Goal: Answer question/provide support: Share knowledge or assist other users

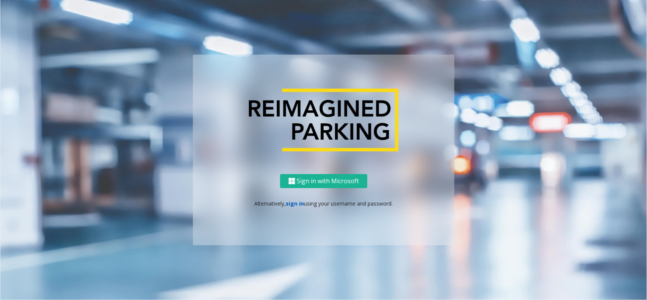
click at [290, 200] on link "sign in" at bounding box center [295, 203] width 18 height 7
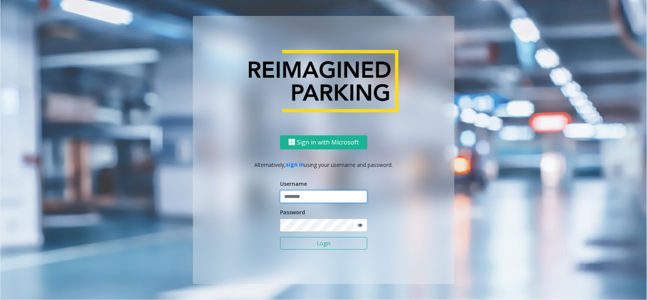
click at [290, 196] on input "text" at bounding box center [323, 196] width 87 height 13
type input "*********"
click at [312, 239] on button "Login" at bounding box center [323, 243] width 87 height 13
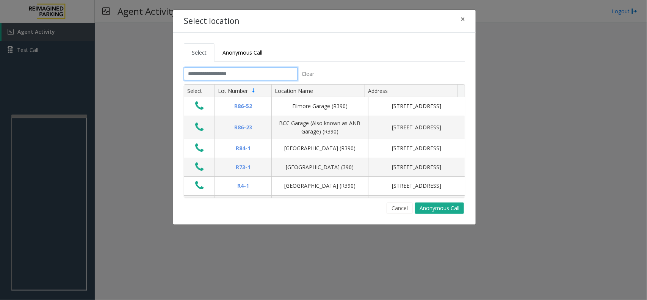
click at [237, 75] on input "text" at bounding box center [241, 73] width 114 height 13
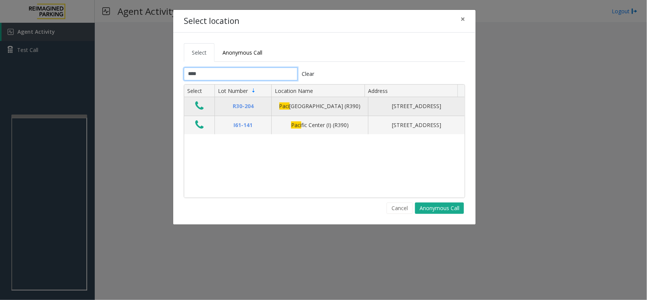
type input "****"
click at [197, 108] on icon "Data table" at bounding box center [199, 105] width 8 height 11
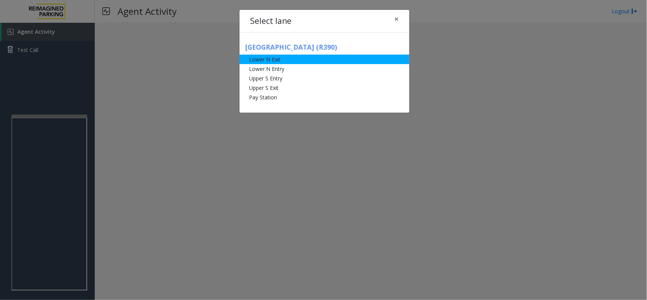
click at [268, 58] on li "Lower N Exit" at bounding box center [324, 59] width 170 height 9
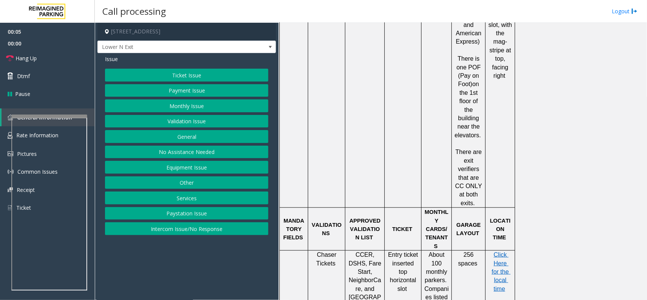
scroll to position [379, 0]
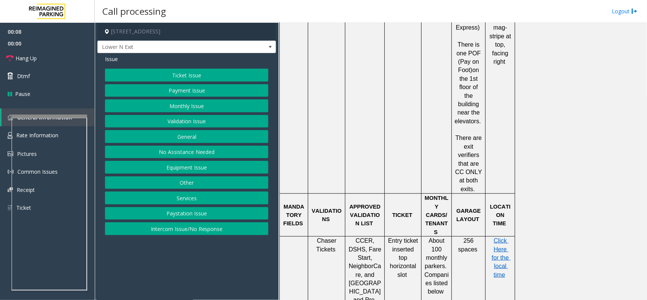
click at [207, 73] on button "Ticket Issue" at bounding box center [186, 75] width 163 height 13
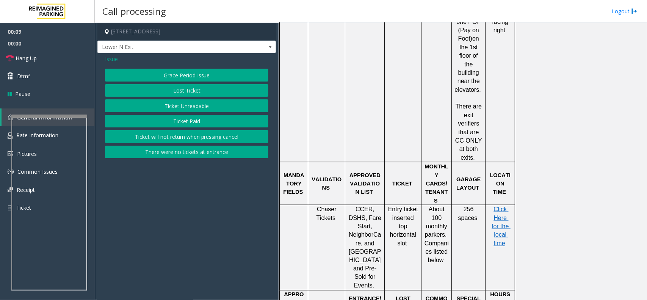
scroll to position [426, 0]
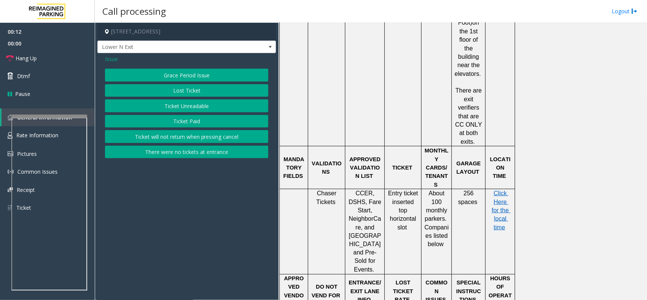
click at [204, 109] on button "Ticket Unreadable" at bounding box center [186, 105] width 163 height 13
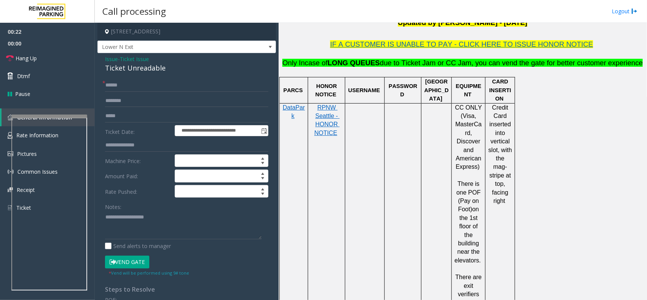
scroll to position [237, 0]
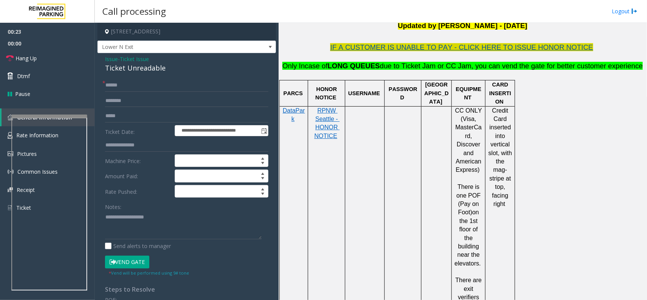
click at [512, 50] on span "IF A CUSTOMER IS UNABLE TO PAY - CLICK HERE TO ISSUE HONOR NOTICE" at bounding box center [461, 47] width 263 height 8
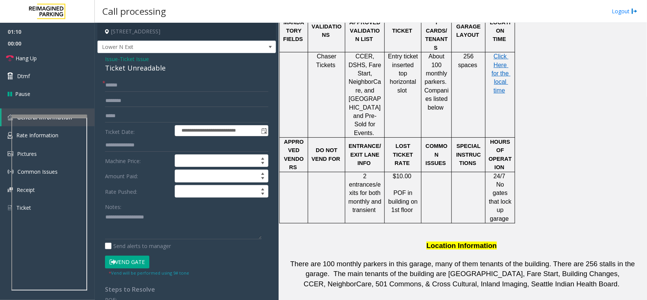
scroll to position [568, 0]
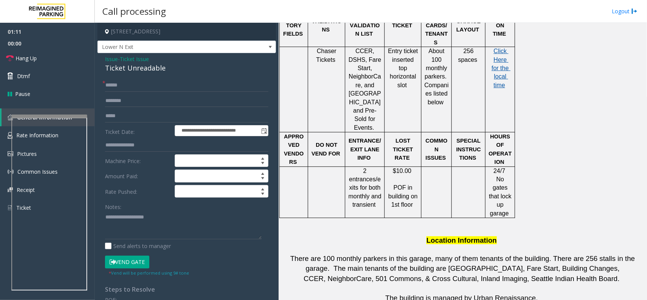
click at [503, 48] on span "Click Here for the local time" at bounding box center [500, 68] width 19 height 41
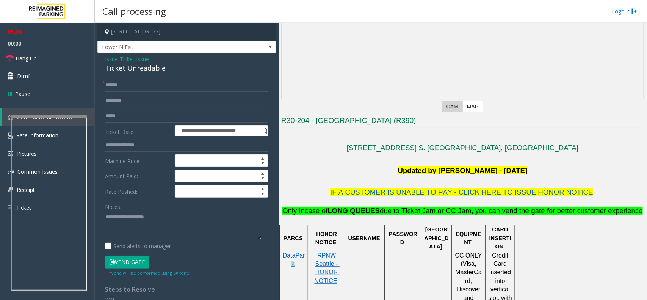
scroll to position [95, 0]
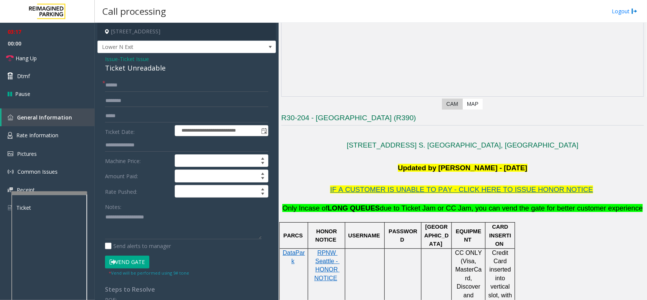
click at [58, 191] on div at bounding box center [49, 192] width 76 height 3
click at [42, 137] on span "Rate Information" at bounding box center [37, 134] width 42 height 7
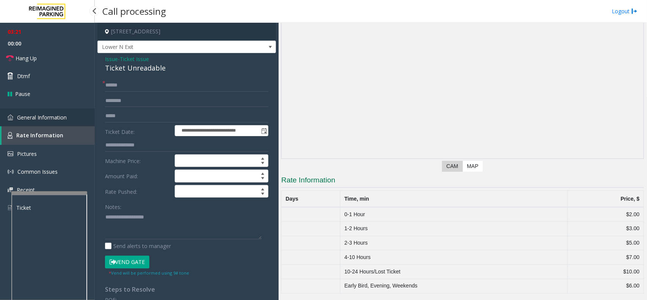
click at [64, 120] on span "General Information" at bounding box center [42, 117] width 50 height 7
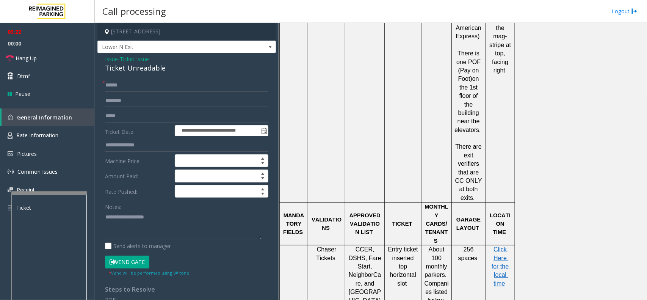
scroll to position [379, 0]
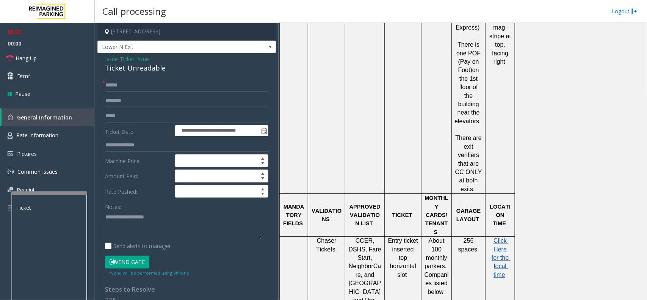
click at [505, 237] on span "Click Here for the local time" at bounding box center [500, 257] width 19 height 41
click at [52, 135] on span "Rate Information" at bounding box center [37, 134] width 42 height 7
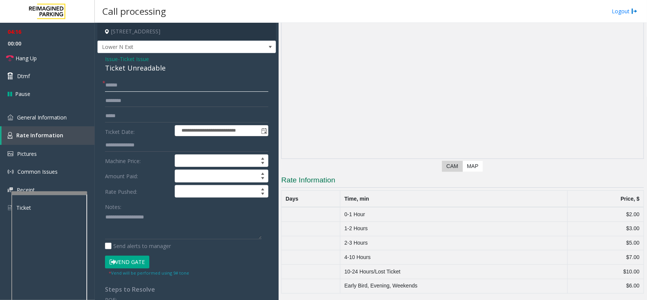
click at [150, 82] on input "text" at bounding box center [186, 85] width 163 height 13
click at [181, 83] on input "text" at bounding box center [186, 85] width 163 height 13
type input "****"
click at [128, 119] on input "text" at bounding box center [186, 115] width 163 height 13
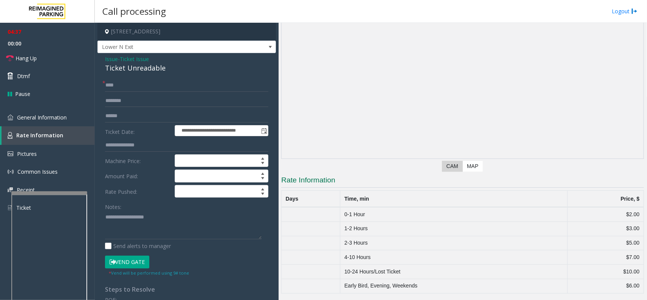
drag, startPoint x: 373, startPoint y: 180, endPoint x: 501, endPoint y: 179, distance: 128.0
drag, startPoint x: 501, startPoint y: 179, endPoint x: 522, endPoint y: 114, distance: 67.9
click at [517, 114] on app-dvr-video at bounding box center [462, 83] width 362 height 150
click at [141, 116] on input "******" at bounding box center [186, 115] width 163 height 13
type input "******"
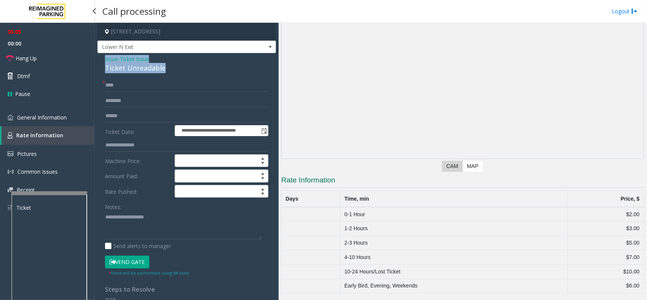
drag, startPoint x: 166, startPoint y: 69, endPoint x: 101, endPoint y: 59, distance: 65.3
click at [101, 59] on div "**********" at bounding box center [186, 241] width 178 height 377
copy div "Issue - Ticket Issue Ticket Unreadable"
click at [150, 230] on textarea at bounding box center [183, 225] width 156 height 28
paste textarea "**********"
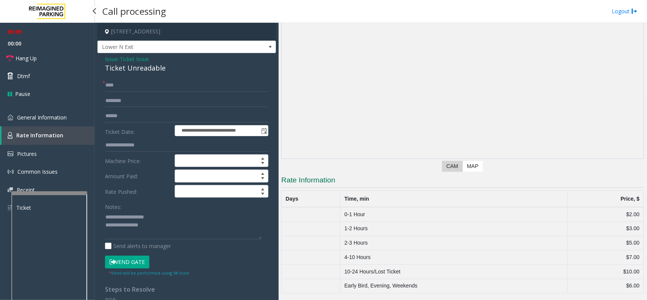
click at [138, 239] on button "Vend Gate" at bounding box center [127, 261] width 44 height 13
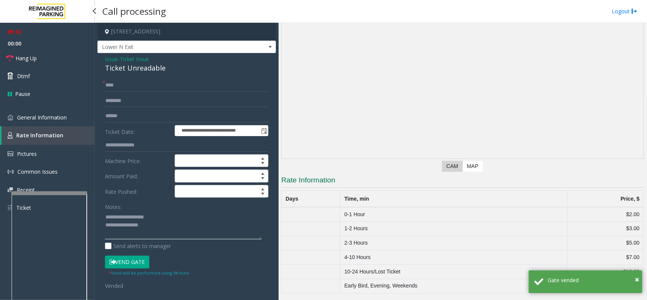
drag, startPoint x: 159, startPoint y: 218, endPoint x: 124, endPoint y: 217, distance: 35.6
click at [124, 217] on textarea at bounding box center [183, 225] width 156 height 28
click at [176, 225] on textarea at bounding box center [183, 225] width 156 height 28
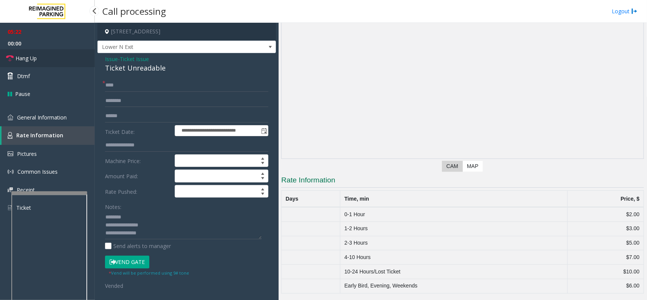
click at [55, 57] on link "Hang Up" at bounding box center [47, 58] width 95 height 18
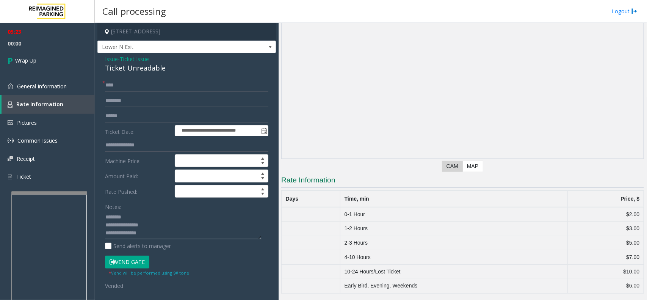
click at [154, 237] on textarea at bounding box center [183, 225] width 156 height 28
type textarea "**********"
click at [46, 63] on link "Wrap Up" at bounding box center [47, 60] width 95 height 22
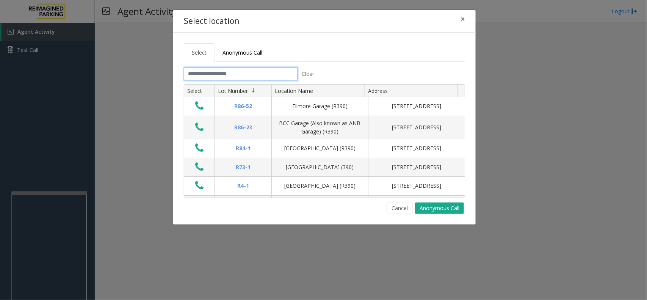
click at [231, 75] on input "text" at bounding box center [241, 73] width 114 height 13
click at [254, 72] on input "text" at bounding box center [241, 73] width 114 height 13
click at [258, 73] on input "text" at bounding box center [241, 73] width 114 height 13
click at [255, 71] on input "text" at bounding box center [241, 73] width 114 height 13
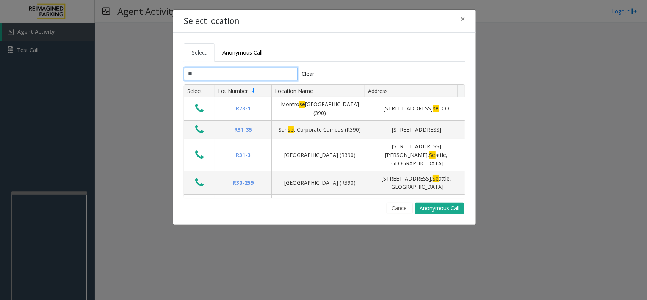
type input "*"
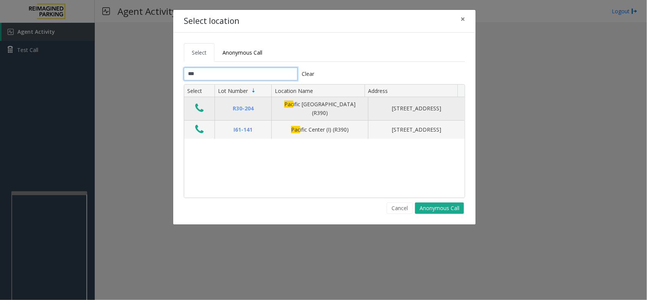
type input "***"
click at [203, 108] on icon "Data table" at bounding box center [199, 108] width 8 height 11
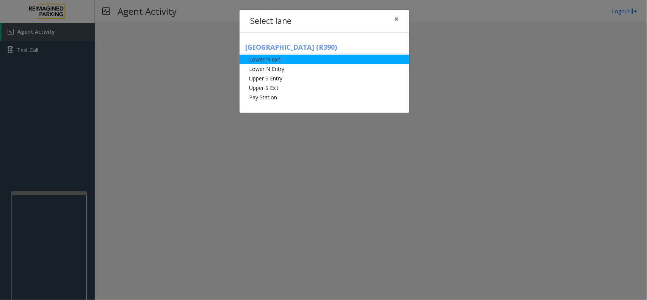
click at [285, 59] on li "Lower N Exit" at bounding box center [324, 59] width 170 height 9
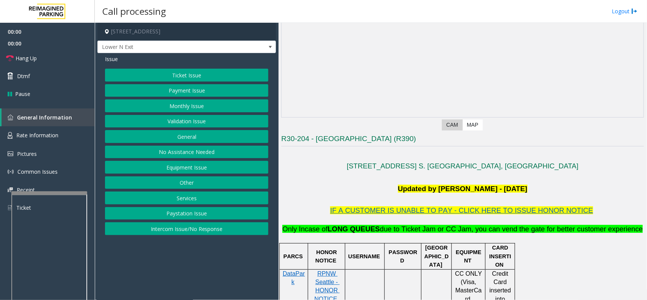
scroll to position [142, 0]
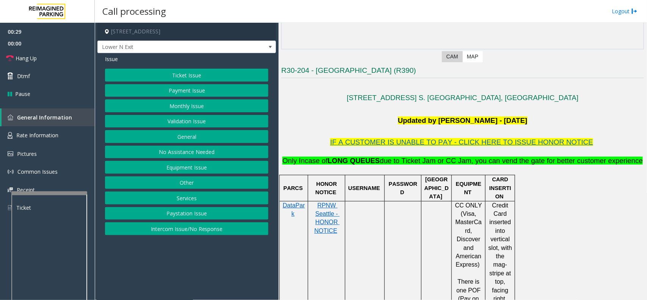
click at [196, 76] on button "Ticket Issue" at bounding box center [186, 75] width 163 height 13
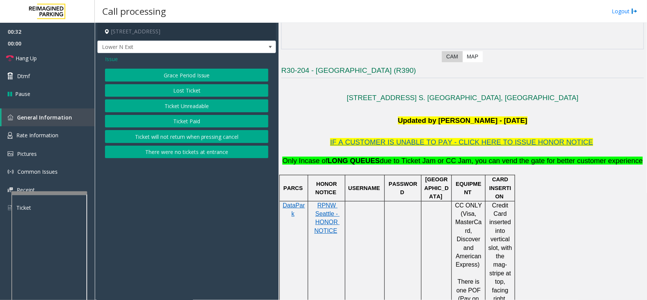
click at [192, 103] on button "Ticket Unreadable" at bounding box center [186, 105] width 163 height 13
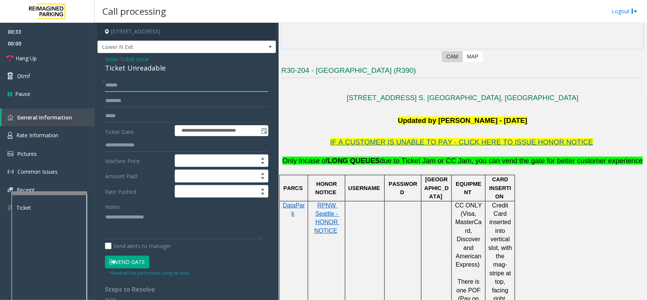
click at [142, 83] on input "text" at bounding box center [186, 85] width 163 height 13
type input "******"
click at [136, 239] on button "Vend Gate" at bounding box center [127, 261] width 44 height 13
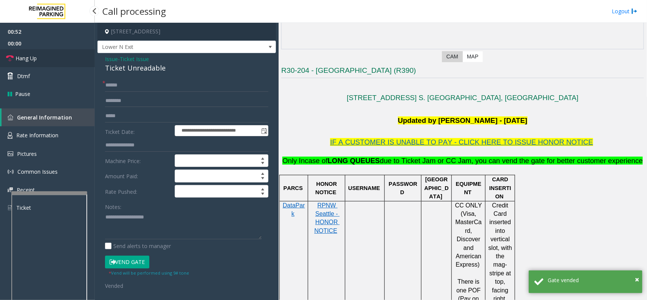
click at [47, 52] on link "Hang Up" at bounding box center [47, 58] width 95 height 18
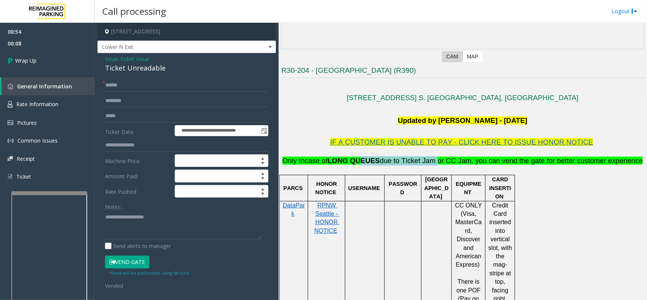
drag, startPoint x: 433, startPoint y: 159, endPoint x: 367, endPoint y: 164, distance: 65.7
click at [367, 164] on span "Only Incase of LONG QUEUES due to Ticket Jam or CC Jam, you can vend the gate f…" at bounding box center [462, 160] width 360 height 8
click at [517, 158] on p "Only Incase of LONG QUEUES due to Ticket Jam or CC Jam, you can vend the gate f…" at bounding box center [462, 160] width 362 height 9
drag, startPoint x: 626, startPoint y: 159, endPoint x: 295, endPoint y: 162, distance: 330.3
click at [295, 162] on p "Only Incase of LONG QUEUES due to Ticket Jam or CC Jam, you can vend the gate f…" at bounding box center [462, 160] width 362 height 9
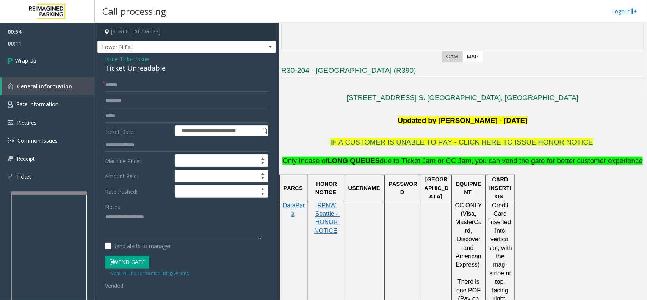
copy span "Only Incase of LONG QUEUES due to Ticket Jam or CC Jam, you can vend the gate f…"
paste textarea "**********"
click at [179, 215] on textarea at bounding box center [183, 225] width 156 height 28
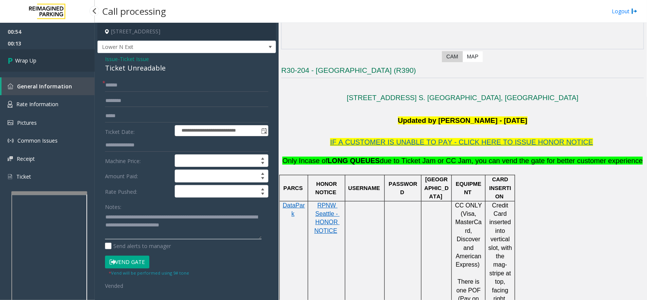
type textarea "**********"
click at [51, 57] on link "Wrap Up" at bounding box center [47, 60] width 95 height 22
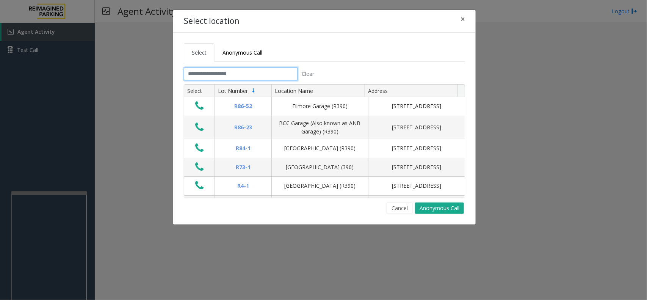
click at [251, 71] on input "text" at bounding box center [241, 73] width 114 height 13
click at [261, 75] on input "text" at bounding box center [241, 73] width 114 height 13
click at [263, 72] on input "text" at bounding box center [241, 73] width 114 height 13
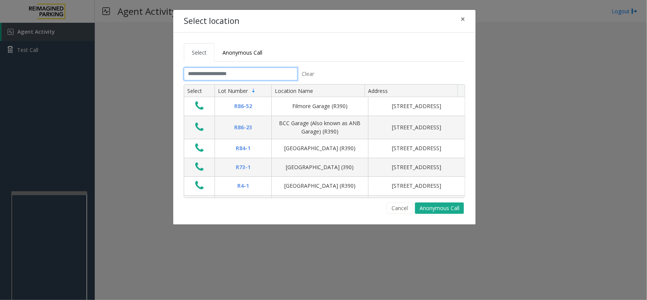
click at [263, 72] on input "text" at bounding box center [241, 73] width 114 height 13
click at [242, 73] on input "text" at bounding box center [241, 73] width 114 height 13
click at [242, 72] on input "text" at bounding box center [241, 73] width 114 height 13
click at [239, 73] on input "text" at bounding box center [241, 73] width 114 height 13
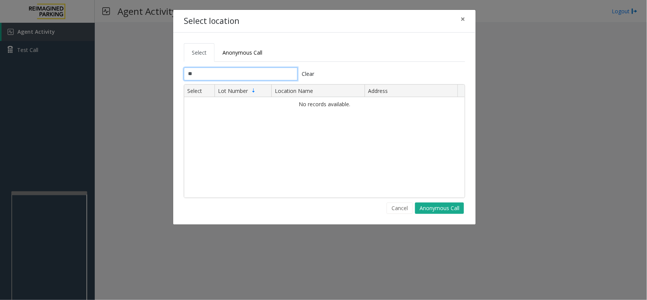
type input "*"
type input "***"
click at [223, 72] on input "***" at bounding box center [241, 73] width 114 height 13
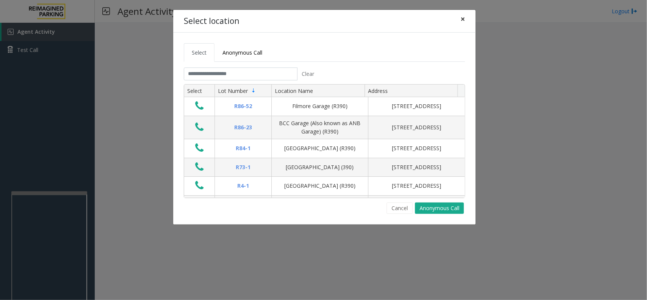
click at [459, 20] on button "×" at bounding box center [462, 19] width 15 height 19
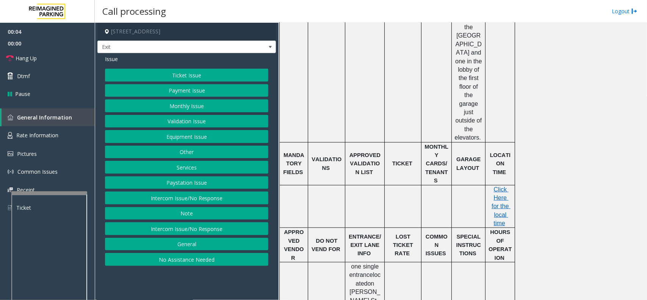
scroll to position [331, 0]
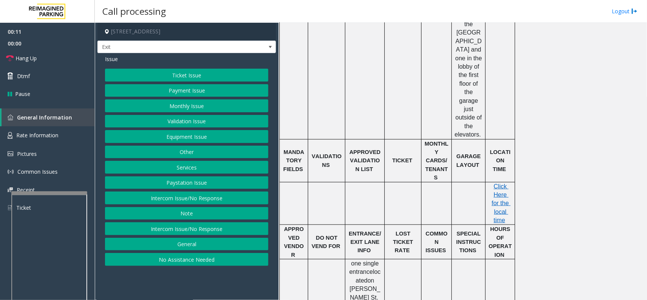
drag, startPoint x: 225, startPoint y: 69, endPoint x: 234, endPoint y: 59, distance: 13.4
click at [234, 59] on div "Issue Ticket Issue Payment Issue Monthly Issue Validation Issue Equipment Issue…" at bounding box center [186, 161] width 178 height 216
click at [173, 239] on button "No Assistance Needed" at bounding box center [186, 259] width 163 height 13
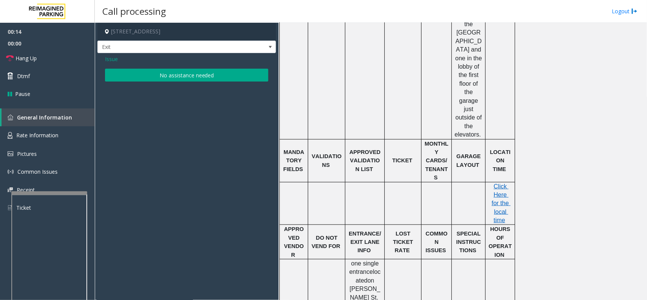
click at [220, 69] on button "No assistance needed" at bounding box center [186, 75] width 163 height 13
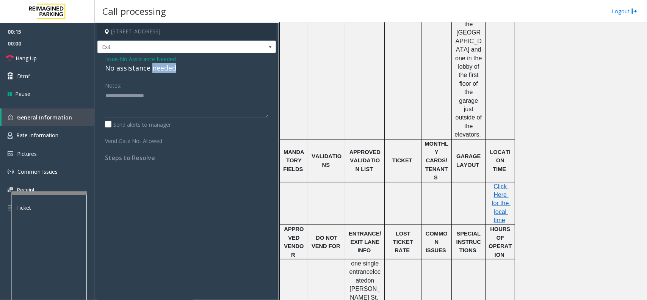
click at [165, 69] on div "No assistance needed" at bounding box center [186, 68] width 163 height 10
type textarea "**********"
click at [50, 51] on link "Hang Up" at bounding box center [47, 58] width 95 height 18
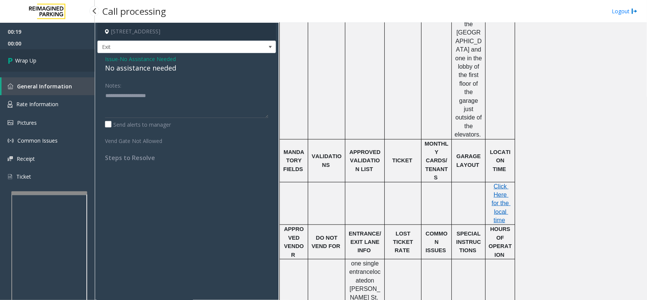
click at [47, 52] on link "Wrap Up" at bounding box center [47, 60] width 95 height 22
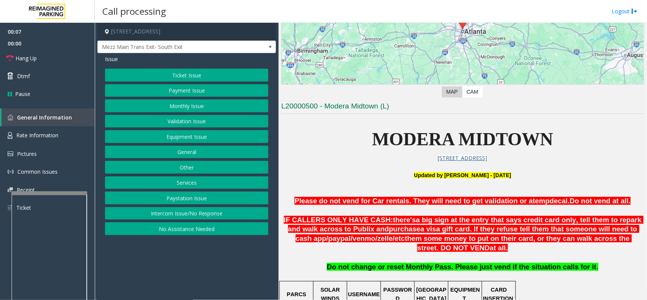
scroll to position [237, 0]
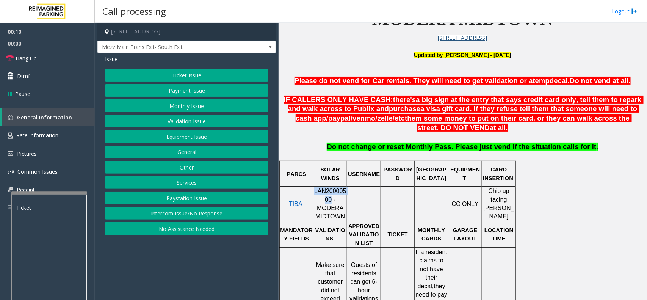
drag, startPoint x: 317, startPoint y: 203, endPoint x: 315, endPoint y: 197, distance: 6.0
click at [315, 197] on span "LAN20000500 - MODERA MIDTOWN" at bounding box center [330, 203] width 32 height 32
drag, startPoint x: 315, startPoint y: 197, endPoint x: 560, endPoint y: 231, distance: 247.4
drag, startPoint x: 319, startPoint y: 203, endPoint x: 315, endPoint y: 196, distance: 8.1
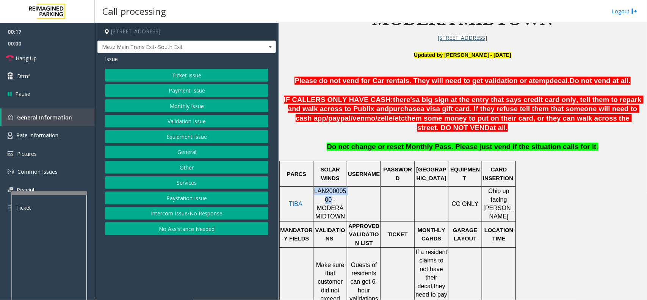
click at [315, 196] on span "LAN20000500 - MODERA MIDTOWN" at bounding box center [330, 203] width 32 height 32
copy span "LAN20000500"
click at [182, 127] on button "Validation Issue" at bounding box center [186, 121] width 163 height 13
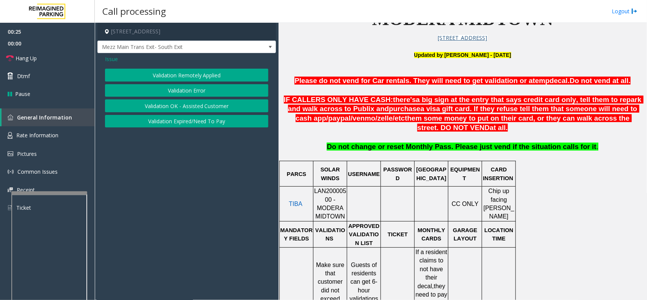
click at [112, 58] on span "Issue" at bounding box center [111, 59] width 13 height 8
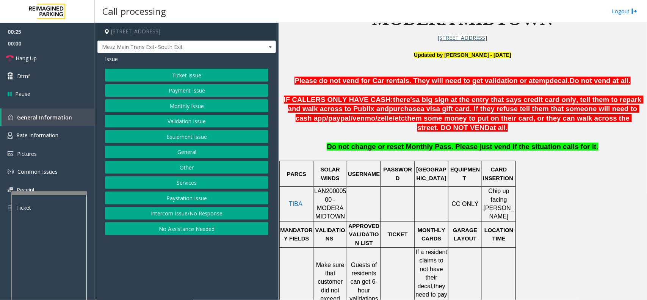
click at [196, 74] on button "Ticket Issue" at bounding box center [186, 75] width 163 height 13
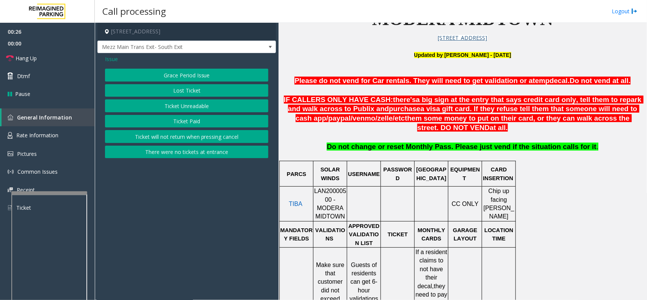
click at [178, 156] on button "There were no tickets at entrance" at bounding box center [186, 151] width 163 height 13
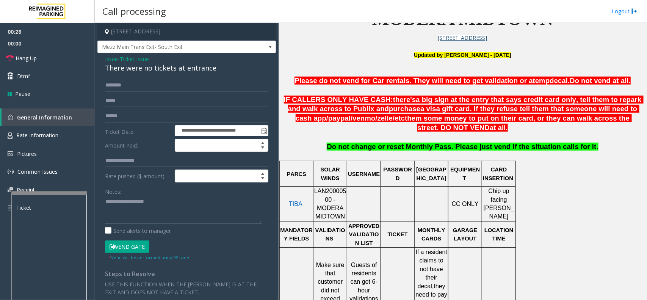
click at [137, 216] on textarea at bounding box center [183, 209] width 156 height 28
click at [36, 137] on span "Rate Information" at bounding box center [37, 134] width 42 height 7
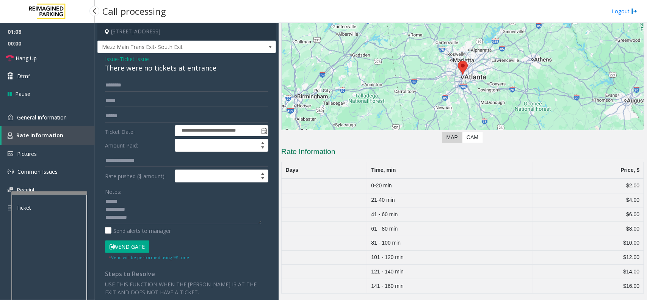
scroll to position [72, 0]
click at [71, 116] on link "General Information" at bounding box center [47, 117] width 95 height 18
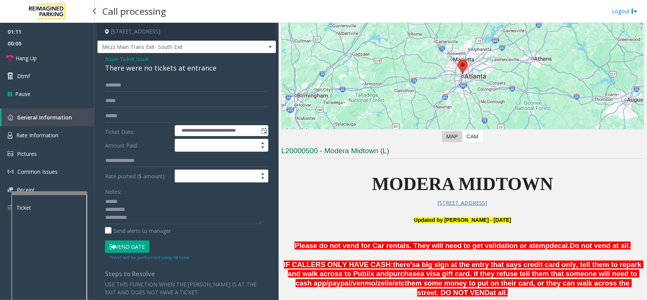
scroll to position [237, 0]
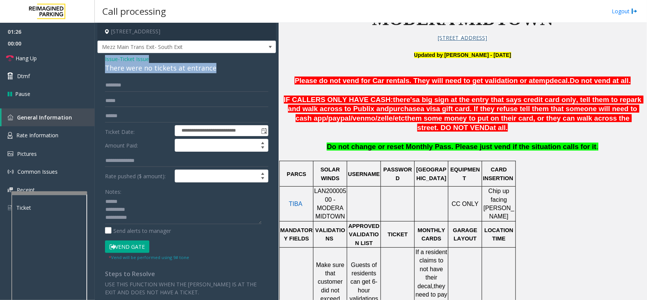
drag, startPoint x: 214, startPoint y: 65, endPoint x: 103, endPoint y: 58, distance: 110.9
click at [103, 58] on div "**********" at bounding box center [186, 226] width 178 height 346
copy div "Issue - Ticket Issue There were no tickets at entrance"
click at [66, 57] on link "Hang Up" at bounding box center [47, 58] width 95 height 18
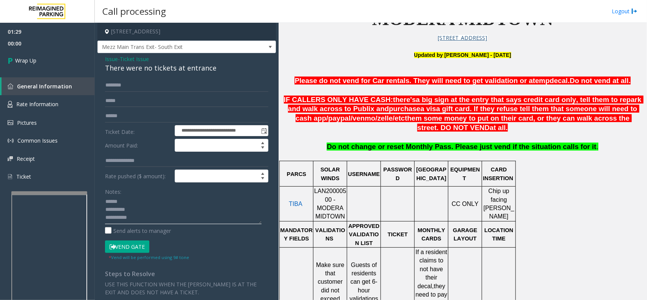
click at [166, 220] on textarea at bounding box center [183, 209] width 156 height 28
click at [156, 208] on textarea at bounding box center [183, 209] width 156 height 28
click at [155, 205] on textarea at bounding box center [183, 209] width 156 height 28
paste textarea "**********"
drag, startPoint x: 164, startPoint y: 200, endPoint x: 137, endPoint y: 200, distance: 26.5
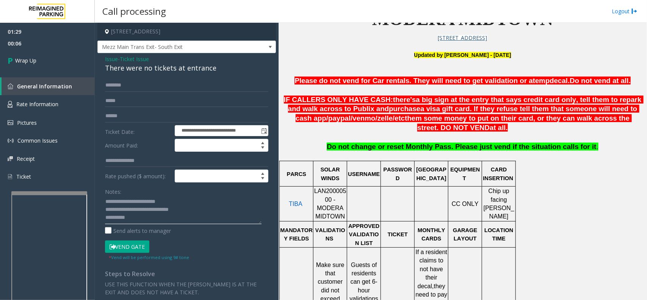
click at [137, 200] on textarea at bounding box center [183, 209] width 156 height 28
click at [150, 218] on textarea at bounding box center [183, 209] width 156 height 28
click at [152, 216] on textarea at bounding box center [183, 209] width 156 height 28
type textarea "**********"
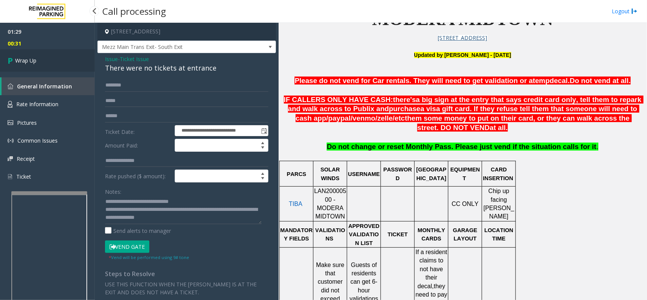
click at [44, 65] on link "Wrap Up" at bounding box center [47, 60] width 95 height 22
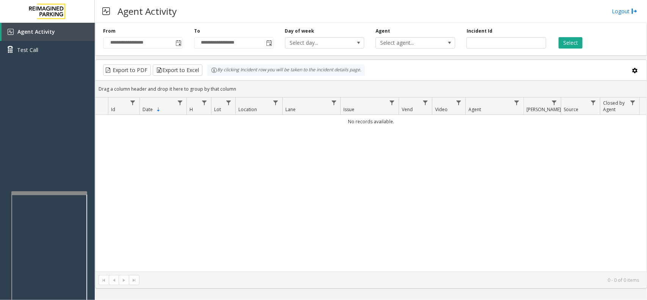
drag, startPoint x: 426, startPoint y: 133, endPoint x: 0, endPoint y: 322, distance: 466.0
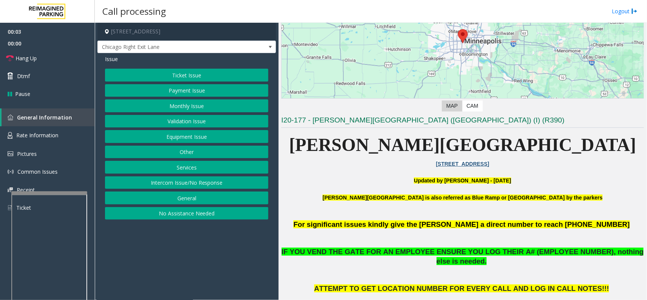
scroll to position [142, 0]
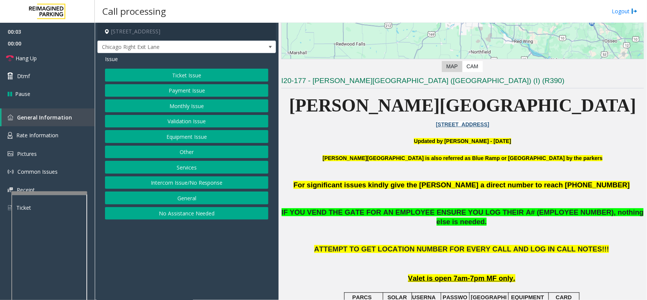
drag, startPoint x: 464, startPoint y: 225, endPoint x: 345, endPoint y: 134, distance: 150.0
click at [345, 134] on p at bounding box center [462, 132] width 362 height 8
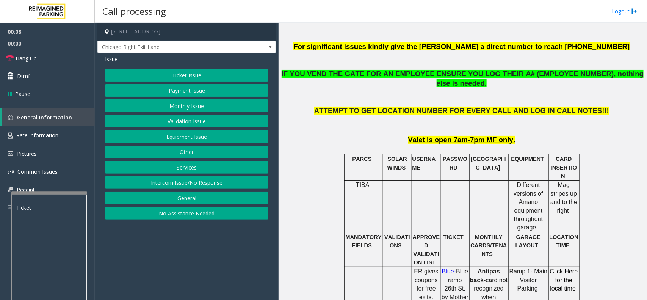
scroll to position [284, 0]
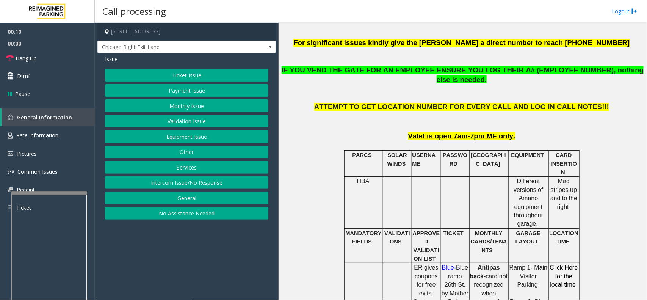
click at [180, 72] on button "Ticket Issue" at bounding box center [186, 75] width 163 height 13
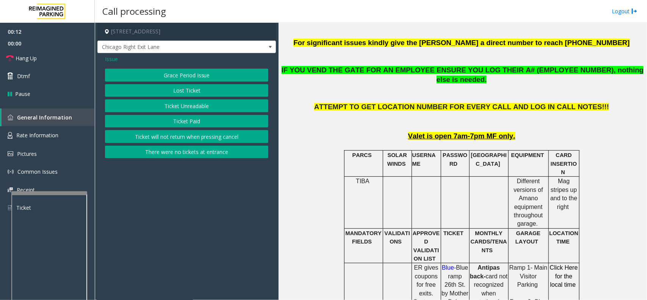
click at [167, 104] on button "Ticket Unreadable" at bounding box center [186, 105] width 163 height 13
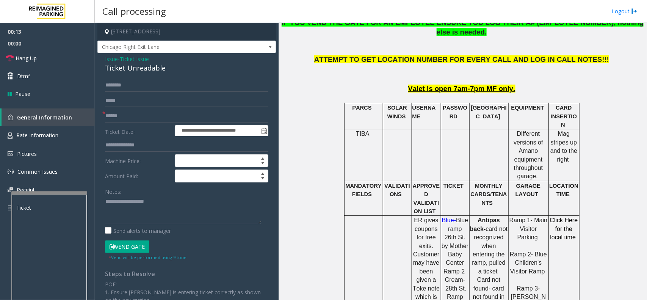
scroll to position [379, 0]
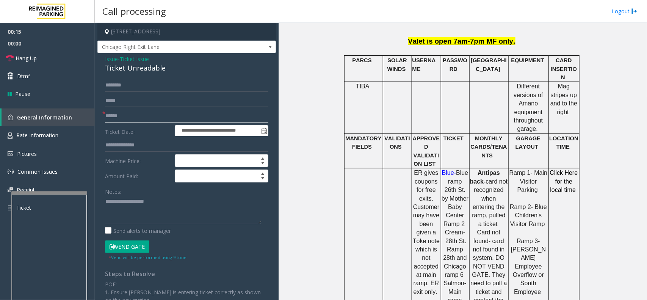
click at [119, 113] on input "text" at bounding box center [186, 115] width 163 height 13
click at [144, 113] on input "text" at bounding box center [186, 115] width 163 height 13
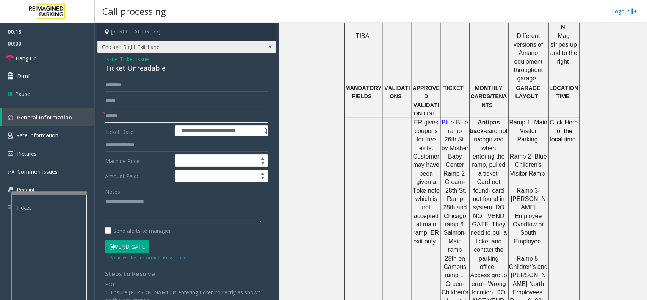
scroll to position [426, 0]
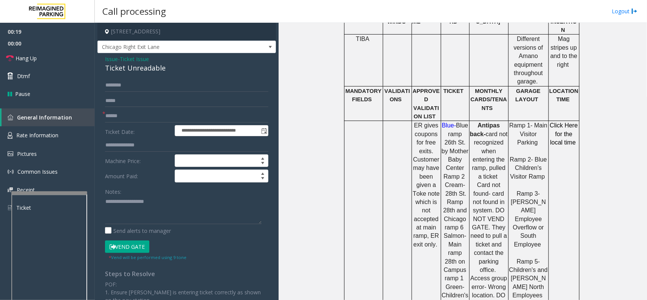
click at [141, 58] on span "Ticket Issue" at bounding box center [134, 59] width 29 height 8
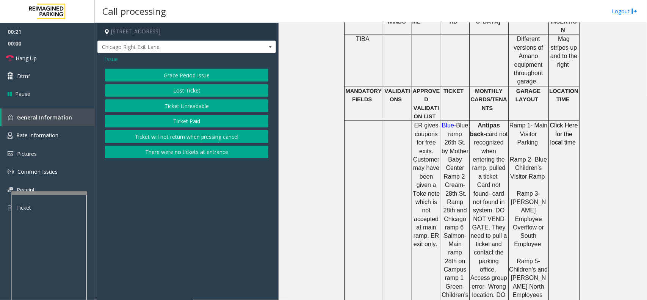
click at [112, 60] on span "Issue" at bounding box center [111, 59] width 13 height 8
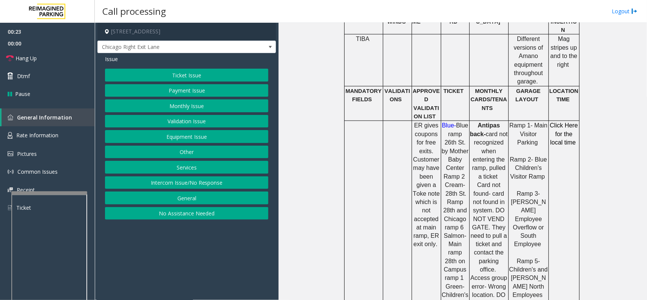
click at [182, 116] on button "Validation Issue" at bounding box center [186, 121] width 163 height 13
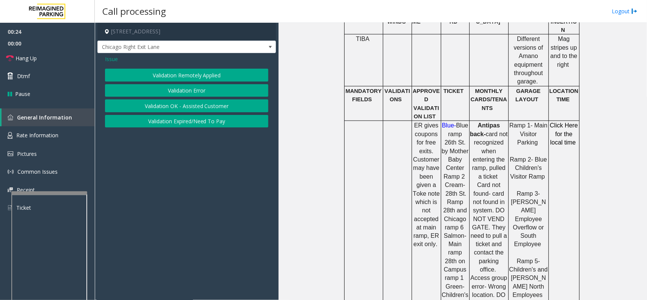
click at [169, 94] on button "Validation Error" at bounding box center [186, 90] width 163 height 13
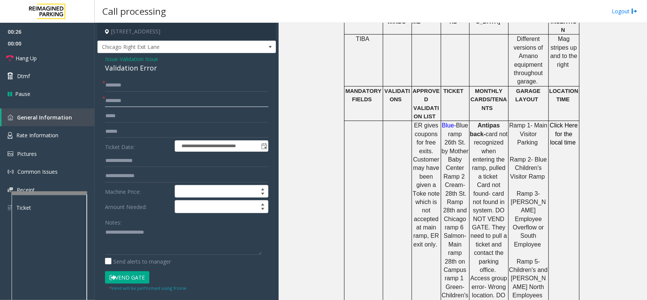
click at [120, 97] on input "text" at bounding box center [186, 100] width 163 height 13
click at [141, 87] on input "text" at bounding box center [186, 85] width 163 height 13
type input "***"
click at [131, 239] on button "Vend Gate" at bounding box center [127, 277] width 44 height 13
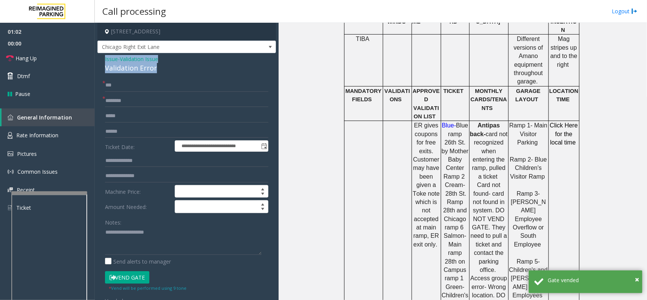
drag, startPoint x: 163, startPoint y: 68, endPoint x: 103, endPoint y: 59, distance: 60.9
click at [103, 59] on div "**********" at bounding box center [186, 279] width 178 height 453
copy div "Issue - Validation Issue Validation Error"
click at [120, 231] on textarea at bounding box center [183, 240] width 156 height 28
paste textarea "**********"
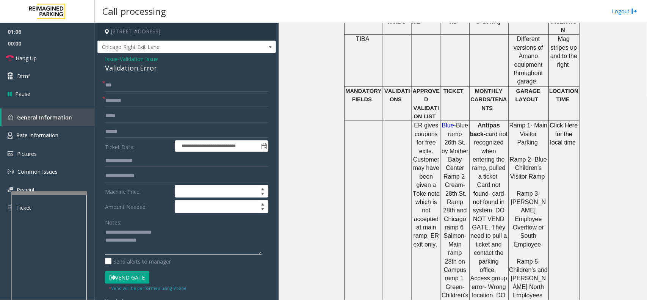
drag, startPoint x: 166, startPoint y: 228, endPoint x: 124, endPoint y: 231, distance: 41.8
click at [124, 231] on textarea at bounding box center [183, 240] width 156 height 28
click at [156, 237] on textarea at bounding box center [183, 240] width 156 height 28
click at [48, 53] on link "Hang Up" at bounding box center [47, 58] width 95 height 18
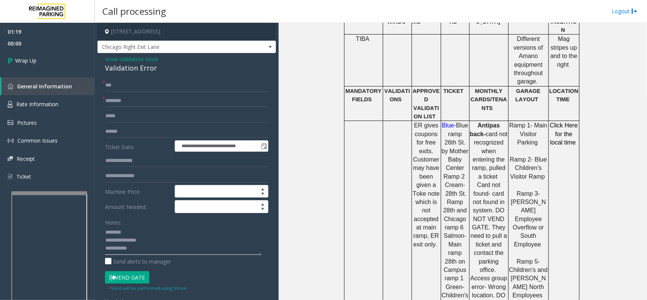
click at [147, 239] on textarea at bounding box center [183, 240] width 156 height 28
type textarea "**********"
click at [138, 104] on input "text" at bounding box center [186, 100] width 163 height 13
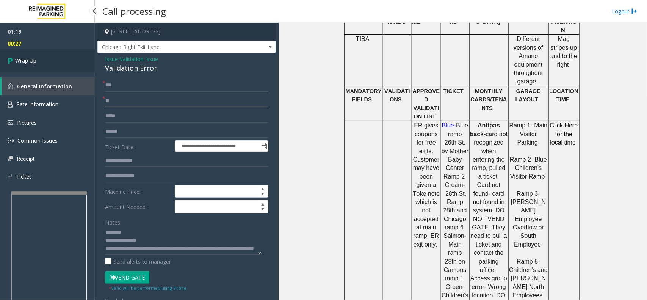
type input "**"
click at [16, 56] on span "Wrap Up" at bounding box center [25, 60] width 21 height 8
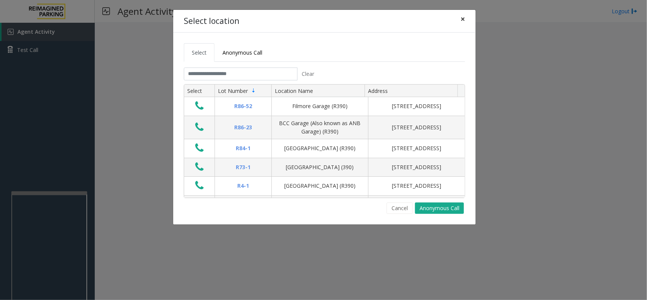
click at [460, 18] on span "×" at bounding box center [462, 19] width 5 height 11
click at [468, 16] on button "×" at bounding box center [462, 19] width 15 height 19
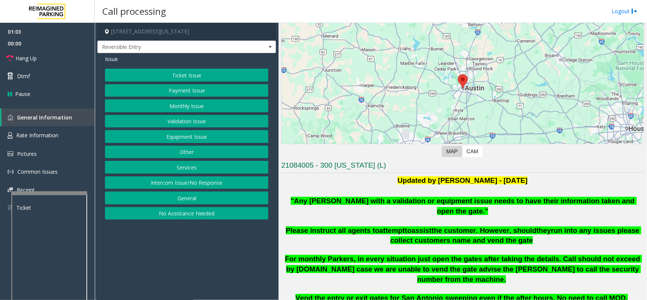
scroll to position [189, 0]
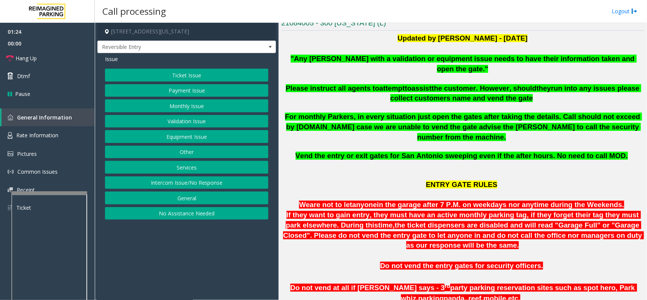
click at [227, 137] on button "Equipment Issue" at bounding box center [186, 136] width 163 height 13
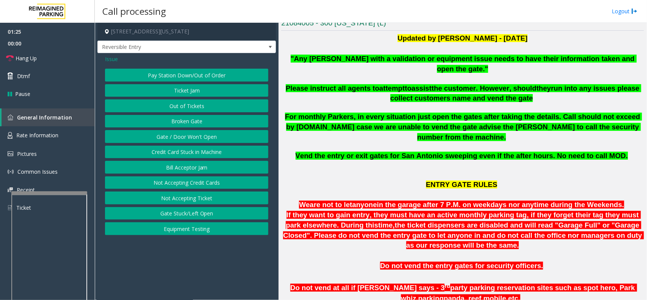
click at [166, 131] on button "Gate / Door Won't Open" at bounding box center [186, 136] width 163 height 13
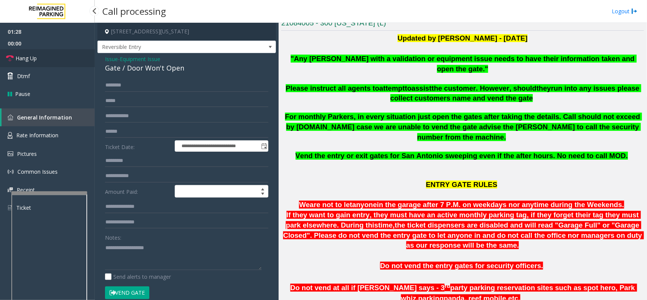
click at [30, 59] on span "Hang Up" at bounding box center [26, 58] width 21 height 8
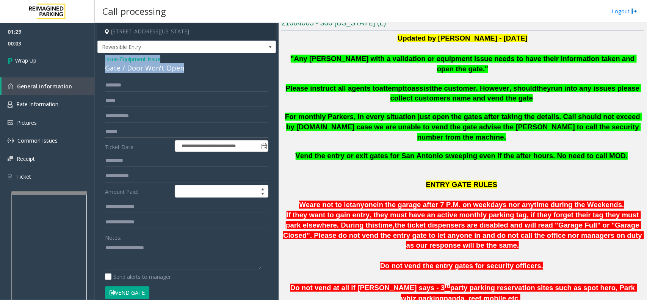
drag, startPoint x: 192, startPoint y: 63, endPoint x: 103, endPoint y: 55, distance: 89.3
click at [103, 55] on div "**********" at bounding box center [186, 241] width 178 height 376
copy div "Issue - Equipment Issue Gate / Door Won't Open"
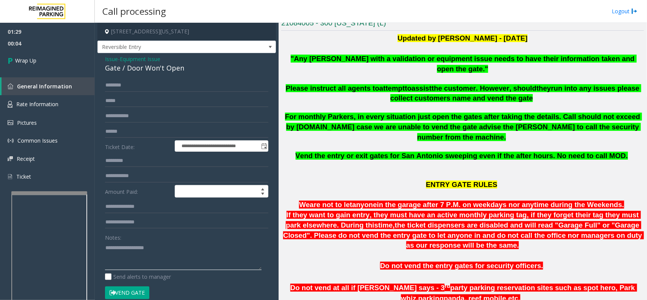
paste textarea "**********"
click at [167, 239] on textarea at bounding box center [183, 255] width 156 height 28
drag, startPoint x: 163, startPoint y: 248, endPoint x: 122, endPoint y: 242, distance: 41.4
click at [122, 239] on textarea at bounding box center [183, 255] width 156 height 28
click at [210, 239] on textarea at bounding box center [183, 255] width 156 height 28
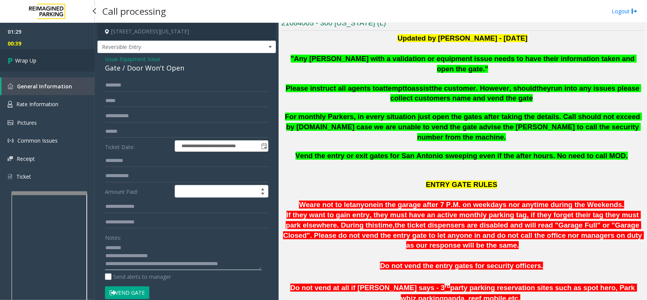
type textarea "**********"
click at [14, 64] on icon at bounding box center [12, 60] width 8 height 12
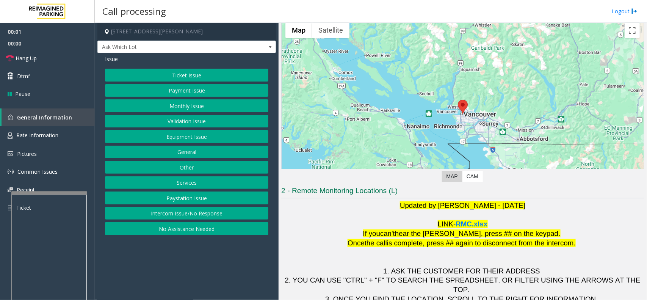
scroll to position [63, 0]
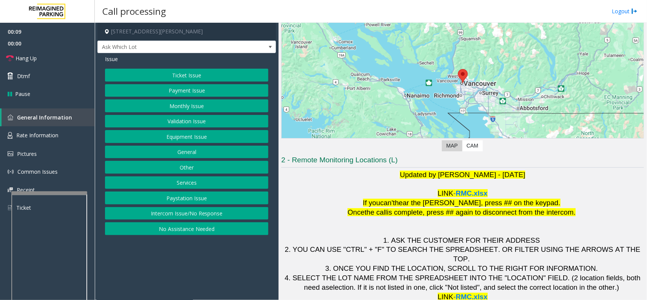
click at [177, 213] on button "Intercom Issue/No Response" at bounding box center [186, 213] width 163 height 13
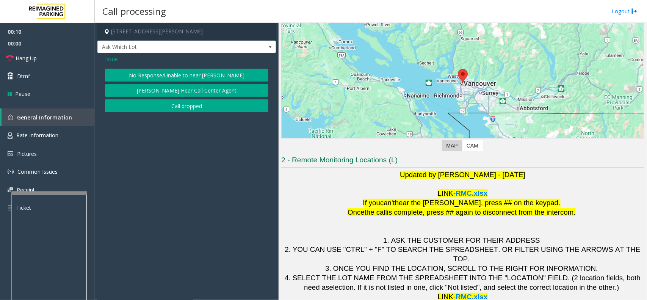
click at [184, 71] on button "No Response/Unable to hear [PERSON_NAME]" at bounding box center [186, 75] width 163 height 13
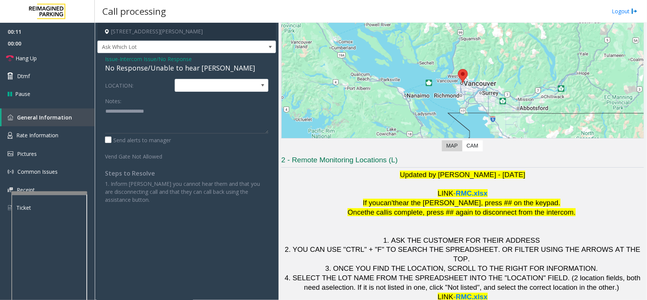
click at [156, 69] on div "No Response/Unable to hear [PERSON_NAME]" at bounding box center [186, 68] width 163 height 10
click at [158, 69] on div "No Response/Unable to hear [PERSON_NAME]" at bounding box center [186, 68] width 163 height 10
type textarea "**********"
click at [53, 59] on link "Hang Up" at bounding box center [47, 58] width 95 height 18
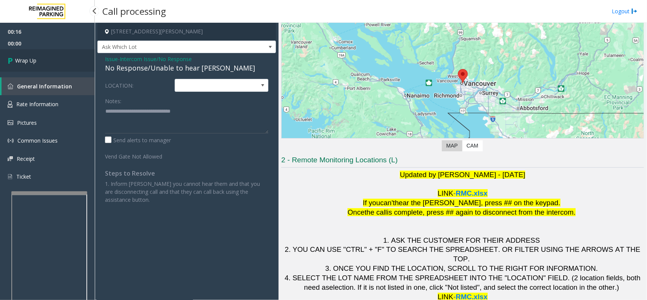
click at [28, 52] on link "Wrap Up" at bounding box center [47, 60] width 95 height 22
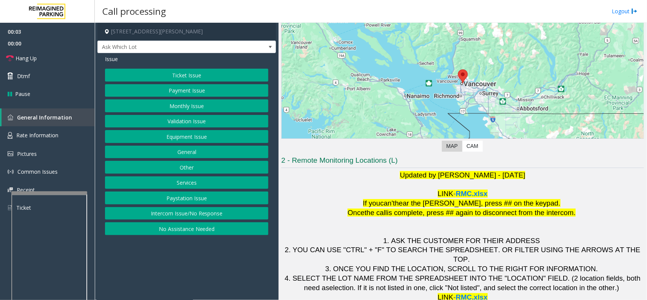
scroll to position [63, 0]
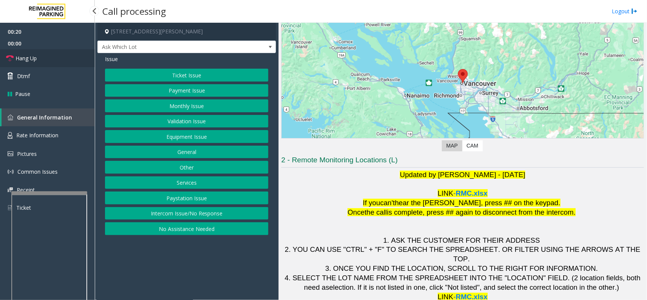
click at [44, 61] on link "Hang Up" at bounding box center [47, 58] width 95 height 18
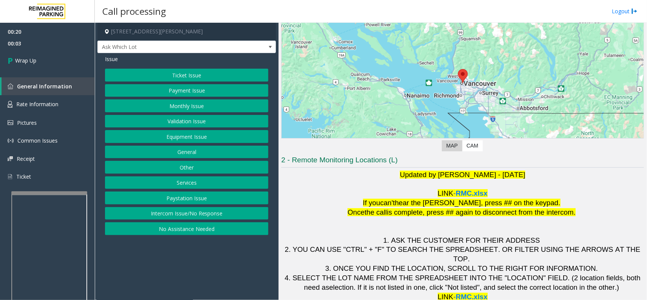
click at [184, 223] on div "Ticket Issue Payment Issue Monthly Issue Validation Issue Equipment Issue Gener…" at bounding box center [186, 152] width 163 height 166
drag, startPoint x: 184, startPoint y: 223, endPoint x: 186, endPoint y: 218, distance: 5.3
click at [186, 218] on div "Ticket Issue Payment Issue Monthly Issue Validation Issue Equipment Issue Gener…" at bounding box center [186, 152] width 163 height 166
click at [186, 218] on button "Intercom Issue/No Response" at bounding box center [186, 213] width 163 height 13
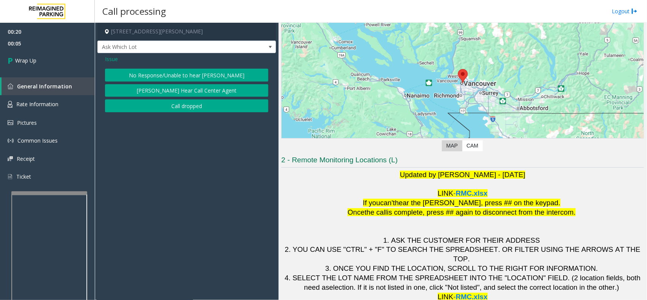
click at [191, 71] on button "No Response/Unable to hear [PERSON_NAME]" at bounding box center [186, 75] width 163 height 13
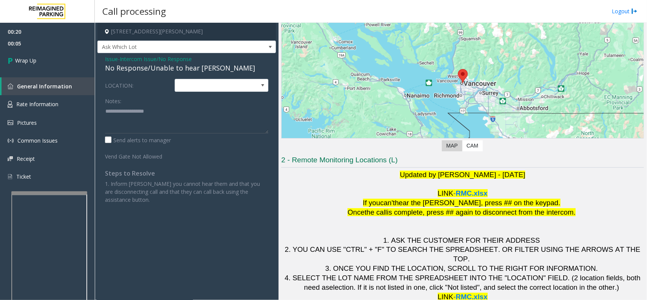
click at [167, 70] on div "No Response/Unable to hear [PERSON_NAME]" at bounding box center [186, 68] width 163 height 10
type textarea "**********"
click at [40, 63] on link "Wrap Up" at bounding box center [47, 60] width 95 height 22
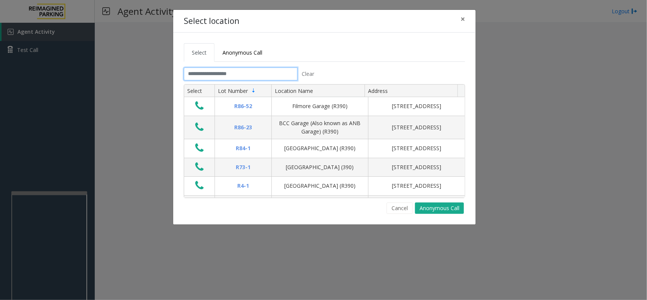
click at [262, 72] on input "text" at bounding box center [241, 73] width 114 height 13
click at [257, 72] on input "text" at bounding box center [241, 73] width 114 height 13
click at [271, 74] on input "text" at bounding box center [241, 73] width 114 height 13
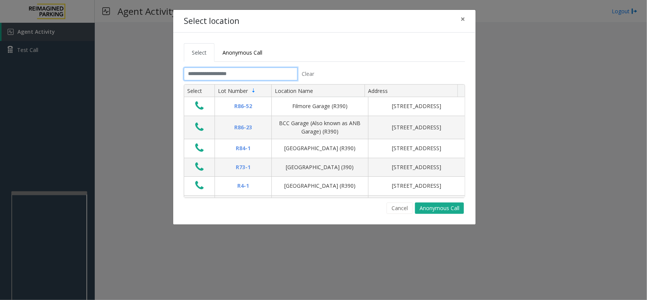
click at [241, 74] on input "text" at bounding box center [241, 73] width 114 height 13
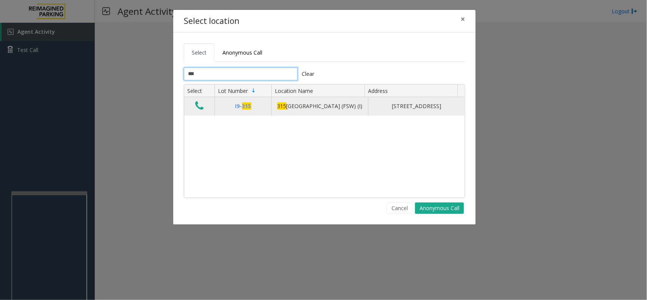
type input "***"
click at [197, 109] on icon "Data table" at bounding box center [199, 105] width 8 height 11
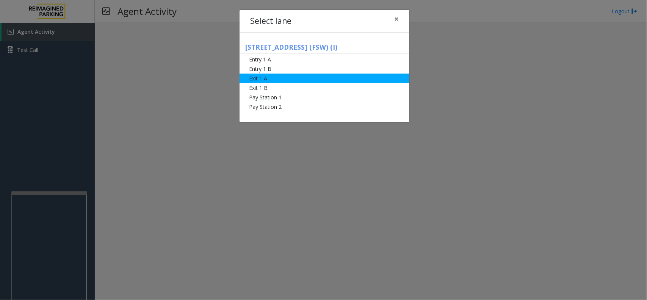
click at [284, 78] on li "Exit 1 A" at bounding box center [324, 77] width 170 height 9
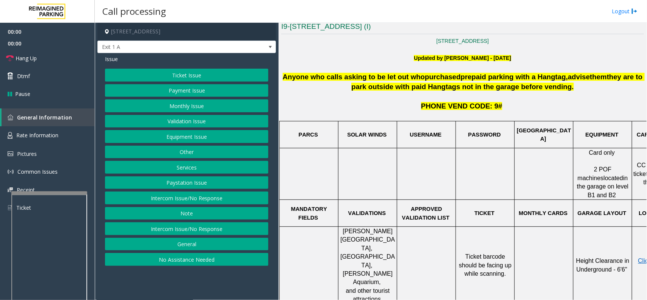
scroll to position [189, 0]
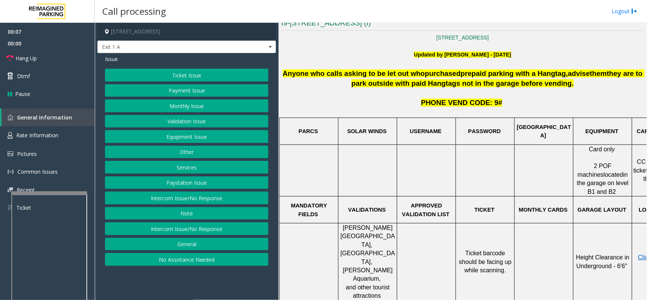
click at [203, 166] on button "Services" at bounding box center [186, 167] width 163 height 13
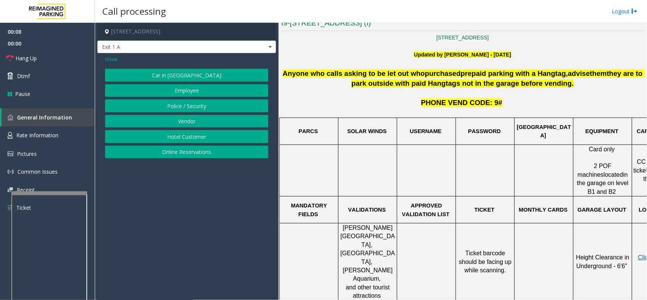
click at [184, 152] on button "Online Reservations" at bounding box center [186, 151] width 163 height 13
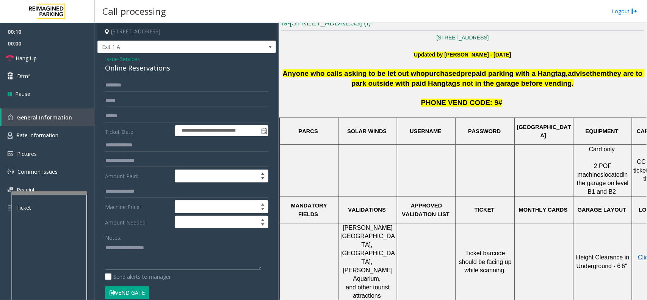
click at [128, 239] on textarea at bounding box center [183, 255] width 156 height 28
type textarea "*"
click at [131, 239] on textarea at bounding box center [183, 255] width 156 height 28
type textarea "**********"
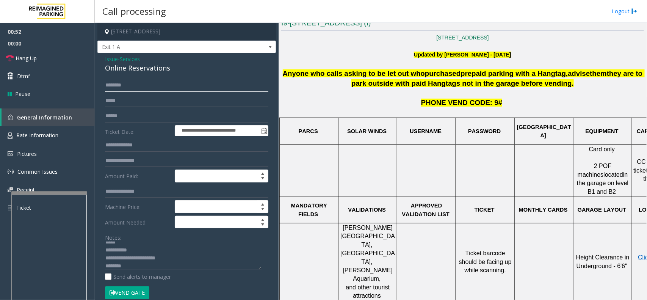
click at [120, 88] on input "text" at bounding box center [186, 85] width 163 height 13
click at [128, 86] on input "text" at bounding box center [186, 85] width 163 height 13
drag, startPoint x: 177, startPoint y: 66, endPoint x: 103, endPoint y: 70, distance: 74.0
click at [103, 70] on div "**********" at bounding box center [186, 292] width 178 height 479
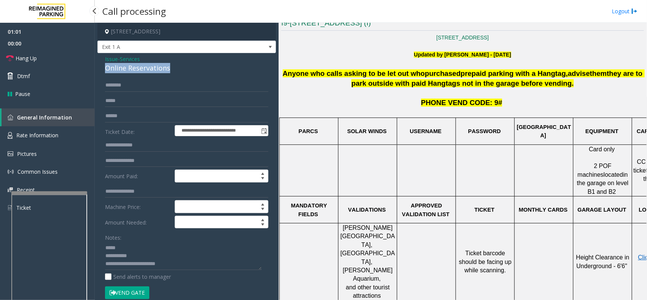
copy div "Online Reservations"
click at [126, 239] on textarea at bounding box center [183, 255] width 156 height 28
click at [123, 85] on input "text" at bounding box center [186, 85] width 163 height 13
type input "*****"
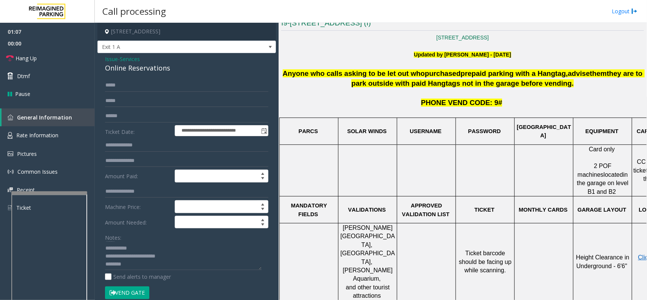
click at [130, 239] on button "Vend Gate" at bounding box center [127, 292] width 44 height 13
click at [139, 239] on textarea at bounding box center [183, 255] width 156 height 28
click at [138, 239] on textarea at bounding box center [183, 255] width 156 height 28
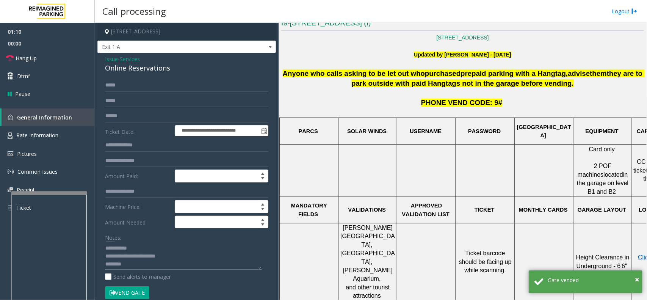
click at [138, 239] on textarea at bounding box center [183, 255] width 156 height 28
click at [128, 239] on textarea at bounding box center [183, 255] width 156 height 28
paste textarea "**********"
click at [142, 239] on textarea at bounding box center [183, 255] width 156 height 28
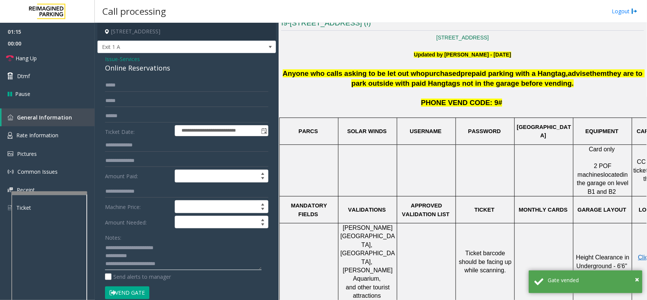
click at [139, 239] on textarea at bounding box center [183, 255] width 156 height 28
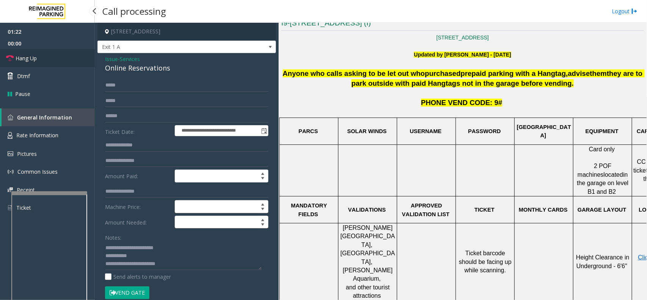
click at [44, 55] on link "Hang Up" at bounding box center [47, 58] width 95 height 18
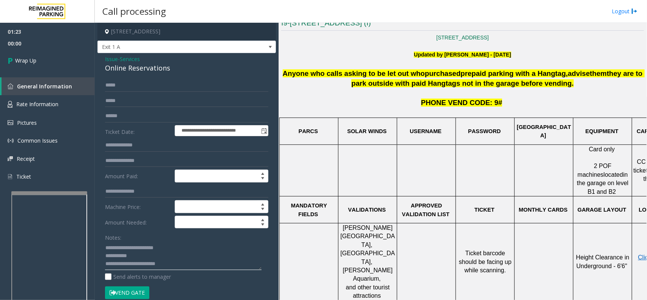
click at [145, 239] on textarea at bounding box center [183, 255] width 156 height 28
type textarea "**********"
click at [27, 59] on span "Wrap Up" at bounding box center [25, 60] width 21 height 8
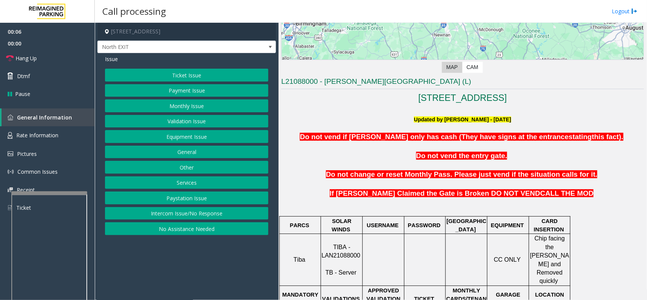
scroll to position [142, 0]
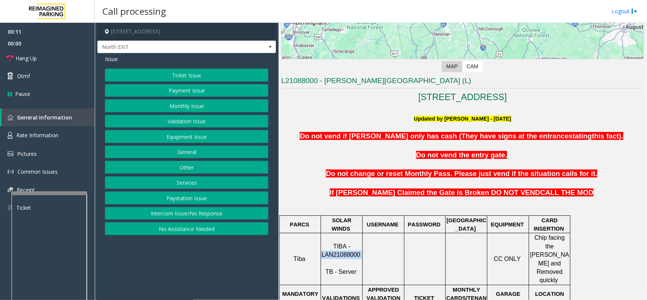
drag, startPoint x: 360, startPoint y: 246, endPoint x: 322, endPoint y: 249, distance: 38.0
click at [322, 239] on p "TIBA - LAN21088000 TB - Server" at bounding box center [341, 259] width 41 height 34
copy p "LAN21088000"
click at [38, 55] on link "Hang Up" at bounding box center [47, 58] width 95 height 18
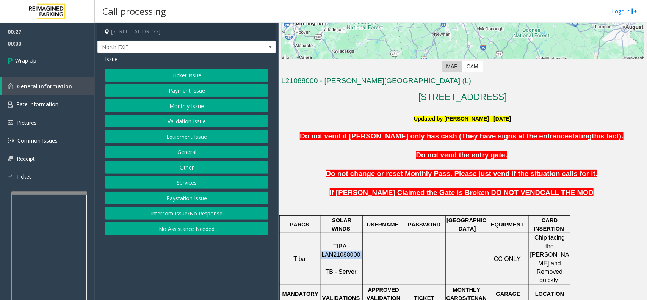
click at [199, 214] on button "Intercom Issue/No Response" at bounding box center [186, 213] width 163 height 13
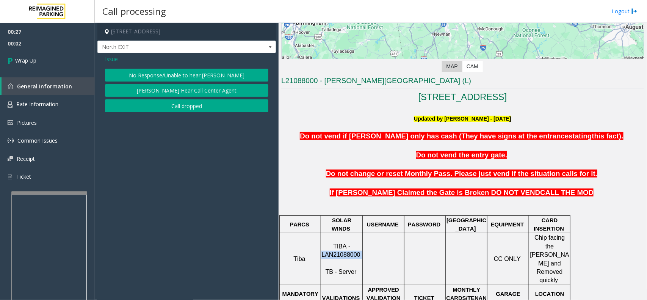
click at [158, 72] on button "No Response/Unable to hear [PERSON_NAME]" at bounding box center [186, 75] width 163 height 13
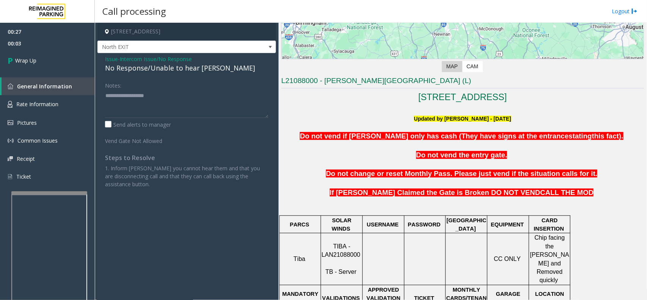
click at [157, 69] on div "No Response/Unable to hear [PERSON_NAME]" at bounding box center [186, 68] width 163 height 10
type textarea "**********"
click at [53, 52] on link "Wrap Up" at bounding box center [47, 60] width 95 height 22
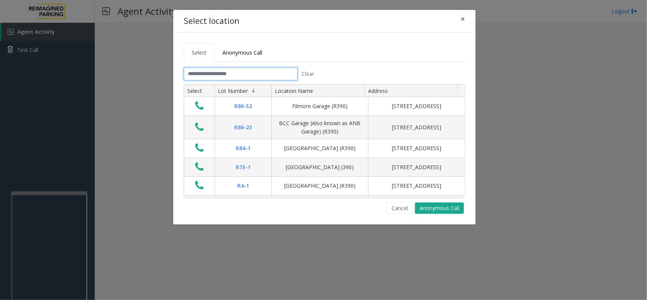
click at [237, 73] on input "text" at bounding box center [241, 73] width 114 height 13
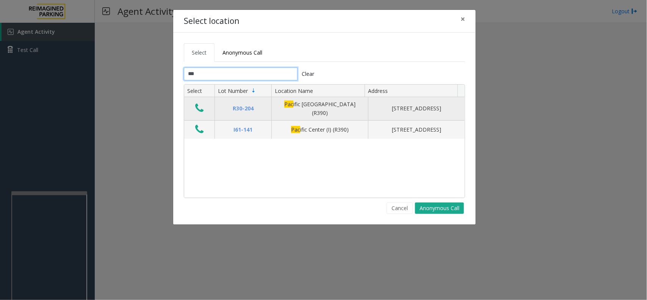
type input "***"
click at [194, 105] on button "Data table" at bounding box center [199, 108] width 13 height 12
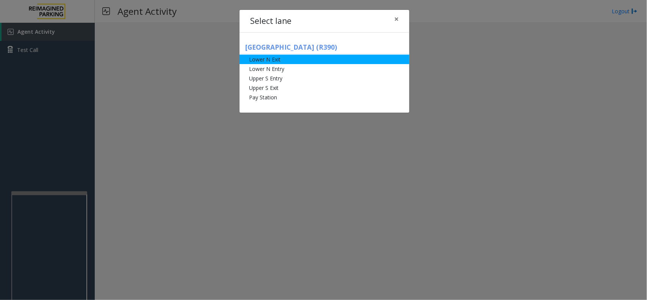
click at [270, 61] on li "Lower N Exit" at bounding box center [324, 59] width 170 height 9
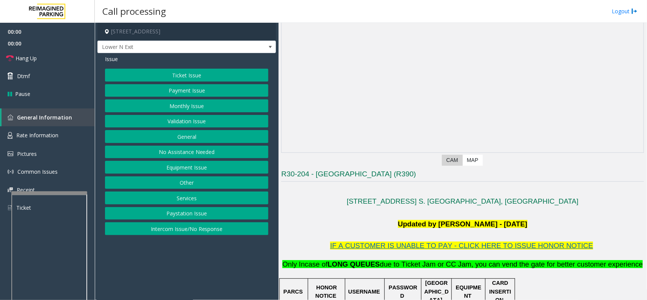
scroll to position [142, 0]
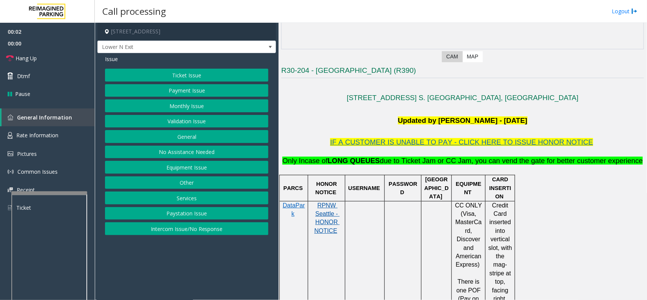
click at [330, 215] on span "RPNW Seattle - HONOR NOTICE" at bounding box center [326, 218] width 25 height 32
click at [183, 74] on button "Ticket Issue" at bounding box center [186, 75] width 163 height 13
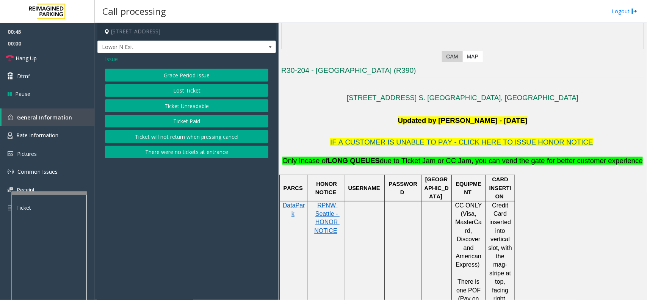
click at [176, 109] on button "Ticket Unreadable" at bounding box center [186, 105] width 163 height 13
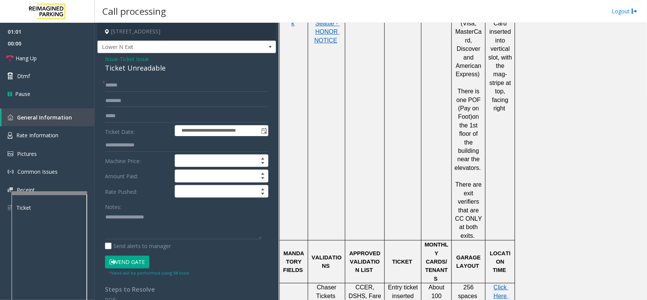
scroll to position [426, 0]
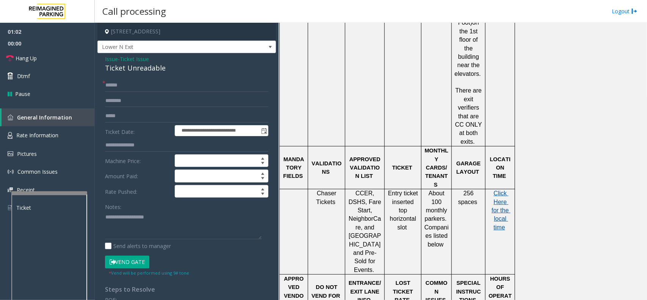
click at [500, 190] on span "Click Here for the local time" at bounding box center [500, 210] width 19 height 41
click at [58, 136] on span "Rate Information" at bounding box center [37, 134] width 42 height 7
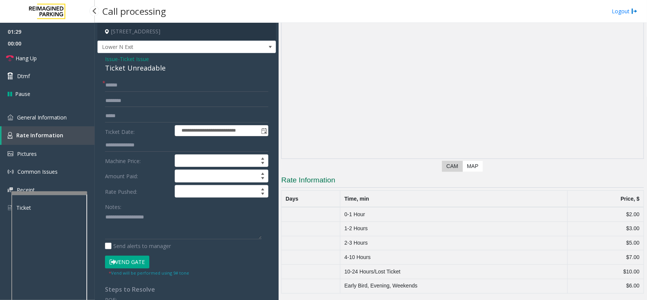
scroll to position [33, 0]
click at [31, 114] on span "General Information" at bounding box center [42, 117] width 50 height 7
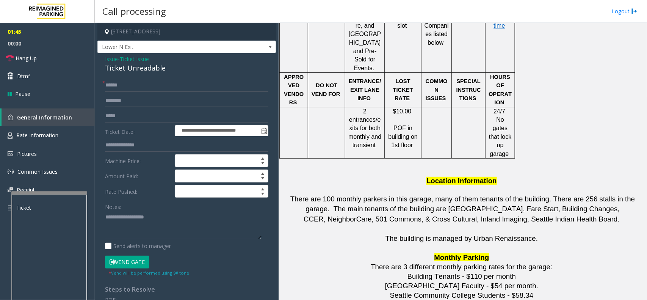
scroll to position [521, 0]
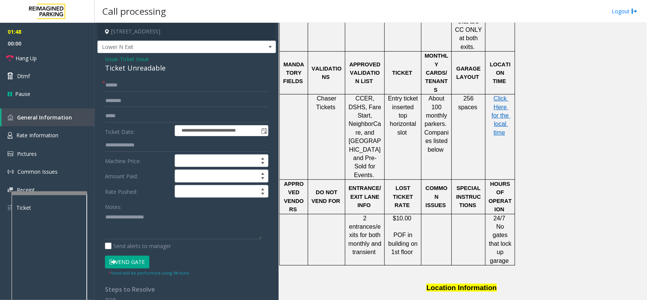
click at [139, 60] on span "Ticket Issue" at bounding box center [134, 59] width 29 height 8
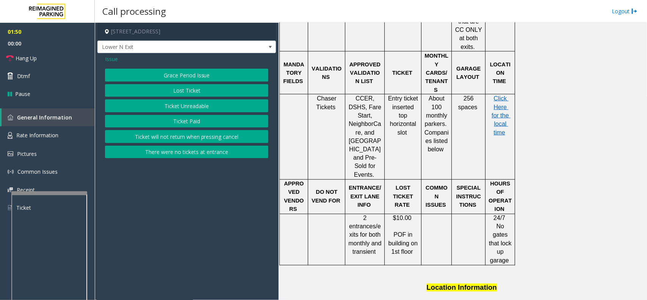
click at [116, 60] on span "Issue" at bounding box center [111, 59] width 13 height 8
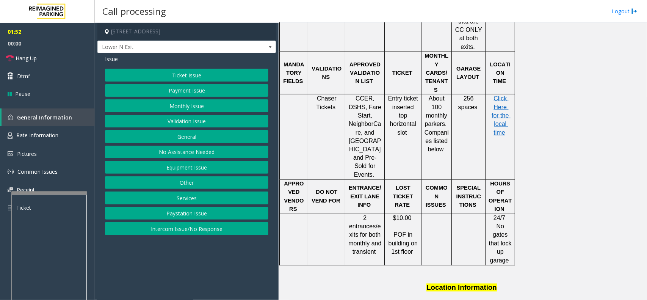
click at [181, 116] on button "Validation Issue" at bounding box center [186, 121] width 163 height 13
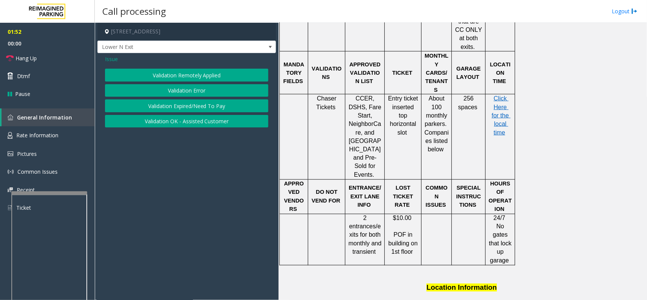
click at [175, 91] on button "Validation Error" at bounding box center [186, 90] width 163 height 13
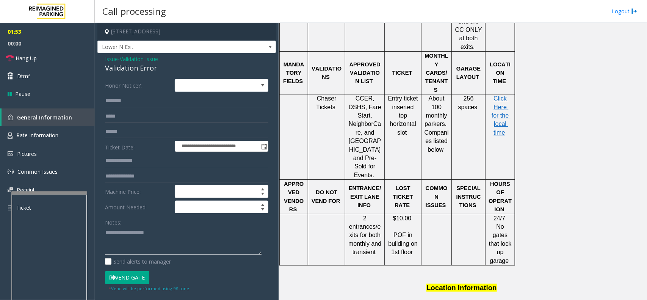
click at [136, 239] on textarea at bounding box center [183, 240] width 156 height 28
drag, startPoint x: 127, startPoint y: 161, endPoint x: 502, endPoint y: 152, distance: 375.5
click at [205, 160] on input "text" at bounding box center [186, 160] width 163 height 13
type input "******"
click at [157, 123] on form "**********" at bounding box center [186, 185] width 163 height 212
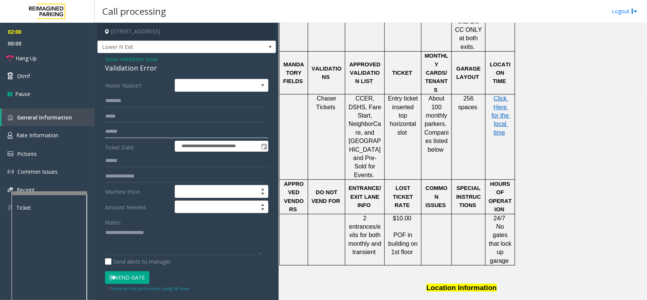
click at [154, 126] on input "text" at bounding box center [186, 131] width 163 height 13
drag, startPoint x: 153, startPoint y: 67, endPoint x: 99, endPoint y: 60, distance: 54.6
click at [99, 60] on div "**********" at bounding box center [186, 273] width 178 height 440
copy div "Issue - Validation Issue Validation Error"
paste textarea "**********"
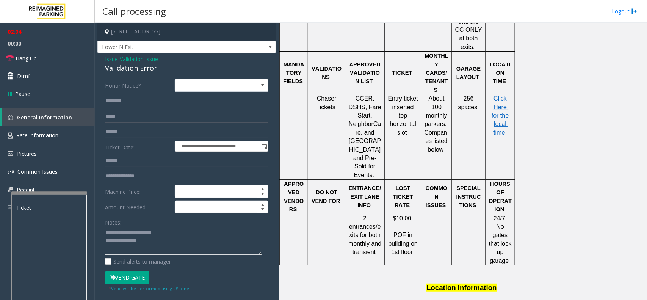
click at [132, 237] on textarea at bounding box center [183, 240] width 156 height 28
drag, startPoint x: 171, startPoint y: 233, endPoint x: 124, endPoint y: 228, distance: 46.8
click at [124, 228] on textarea at bounding box center [183, 240] width 156 height 28
click at [153, 239] on textarea at bounding box center [183, 240] width 156 height 28
type textarea "**********"
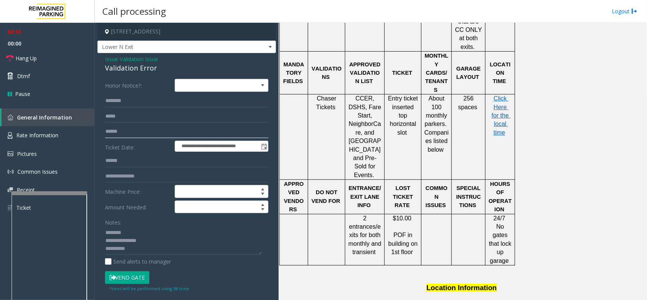
click at [153, 133] on input "text" at bounding box center [186, 131] width 163 height 13
click at [177, 128] on input "******" at bounding box center [186, 131] width 163 height 13
type input "******"
click at [152, 239] on textarea at bounding box center [183, 240] width 156 height 28
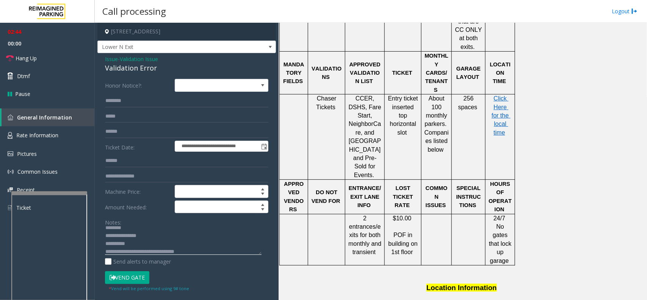
type textarea "**********"
click at [157, 105] on input "text" at bounding box center [186, 100] width 163 height 13
type input "**"
click at [223, 239] on textarea at bounding box center [183, 240] width 156 height 28
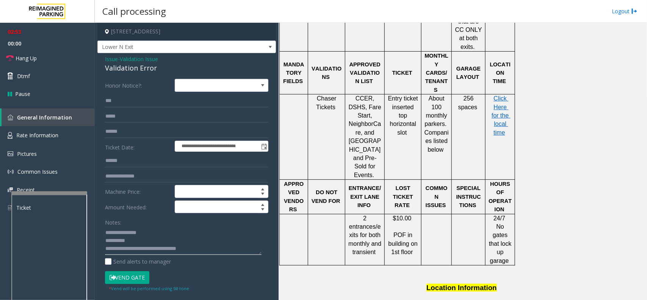
scroll to position [13, 0]
click at [179, 239] on textarea at bounding box center [183, 240] width 156 height 28
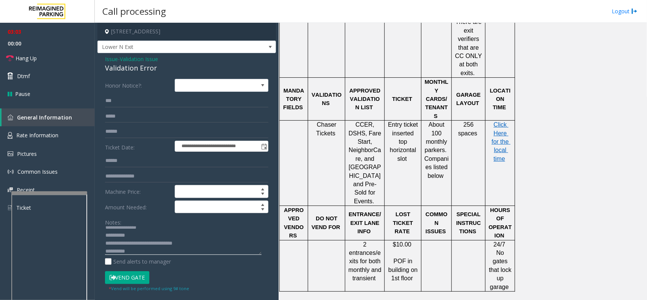
scroll to position [473, 0]
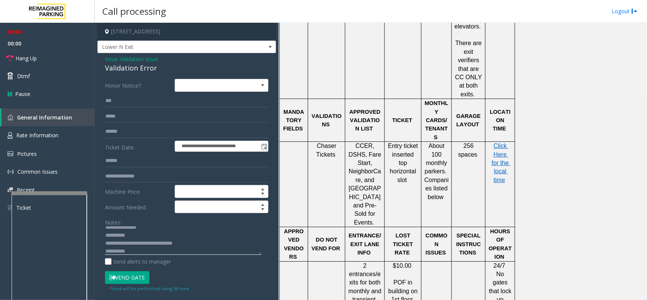
click at [156, 239] on textarea at bounding box center [183, 240] width 156 height 28
click at [142, 239] on textarea at bounding box center [183, 240] width 156 height 28
click at [131, 239] on button "Vend Gate" at bounding box center [127, 277] width 44 height 13
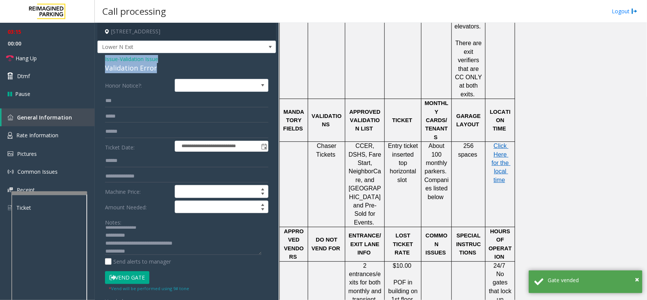
drag, startPoint x: 154, startPoint y: 69, endPoint x: 103, endPoint y: 61, distance: 51.7
click at [103, 61] on div "**********" at bounding box center [186, 279] width 178 height 453
click at [134, 239] on textarea at bounding box center [183, 240] width 156 height 28
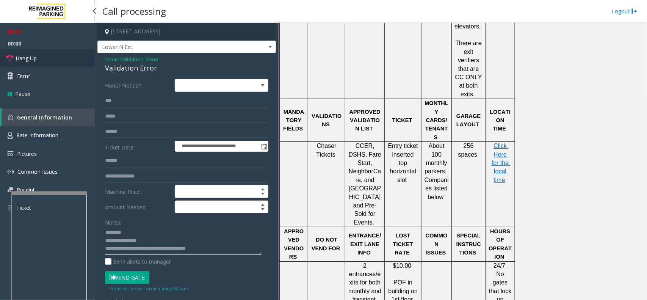
type textarea "**********"
click at [19, 62] on link "Hang Up" at bounding box center [47, 58] width 95 height 18
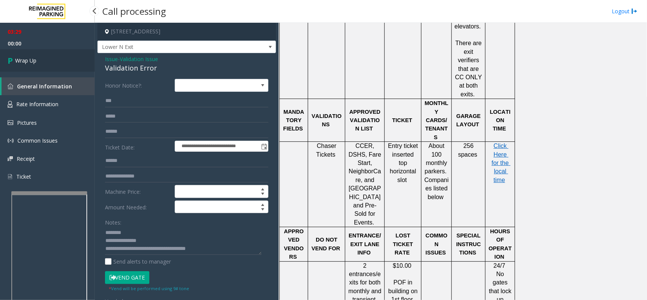
click at [30, 58] on span "Wrap Up" at bounding box center [25, 60] width 21 height 8
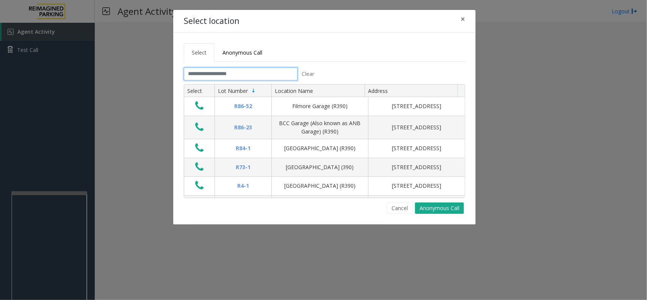
click at [245, 71] on input "text" at bounding box center [241, 73] width 114 height 13
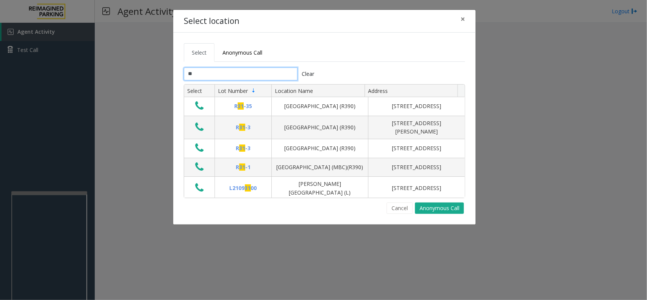
type input "*"
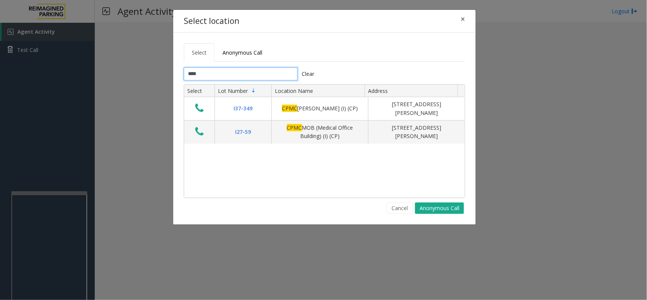
click at [261, 75] on input "****" at bounding box center [241, 73] width 114 height 13
type input "*"
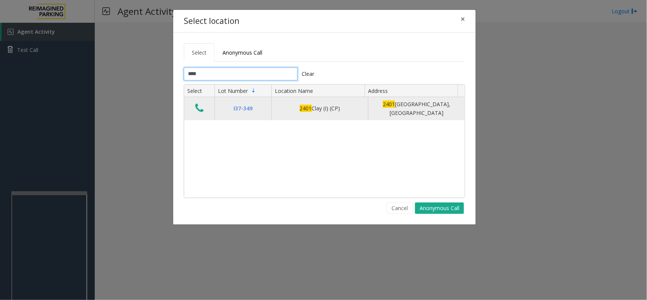
type input "****"
click at [199, 108] on icon "Data table" at bounding box center [199, 108] width 8 height 11
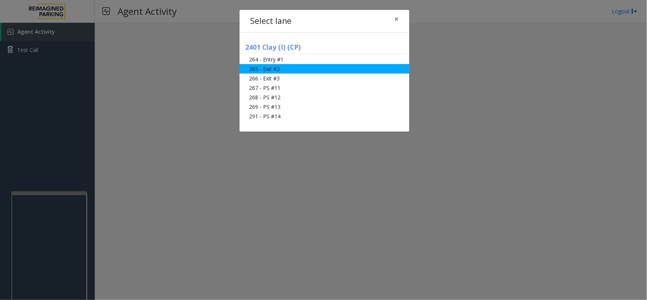
click at [273, 66] on li "265 - Exit #2" at bounding box center [324, 68] width 170 height 9
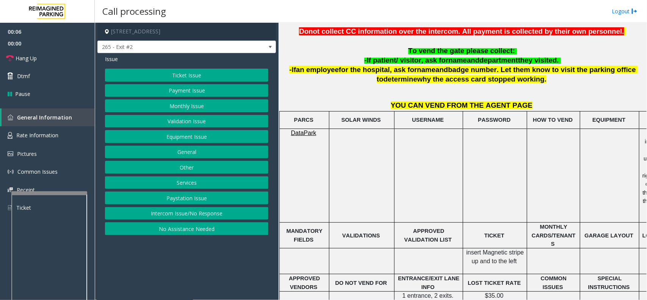
scroll to position [237, 0]
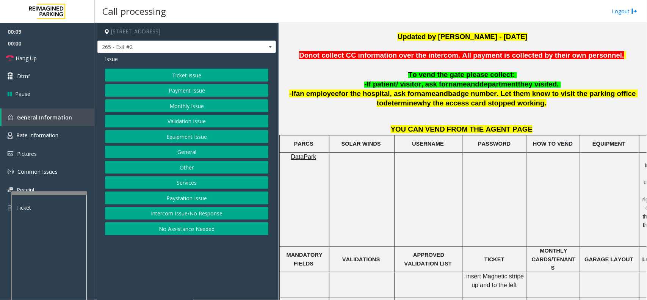
click at [227, 72] on button "Ticket Issue" at bounding box center [186, 75] width 163 height 13
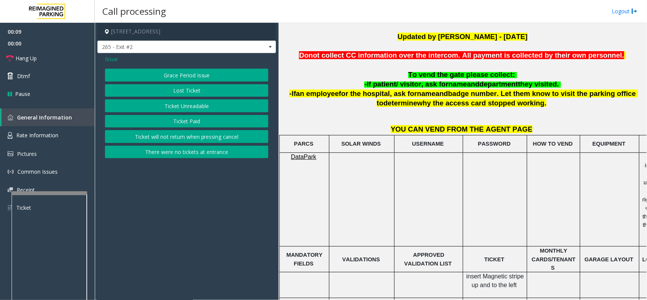
click at [203, 106] on button "Ticket Unreadable" at bounding box center [186, 105] width 163 height 13
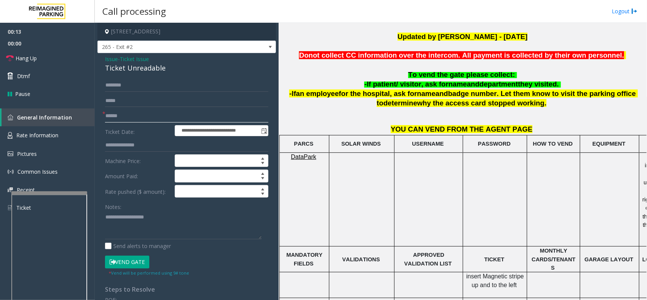
click at [141, 114] on input "text" at bounding box center [186, 115] width 163 height 13
click at [148, 86] on input "text" at bounding box center [186, 85] width 163 height 13
drag, startPoint x: 166, startPoint y: 67, endPoint x: 103, endPoint y: 58, distance: 63.3
click at [103, 58] on div "**********" at bounding box center [186, 241] width 178 height 377
copy div "Issue - Ticket Issue Ticket Unreadable"
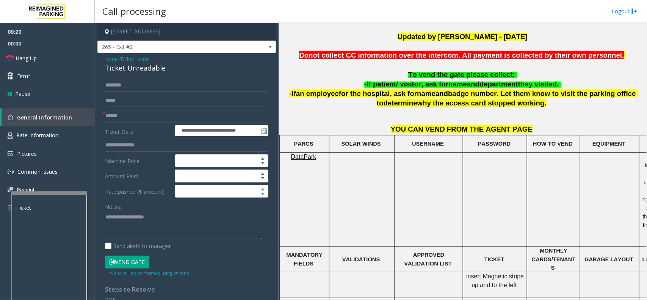
paste textarea "**********"
click at [145, 232] on textarea at bounding box center [183, 225] width 156 height 28
click at [151, 90] on input "text" at bounding box center [186, 85] width 163 height 13
drag, startPoint x: 152, startPoint y: 219, endPoint x: 123, endPoint y: 215, distance: 29.0
click at [123, 215] on textarea at bounding box center [183, 225] width 156 height 28
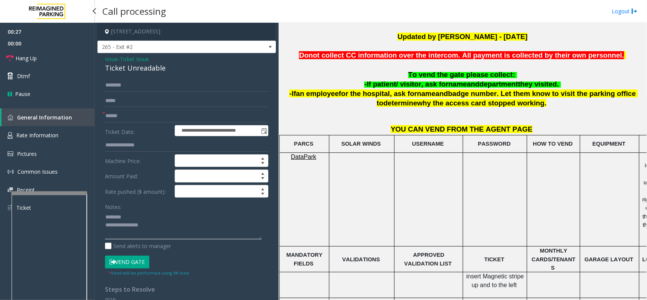
click at [161, 228] on textarea at bounding box center [183, 225] width 156 height 28
click at [131, 83] on input "text" at bounding box center [186, 85] width 163 height 13
click at [184, 234] on textarea at bounding box center [183, 225] width 156 height 28
type textarea "**********"
click at [134, 84] on input "text" at bounding box center [186, 85] width 163 height 13
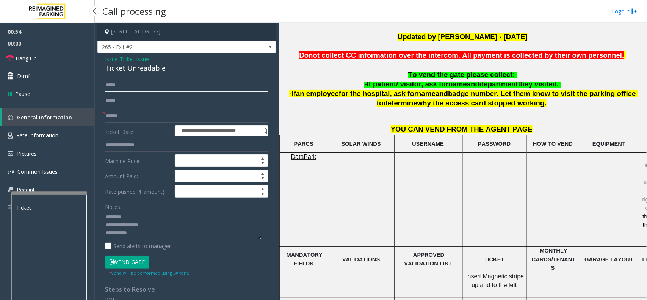
click at [134, 84] on input "*****" at bounding box center [186, 85] width 163 height 13
click at [147, 114] on input "text" at bounding box center [186, 115] width 163 height 13
click at [108, 87] on input "*****" at bounding box center [186, 85] width 163 height 13
click at [135, 86] on input "*****" at bounding box center [186, 85] width 163 height 13
click at [112, 86] on input "*****" at bounding box center [186, 85] width 163 height 13
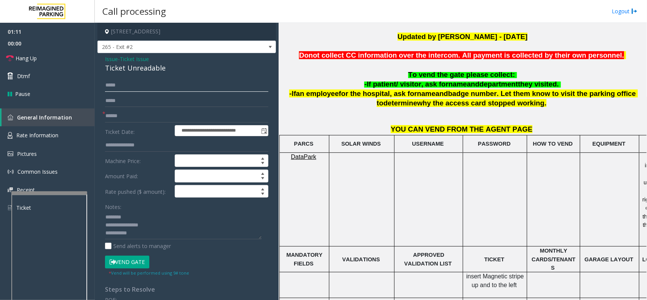
click at [146, 88] on input "*****" at bounding box center [186, 85] width 163 height 13
click at [106, 82] on input "*******" at bounding box center [186, 85] width 163 height 13
click at [107, 84] on input "*******" at bounding box center [186, 85] width 163 height 13
type input "*"
type input "*****"
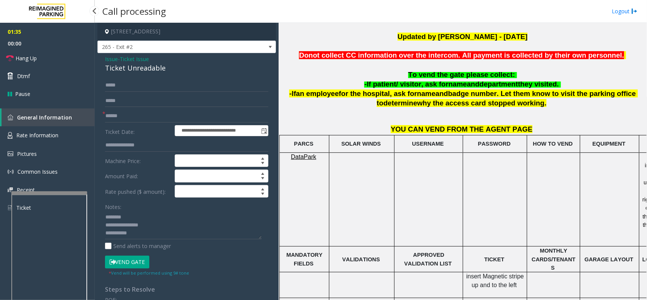
drag, startPoint x: 0, startPoint y: 244, endPoint x: 219, endPoint y: 74, distance: 277.0
click at [219, 74] on div "**********" at bounding box center [186, 241] width 178 height 377
click at [122, 114] on input "text" at bounding box center [186, 115] width 163 height 13
click at [162, 112] on input "text" at bounding box center [186, 115] width 163 height 13
type input "******"
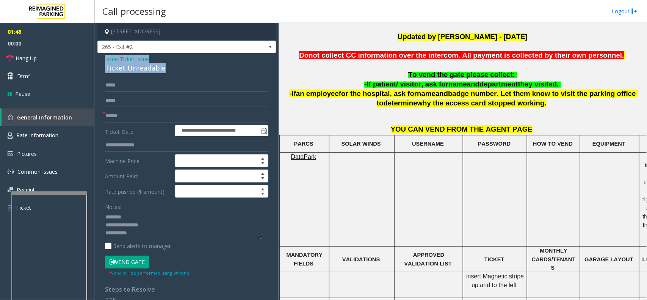
drag, startPoint x: 169, startPoint y: 69, endPoint x: 102, endPoint y: 60, distance: 67.7
click at [102, 60] on div "**********" at bounding box center [186, 241] width 178 height 377
click at [147, 239] on textarea at bounding box center [183, 225] width 156 height 28
click at [141, 239] on button "Vend Gate" at bounding box center [127, 261] width 44 height 13
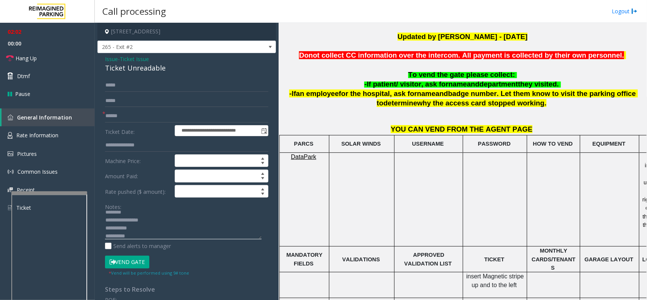
click at [144, 239] on textarea at bounding box center [183, 225] width 156 height 28
click at [130, 237] on textarea at bounding box center [183, 225] width 156 height 28
click at [137, 230] on textarea at bounding box center [183, 225] width 156 height 28
click at [22, 53] on link "Hang Up" at bounding box center [47, 58] width 95 height 18
click at [148, 224] on textarea at bounding box center [183, 225] width 156 height 28
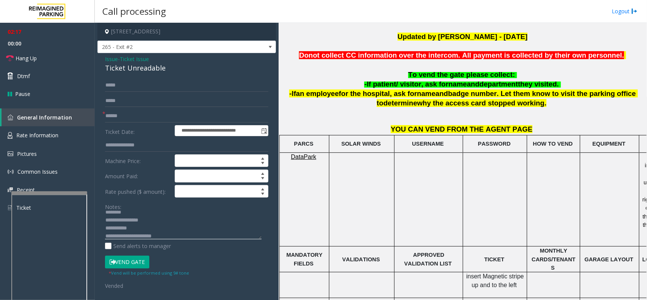
click at [139, 228] on textarea at bounding box center [183, 225] width 156 height 28
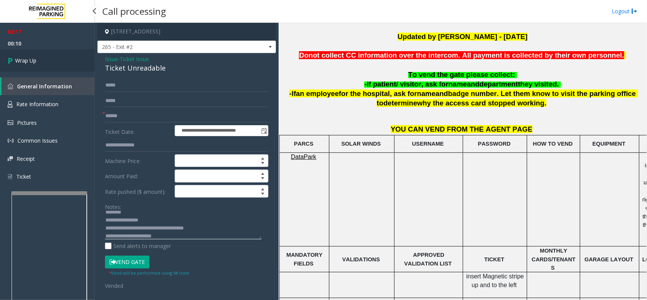
type textarea "**********"
click at [14, 57] on icon at bounding box center [12, 60] width 8 height 12
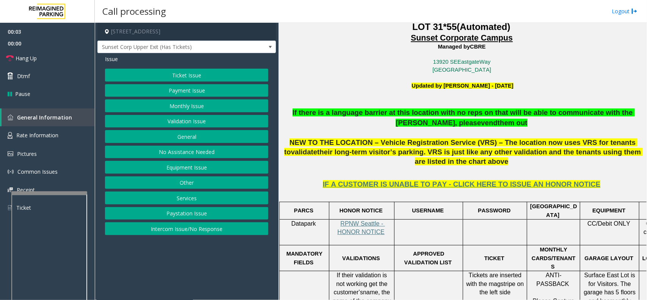
scroll to position [284, 0]
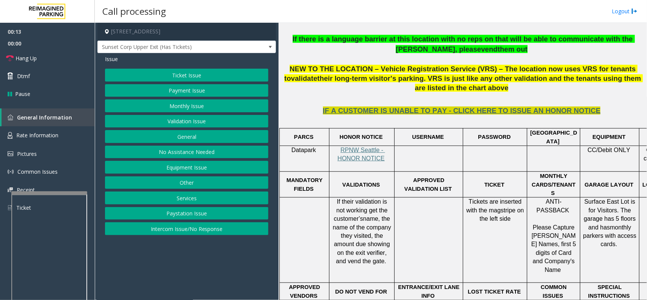
click at [457, 106] on span "IF A CUSTOMER IS UNABLE TO PAY - CLICK HERE TO ISSUE AN HONOR NOTICE" at bounding box center [462, 110] width 278 height 8
click at [464, 106] on span "IF A CUSTOMER IS UNABLE TO PAY - CLICK HERE TO ISSUE AN HONOR NOTICE" at bounding box center [462, 110] width 278 height 8
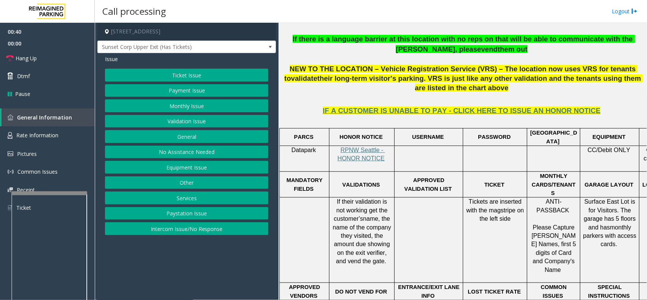
drag, startPoint x: 194, startPoint y: 77, endPoint x: 183, endPoint y: 89, distance: 17.1
click at [183, 89] on div "Ticket Issue Payment Issue Monthly Issue Validation Issue General No Assistance…" at bounding box center [186, 152] width 163 height 166
click at [183, 89] on button "Payment Issue" at bounding box center [186, 90] width 163 height 13
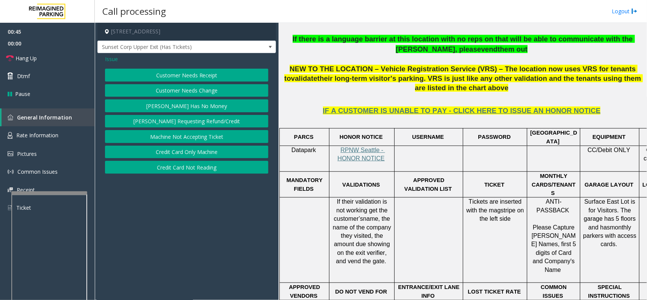
click at [197, 169] on button "Credit Card Not Reading" at bounding box center [186, 167] width 163 height 13
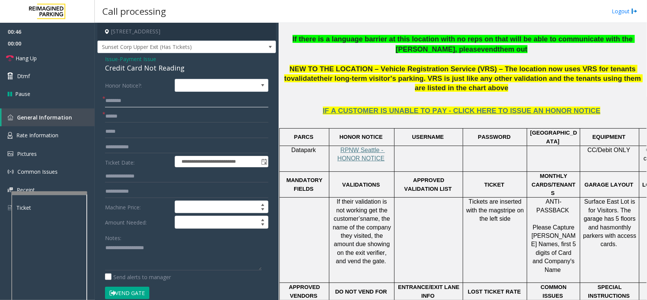
click at [136, 102] on input "text" at bounding box center [186, 100] width 163 height 13
click at [52, 54] on link "Hang Up" at bounding box center [47, 58] width 95 height 18
click at [133, 95] on input "text" at bounding box center [186, 100] width 163 height 13
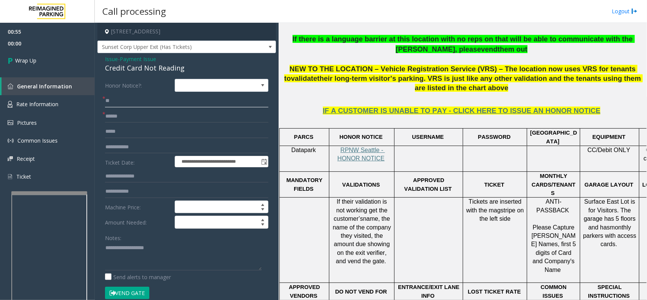
type input "**"
click at [131, 117] on input "*" at bounding box center [186, 116] width 163 height 13
type input "**"
drag, startPoint x: 188, startPoint y: 68, endPoint x: 103, endPoint y: 60, distance: 84.9
click at [103, 60] on div "**********" at bounding box center [186, 229] width 178 height 352
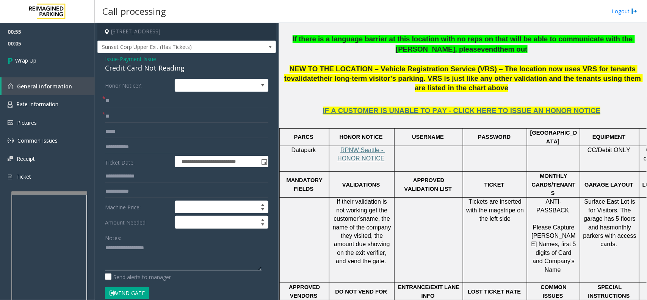
paste textarea "**********"
click at [136, 239] on textarea at bounding box center [183, 256] width 156 height 28
drag, startPoint x: 166, startPoint y: 241, endPoint x: 161, endPoint y: 242, distance: 4.6
click at [161, 239] on div "Notes:" at bounding box center [186, 250] width 163 height 39
drag, startPoint x: 166, startPoint y: 246, endPoint x: 122, endPoint y: 245, distance: 44.0
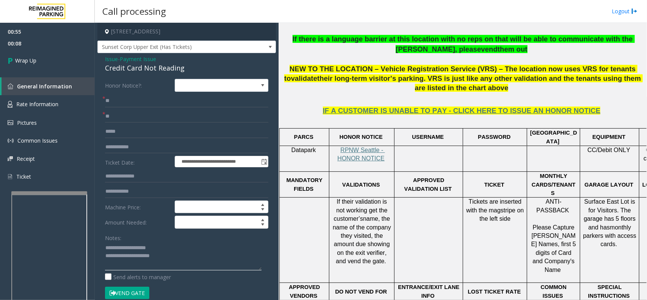
click at [122, 239] on textarea at bounding box center [183, 256] width 156 height 28
click at [190, 239] on textarea at bounding box center [183, 256] width 156 height 28
type textarea "**********"
click at [56, 62] on link "Wrap Up" at bounding box center [47, 60] width 95 height 22
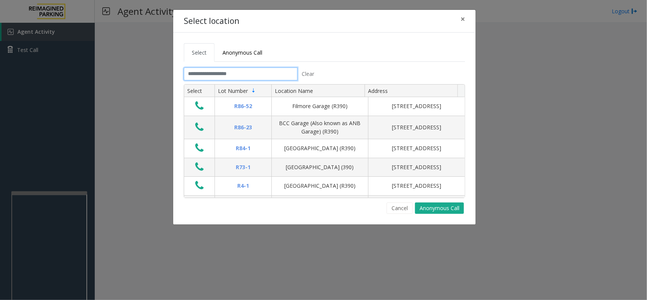
click at [274, 69] on input "text" at bounding box center [241, 73] width 114 height 13
click at [255, 75] on input "text" at bounding box center [241, 73] width 114 height 13
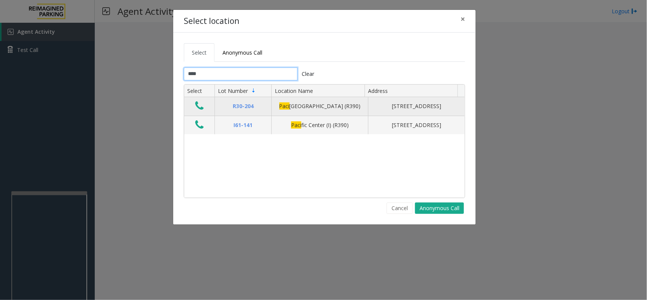
type input "****"
click at [199, 107] on icon "Data table" at bounding box center [199, 105] width 8 height 11
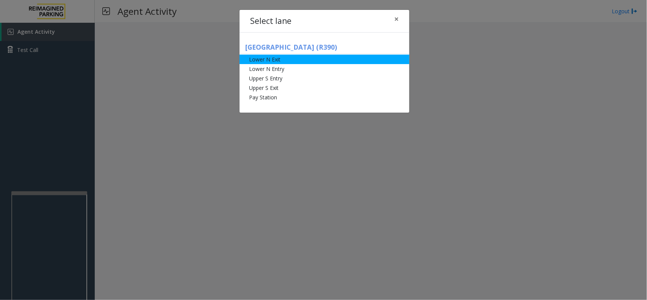
click at [284, 59] on li "Lower N Exit" at bounding box center [324, 59] width 170 height 9
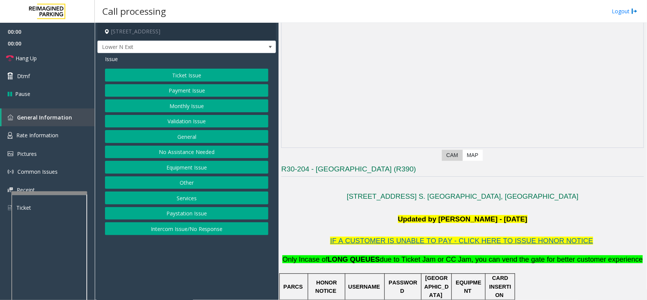
scroll to position [142, 0]
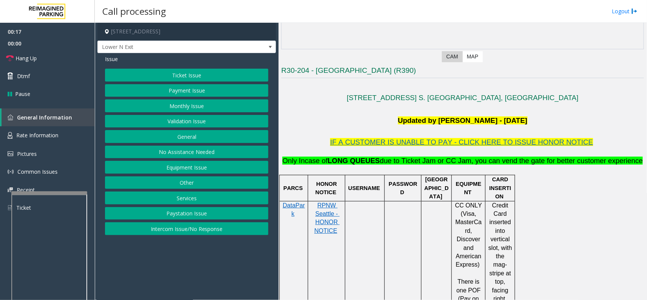
drag, startPoint x: 207, startPoint y: 75, endPoint x: 218, endPoint y: 63, distance: 16.3
click at [218, 63] on div "Issue Ticket Issue Payment Issue Monthly Issue Validation Issue General No Assi…" at bounding box center [186, 146] width 178 height 186
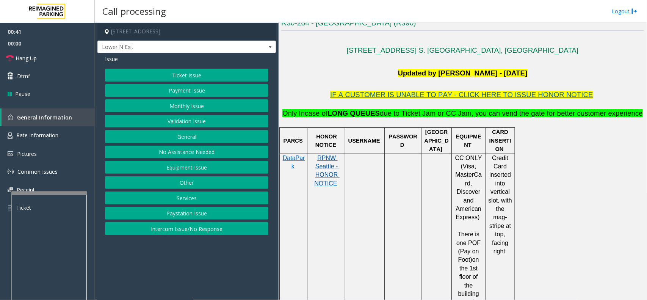
click at [322, 173] on span "RPNW Seattle - HONOR NOTICE" at bounding box center [326, 171] width 25 height 32
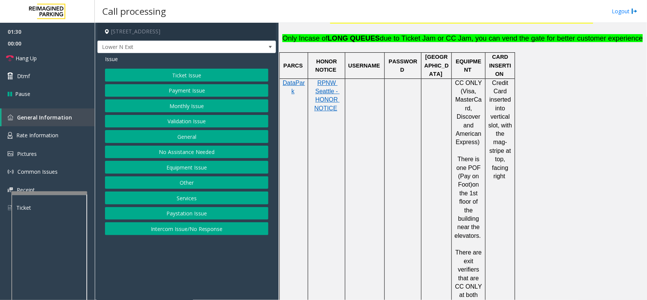
scroll to position [426, 0]
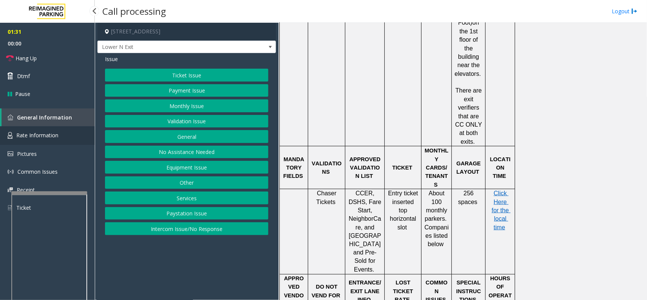
click at [61, 136] on link "Rate Information" at bounding box center [47, 135] width 95 height 19
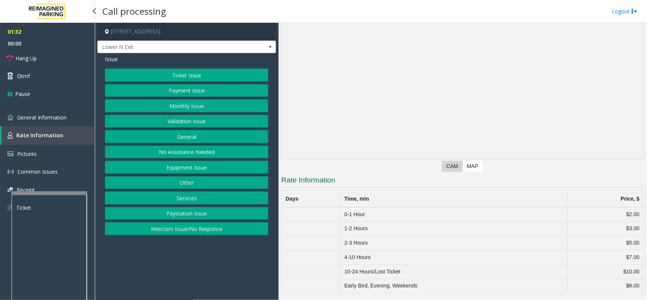
scroll to position [33, 0]
click at [63, 119] on span "General Information" at bounding box center [42, 117] width 50 height 7
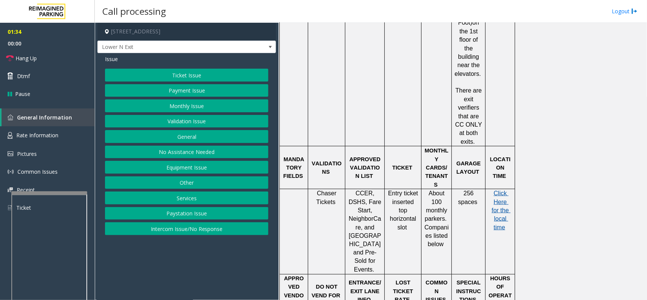
click at [498, 190] on span "Click Here for the local time" at bounding box center [500, 210] width 19 height 41
click at [54, 136] on span "Rate Information" at bounding box center [37, 134] width 42 height 7
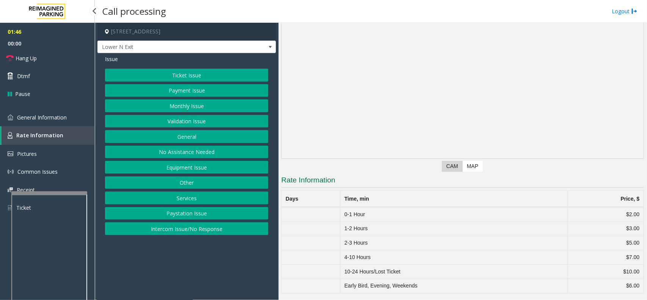
scroll to position [33, 0]
click at [44, 115] on span "General Information" at bounding box center [42, 117] width 50 height 7
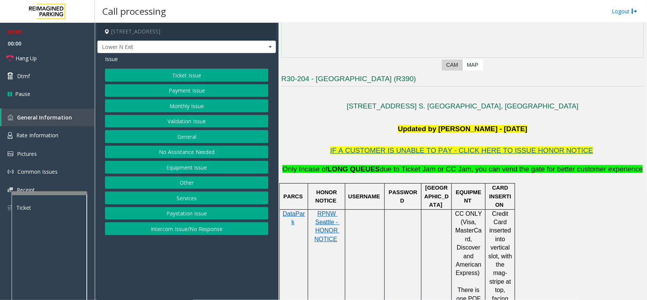
scroll to position [95, 0]
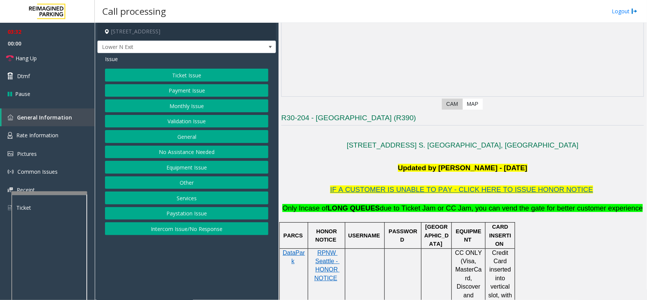
click at [201, 76] on button "Ticket Issue" at bounding box center [186, 75] width 163 height 13
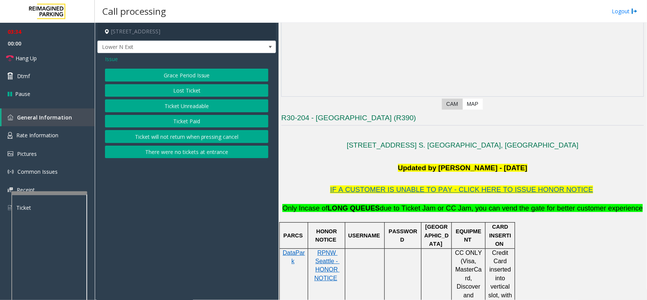
click at [181, 108] on button "Ticket Unreadable" at bounding box center [186, 105] width 163 height 13
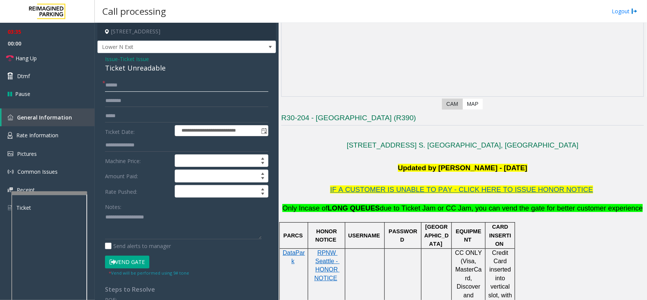
click at [126, 85] on input "text" at bounding box center [186, 85] width 163 height 13
click at [139, 60] on span "Ticket Issue" at bounding box center [134, 59] width 29 height 8
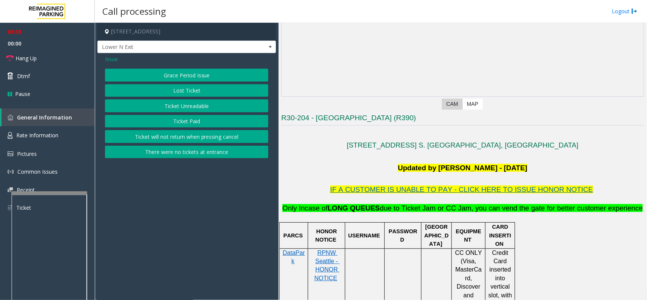
click at [112, 59] on span "Issue" at bounding box center [111, 59] width 13 height 8
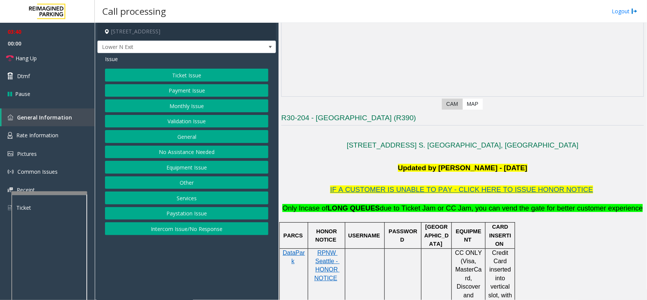
click at [177, 165] on button "Equipment Issue" at bounding box center [186, 167] width 163 height 13
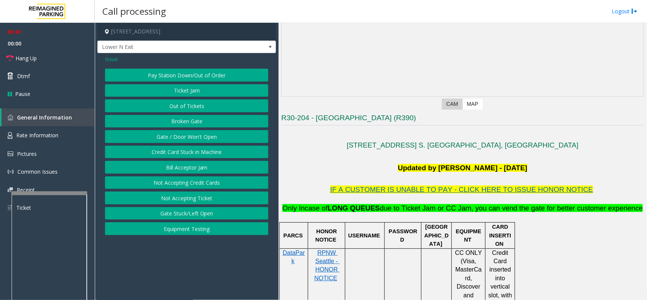
click at [190, 88] on button "Ticket Jam" at bounding box center [186, 90] width 163 height 13
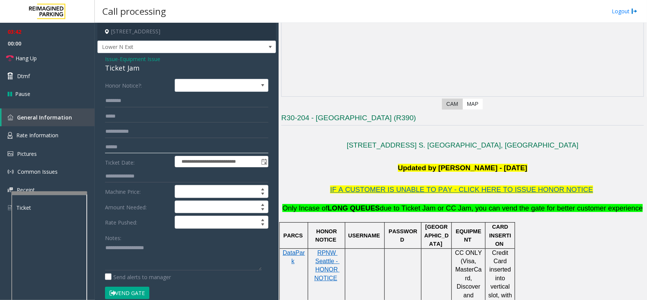
click at [130, 147] on input "text" at bounding box center [186, 147] width 163 height 13
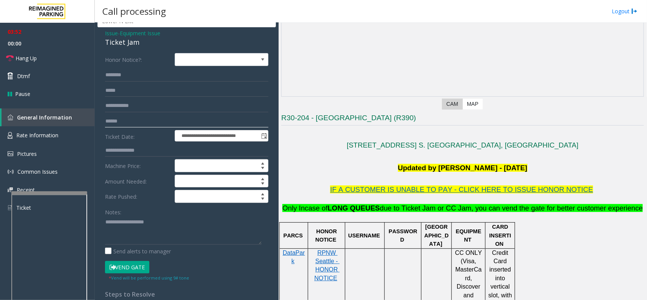
scroll to position [47, 0]
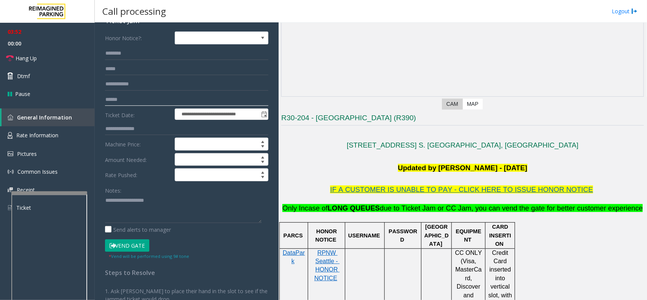
type input "******"
click at [122, 239] on button "Vend Gate" at bounding box center [127, 245] width 44 height 13
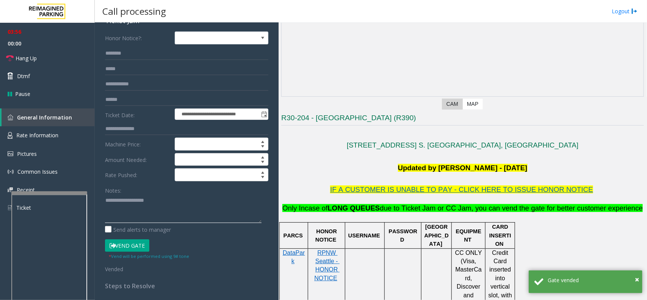
click at [152, 219] on textarea at bounding box center [183, 208] width 156 height 28
click at [177, 61] on form "**********" at bounding box center [186, 151] width 163 height 241
click at [176, 56] on input "text" at bounding box center [186, 53] width 163 height 13
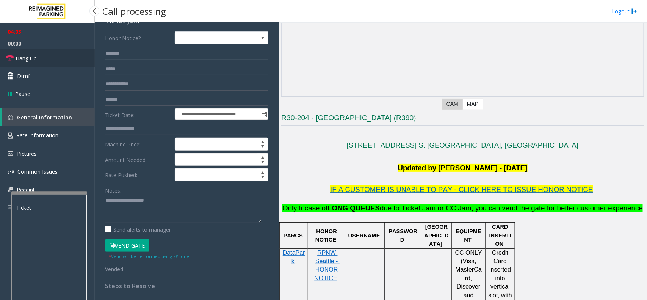
type input "*******"
click at [43, 63] on link "Hang Up" at bounding box center [47, 58] width 95 height 18
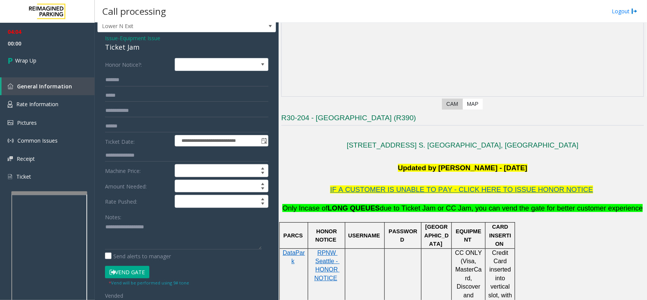
scroll to position [0, 0]
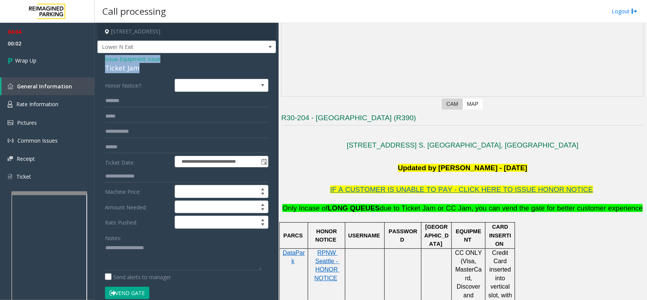
drag, startPoint x: 137, startPoint y: 67, endPoint x: 102, endPoint y: 58, distance: 37.3
click at [102, 58] on div "**********" at bounding box center [186, 247] width 178 height 389
paste textarea "**********"
click at [133, 239] on textarea at bounding box center [183, 256] width 156 height 28
drag, startPoint x: 165, startPoint y: 248, endPoint x: 122, endPoint y: 247, distance: 42.4
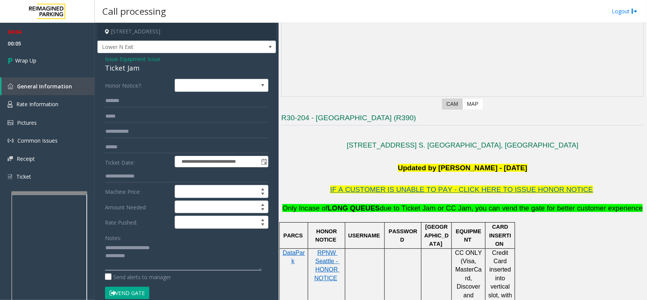
click at [122, 239] on textarea at bounding box center [183, 256] width 156 height 28
click at [159, 239] on textarea at bounding box center [183, 256] width 156 height 28
click at [153, 239] on textarea at bounding box center [183, 256] width 156 height 28
type textarea "**********"
click at [14, 53] on link "Wrap Up" at bounding box center [47, 60] width 95 height 22
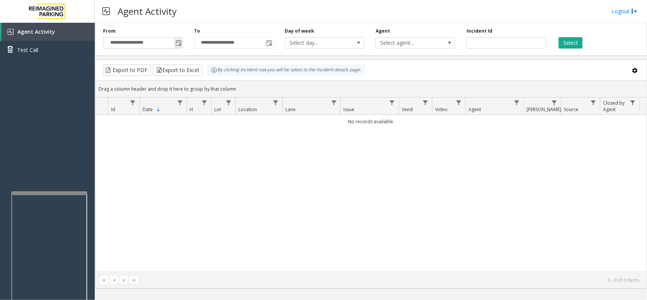
click at [175, 44] on span "Toggle popup" at bounding box center [178, 43] width 6 height 6
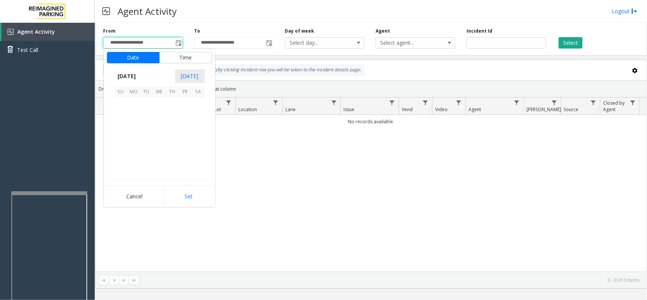
scroll to position [135784, 0]
click at [134, 156] on span "25" at bounding box center [133, 156] width 13 height 13
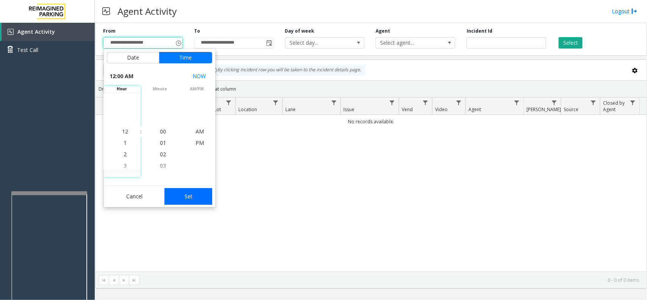
click at [180, 198] on button "Set" at bounding box center [188, 196] width 48 height 17
type input "**********"
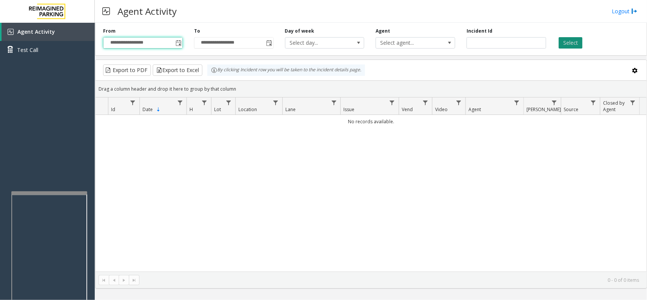
click at [517, 42] on button "Select" at bounding box center [570, 42] width 24 height 11
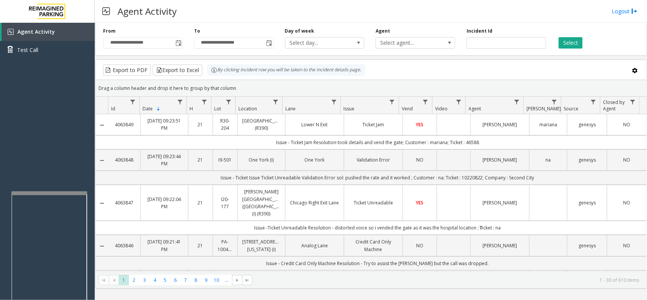
drag, startPoint x: 136, startPoint y: 130, endPoint x: 107, endPoint y: 133, distance: 29.7
click at [107, 133] on tr "4063849 [DATE] 09:23:51 PM 21 R30-[GEOGRAPHIC_DATA] (R390) [GEOGRAPHIC_DATA] Ti…" at bounding box center [370, 124] width 551 height 21
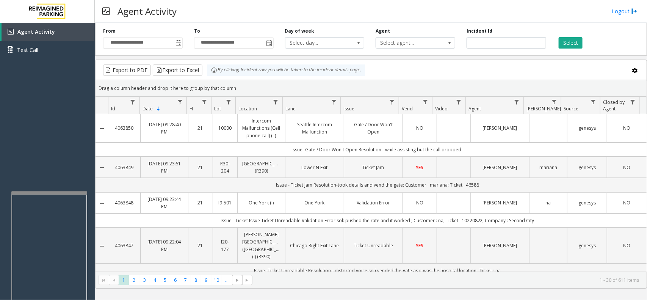
click at [344, 178] on td "Ticket Jam" at bounding box center [373, 166] width 59 height 21
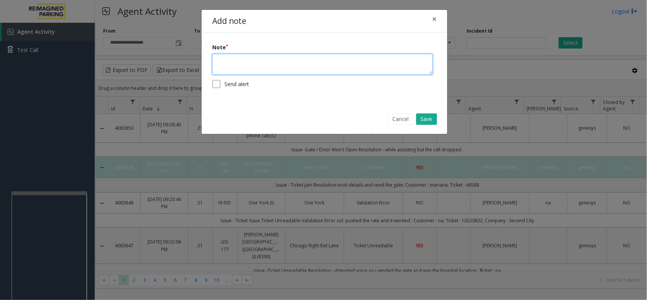
click at [357, 73] on textarea at bounding box center [322, 64] width 220 height 21
type textarea "**********"
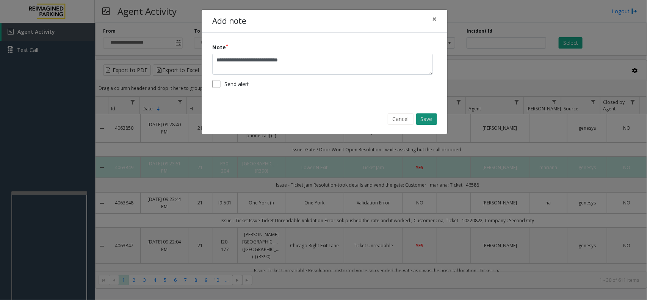
click at [431, 119] on button "Save" at bounding box center [426, 118] width 21 height 11
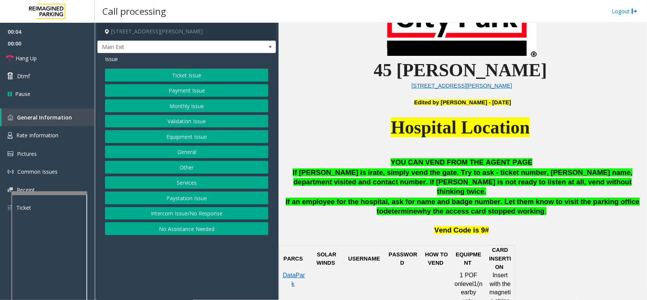
scroll to position [284, 0]
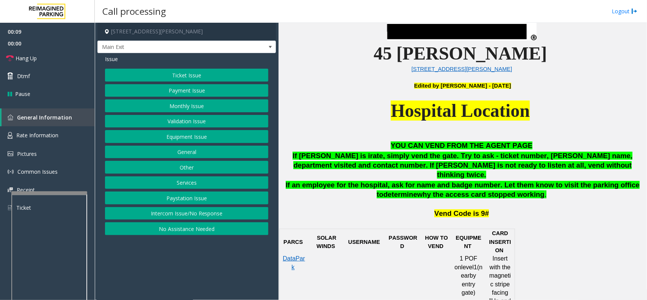
click at [202, 74] on button "Ticket Issue" at bounding box center [186, 75] width 163 height 13
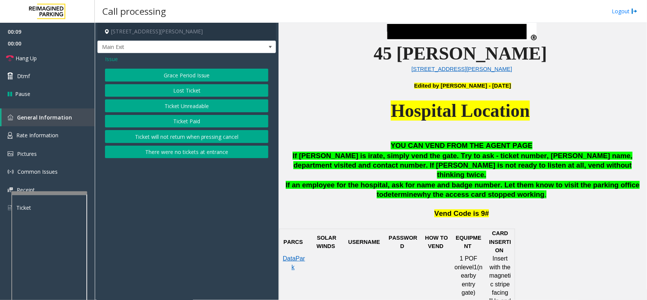
click at [191, 105] on button "Ticket Unreadable" at bounding box center [186, 105] width 163 height 13
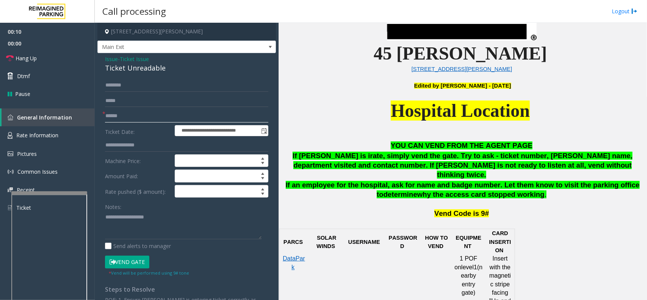
click at [161, 116] on input "text" at bounding box center [186, 115] width 163 height 13
click at [124, 116] on input "text" at bounding box center [186, 115] width 163 height 13
click at [141, 59] on span "Ticket Issue" at bounding box center [134, 59] width 29 height 8
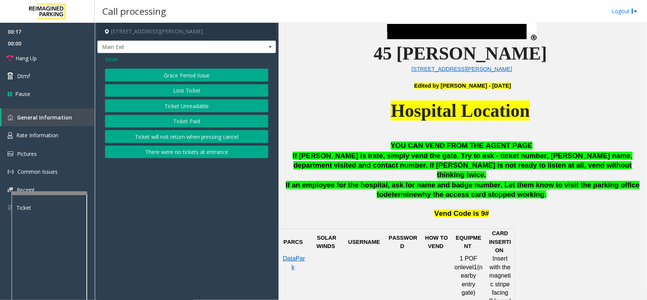
click at [208, 123] on button "Ticket Paid" at bounding box center [186, 121] width 163 height 13
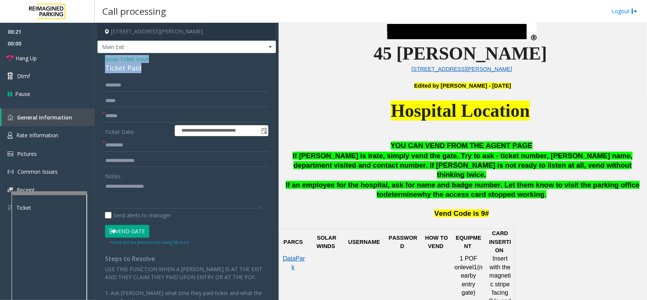
drag, startPoint x: 137, startPoint y: 69, endPoint x: 103, endPoint y: 59, distance: 35.5
click at [103, 59] on div "**********" at bounding box center [186, 222] width 178 height 338
click at [135, 194] on textarea at bounding box center [183, 194] width 156 height 28
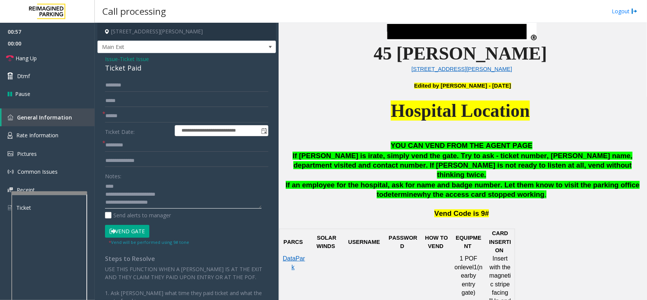
click at [142, 203] on textarea at bounding box center [183, 194] width 156 height 28
click at [107, 187] on textarea at bounding box center [183, 194] width 156 height 28
click at [105, 186] on textarea at bounding box center [183, 194] width 156 height 28
type textarea "**********"
click at [131, 88] on input "text" at bounding box center [186, 85] width 163 height 13
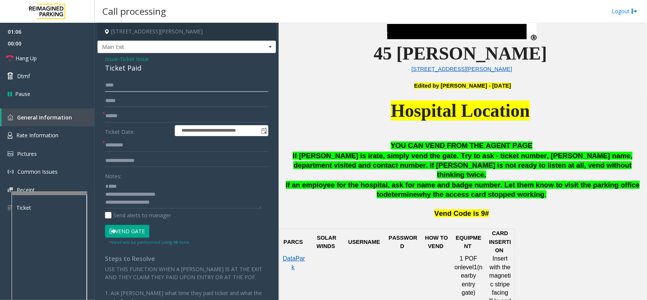
type input "****"
drag, startPoint x: 123, startPoint y: 116, endPoint x: 126, endPoint y: 162, distance: 45.5
click at [124, 116] on input "text" at bounding box center [186, 115] width 163 height 13
click at [130, 147] on input "text" at bounding box center [186, 145] width 163 height 13
click at [115, 184] on textarea at bounding box center [183, 194] width 156 height 28
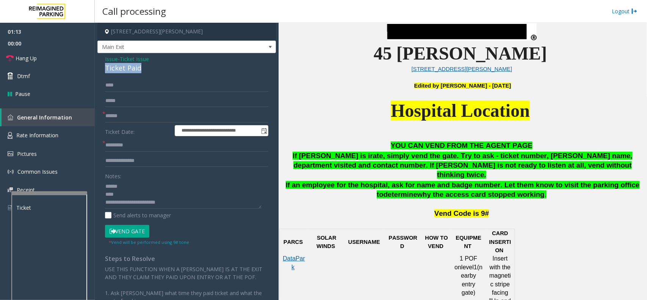
drag, startPoint x: 144, startPoint y: 68, endPoint x: 105, endPoint y: 66, distance: 39.1
click at [105, 66] on div "Ticket Paid" at bounding box center [186, 68] width 163 height 10
click at [127, 183] on textarea at bounding box center [183, 194] width 156 height 28
paste textarea "**********"
type textarea "**********"
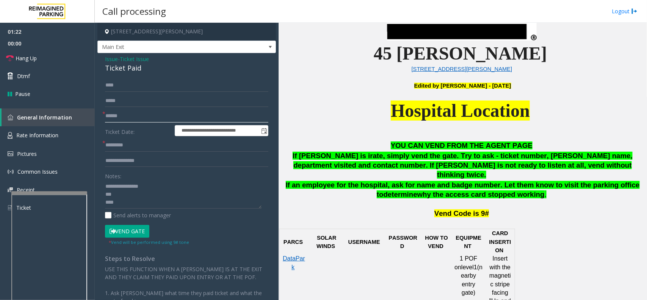
click at [133, 111] on input "text" at bounding box center [186, 115] width 163 height 13
type input "*******"
click at [137, 236] on button "Vend Gate" at bounding box center [127, 231] width 44 height 13
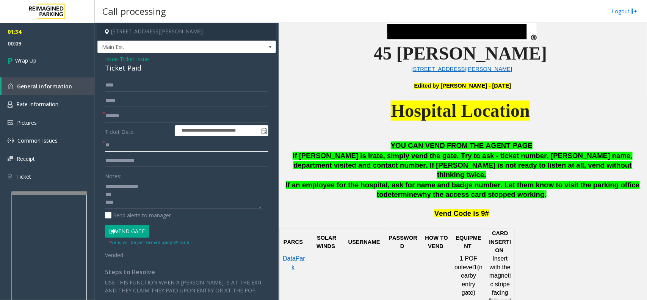
scroll to position [47, 0]
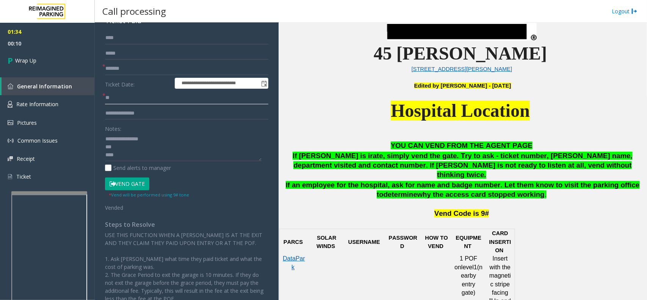
type input "**"
click at [130, 143] on textarea at bounding box center [183, 147] width 156 height 28
click at [162, 145] on textarea at bounding box center [183, 147] width 156 height 28
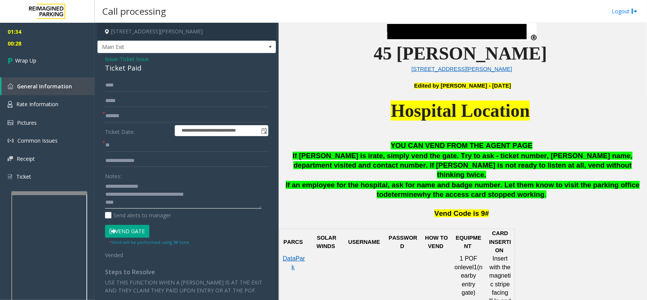
type textarea "**********"
click at [15, 62] on span "Wrap Up" at bounding box center [25, 60] width 21 height 8
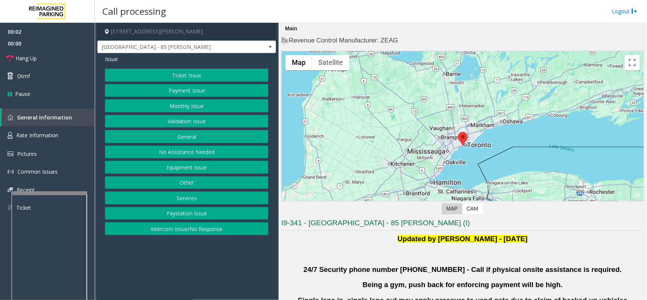
click at [197, 121] on button "Validation Issue" at bounding box center [186, 121] width 163 height 13
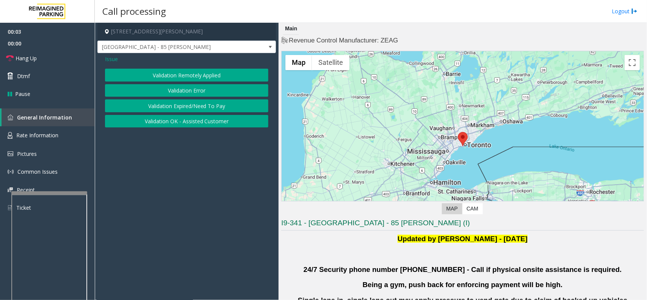
click at [211, 90] on button "Validation Error" at bounding box center [186, 90] width 163 height 13
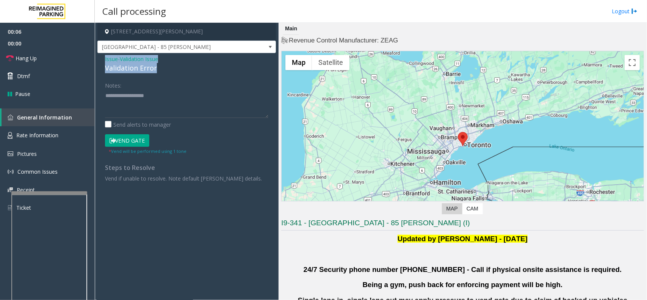
drag, startPoint x: 158, startPoint y: 67, endPoint x: 103, endPoint y: 56, distance: 56.3
click at [103, 56] on div "Issue - Validation Issue Validation Error Notes: Send alerts to manager Vend Ga…" at bounding box center [186, 121] width 178 height 136
paste textarea "**********"
click at [131, 102] on textarea at bounding box center [186, 103] width 163 height 28
drag, startPoint x: 165, startPoint y: 96, endPoint x: 124, endPoint y: 95, distance: 40.9
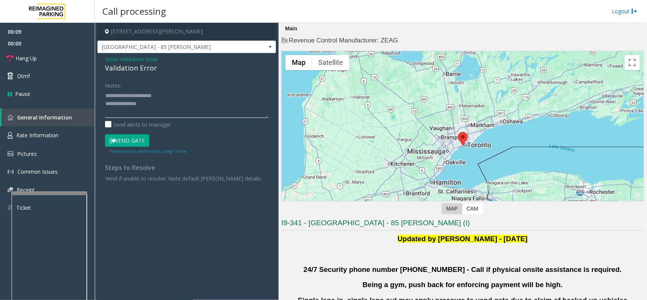
click at [124, 95] on textarea at bounding box center [186, 103] width 163 height 28
click at [216, 108] on textarea at bounding box center [186, 103] width 163 height 28
click at [127, 115] on textarea at bounding box center [186, 103] width 163 height 28
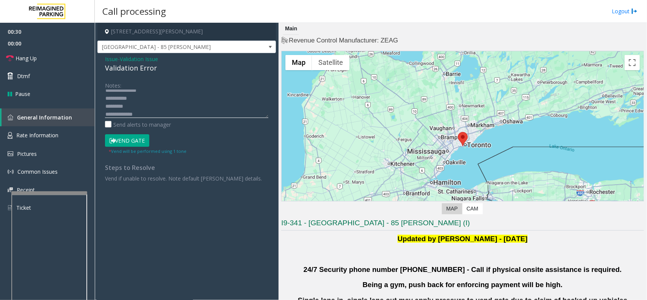
click at [157, 116] on textarea at bounding box center [186, 103] width 163 height 28
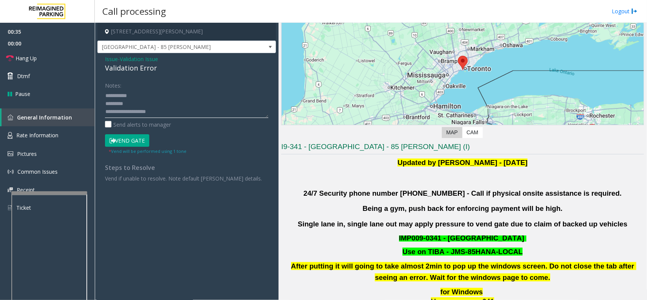
scroll to position [189, 0]
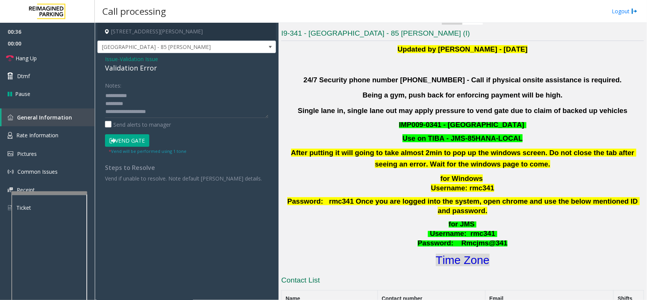
click at [456, 239] on font "Time Zone" at bounding box center [463, 259] width 54 height 12
click at [183, 108] on textarea at bounding box center [186, 103] width 163 height 28
click at [126, 116] on textarea at bounding box center [186, 103] width 163 height 28
click at [166, 102] on textarea at bounding box center [186, 103] width 163 height 28
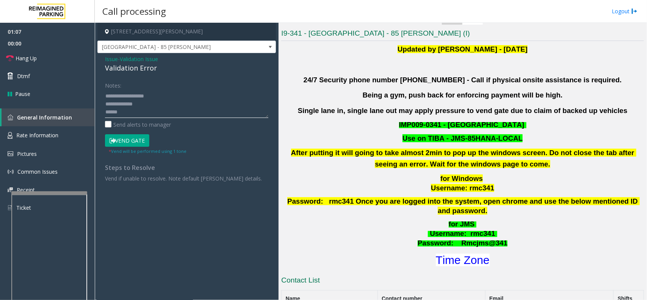
click at [185, 109] on textarea at bounding box center [186, 103] width 163 height 28
click at [192, 110] on textarea at bounding box center [186, 103] width 163 height 28
click at [134, 139] on button "Vend Gate" at bounding box center [127, 140] width 44 height 13
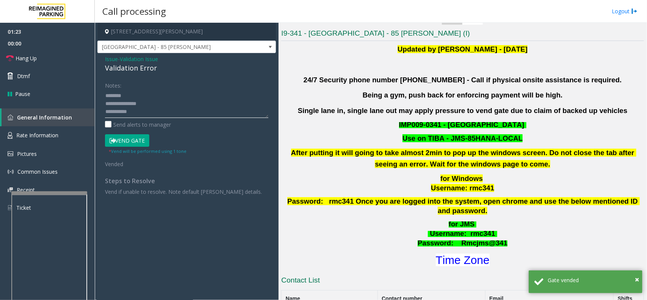
click at [141, 111] on textarea at bounding box center [186, 103] width 163 height 28
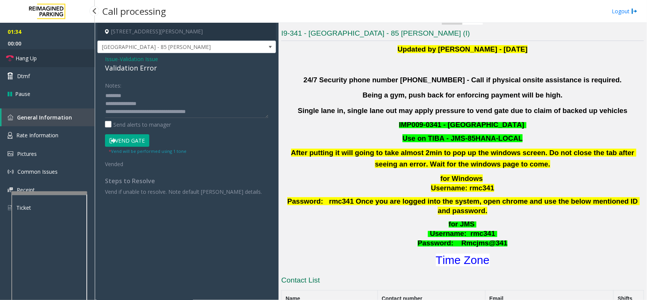
click at [36, 59] on span "Hang Up" at bounding box center [26, 58] width 21 height 8
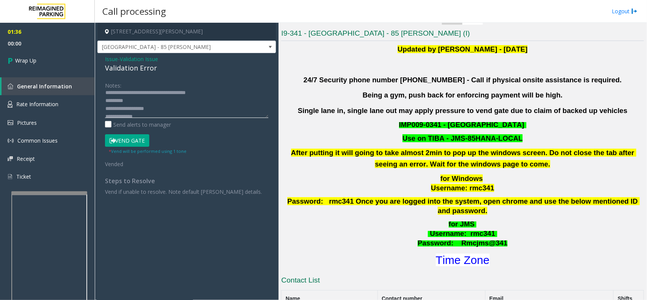
click at [145, 105] on textarea at bounding box center [186, 103] width 163 height 28
click at [136, 101] on textarea at bounding box center [186, 103] width 163 height 28
type textarea "**********"
click at [29, 59] on span "Wrap Up" at bounding box center [25, 60] width 21 height 8
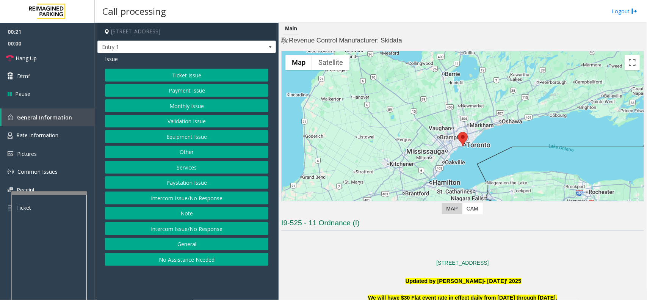
drag, startPoint x: 206, startPoint y: 72, endPoint x: 236, endPoint y: 61, distance: 32.4
click at [236, 61] on div "Issue Ticket Issue Payment Issue Monthly Issue Validation Issue Equipment Issue…" at bounding box center [186, 161] width 178 height 216
click at [205, 136] on button "Equipment Issue" at bounding box center [186, 136] width 163 height 13
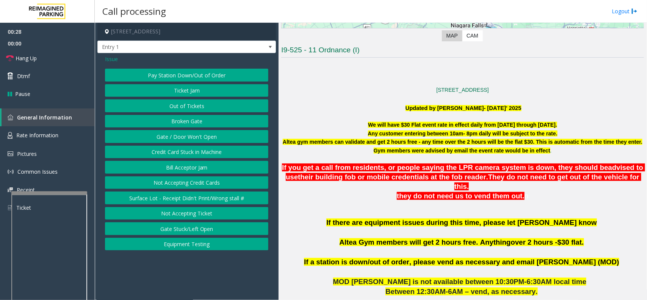
scroll to position [189, 0]
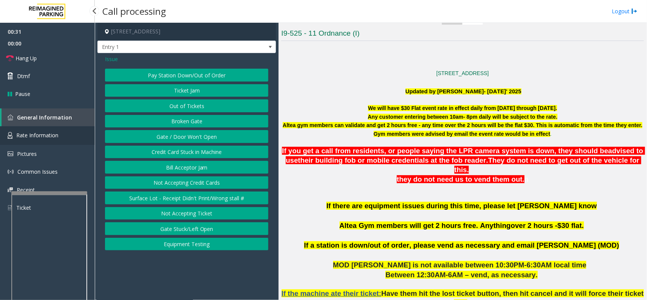
click at [45, 131] on span "Rate Information" at bounding box center [37, 134] width 42 height 7
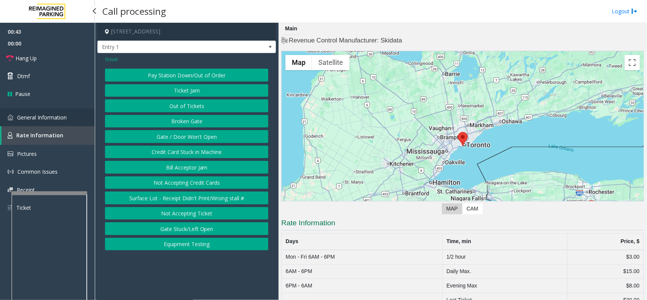
click at [54, 114] on span "General Information" at bounding box center [42, 117] width 50 height 7
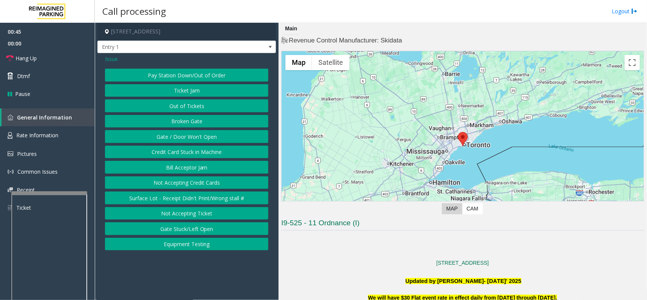
click at [417, 199] on div at bounding box center [462, 145] width 362 height 189
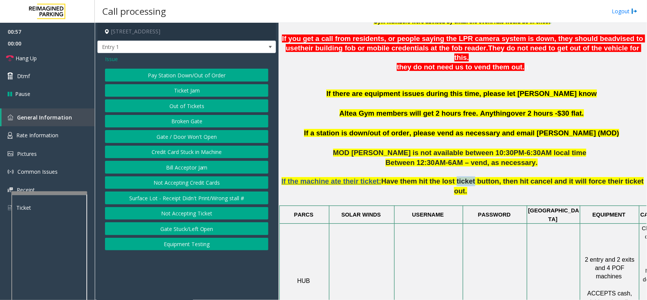
scroll to position [331, 0]
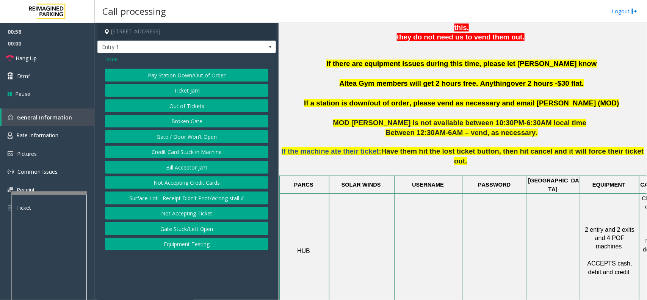
click at [517, 118] on p "MOD [PERSON_NAME] is not available between 10:30PM-6:30AM local time" at bounding box center [462, 123] width 362 height 10
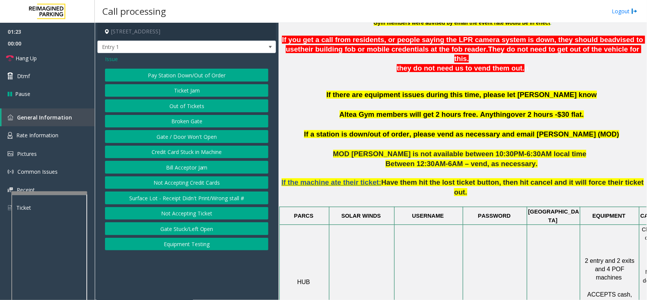
scroll to position [284, 0]
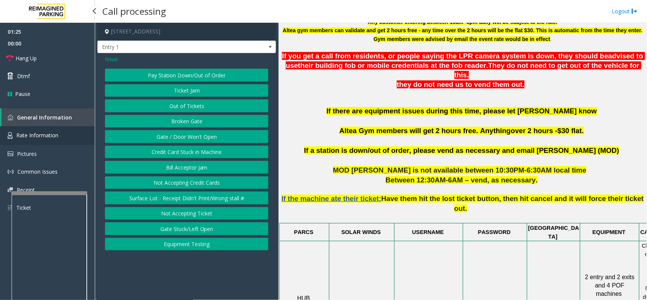
click at [32, 137] on span "Rate Information" at bounding box center [37, 134] width 42 height 7
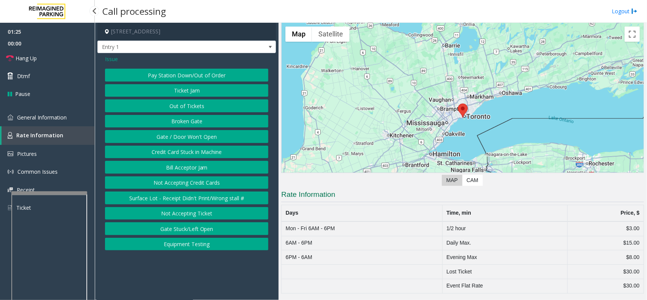
scroll to position [29, 0]
click at [68, 117] on link "General Information" at bounding box center [47, 117] width 95 height 18
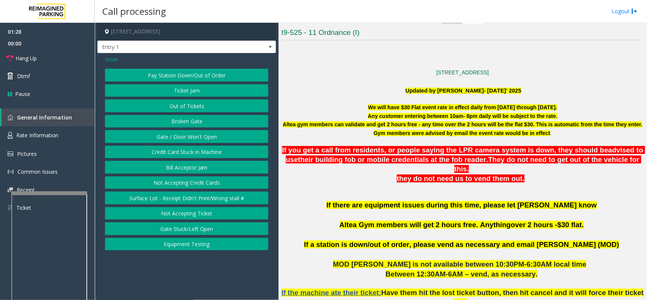
scroll to position [189, 0]
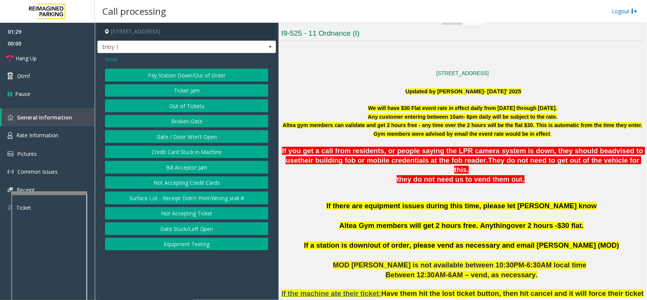
click at [517, 79] on p at bounding box center [462, 81] width 362 height 8
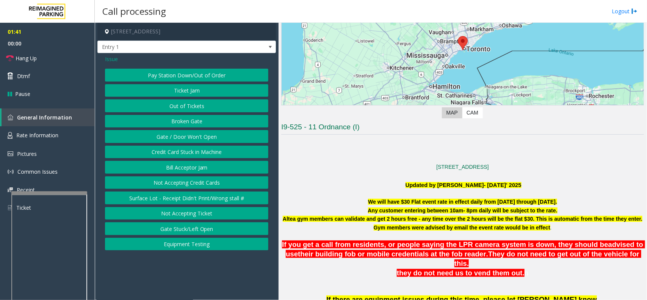
scroll to position [95, 0]
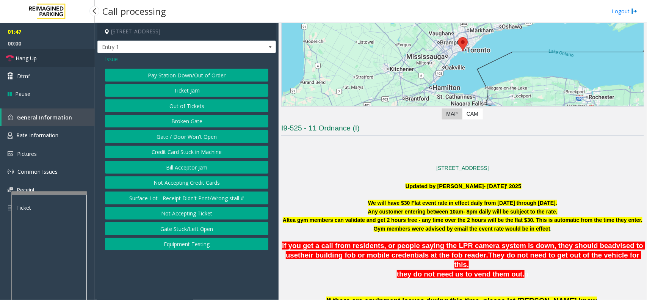
click at [52, 61] on link "Hang Up" at bounding box center [47, 58] width 95 height 18
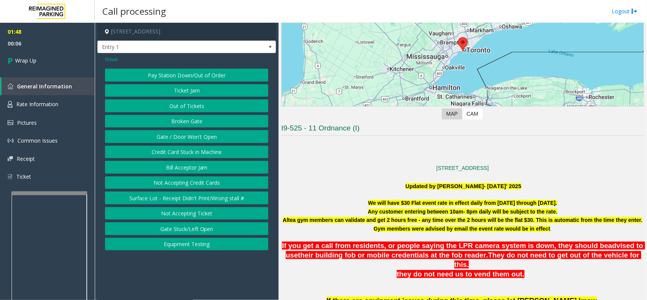
click at [114, 57] on span "Issue" at bounding box center [111, 59] width 13 height 8
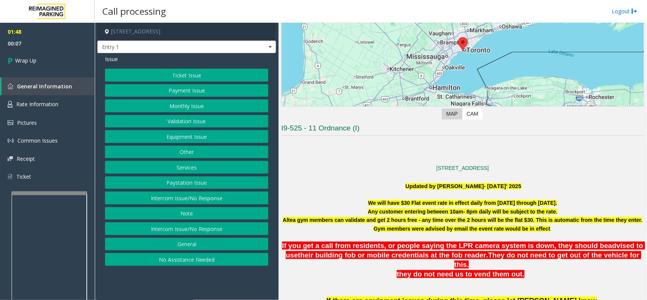
click at [179, 150] on button "Other" at bounding box center [186, 151] width 163 height 13
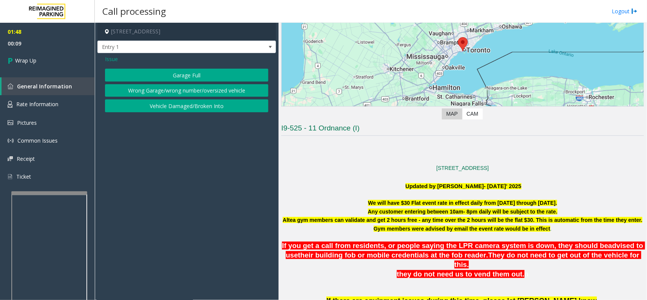
click at [186, 95] on button "Wrong Garage/wrong number/oversized vehicle" at bounding box center [186, 90] width 163 height 13
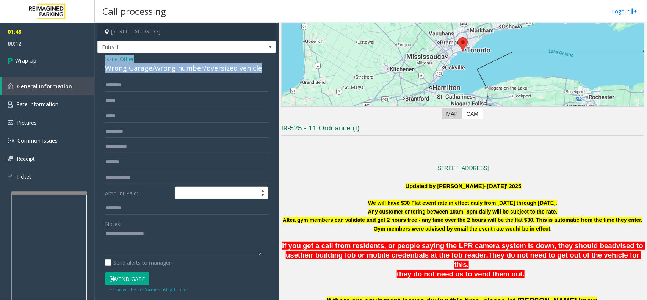
drag, startPoint x: 258, startPoint y: 67, endPoint x: 103, endPoint y: 58, distance: 155.2
click at [98, 58] on div "Issue - Other Wrong Garage/wrong number/oversized vehicle Amount Paid: Notes: S…" at bounding box center [186, 206] width 178 height 306
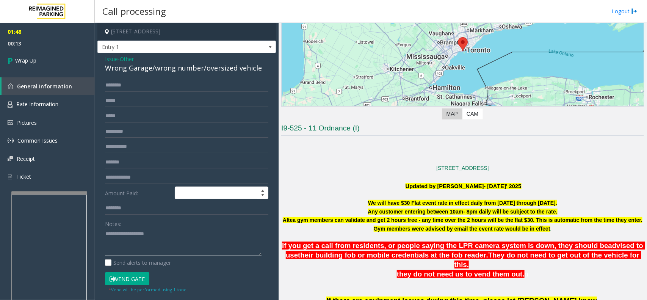
click at [119, 239] on textarea at bounding box center [183, 242] width 156 height 28
paste textarea "**********"
drag, startPoint x: 147, startPoint y: 235, endPoint x: 123, endPoint y: 235, distance: 23.1
click at [123, 235] on textarea at bounding box center [183, 242] width 156 height 28
drag, startPoint x: 266, startPoint y: 236, endPoint x: 256, endPoint y: 239, distance: 10.3
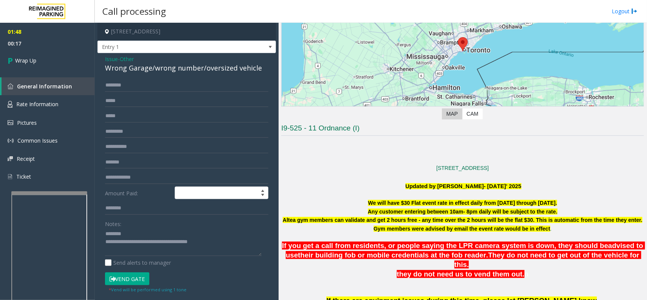
click at [264, 236] on div "Issue - Other Wrong Garage/wrong number/oversized vehicle Amount Paid: Notes: S…" at bounding box center [186, 206] width 178 height 306
click at [255, 239] on textarea at bounding box center [183, 242] width 156 height 28
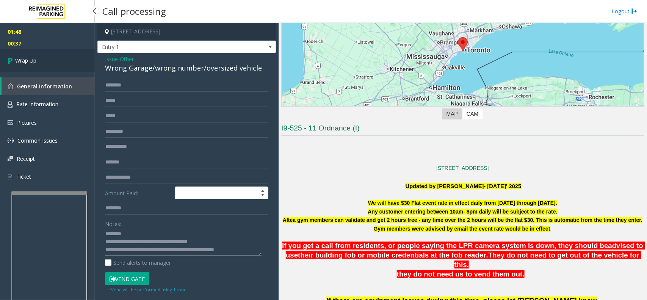
type textarea "**********"
click at [57, 62] on link "Wrap Up" at bounding box center [47, 60] width 95 height 22
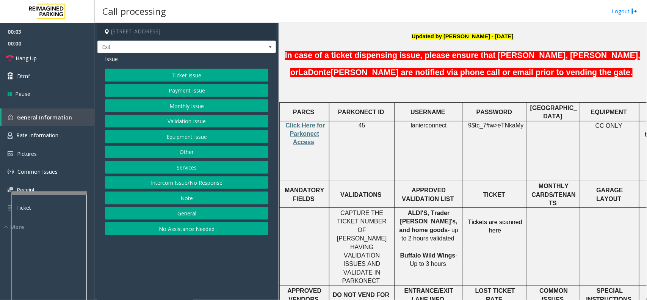
scroll to position [189, 0]
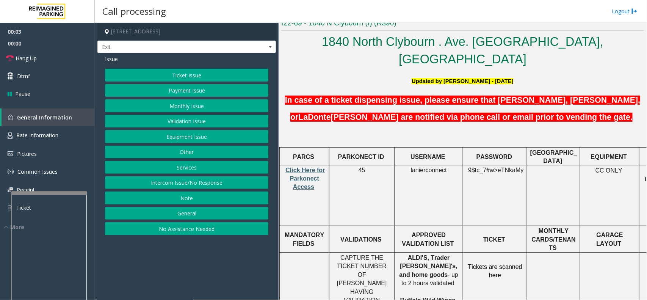
click at [311, 167] on span "Click Here for Parkonect Access" at bounding box center [305, 178] width 39 height 23
click at [43, 136] on span "Rate Information" at bounding box center [37, 134] width 42 height 7
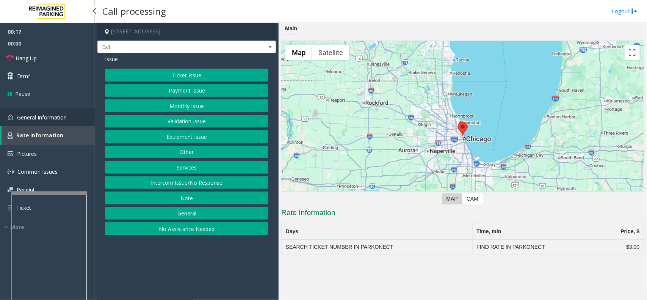
click at [54, 118] on span "General Information" at bounding box center [42, 117] width 50 height 7
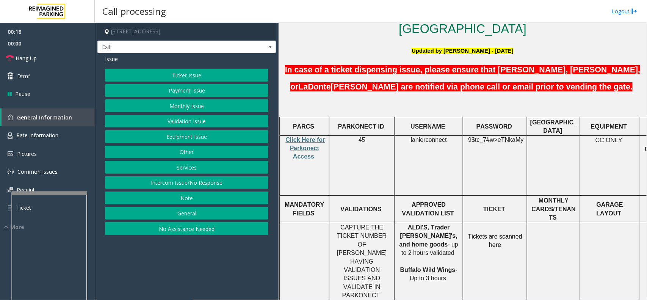
scroll to position [237, 0]
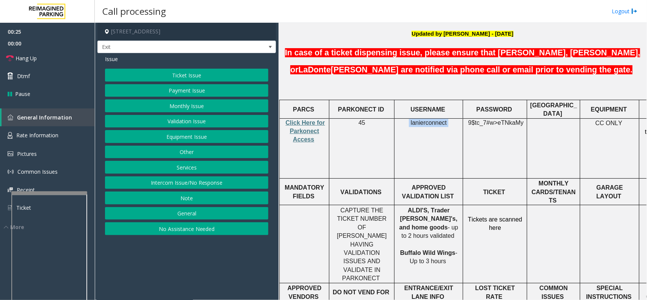
drag, startPoint x: 443, startPoint y: 105, endPoint x: 402, endPoint y: 108, distance: 41.4
click at [402, 118] on td "lanierconnect" at bounding box center [428, 148] width 69 height 60
drag, startPoint x: 522, startPoint y: 103, endPoint x: 465, endPoint y: 103, distance: 56.8
click at [465, 119] on p "9$tc_7#w> eTNkaMy" at bounding box center [494, 127] width 58 height 17
click at [199, 124] on button "Validation Issue" at bounding box center [186, 121] width 163 height 13
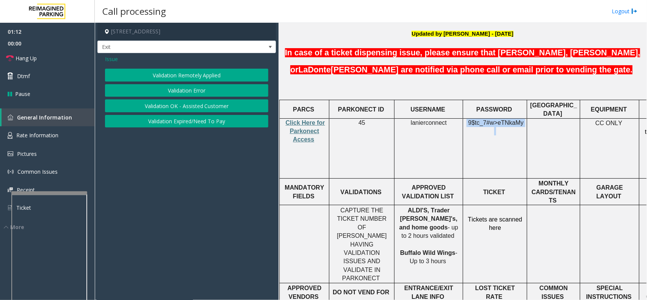
click at [188, 87] on button "Validation Error" at bounding box center [186, 90] width 163 height 13
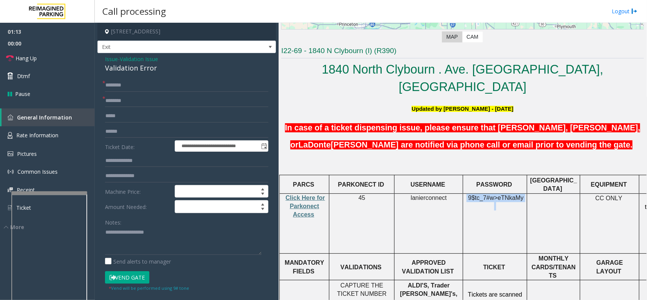
scroll to position [0, 0]
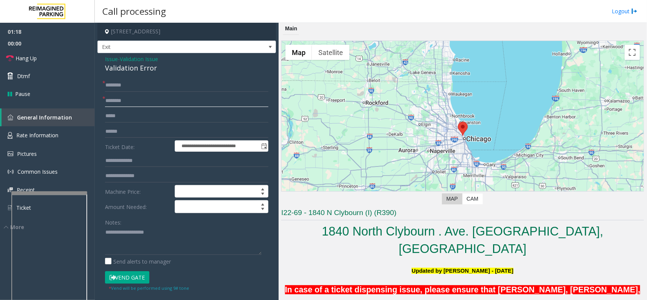
click at [141, 101] on input "text" at bounding box center [186, 100] width 163 height 13
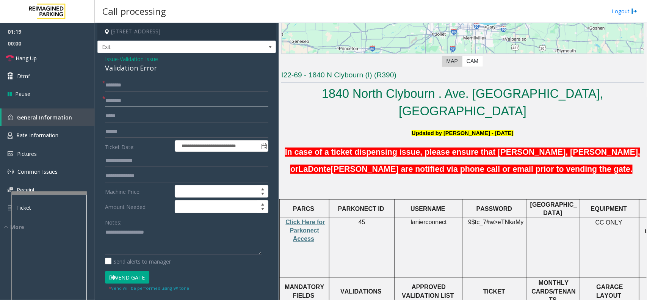
scroll to position [237, 0]
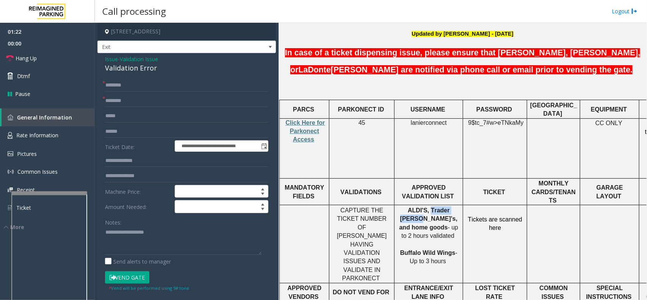
drag, startPoint x: 448, startPoint y: 183, endPoint x: 418, endPoint y: 182, distance: 29.9
click at [418, 207] on span "ALDI'S, Trader [PERSON_NAME]'s, and home goods" at bounding box center [428, 218] width 58 height 23
click at [145, 95] on input "text" at bounding box center [186, 100] width 163 height 13
paste input "**********"
type input "**********"
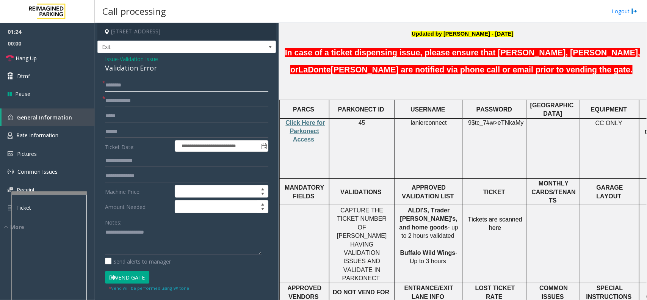
click at [143, 86] on input "text" at bounding box center [186, 85] width 163 height 13
click at [137, 163] on input "text" at bounding box center [186, 160] width 163 height 13
click at [140, 127] on input "text" at bounding box center [186, 131] width 163 height 13
click at [129, 131] on input "text" at bounding box center [186, 131] width 163 height 13
click at [145, 135] on input "text" at bounding box center [186, 131] width 163 height 13
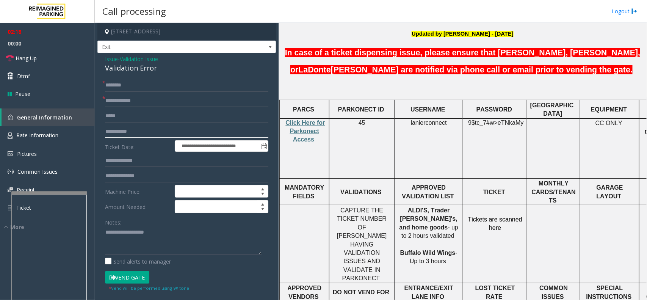
type input "**********"
click at [114, 80] on input "text" at bounding box center [186, 85] width 163 height 13
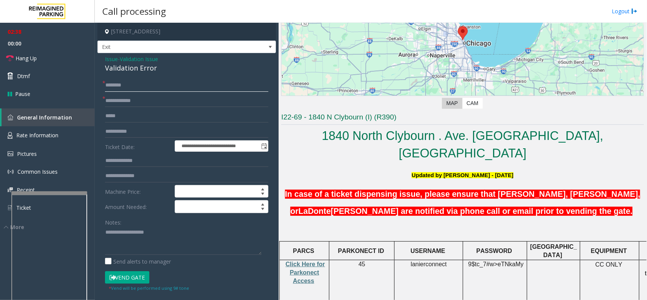
scroll to position [95, 0]
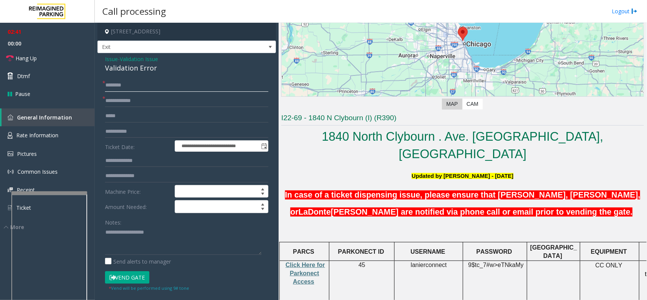
click at [170, 86] on input "text" at bounding box center [186, 85] width 163 height 13
click at [167, 86] on input "********" at bounding box center [186, 85] width 163 height 13
drag, startPoint x: 123, startPoint y: 86, endPoint x: 98, endPoint y: 88, distance: 25.8
click at [98, 88] on div "**********" at bounding box center [186, 273] width 178 height 440
type input "********"
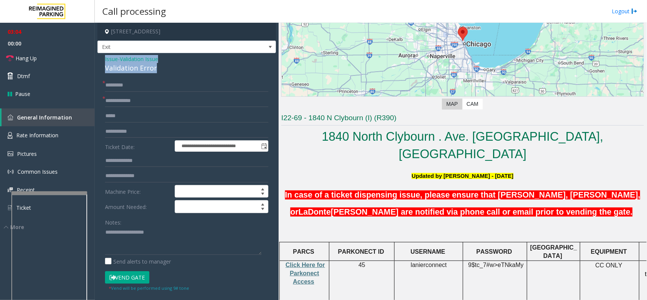
drag, startPoint x: 159, startPoint y: 68, endPoint x: 103, endPoint y: 58, distance: 57.1
click at [103, 58] on div "**********" at bounding box center [186, 273] width 178 height 440
paste textarea "**********"
click at [147, 239] on textarea at bounding box center [183, 240] width 156 height 28
drag, startPoint x: 164, startPoint y: 232, endPoint x: 122, endPoint y: 231, distance: 41.3
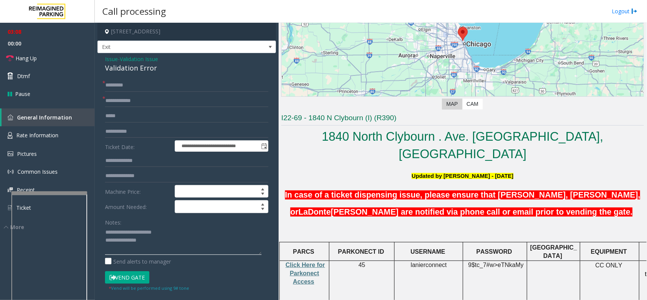
click at [122, 231] on textarea at bounding box center [183, 240] width 156 height 28
click at [184, 239] on textarea at bounding box center [183, 240] width 156 height 28
drag, startPoint x: 186, startPoint y: 29, endPoint x: 241, endPoint y: 30, distance: 54.9
click at [241, 30] on h4 "[STREET_ADDRESS]" at bounding box center [186, 32] width 178 height 18
click at [142, 239] on textarea at bounding box center [183, 240] width 156 height 28
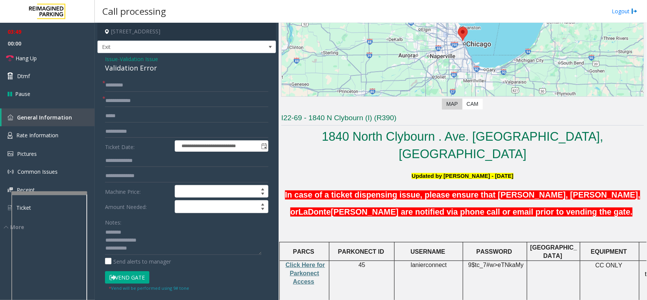
click at [134, 239] on button "Vend Gate" at bounding box center [127, 277] width 44 height 13
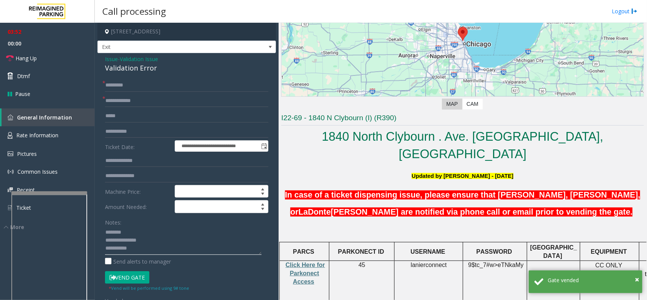
click at [152, 239] on textarea at bounding box center [183, 240] width 156 height 28
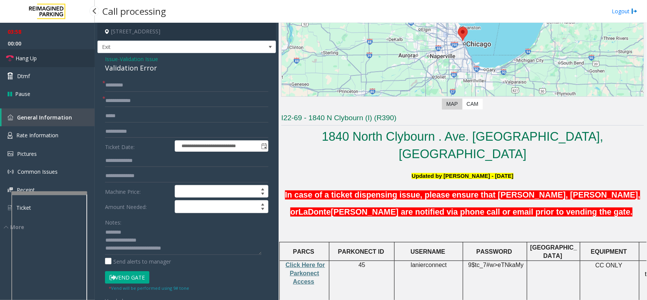
click at [23, 50] on link "Hang Up" at bounding box center [47, 58] width 95 height 18
click at [223, 239] on textarea at bounding box center [183, 240] width 156 height 28
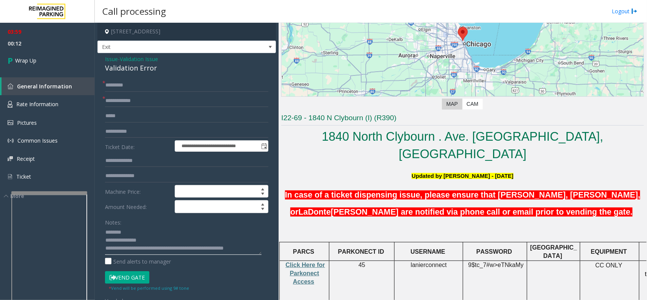
scroll to position [5, 0]
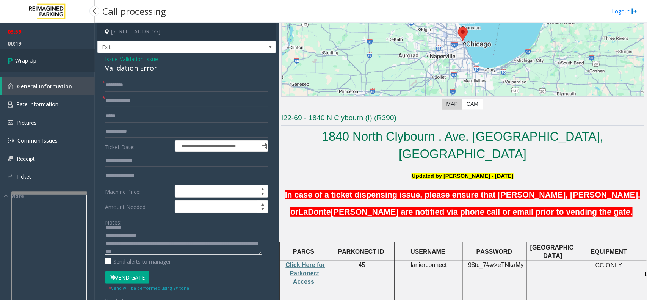
type textarea "**********"
click at [44, 64] on link "Wrap Up" at bounding box center [47, 60] width 95 height 22
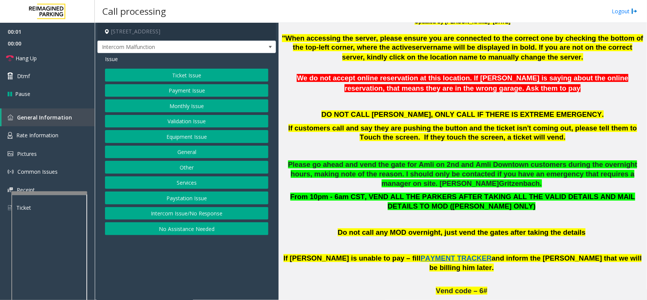
scroll to position [426, 0]
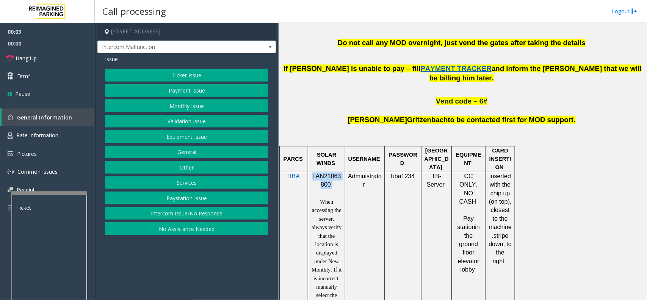
drag, startPoint x: 333, startPoint y: 178, endPoint x: 311, endPoint y: 168, distance: 24.6
click at [311, 172] on p "LAN21063800" at bounding box center [326, 180] width 31 height 17
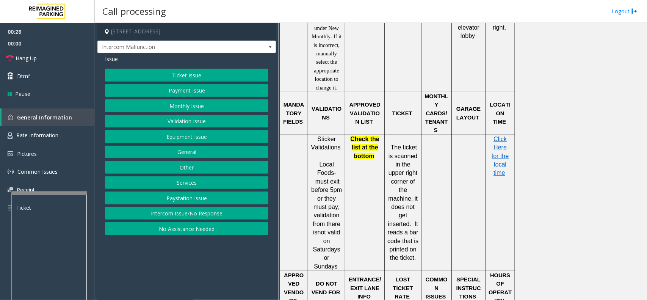
scroll to position [663, 0]
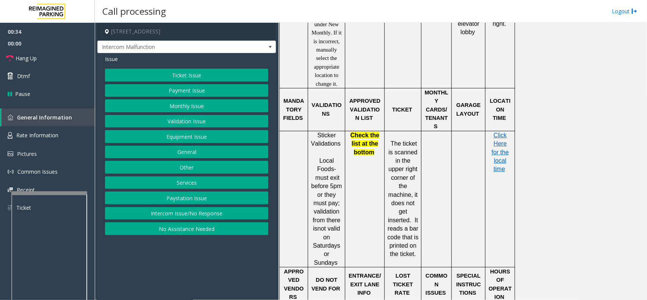
click at [192, 118] on button "Validation Issue" at bounding box center [186, 121] width 163 height 13
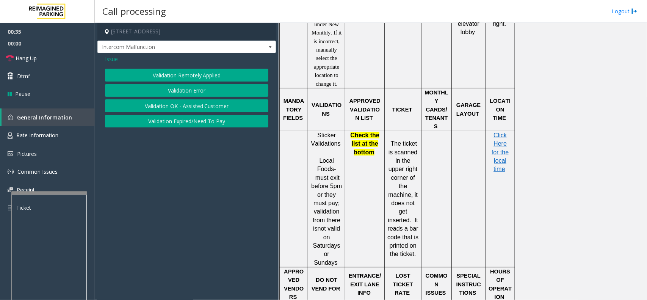
click at [186, 86] on button "Validation Error" at bounding box center [186, 90] width 163 height 13
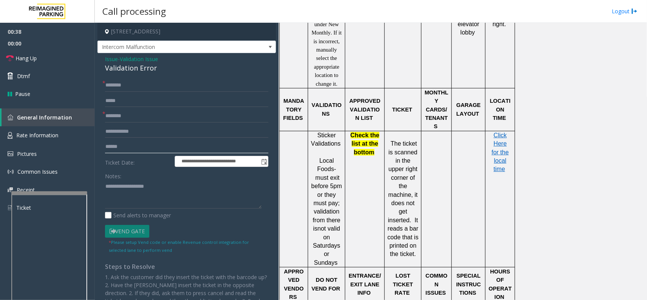
click at [147, 150] on input "text" at bounding box center [186, 146] width 163 height 13
click at [158, 196] on textarea at bounding box center [183, 194] width 156 height 28
drag, startPoint x: 150, startPoint y: 184, endPoint x: 105, endPoint y: 184, distance: 44.7
click at [101, 183] on div "**********" at bounding box center [186, 215] width 175 height 273
type textarea "**********"
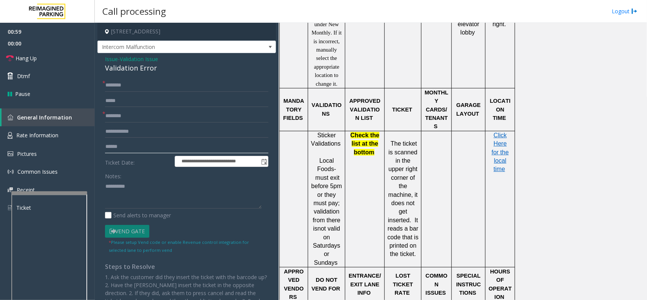
click at [136, 151] on input "text" at bounding box center [186, 146] width 163 height 13
click at [136, 144] on input "text" at bounding box center [186, 146] width 163 height 13
click at [142, 144] on input "text" at bounding box center [186, 146] width 163 height 13
click at [150, 186] on textarea at bounding box center [183, 194] width 156 height 28
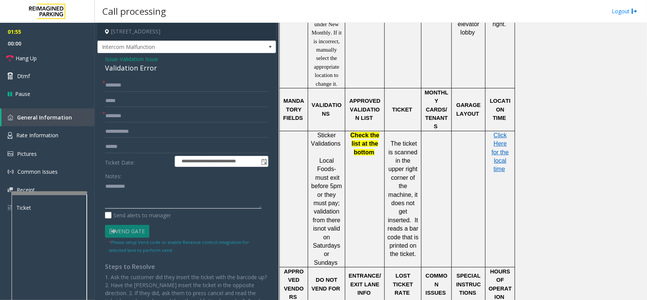
click at [167, 188] on textarea at bounding box center [183, 194] width 156 height 28
click at [25, 133] on span "Rate Information" at bounding box center [37, 134] width 42 height 7
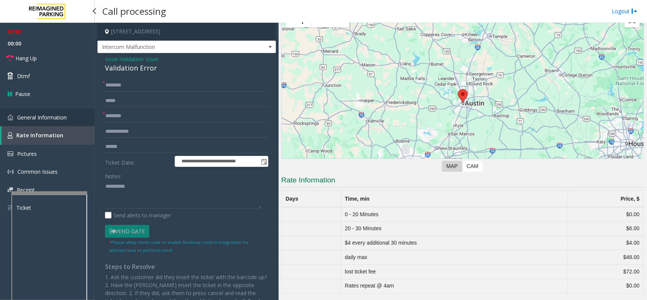
click at [67, 117] on link "General Information" at bounding box center [47, 117] width 95 height 18
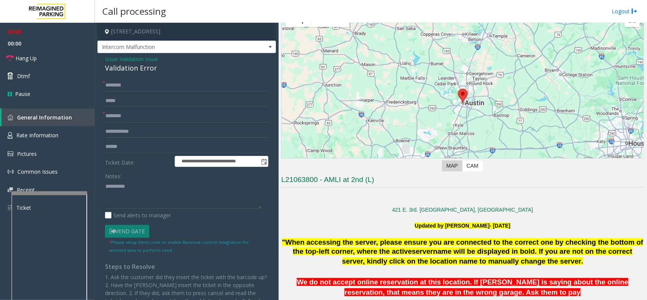
scroll to position [663, 0]
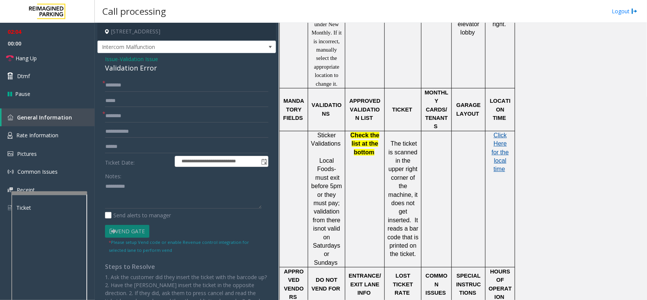
click at [503, 132] on span "Click Here for the local time" at bounding box center [499, 152] width 17 height 41
click at [50, 129] on link "Rate Information" at bounding box center [47, 135] width 95 height 19
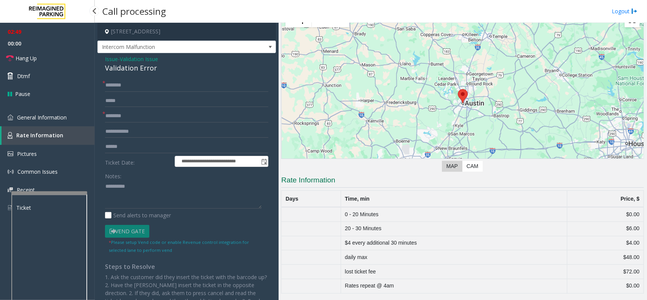
scroll to position [33, 0]
click at [50, 119] on span "General Information" at bounding box center [42, 117] width 50 height 7
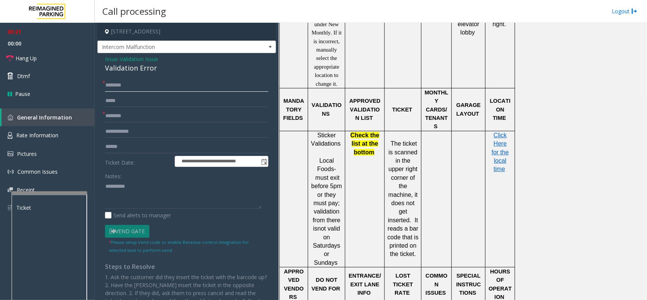
click at [156, 84] on input "text" at bounding box center [186, 85] width 163 height 13
type input "**"
click at [164, 122] on input "text" at bounding box center [186, 115] width 163 height 13
type input "**"
click at [161, 72] on div "Validation Error" at bounding box center [186, 68] width 163 height 10
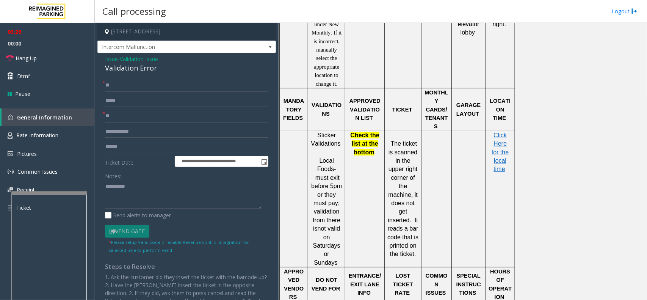
click at [148, 57] on span "Validation Issue" at bounding box center [139, 59] width 38 height 8
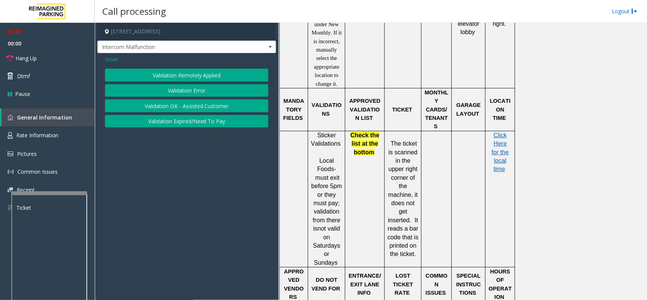
click at [111, 61] on span "Issue" at bounding box center [111, 59] width 13 height 8
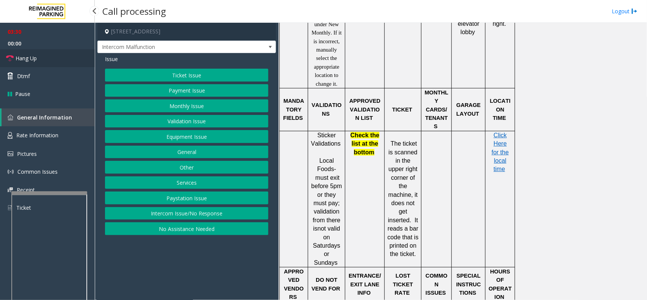
click at [50, 59] on link "Hang Up" at bounding box center [47, 58] width 95 height 18
click at [147, 78] on button "Ticket Issue" at bounding box center [186, 75] width 163 height 13
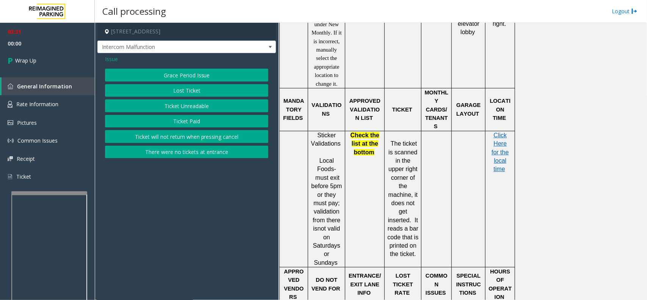
click at [168, 108] on button "Ticket Unreadable" at bounding box center [186, 105] width 163 height 13
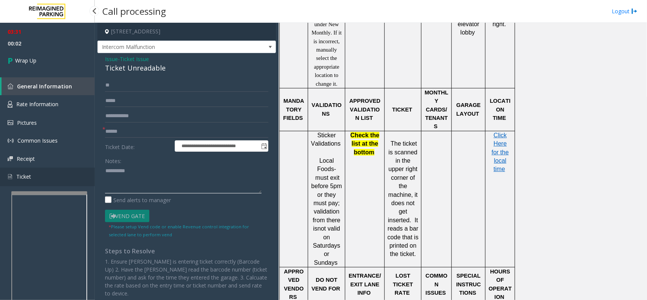
drag, startPoint x: 138, startPoint y: 169, endPoint x: 84, endPoint y: 171, distance: 53.8
click at [84, 171] on app-root "**********" at bounding box center [323, 150] width 647 height 300
paste input "**********"
click at [134, 133] on input "**********" at bounding box center [186, 131] width 163 height 13
type input "**********"
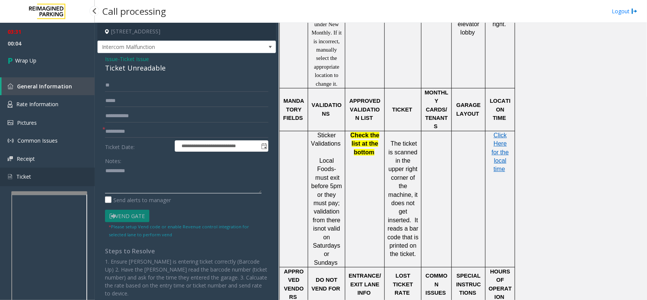
drag, startPoint x: 137, startPoint y: 170, endPoint x: 90, endPoint y: 170, distance: 47.3
click at [90, 170] on app-root "**********" at bounding box center [323, 150] width 647 height 300
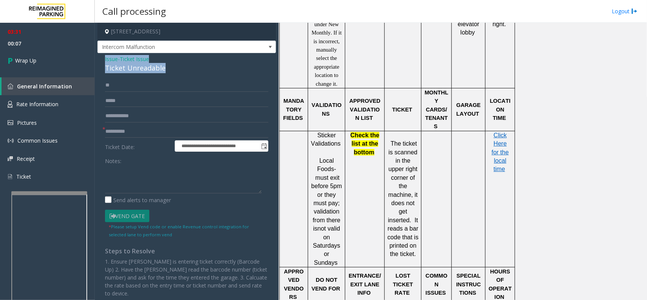
drag, startPoint x: 166, startPoint y: 69, endPoint x: 98, endPoint y: 58, distance: 67.9
click at [98, 58] on div "**********" at bounding box center [186, 190] width 178 height 275
paste textarea "**********"
click at [129, 191] on textarea at bounding box center [183, 179] width 156 height 28
drag, startPoint x: 155, startPoint y: 169, endPoint x: 123, endPoint y: 171, distance: 32.2
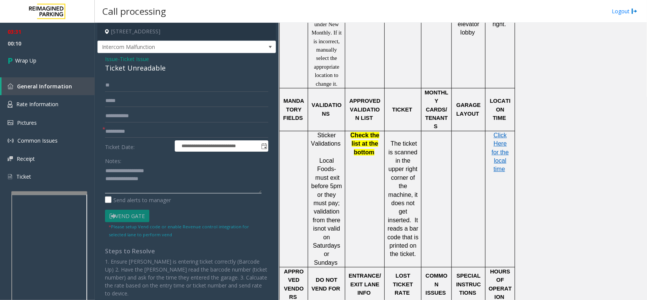
click at [123, 171] on textarea at bounding box center [183, 179] width 156 height 28
drag, startPoint x: 166, startPoint y: 182, endPoint x: 167, endPoint y: 175, distance: 6.7
click at [167, 181] on textarea at bounding box center [183, 179] width 156 height 28
type textarea "**********"
click at [61, 61] on link "Wrap Up" at bounding box center [47, 60] width 95 height 22
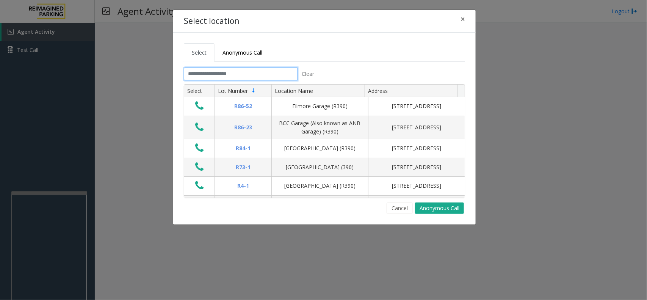
click at [200, 72] on input "text" at bounding box center [241, 73] width 114 height 13
click at [216, 74] on input "text" at bounding box center [241, 73] width 114 height 13
click at [227, 73] on input "text" at bounding box center [241, 73] width 114 height 13
click at [247, 70] on input "text" at bounding box center [241, 73] width 114 height 13
click at [234, 79] on input "text" at bounding box center [241, 73] width 114 height 13
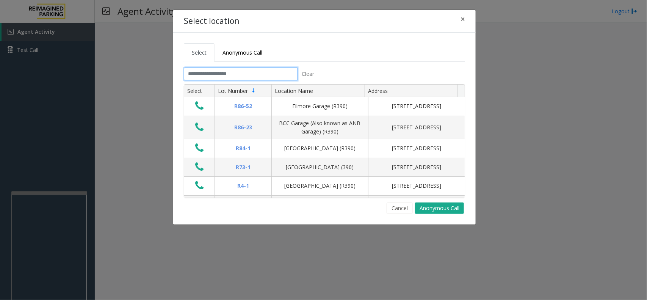
click at [228, 74] on input "text" at bounding box center [241, 73] width 114 height 13
click at [461, 16] on span "×" at bounding box center [462, 19] width 5 height 11
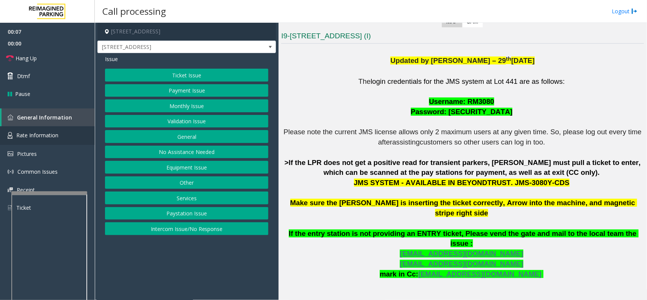
scroll to position [189, 0]
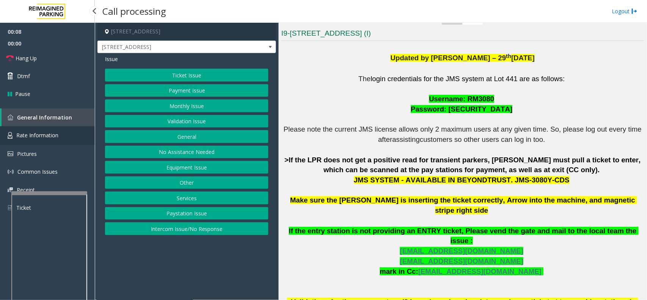
click at [59, 133] on link "Rate Information" at bounding box center [47, 135] width 95 height 19
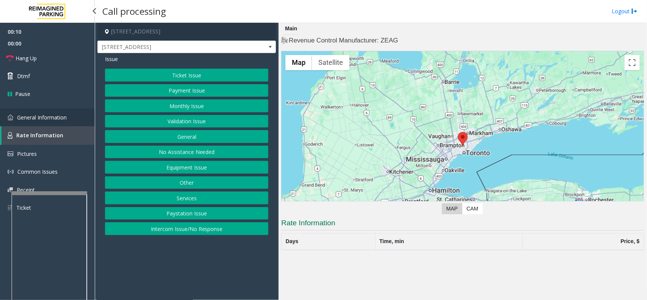
click at [32, 122] on link "General Information" at bounding box center [47, 117] width 95 height 18
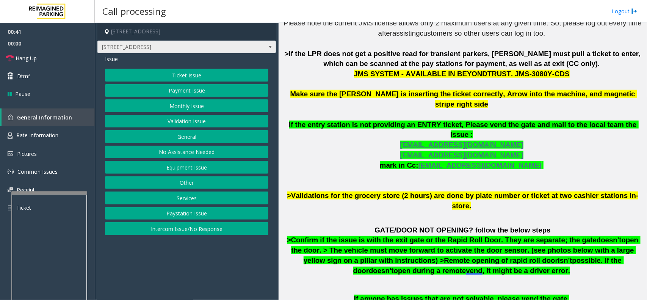
scroll to position [228, 0]
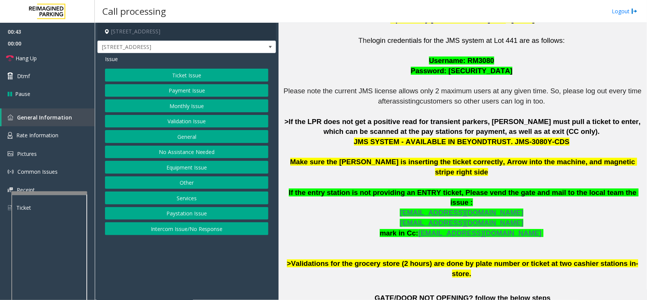
drag, startPoint x: 192, startPoint y: 28, endPoint x: 161, endPoint y: 31, distance: 31.2
click at [161, 31] on h4 "[STREET_ADDRESS]" at bounding box center [186, 32] width 178 height 18
click at [48, 128] on link "Rate Information" at bounding box center [47, 135] width 95 height 19
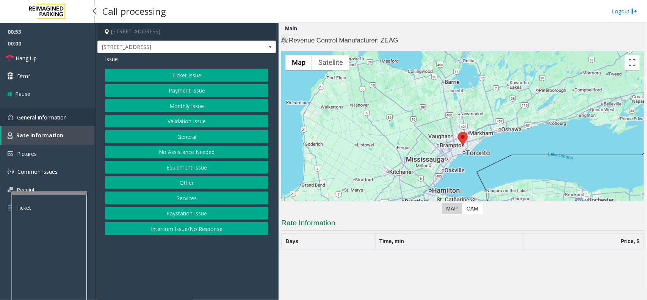
click at [54, 116] on span "General Information" at bounding box center [42, 117] width 50 height 7
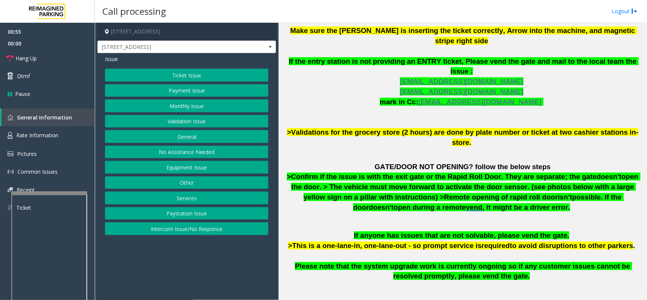
scroll to position [464, 0]
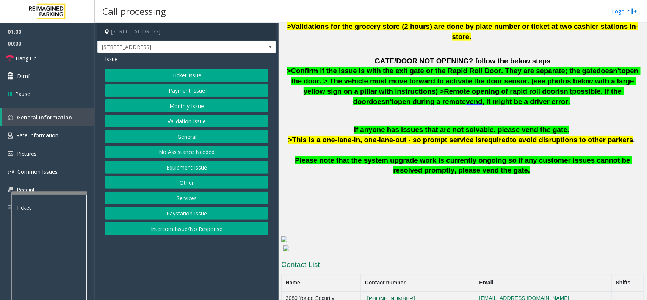
drag, startPoint x: 429, startPoint y: 264, endPoint x: 380, endPoint y: 269, distance: 49.5
click at [380, 239] on td "[PHONE_NUMBER]" at bounding box center [418, 298] width 114 height 15
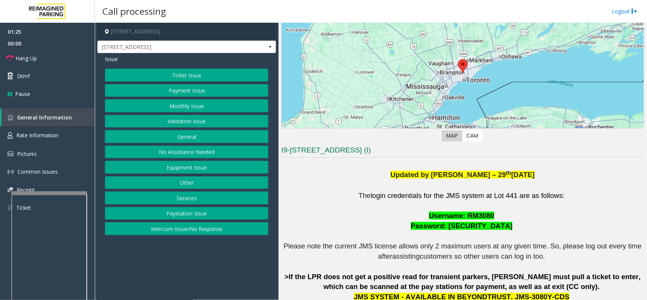
scroll to position [38, 0]
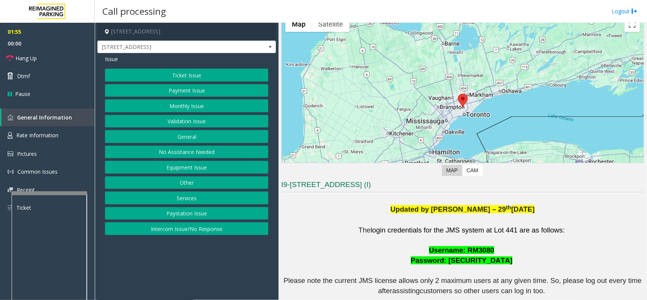
click at [207, 80] on button "Ticket Issue" at bounding box center [186, 75] width 163 height 13
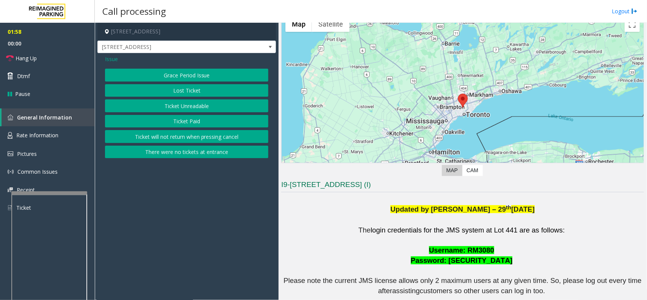
click at [178, 74] on button "Grace Period Issue" at bounding box center [186, 75] width 163 height 13
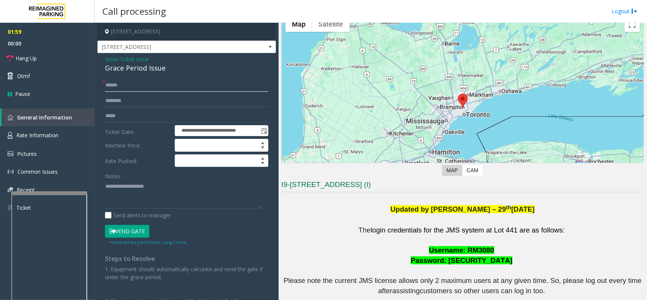
click at [139, 88] on input "text" at bounding box center [186, 85] width 163 height 13
type input "**"
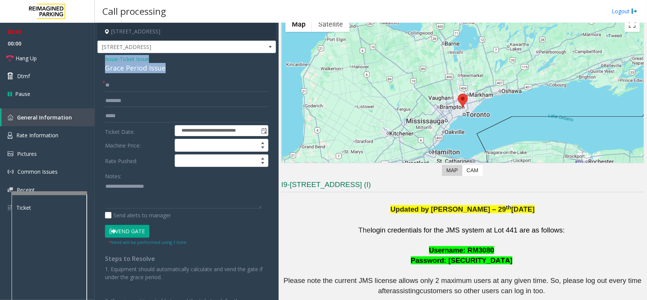
drag, startPoint x: 167, startPoint y: 69, endPoint x: 102, endPoint y: 57, distance: 66.0
click at [102, 57] on div "**********" at bounding box center [186, 198] width 178 height 291
paste textarea "**********"
click at [152, 184] on textarea at bounding box center [183, 194] width 156 height 28
drag, startPoint x: 160, startPoint y: 187, endPoint x: 124, endPoint y: 183, distance: 36.6
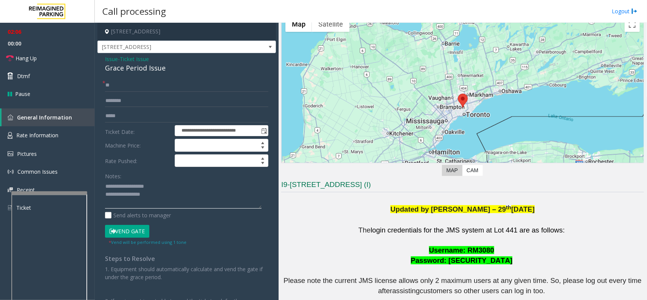
click at [124, 183] on textarea at bounding box center [183, 194] width 156 height 28
click at [173, 198] on textarea at bounding box center [183, 194] width 156 height 28
type textarea "**********"
click at [164, 97] on input "text" at bounding box center [186, 100] width 163 height 13
type input "***"
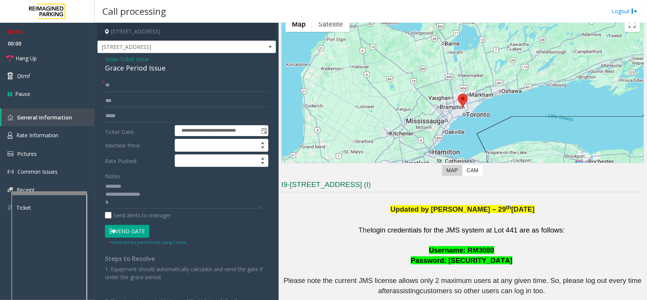
click at [128, 226] on button "Vend Gate" at bounding box center [127, 231] width 44 height 13
click at [132, 202] on textarea at bounding box center [183, 194] width 156 height 28
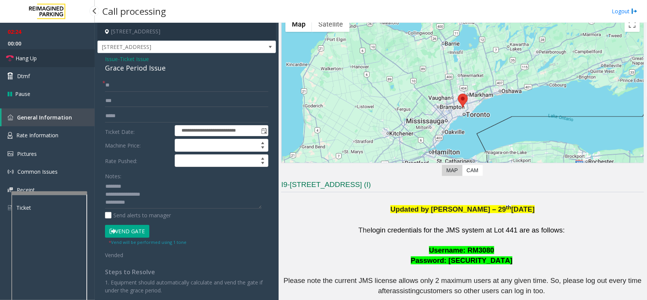
click at [16, 57] on span "Hang Up" at bounding box center [26, 58] width 21 height 8
click at [145, 204] on textarea at bounding box center [183, 194] width 156 height 28
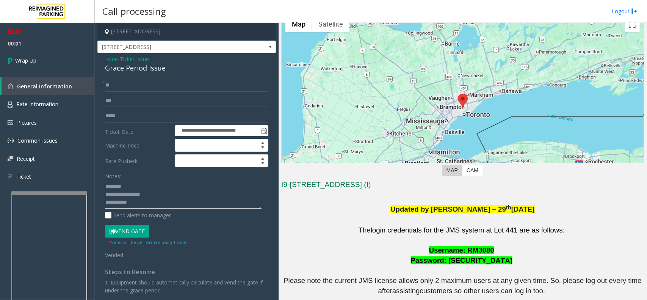
type textarea "**********"
click at [144, 57] on span "Ticket Issue" at bounding box center [134, 59] width 29 height 8
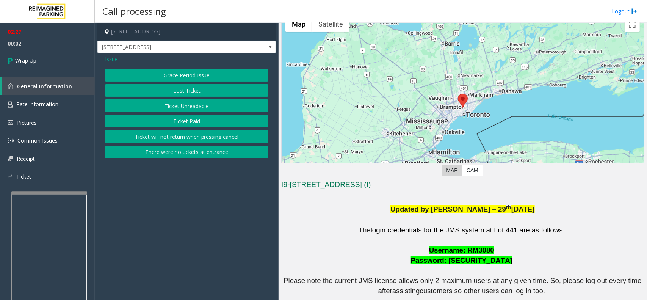
click at [109, 59] on span "Issue" at bounding box center [111, 59] width 13 height 8
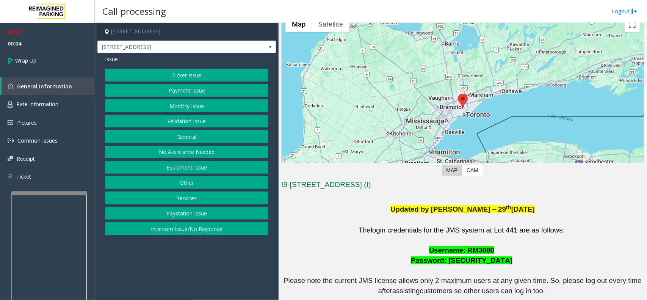
click at [186, 167] on button "Equipment Issue" at bounding box center [186, 167] width 163 height 13
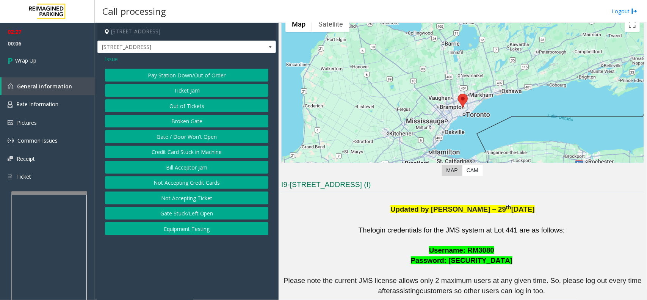
click at [191, 134] on button "Gate / Door Won't Open" at bounding box center [186, 136] width 163 height 13
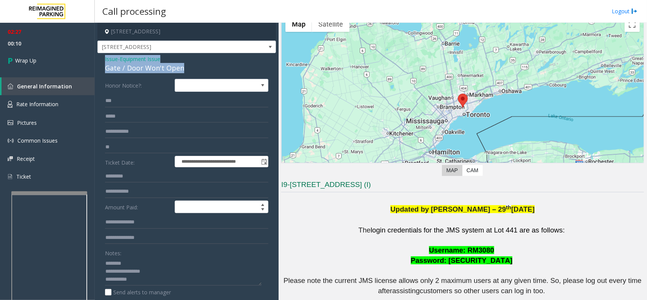
drag, startPoint x: 184, startPoint y: 69, endPoint x: 103, endPoint y: 57, distance: 81.1
click at [102, 57] on div "**********" at bounding box center [186, 240] width 178 height 375
paste textarea "**********"
drag, startPoint x: 158, startPoint y: 283, endPoint x: 101, endPoint y: 260, distance: 62.2
click at [101, 239] on div "**********" at bounding box center [186, 250] width 175 height 342
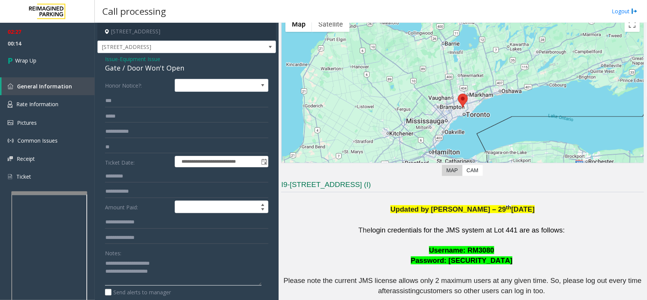
drag, startPoint x: 184, startPoint y: 262, endPoint x: 122, endPoint y: 258, distance: 63.0
click at [122, 239] on textarea at bounding box center [183, 271] width 156 height 28
drag, startPoint x: 177, startPoint y: 271, endPoint x: 182, endPoint y: 269, distance: 5.2
click at [178, 239] on textarea at bounding box center [183, 271] width 156 height 28
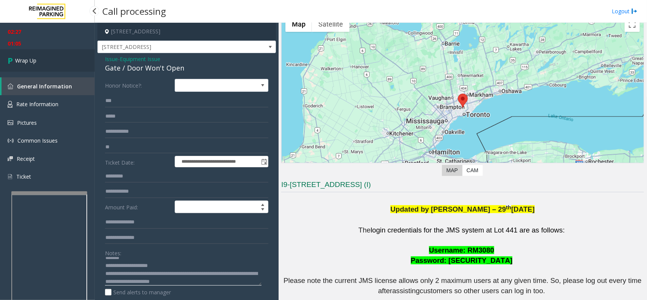
type textarea "**********"
click at [38, 50] on link "Wrap Up" at bounding box center [47, 60] width 95 height 22
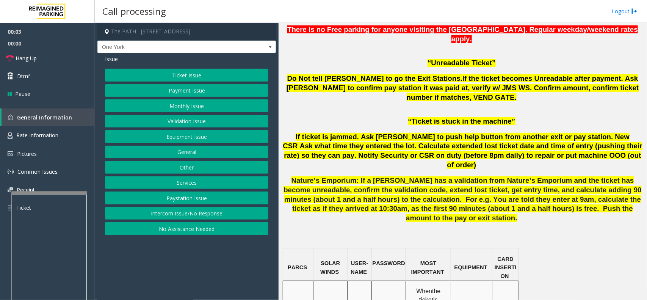
scroll to position [568, 0]
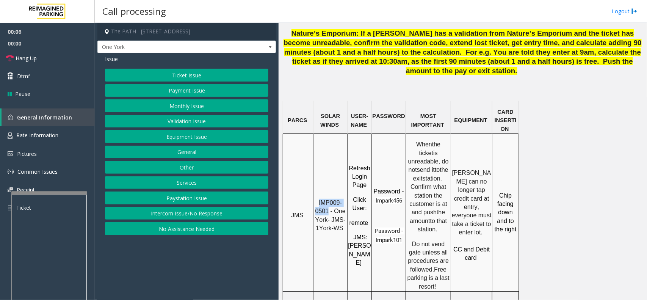
drag, startPoint x: 328, startPoint y: 156, endPoint x: 318, endPoint y: 141, distance: 17.2
click at [318, 198] on p "IMP009-0501 - One York- JMS-1York-WS" at bounding box center [330, 215] width 33 height 34
click at [209, 73] on button "Ticket Issue" at bounding box center [186, 75] width 163 height 13
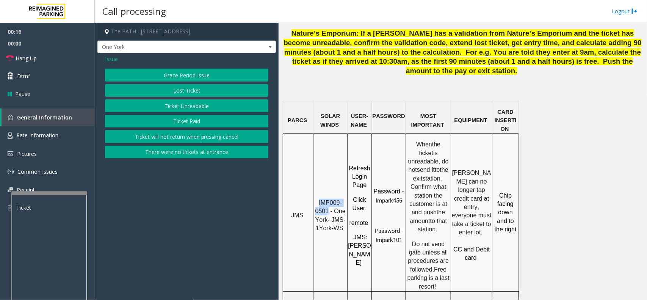
click at [201, 109] on button "Ticket Unreadable" at bounding box center [186, 105] width 163 height 13
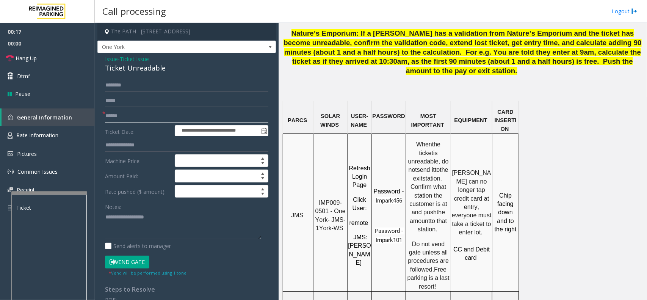
click at [171, 114] on input "text" at bounding box center [186, 115] width 163 height 13
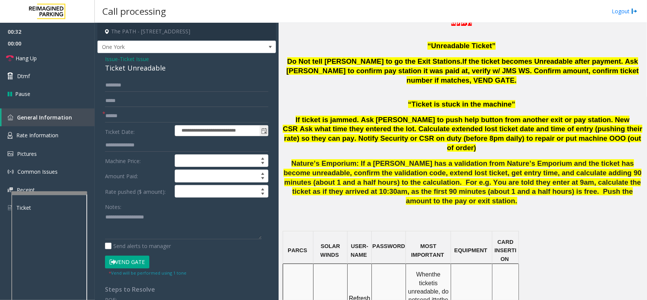
scroll to position [426, 0]
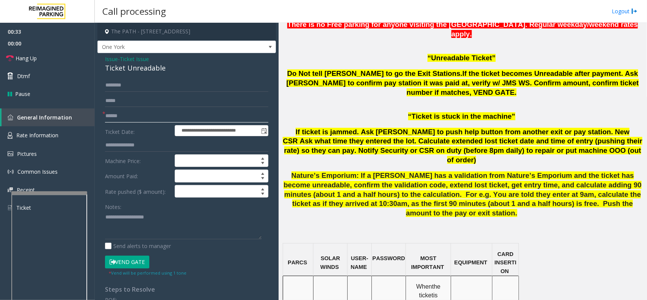
click at [167, 114] on input "text" at bounding box center [186, 115] width 163 height 13
type input "*"
click at [186, 112] on input "text" at bounding box center [186, 115] width 163 height 13
type input "********"
drag, startPoint x: 102, startPoint y: 56, endPoint x: 120, endPoint y: 57, distance: 19.0
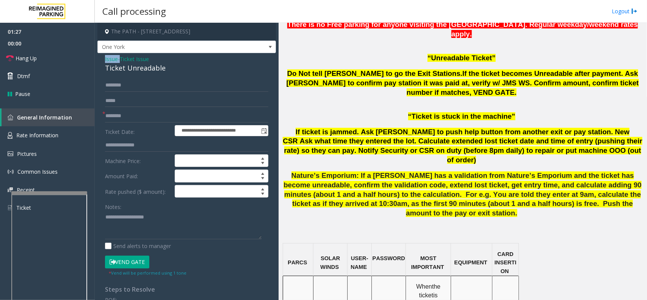
drag, startPoint x: 120, startPoint y: 57, endPoint x: 125, endPoint y: 57, distance: 4.5
drag, startPoint x: 126, startPoint y: 57, endPoint x: 131, endPoint y: 57, distance: 5.7
drag, startPoint x: 131, startPoint y: 57, endPoint x: 162, endPoint y: 57, distance: 30.7
drag, startPoint x: 162, startPoint y: 57, endPoint x: 157, endPoint y: 62, distance: 7.2
click at [157, 62] on div "Issue - Ticket Issue Ticket Unreadable" at bounding box center [186, 64] width 163 height 18
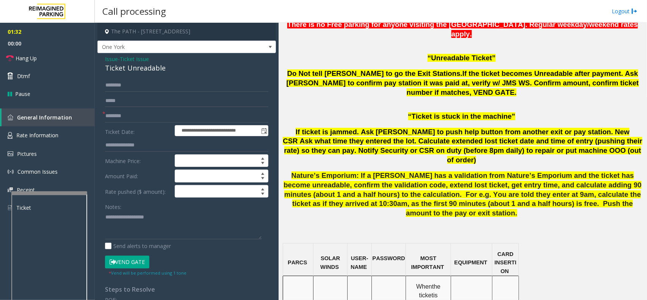
drag, startPoint x: 105, startPoint y: 56, endPoint x: 262, endPoint y: 68, distance: 158.4
click at [262, 68] on div "**********" at bounding box center [186, 241] width 178 height 377
drag, startPoint x: 170, startPoint y: 68, endPoint x: 103, endPoint y: 57, distance: 68.0
click at [103, 57] on div "**********" at bounding box center [186, 241] width 178 height 377
paste textarea "**********"
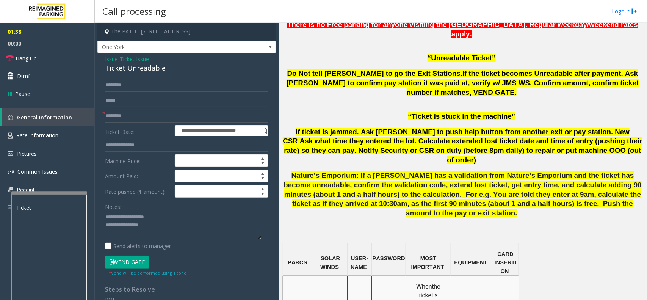
click at [155, 230] on textarea at bounding box center [183, 225] width 156 height 28
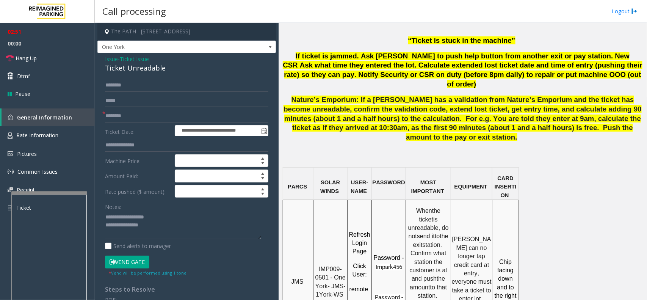
scroll to position [568, 0]
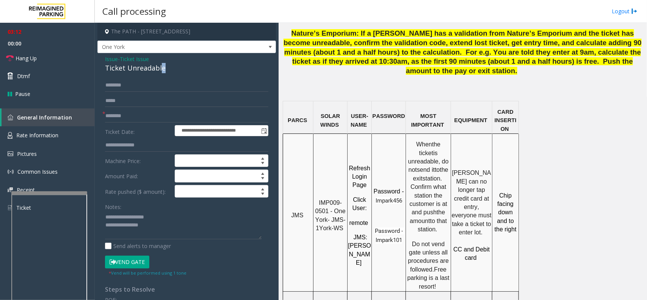
drag, startPoint x: 163, startPoint y: 64, endPoint x: 167, endPoint y: 69, distance: 5.6
click at [165, 67] on div "Ticket Unreadable" at bounding box center [186, 68] width 163 height 10
drag, startPoint x: 159, startPoint y: 215, endPoint x: 122, endPoint y: 214, distance: 36.7
click at [122, 214] on textarea at bounding box center [183, 225] width 156 height 28
click at [44, 56] on link "Hang Up" at bounding box center [47, 58] width 95 height 18
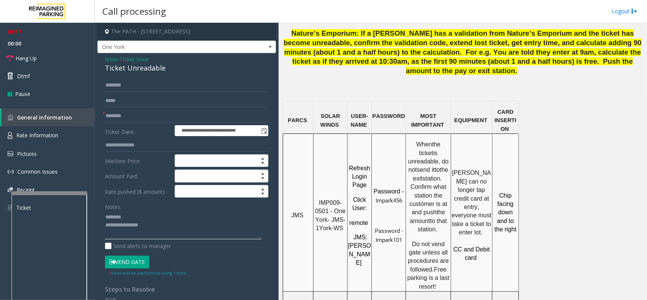
click at [178, 222] on textarea at bounding box center [183, 225] width 156 height 28
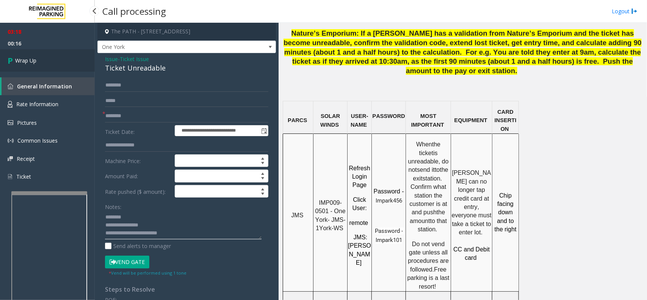
type textarea "**********"
click at [69, 53] on link "Wrap Up" at bounding box center [47, 60] width 95 height 22
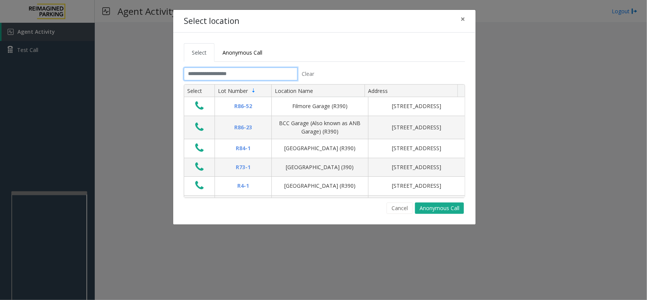
click at [258, 74] on input "text" at bounding box center [241, 73] width 114 height 13
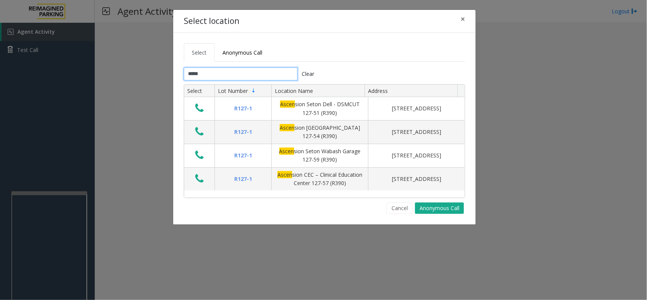
type input "*****"
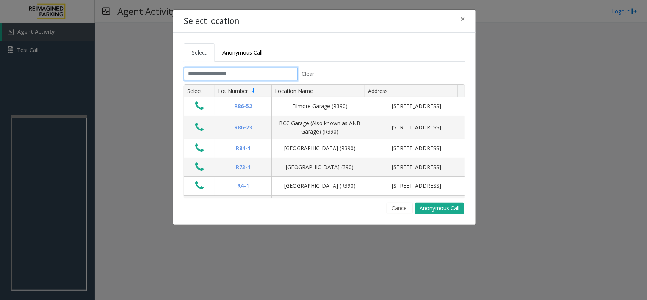
click at [269, 74] on input "text" at bounding box center [241, 73] width 114 height 13
click at [266, 69] on input "text" at bounding box center [241, 73] width 114 height 13
click at [254, 72] on input "text" at bounding box center [241, 73] width 114 height 13
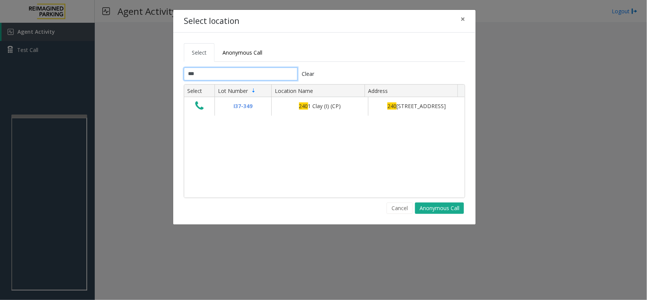
click at [239, 72] on input "***" at bounding box center [241, 73] width 114 height 13
click at [247, 73] on input "***" at bounding box center [241, 73] width 114 height 13
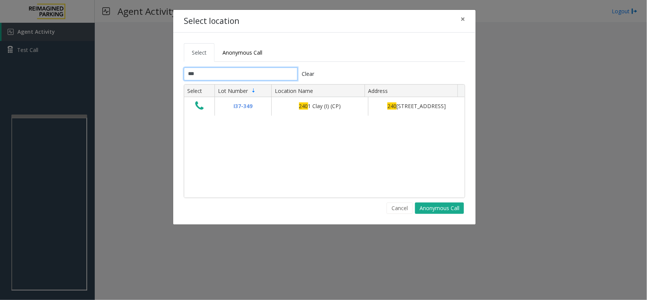
click at [241, 74] on input "***" at bounding box center [241, 73] width 114 height 13
click at [238, 73] on input "***" at bounding box center [241, 73] width 114 height 13
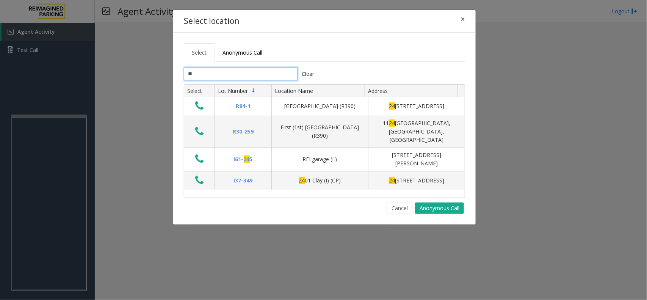
type input "*"
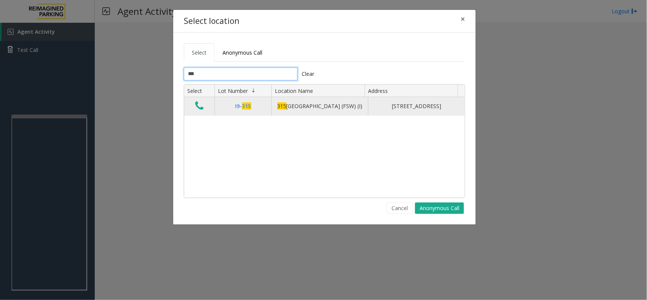
type input "***"
click at [199, 109] on icon "Data table" at bounding box center [199, 105] width 8 height 11
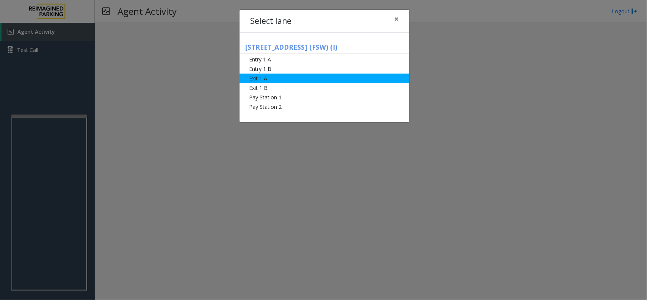
click at [279, 79] on li "Exit 1 A" at bounding box center [324, 77] width 170 height 9
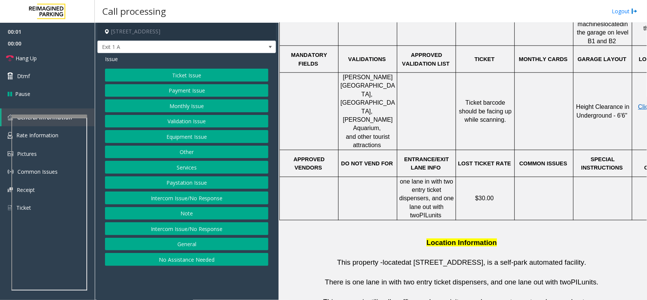
scroll to position [379, 0]
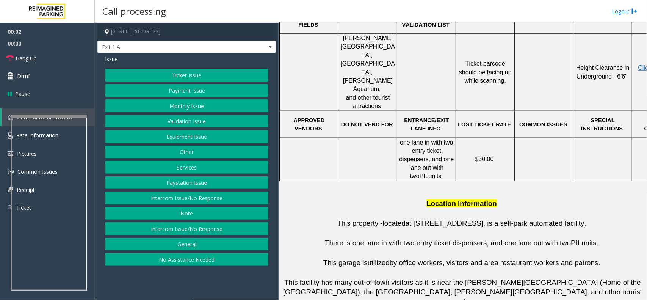
click at [182, 74] on button "Ticket Issue" at bounding box center [186, 75] width 163 height 13
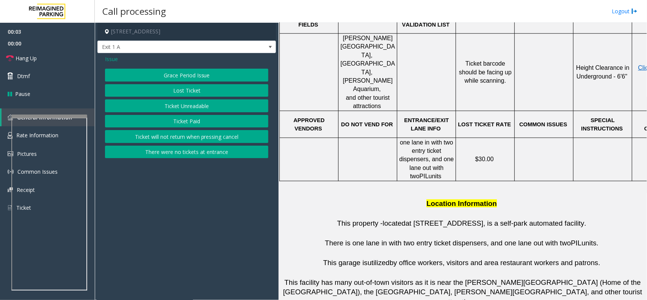
click at [179, 102] on button "Ticket Unreadable" at bounding box center [186, 105] width 163 height 13
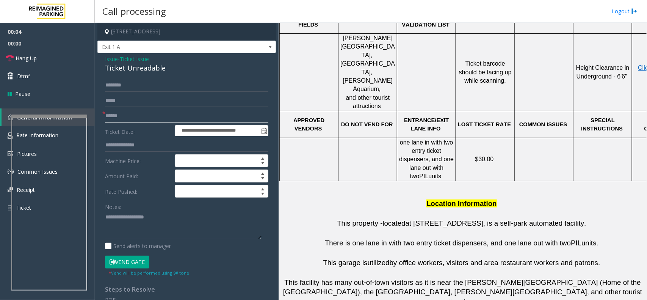
click at [123, 116] on input "text" at bounding box center [186, 115] width 163 height 13
click at [141, 57] on span "Ticket Issue" at bounding box center [134, 59] width 29 height 8
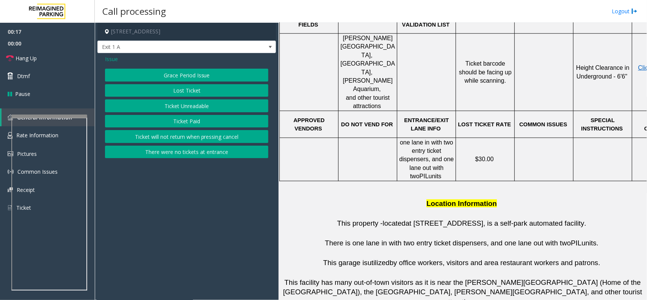
click at [115, 58] on span "Issue" at bounding box center [111, 59] width 13 height 8
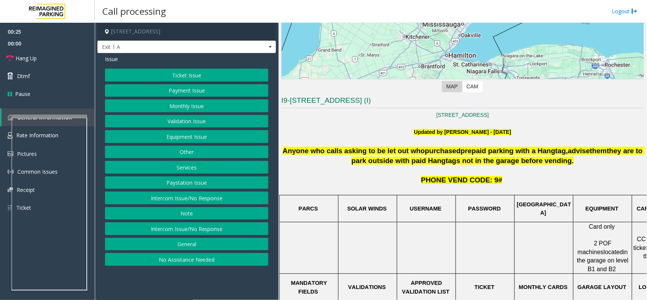
scroll to position [95, 0]
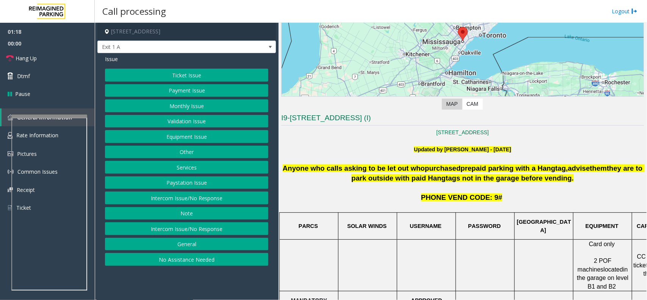
click at [197, 169] on button "Services" at bounding box center [186, 167] width 163 height 13
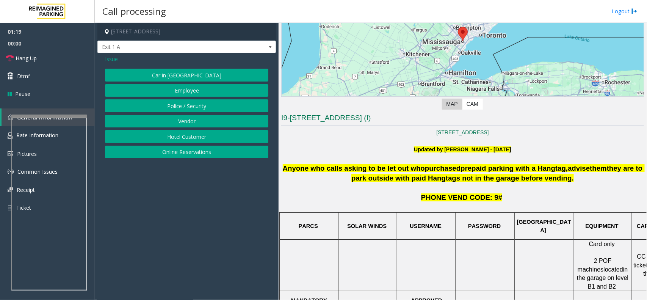
click at [183, 148] on button "Online Reservations" at bounding box center [186, 151] width 163 height 13
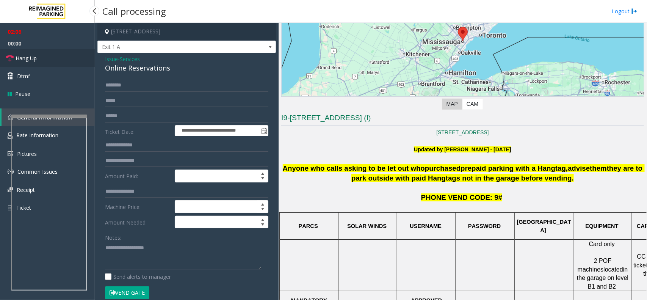
click at [65, 57] on link "Hang Up" at bounding box center [47, 58] width 95 height 18
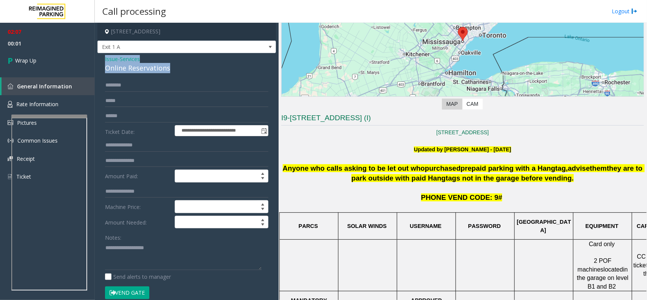
drag, startPoint x: 171, startPoint y: 68, endPoint x: 103, endPoint y: 56, distance: 68.9
click at [103, 56] on div "**********" at bounding box center [186, 292] width 178 height 479
copy div "Issue - Services Online Reservations"
drag, startPoint x: 146, startPoint y: 275, endPoint x: 153, endPoint y: 261, distance: 15.2
click at [153, 261] on div "Notes: Send alerts to manager" at bounding box center [186, 256] width 163 height 50
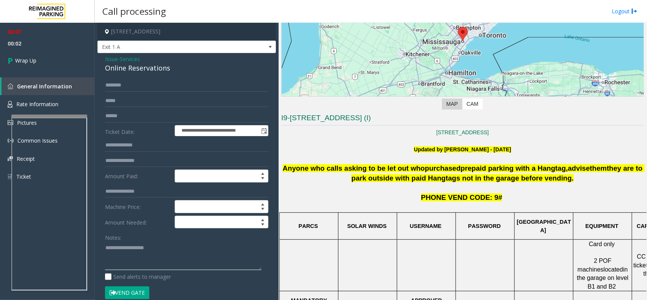
paste textarea "**********"
click at [153, 261] on textarea at bounding box center [183, 255] width 156 height 28
drag, startPoint x: 152, startPoint y: 249, endPoint x: 122, endPoint y: 246, distance: 30.1
click at [122, 246] on textarea at bounding box center [183, 255] width 156 height 28
click at [165, 258] on textarea at bounding box center [183, 255] width 156 height 28
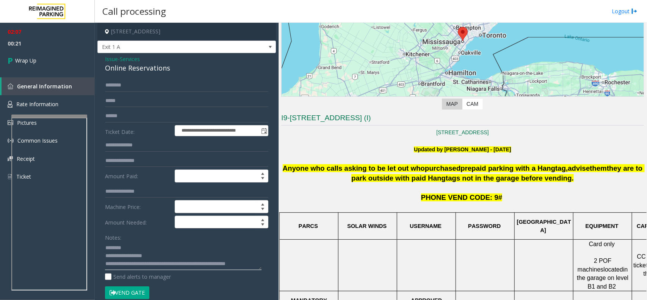
scroll to position [6, 0]
click at [182, 266] on textarea at bounding box center [183, 255] width 156 height 28
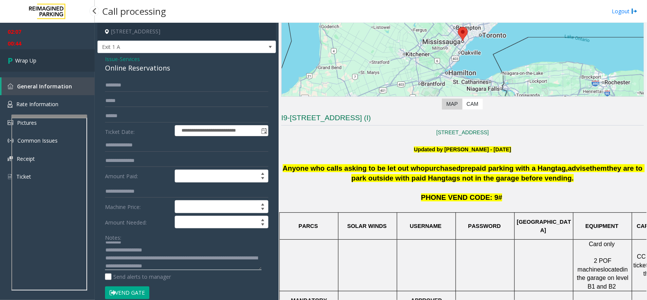
type textarea "**********"
click at [55, 62] on link "Wrap Up" at bounding box center [47, 60] width 95 height 22
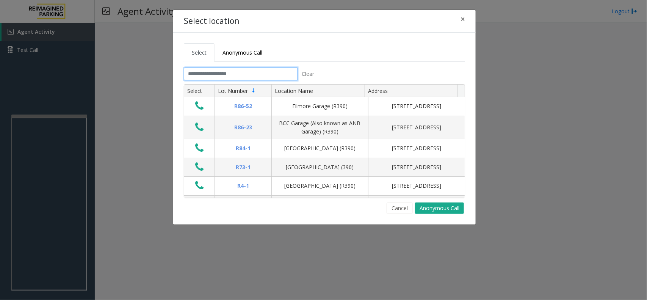
click at [248, 75] on input "text" at bounding box center [241, 73] width 114 height 13
click at [465, 19] on button "×" at bounding box center [462, 19] width 15 height 19
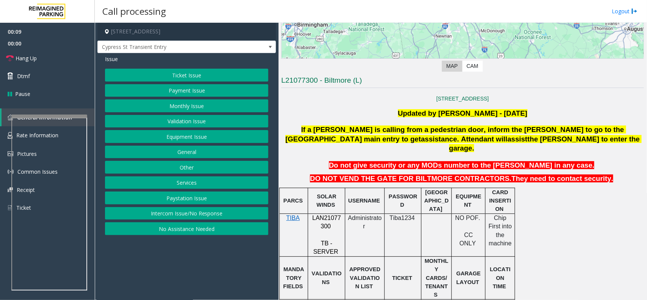
scroll to position [142, 0]
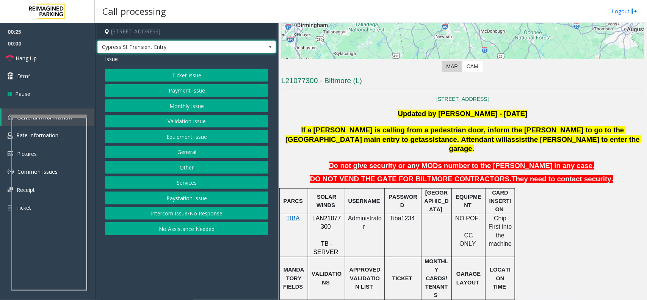
click at [273, 48] on span at bounding box center [270, 47] width 11 height 12
click at [186, 138] on button "Equipment Issue" at bounding box center [186, 136] width 163 height 13
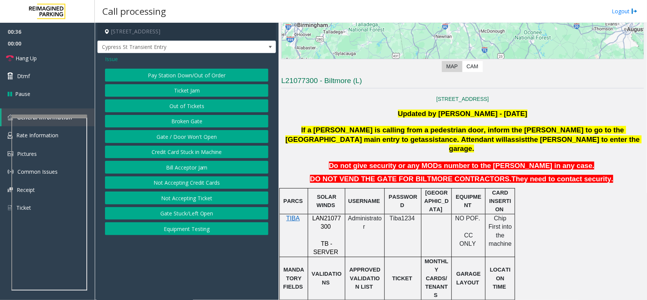
click at [161, 137] on button "Gate / Door Won't Open" at bounding box center [186, 136] width 163 height 13
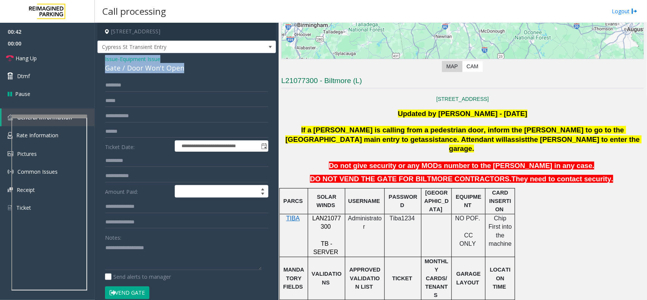
drag, startPoint x: 184, startPoint y: 69, endPoint x: 103, endPoint y: 57, distance: 81.5
click at [103, 57] on div "**********" at bounding box center [186, 241] width 178 height 376
copy div "Issue - Equipment Issue Gate / Door Won't Open"
click at [142, 56] on span "Equipment Issue" at bounding box center [140, 59] width 41 height 8
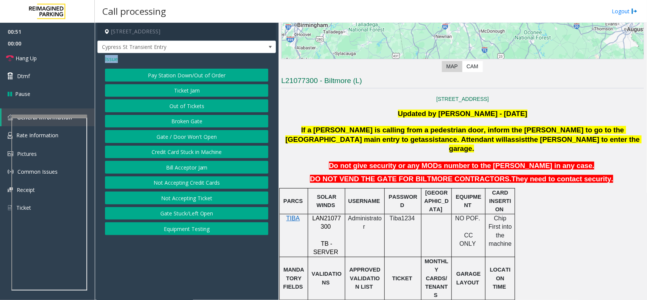
click at [188, 106] on button "Out of Tickets" at bounding box center [186, 105] width 163 height 13
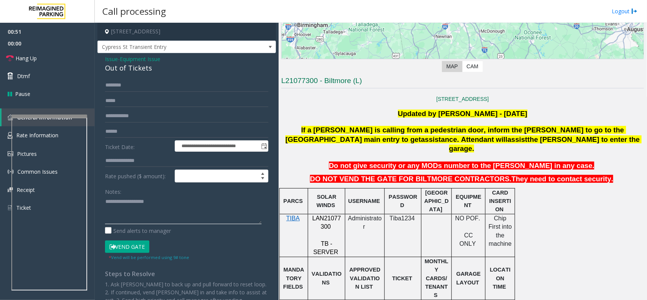
click at [170, 209] on textarea at bounding box center [183, 209] width 156 height 28
paste textarea "**********"
drag, startPoint x: 164, startPoint y: 205, endPoint x: 124, endPoint y: 200, distance: 40.4
click at [124, 200] on textarea at bounding box center [183, 209] width 156 height 28
click at [50, 57] on link "Hang Up" at bounding box center [47, 58] width 95 height 18
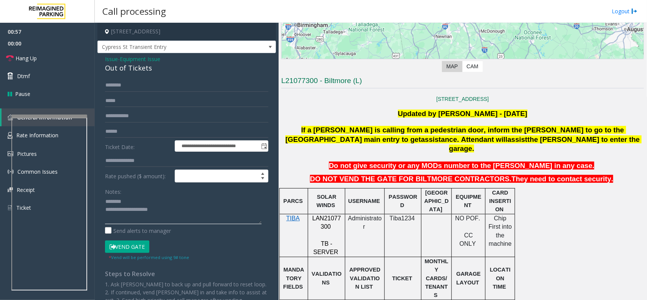
click at [223, 217] on textarea at bounding box center [183, 209] width 156 height 28
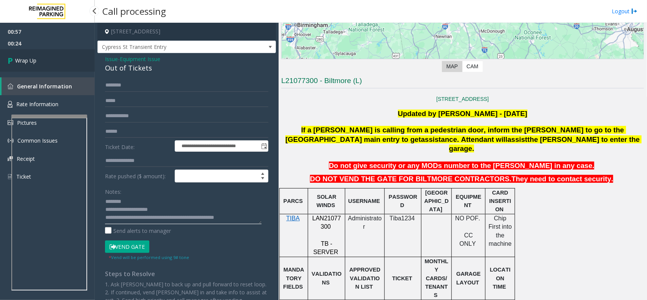
type textarea "**********"
click at [16, 62] on span "Wrap Up" at bounding box center [25, 60] width 21 height 8
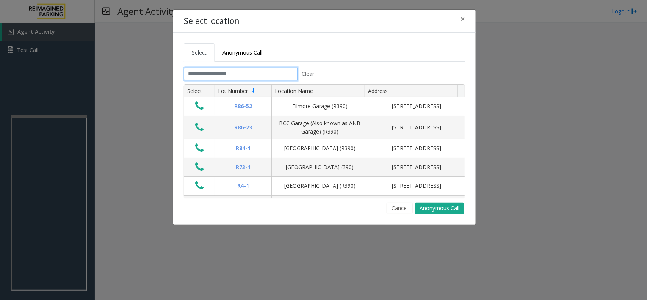
click at [239, 74] on input "text" at bounding box center [241, 73] width 114 height 13
click at [258, 71] on input "text" at bounding box center [241, 73] width 114 height 13
click at [255, 77] on input "text" at bounding box center [241, 73] width 114 height 13
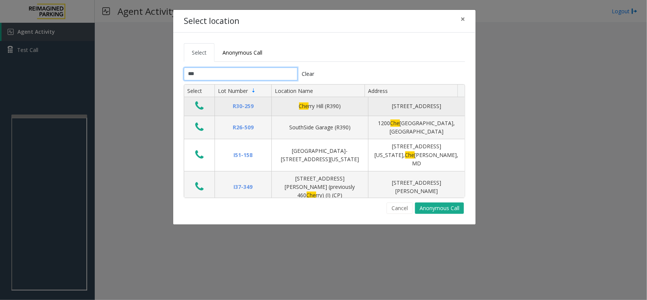
type input "***"
click at [198, 103] on icon "Data table" at bounding box center [199, 105] width 8 height 11
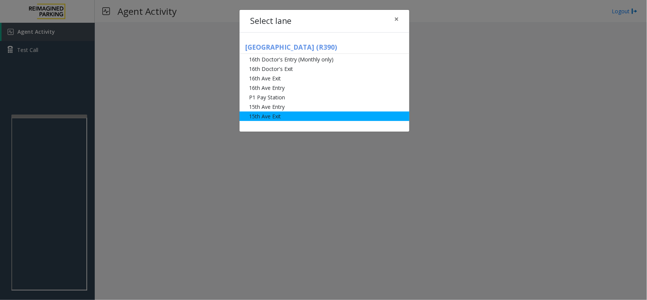
click at [276, 116] on li "15th Ave Exit" at bounding box center [324, 115] width 170 height 9
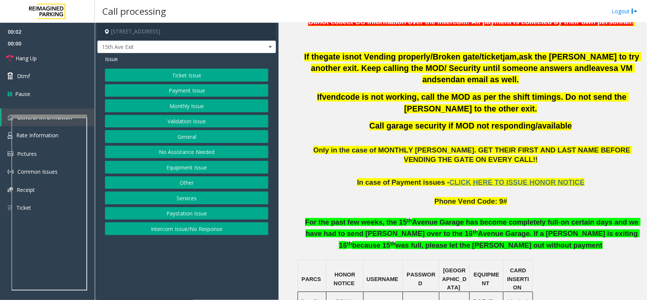
scroll to position [284, 0]
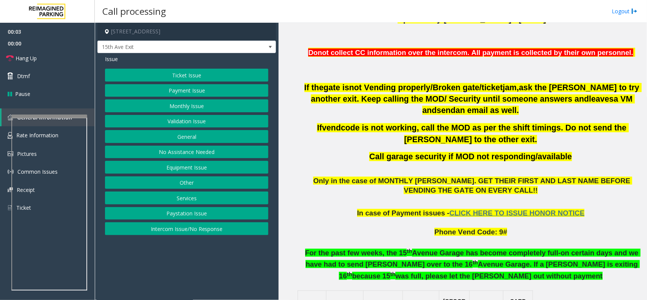
click at [180, 107] on button "Monthly Issue" at bounding box center [186, 105] width 163 height 13
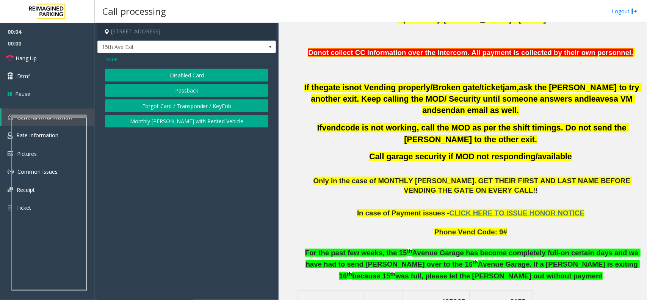
click at [207, 74] on button "Disabled Card" at bounding box center [186, 75] width 163 height 13
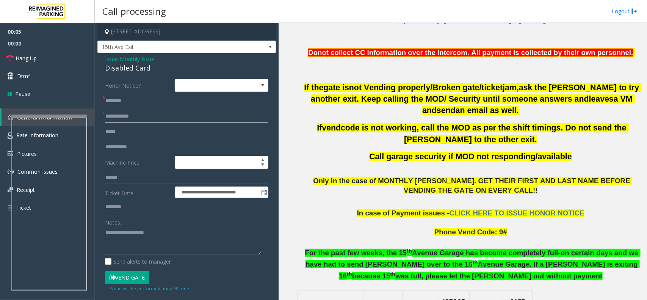
click at [144, 119] on input "text" at bounding box center [186, 116] width 163 height 13
click at [166, 112] on input "text" at bounding box center [186, 116] width 163 height 13
type input "*****"
click at [144, 104] on input "text" at bounding box center [186, 100] width 163 height 13
click at [150, 95] on input "text" at bounding box center [186, 100] width 163 height 13
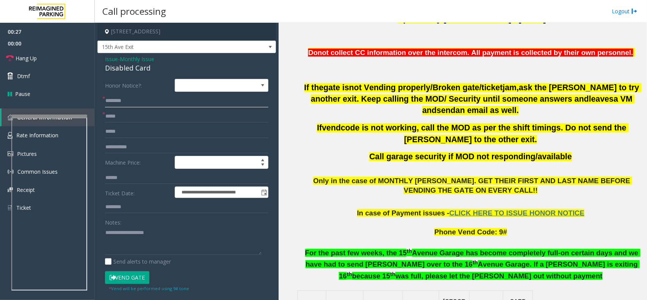
type input "*"
type input "**********"
drag, startPoint x: 155, startPoint y: 65, endPoint x: 100, endPoint y: 56, distance: 56.4
click at [100, 56] on div "**********" at bounding box center [186, 265] width 178 height 424
copy div "Issue - Monthly Issue Disabled Card"
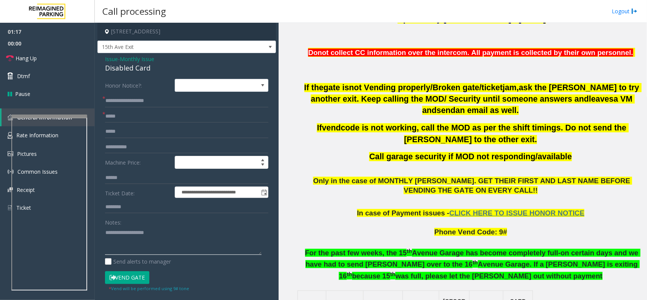
paste textarea "**********"
click at [153, 236] on textarea at bounding box center [183, 240] width 156 height 28
click at [133, 273] on button "Vend Gate" at bounding box center [127, 277] width 44 height 13
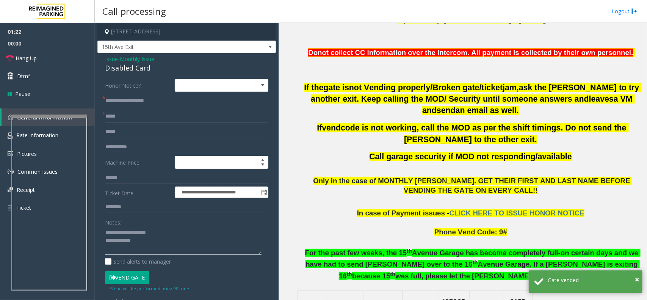
drag, startPoint x: 161, startPoint y: 230, endPoint x: 123, endPoint y: 232, distance: 37.9
click at [123, 232] on textarea at bounding box center [183, 240] width 156 height 28
click at [199, 235] on textarea at bounding box center [183, 240] width 156 height 28
click at [184, 240] on textarea at bounding box center [183, 240] width 156 height 28
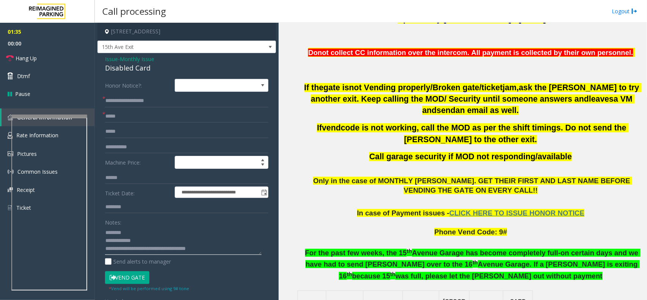
click at [158, 249] on textarea at bounding box center [183, 240] width 156 height 28
type textarea "**********"
click at [33, 54] on span "Hang Up" at bounding box center [26, 58] width 21 height 8
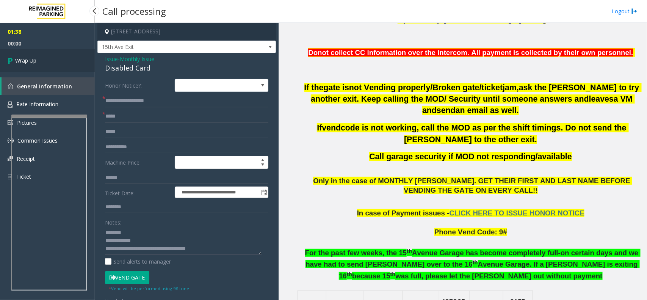
click at [20, 55] on link "Wrap Up" at bounding box center [47, 60] width 95 height 22
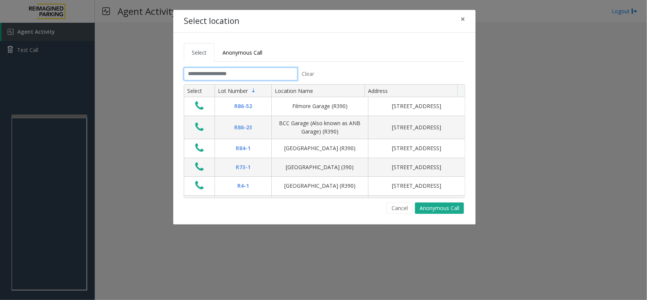
click at [245, 70] on input "text" at bounding box center [241, 73] width 114 height 13
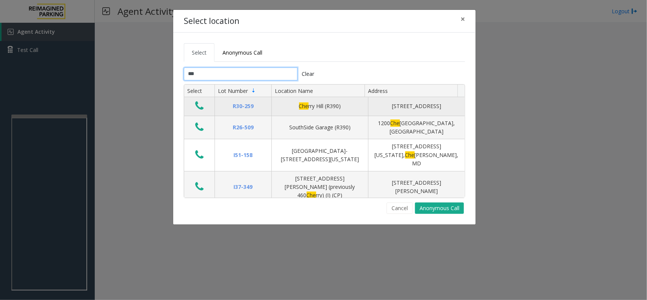
type input "***"
click at [198, 105] on icon "Data table" at bounding box center [199, 105] width 8 height 11
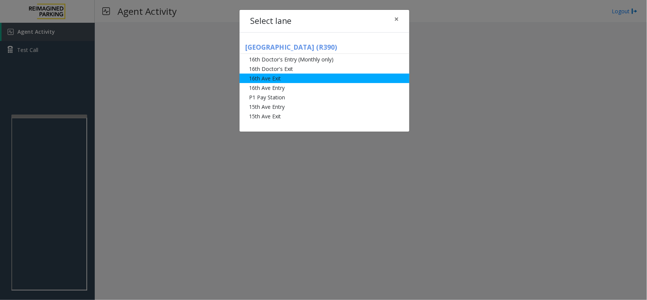
click at [281, 77] on li "16th Ave Exit" at bounding box center [324, 77] width 170 height 9
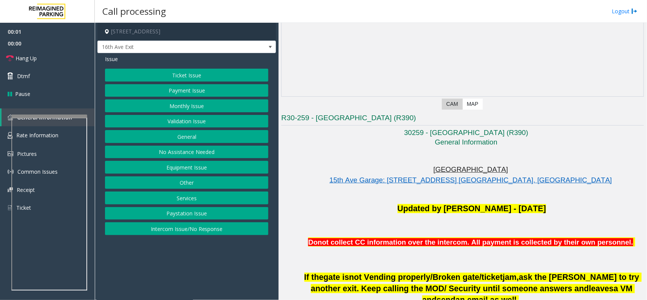
scroll to position [142, 0]
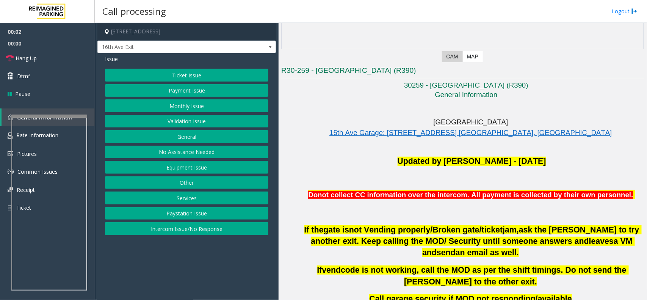
click at [201, 77] on button "Ticket Issue" at bounding box center [186, 75] width 163 height 13
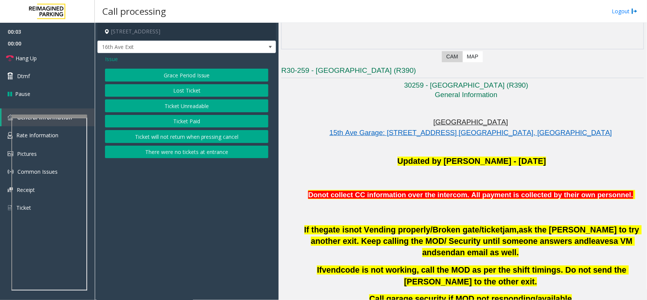
click at [184, 119] on button "Ticket Paid" at bounding box center [186, 121] width 163 height 13
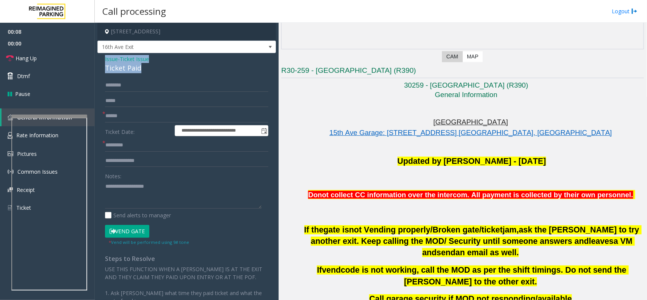
drag, startPoint x: 145, startPoint y: 73, endPoint x: 103, endPoint y: 59, distance: 43.5
click at [103, 59] on div "**********" at bounding box center [186, 222] width 178 height 338
copy div "Issue - Ticket Issue Ticket Paid"
paste textarea "**********"
click at [142, 194] on textarea at bounding box center [183, 194] width 156 height 28
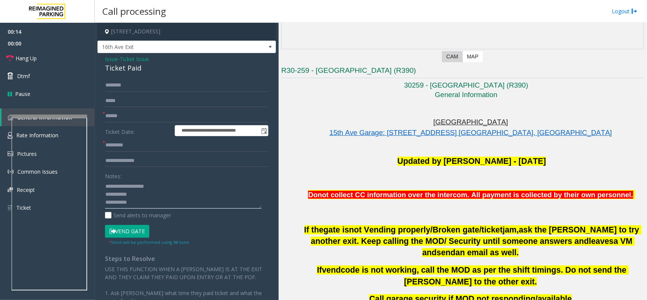
scroll to position [5, 0]
type textarea "**********"
click at [159, 115] on input "text" at bounding box center [186, 115] width 163 height 13
click at [168, 118] on input "text" at bounding box center [186, 115] width 163 height 13
click at [153, 112] on input "text" at bounding box center [186, 115] width 163 height 13
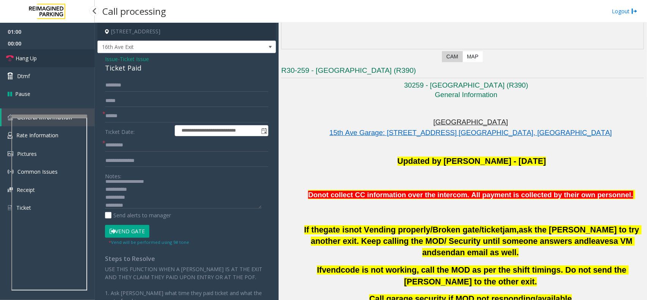
click at [41, 56] on link "Hang Up" at bounding box center [47, 58] width 95 height 18
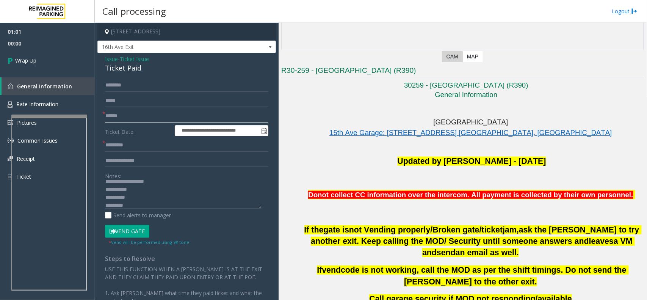
click at [139, 120] on input "text" at bounding box center [186, 115] width 163 height 13
type input "**"
click at [134, 143] on input "text" at bounding box center [186, 145] width 163 height 13
type input "**"
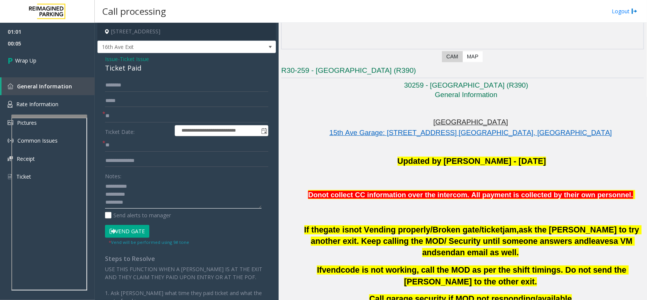
click at [141, 194] on textarea at bounding box center [183, 194] width 156 height 28
drag, startPoint x: 156, startPoint y: 186, endPoint x: 122, endPoint y: 184, distance: 34.5
click at [122, 184] on textarea at bounding box center [183, 194] width 156 height 28
click at [155, 203] on textarea at bounding box center [183, 194] width 156 height 28
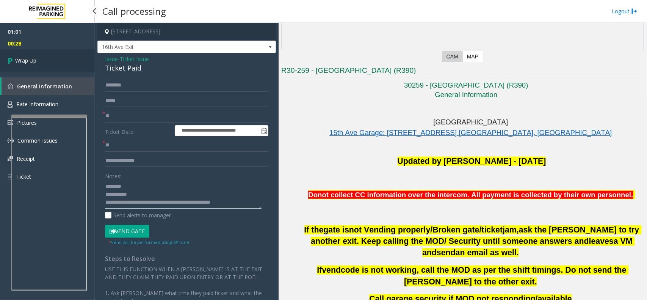
type textarea "**********"
click at [18, 63] on span "Wrap Up" at bounding box center [25, 60] width 21 height 8
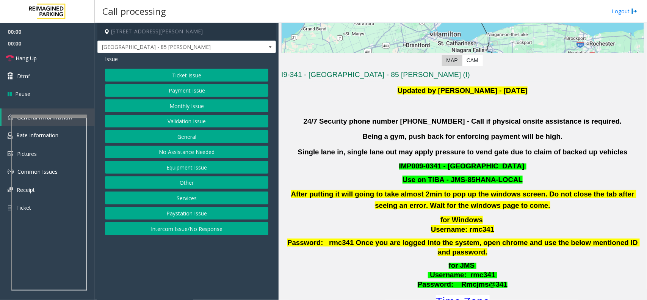
scroll to position [237, 0]
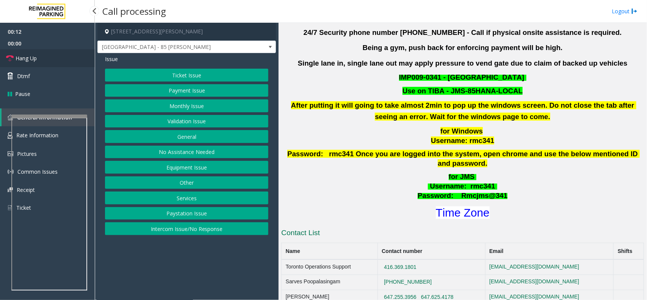
click at [48, 61] on link "Hang Up" at bounding box center [47, 58] width 95 height 18
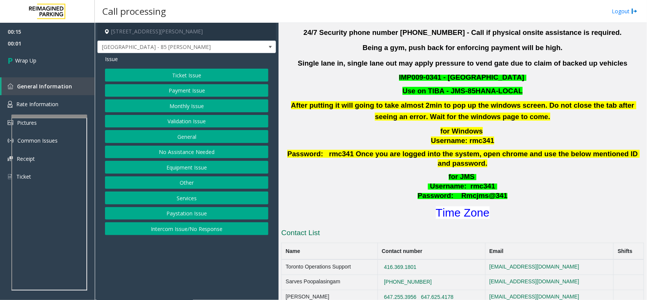
click at [192, 232] on button "Intercom Issue/No Response" at bounding box center [186, 228] width 163 height 13
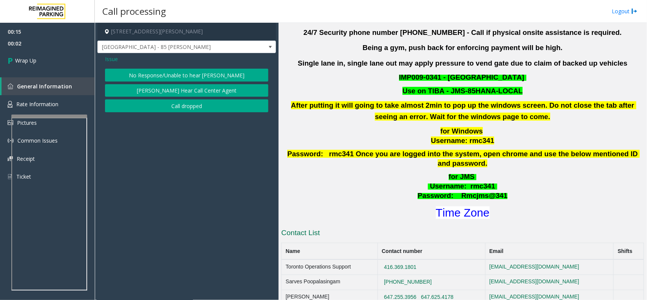
click at [190, 78] on button "No Response/Unable to hear [PERSON_NAME]" at bounding box center [186, 75] width 163 height 13
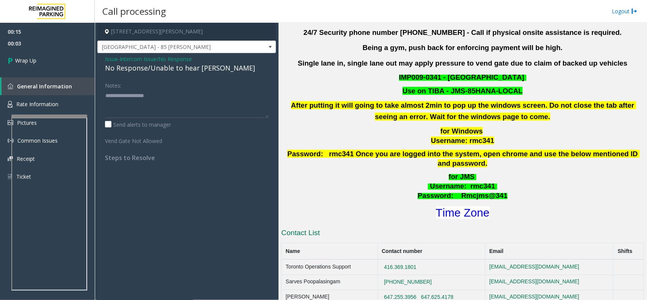
click at [181, 70] on div "No Response/Unable to hear [PERSON_NAME]" at bounding box center [186, 68] width 163 height 10
type textarea "**********"
click at [48, 61] on link "Wrap Up" at bounding box center [47, 60] width 95 height 22
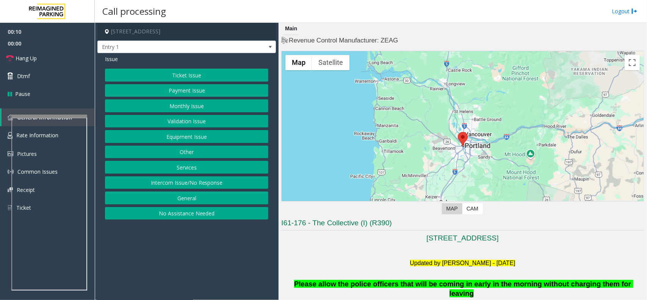
scroll to position [47, 0]
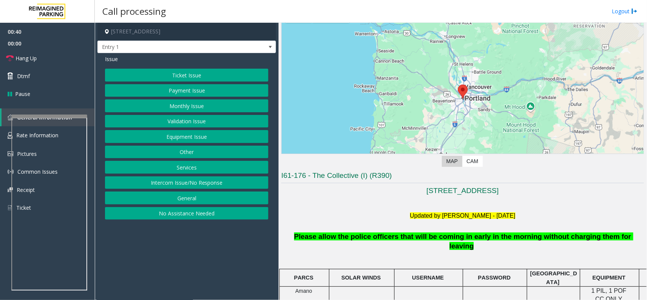
click at [179, 156] on button "Other" at bounding box center [186, 151] width 163 height 13
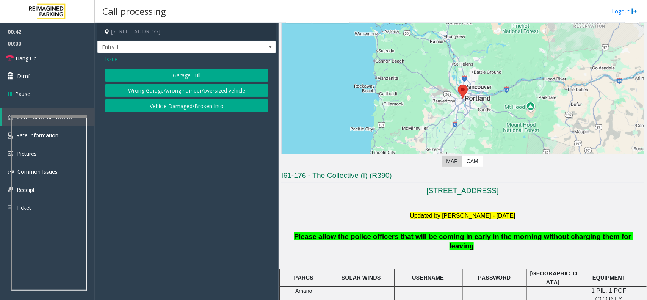
click at [159, 91] on button "Wrong Garage/wrong number/oversized vehicle" at bounding box center [186, 90] width 163 height 13
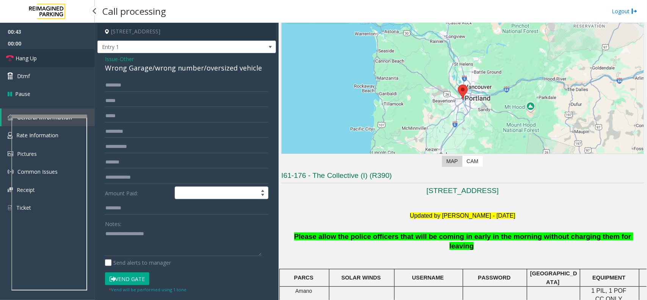
click at [27, 54] on span "Hang Up" at bounding box center [26, 58] width 21 height 8
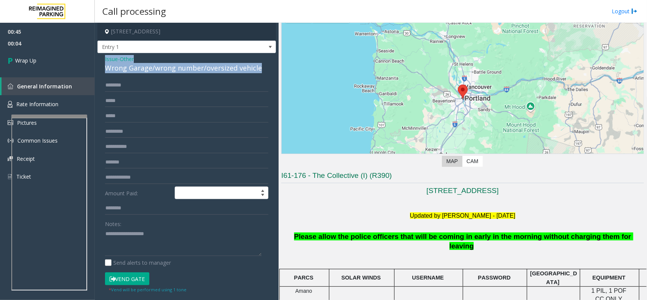
drag, startPoint x: 259, startPoint y: 67, endPoint x: 103, endPoint y: 54, distance: 156.6
click at [103, 54] on div "Issue - Other Wrong Garage/wrong number/oversized vehicle Amount Paid: Notes: S…" at bounding box center [186, 206] width 178 height 306
copy div "Issue - Other Wrong Garage/wrong number/oversized vehicle"
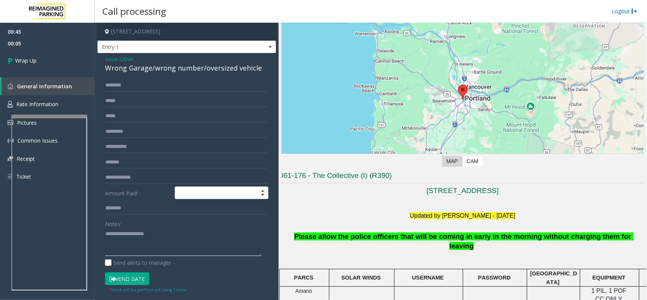
click at [152, 234] on textarea at bounding box center [183, 242] width 156 height 28
paste textarea "**********"
drag, startPoint x: 228, startPoint y: 242, endPoint x: 123, endPoint y: 240, distance: 104.9
click at [123, 240] on textarea at bounding box center [183, 242] width 156 height 28
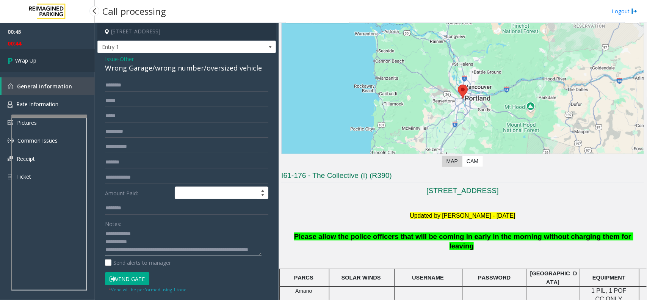
type textarea "**********"
click at [50, 65] on link "Wrap Up" at bounding box center [47, 60] width 95 height 22
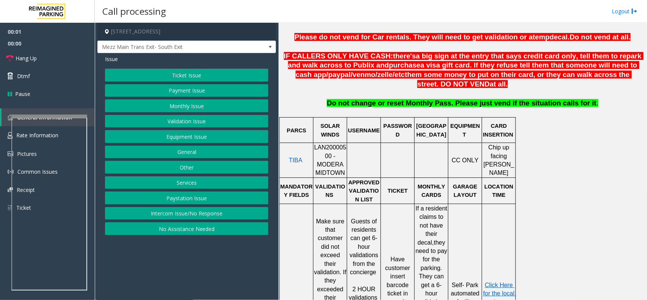
scroll to position [284, 0]
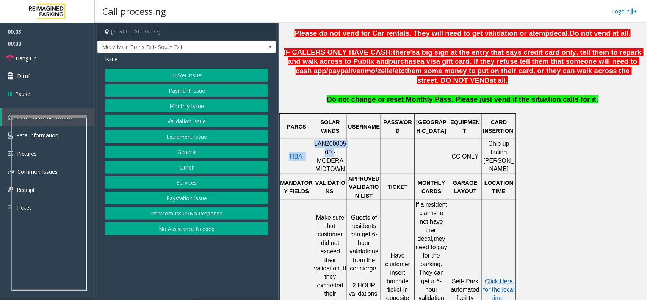
drag, startPoint x: 319, startPoint y: 156, endPoint x: 312, endPoint y: 150, distance: 9.9
click at [312, 150] on tr "TIBA LAN20000500 - MODERA MIDTOWN CC ONLY Chip up facing parker" at bounding box center [398, 156] width 236 height 35
copy tr "TIBA LAN20000500"
click at [184, 117] on button "Validation Issue" at bounding box center [186, 121] width 163 height 13
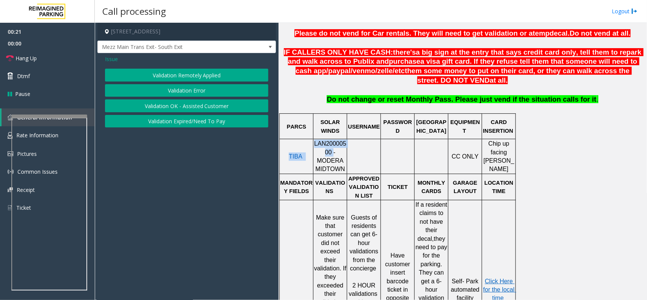
click at [194, 91] on button "Validation Error" at bounding box center [186, 90] width 163 height 13
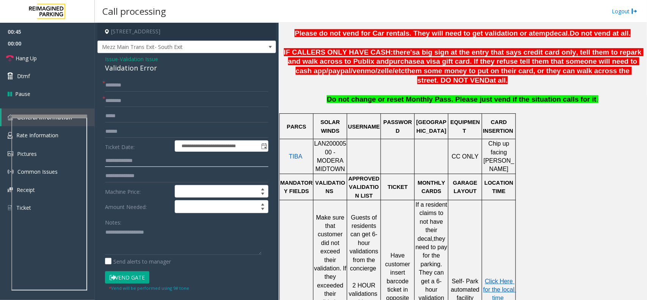
click at [141, 162] on input "text" at bounding box center [186, 160] width 163 height 13
click at [162, 156] on input "text" at bounding box center [186, 160] width 163 height 13
click at [123, 159] on input "text" at bounding box center [186, 160] width 163 height 13
type input "******"
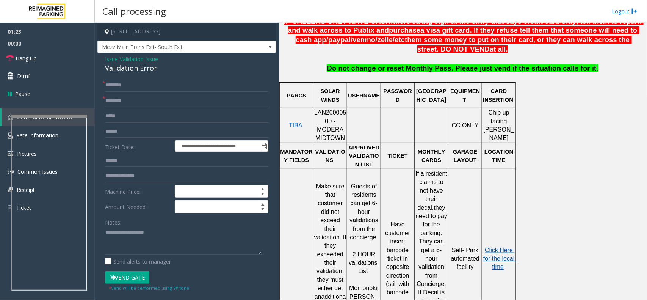
scroll to position [331, 0]
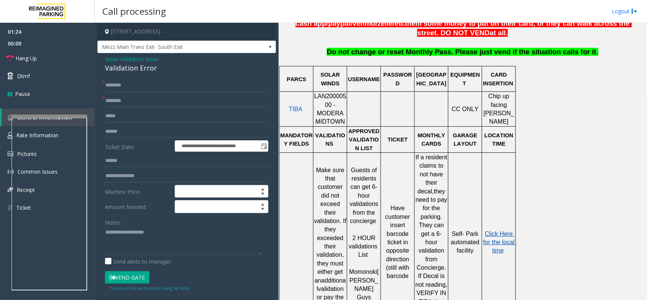
click at [495, 230] on span "Click Here for the local time" at bounding box center [499, 241] width 33 height 23
click at [148, 235] on textarea at bounding box center [183, 240] width 156 height 28
type textarea "**"
click at [126, 131] on input "text" at bounding box center [186, 131] width 163 height 13
type input "*******"
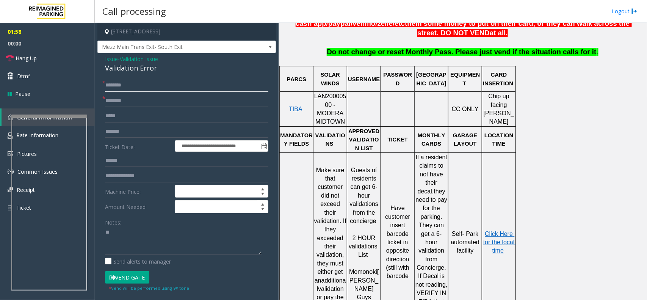
click at [124, 81] on input "text" at bounding box center [186, 85] width 163 height 13
type input "****"
click at [117, 101] on input "text" at bounding box center [186, 100] width 163 height 13
type input "******"
drag, startPoint x: 133, startPoint y: 235, endPoint x: 101, endPoint y: 236, distance: 31.8
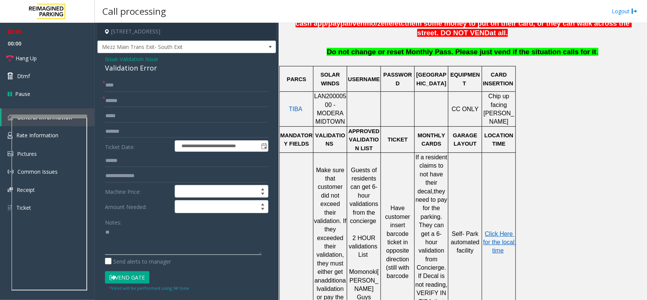
click at [101, 236] on div "**********" at bounding box center [186, 258] width 175 height 359
click at [156, 234] on textarea at bounding box center [183, 240] width 156 height 28
click at [148, 278] on button "Vend Gate" at bounding box center [127, 277] width 44 height 13
click at [146, 248] on textarea at bounding box center [183, 240] width 156 height 28
click at [40, 55] on link "Hang Up" at bounding box center [47, 58] width 95 height 18
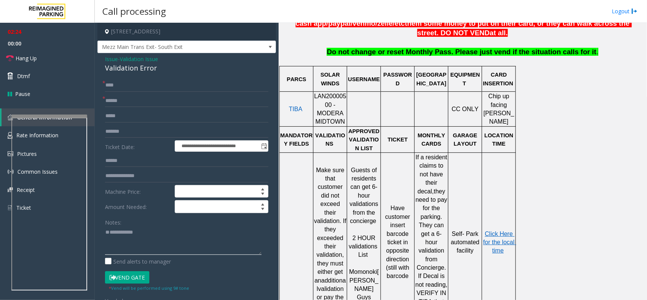
click at [114, 237] on textarea at bounding box center [183, 240] width 156 height 28
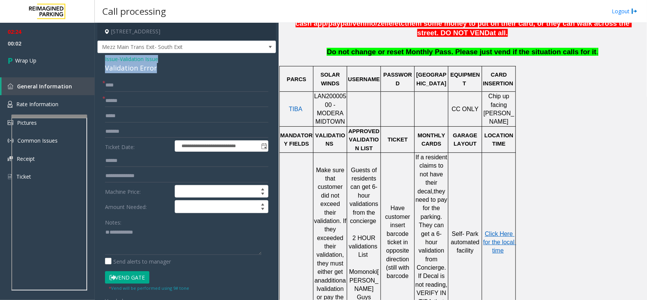
drag, startPoint x: 162, startPoint y: 70, endPoint x: 99, endPoint y: 61, distance: 63.2
click at [99, 61] on div "**********" at bounding box center [186, 256] width 178 height 406
copy div "Issue - Validation Issue Validation Error"
paste textarea "**********"
click at [115, 237] on textarea at bounding box center [183, 240] width 156 height 28
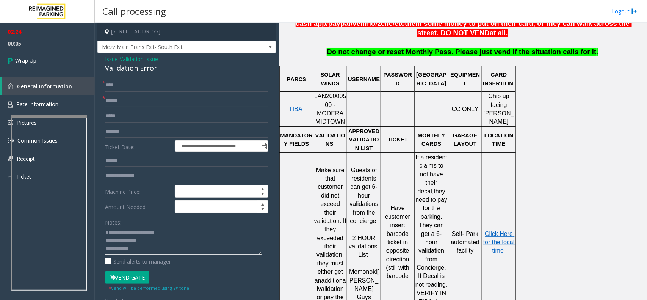
drag, startPoint x: 173, startPoint y: 241, endPoint x: 122, endPoint y: 241, distance: 51.1
click at [122, 241] on textarea at bounding box center [183, 240] width 156 height 28
click at [167, 249] on textarea at bounding box center [183, 240] width 156 height 28
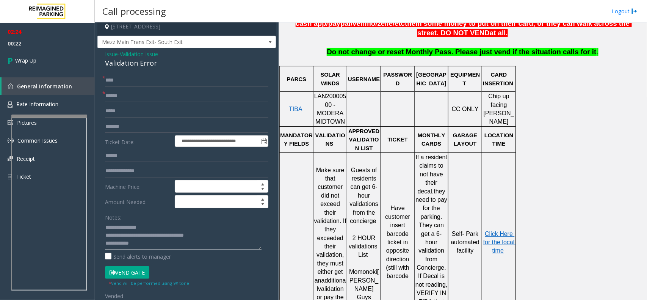
scroll to position [0, 0]
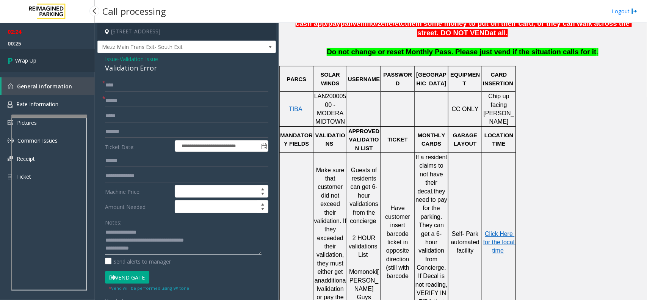
type textarea "**********"
click at [24, 66] on link "Wrap Up" at bounding box center [47, 60] width 95 height 22
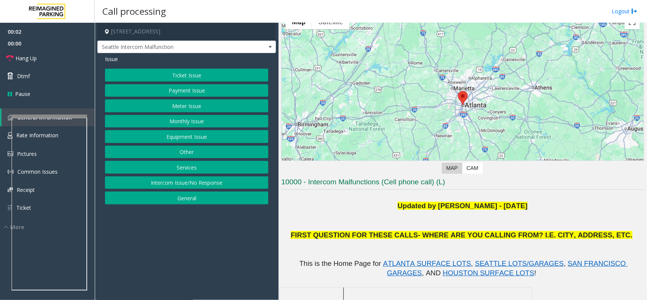
scroll to position [47, 0]
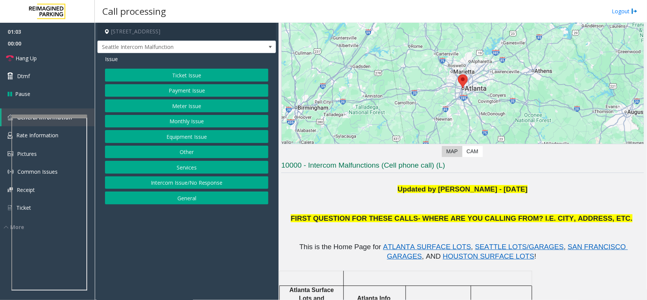
click at [186, 134] on button "Equipment Issue" at bounding box center [186, 136] width 163 height 13
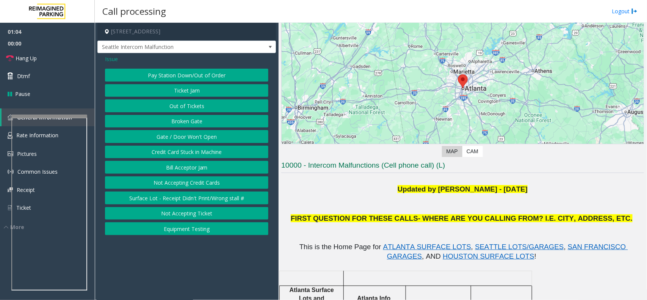
click at [203, 133] on button "Gate / Door Won't Open" at bounding box center [186, 136] width 163 height 13
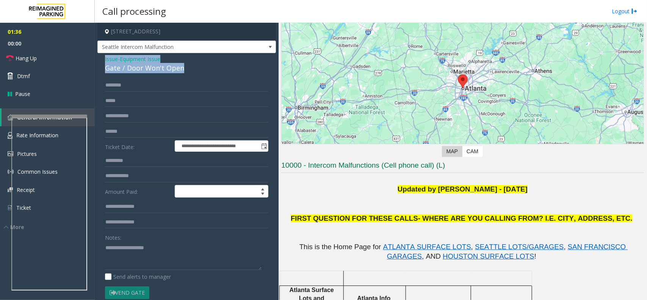
drag, startPoint x: 184, startPoint y: 67, endPoint x: 105, endPoint y: 55, distance: 79.3
click at [105, 55] on div "Issue - Equipment Issue Gate / Door Won't Open" at bounding box center [186, 64] width 163 height 18
copy div "Issue - Equipment Issue Gate / Door Won't Open"
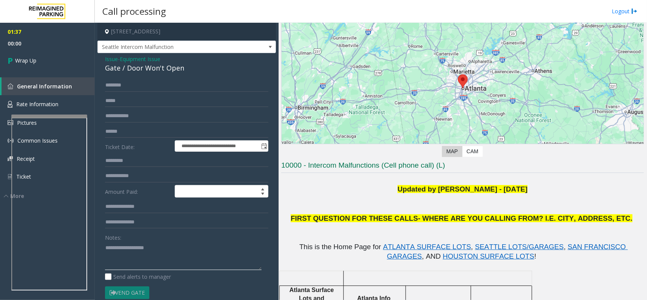
click at [134, 258] on textarea at bounding box center [183, 255] width 156 height 28
paste textarea "**********"
drag, startPoint x: 184, startPoint y: 241, endPoint x: 165, endPoint y: 247, distance: 19.9
click at [165, 247] on div "Notes:" at bounding box center [186, 250] width 163 height 39
drag, startPoint x: 165, startPoint y: 247, endPoint x: 123, endPoint y: 244, distance: 41.8
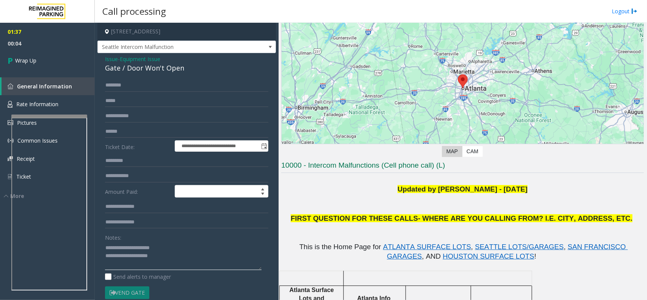
click at [123, 244] on textarea at bounding box center [183, 255] width 156 height 28
click at [200, 262] on textarea at bounding box center [183, 255] width 156 height 28
type textarea "**********"
click at [27, 54] on link "Wrap Up" at bounding box center [47, 60] width 95 height 22
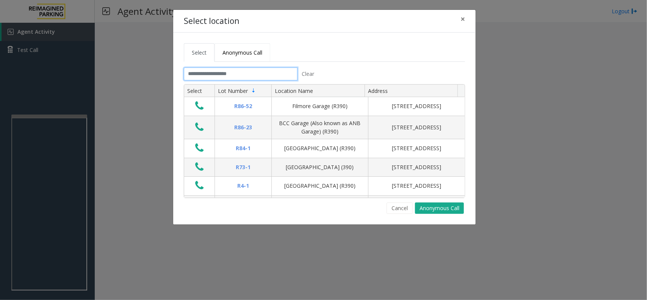
drag, startPoint x: 255, startPoint y: 77, endPoint x: 256, endPoint y: 61, distance: 15.6
click at [256, 76] on input "text" at bounding box center [241, 73] width 114 height 13
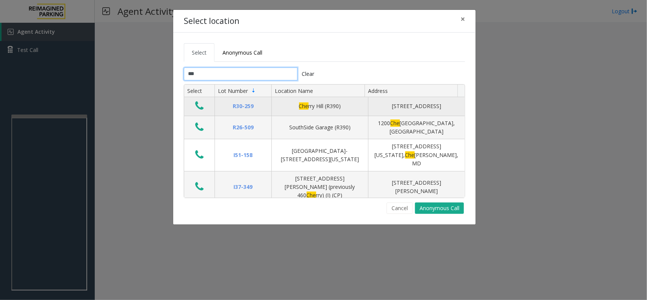
type input "***"
click at [199, 106] on icon "Data table" at bounding box center [199, 105] width 8 height 11
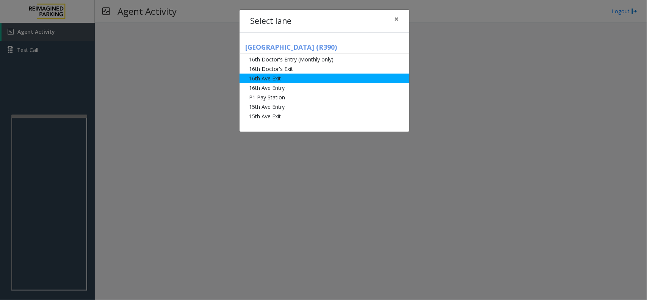
click at [277, 81] on li "16th Ave Exit" at bounding box center [324, 77] width 170 height 9
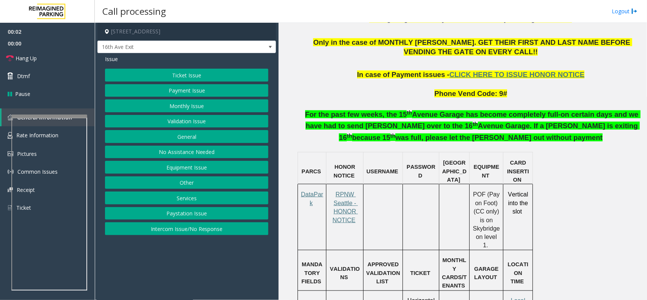
scroll to position [426, 0]
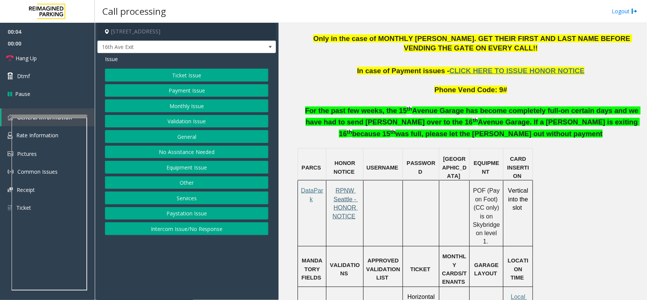
click at [345, 193] on span "RPNW Seattle - HONOR NOTICE" at bounding box center [344, 203] width 25 height 32
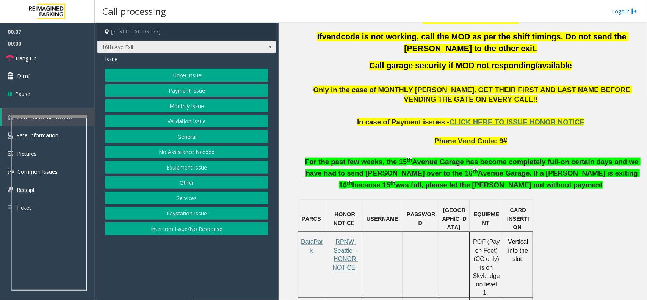
scroll to position [284, 0]
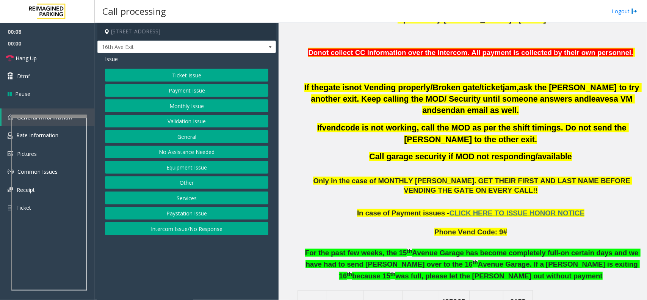
click at [209, 78] on button "Ticket Issue" at bounding box center [186, 75] width 163 height 13
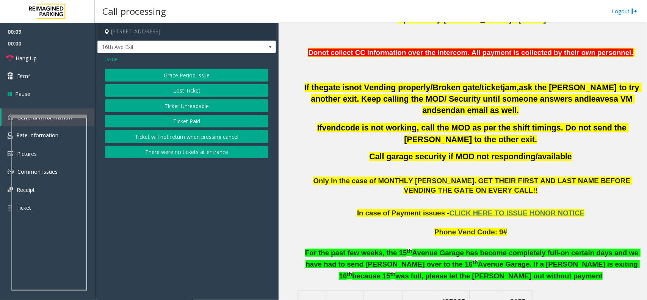
click at [190, 104] on button "Ticket Unreadable" at bounding box center [186, 105] width 163 height 13
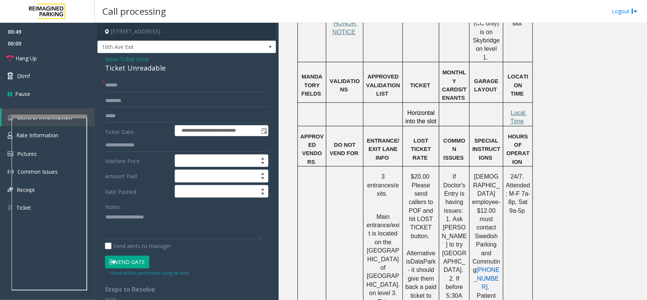
scroll to position [615, 0]
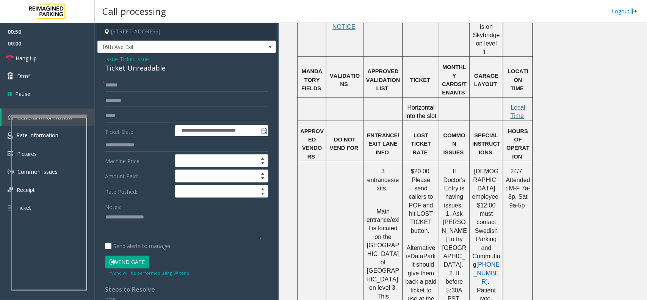
click at [515, 104] on span "Local Time" at bounding box center [518, 111] width 17 height 15
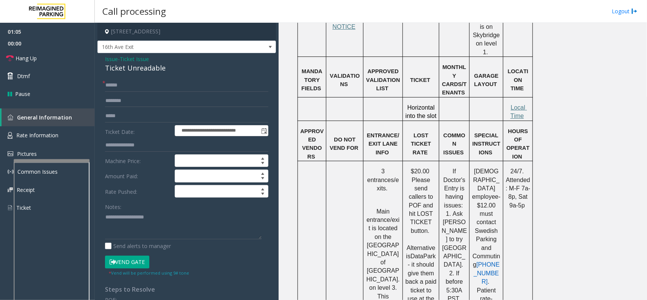
click at [44, 159] on div at bounding box center [52, 160] width 76 height 3
click at [45, 138] on link "Rate Information" at bounding box center [47, 135] width 95 height 19
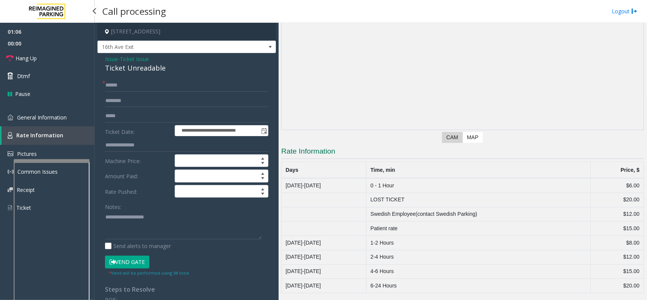
scroll to position [62, 0]
click at [37, 120] on span "General Information" at bounding box center [42, 117] width 50 height 7
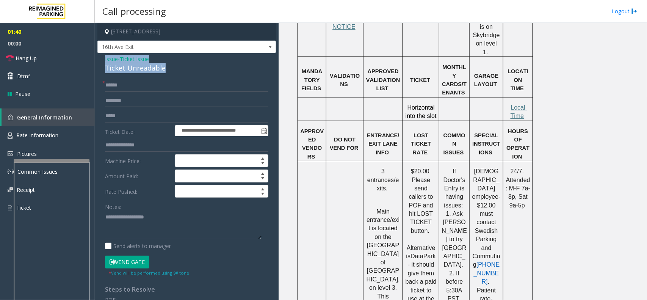
drag, startPoint x: 166, startPoint y: 66, endPoint x: 100, endPoint y: 57, distance: 66.5
click at [100, 57] on div "**********" at bounding box center [186, 241] width 178 height 377
copy div "Issue - Ticket Issue Ticket Unreadable"
click at [139, 215] on textarea at bounding box center [183, 225] width 156 height 28
paste textarea "**********"
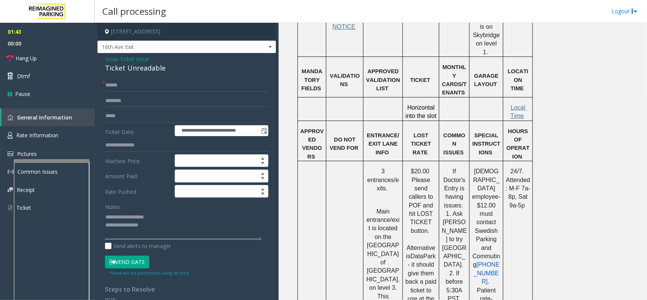
drag, startPoint x: 155, startPoint y: 214, endPoint x: 122, endPoint y: 215, distance: 33.3
click at [122, 215] on textarea at bounding box center [183, 225] width 156 height 28
click at [161, 226] on textarea at bounding box center [183, 225] width 156 height 28
type textarea "**********"
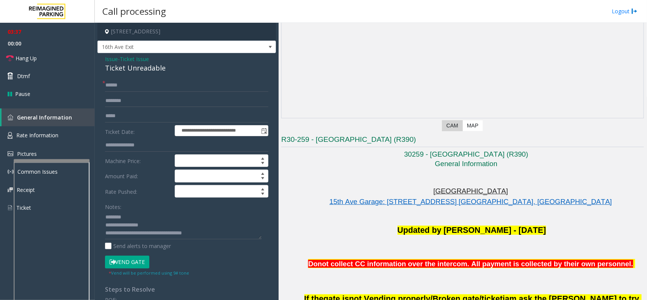
scroll to position [47, 0]
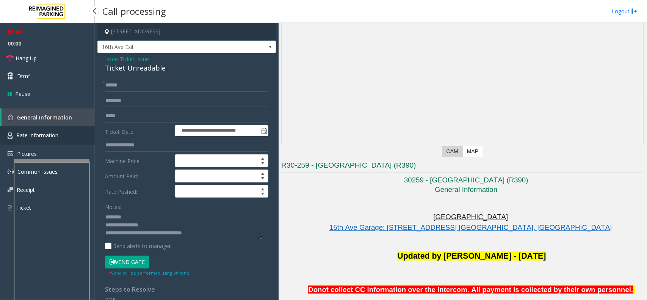
click at [42, 133] on span "Rate Information" at bounding box center [37, 134] width 42 height 7
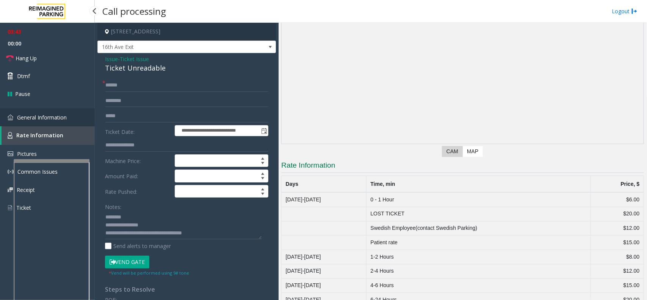
drag, startPoint x: 57, startPoint y: 119, endPoint x: 236, endPoint y: 144, distance: 180.5
click at [58, 119] on span "General Information" at bounding box center [42, 117] width 50 height 7
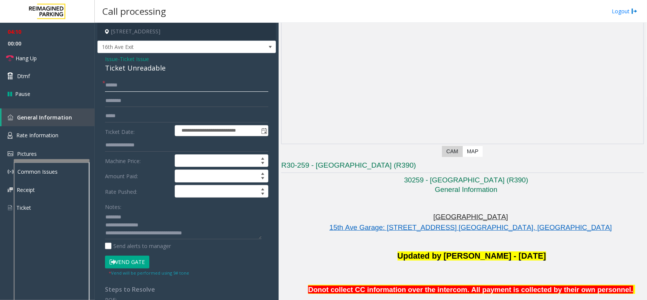
click at [143, 89] on input "text" at bounding box center [186, 85] width 163 height 13
click at [178, 82] on input "text" at bounding box center [186, 85] width 163 height 13
type input "*******"
click at [122, 99] on input "text" at bounding box center [186, 100] width 163 height 13
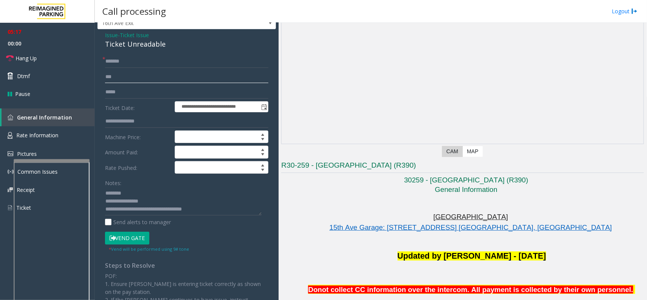
scroll to position [47, 0]
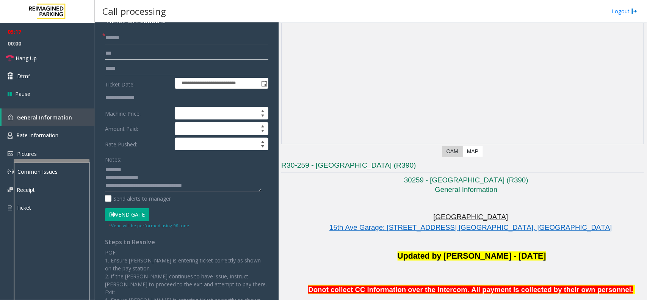
type input "***"
click at [216, 183] on textarea at bounding box center [183, 177] width 156 height 28
click at [135, 212] on button "Vend Gate" at bounding box center [127, 214] width 44 height 13
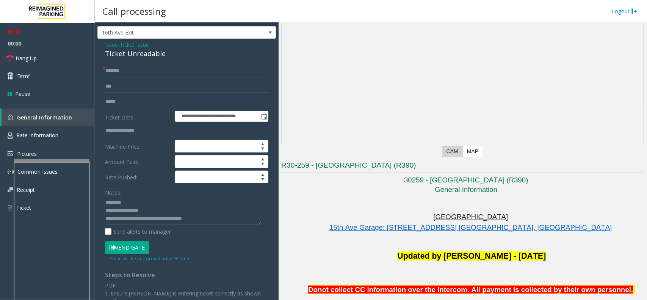
scroll to position [0, 0]
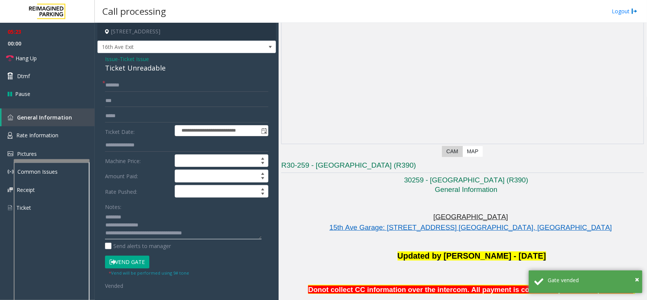
click at [213, 237] on textarea at bounding box center [183, 225] width 156 height 28
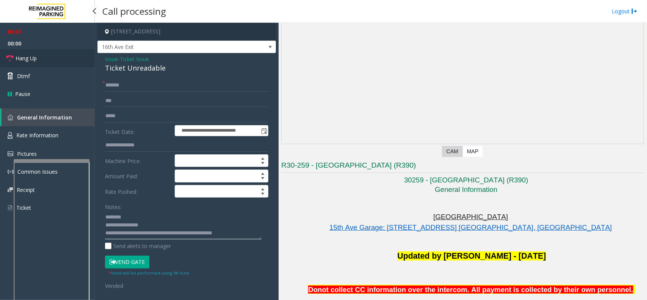
type textarea "**********"
click at [28, 56] on span "Hang Up" at bounding box center [26, 58] width 21 height 8
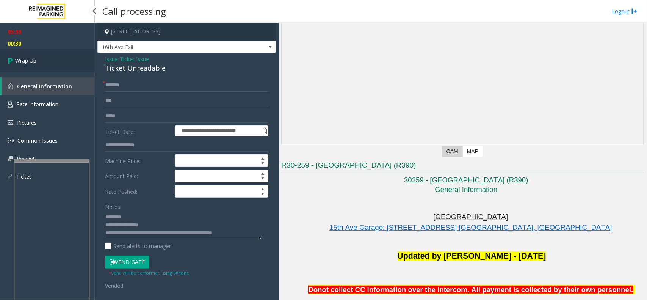
click at [34, 64] on link "Wrap Up" at bounding box center [47, 60] width 95 height 22
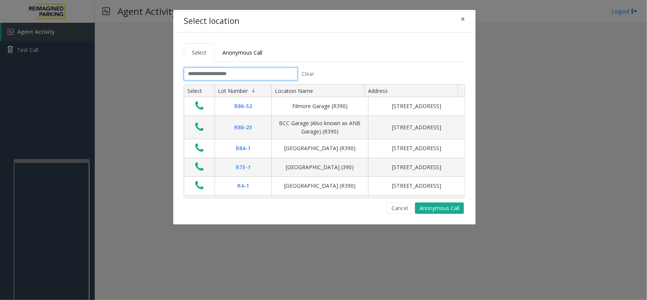
click at [262, 72] on input "text" at bounding box center [241, 73] width 114 height 13
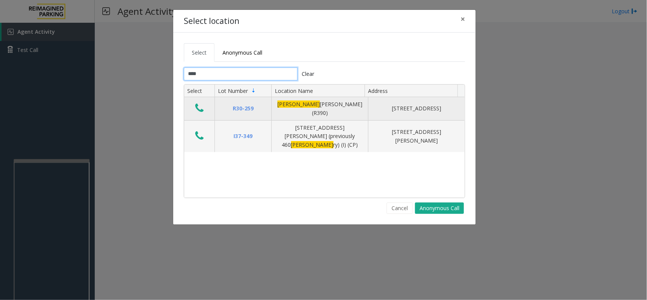
type input "****"
click at [199, 107] on icon "Data table" at bounding box center [199, 108] width 8 height 11
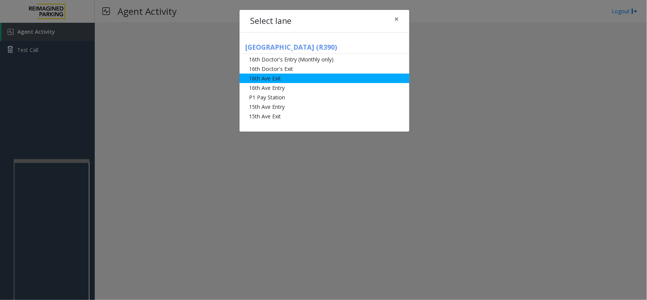
click at [274, 78] on li "16th Ave Exit" at bounding box center [324, 77] width 170 height 9
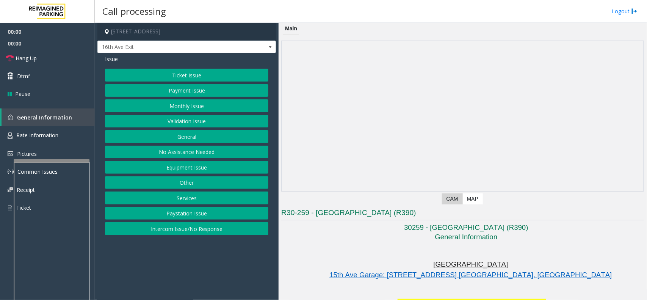
scroll to position [142, 0]
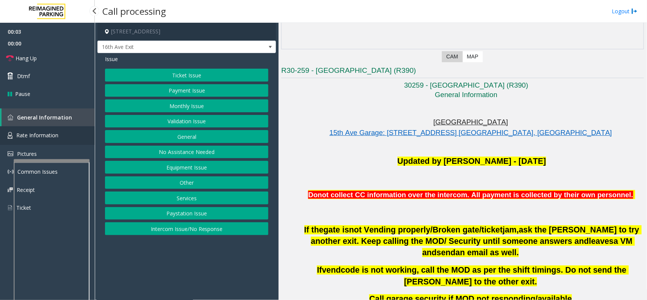
click at [37, 135] on span "Rate Information" at bounding box center [37, 134] width 42 height 7
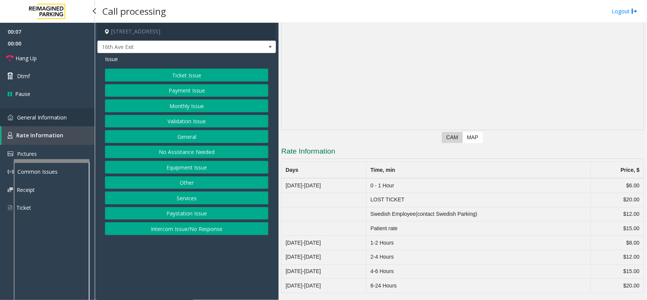
click at [35, 118] on span "General Information" at bounding box center [42, 117] width 50 height 7
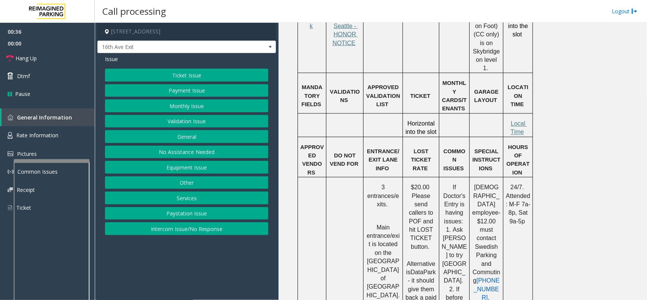
scroll to position [615, 0]
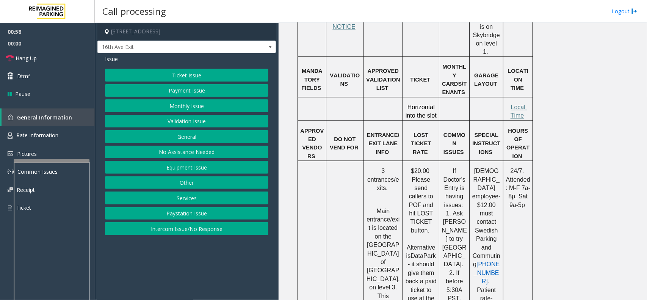
click at [175, 71] on button "Ticket Issue" at bounding box center [186, 75] width 163 height 13
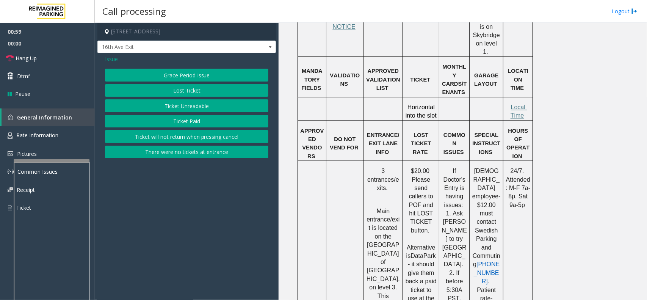
click at [189, 90] on button "Lost Ticket" at bounding box center [186, 90] width 163 height 13
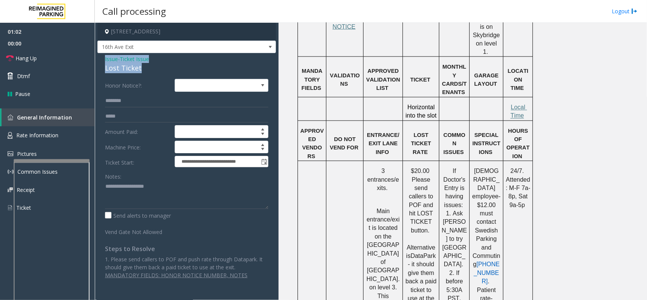
drag, startPoint x: 143, startPoint y: 66, endPoint x: 105, endPoint y: 60, distance: 39.2
click at [105, 60] on div "Issue - Ticket Issue Lost Ticket" at bounding box center [186, 64] width 163 height 18
copy div "Issue - Ticket Issue Lost Ticket"
click at [135, 205] on textarea at bounding box center [186, 194] width 163 height 28
paste textarea "**********"
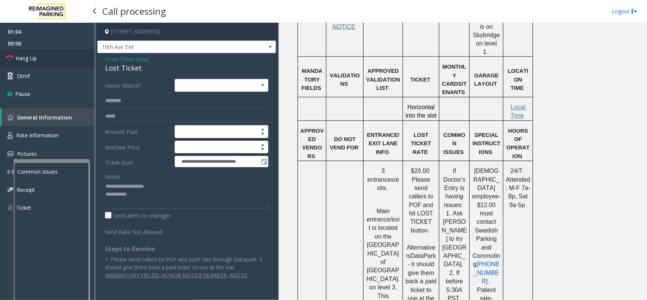
click at [55, 59] on link "Hang Up" at bounding box center [47, 58] width 95 height 18
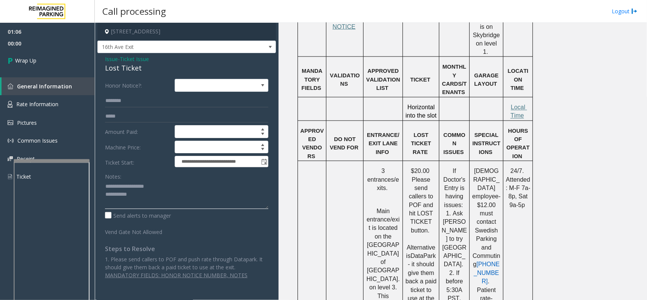
drag, startPoint x: 163, startPoint y: 191, endPoint x: 123, endPoint y: 184, distance: 40.2
click at [123, 184] on textarea at bounding box center [186, 194] width 163 height 28
click at [173, 198] on textarea at bounding box center [186, 194] width 163 height 28
type textarea "**********"
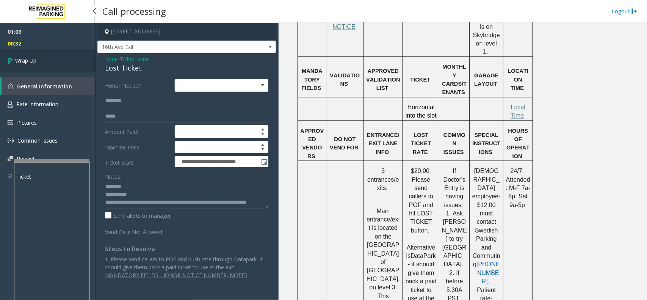
click at [22, 52] on link "Wrap Up" at bounding box center [47, 60] width 95 height 22
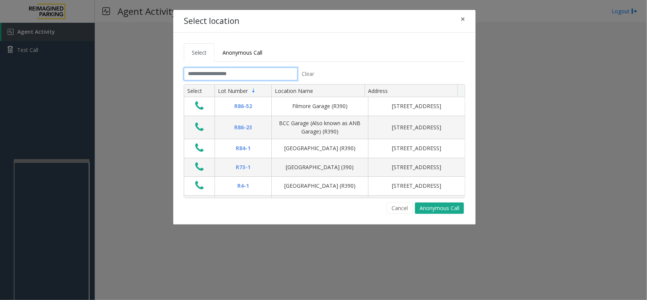
click at [272, 70] on input "text" at bounding box center [241, 73] width 114 height 13
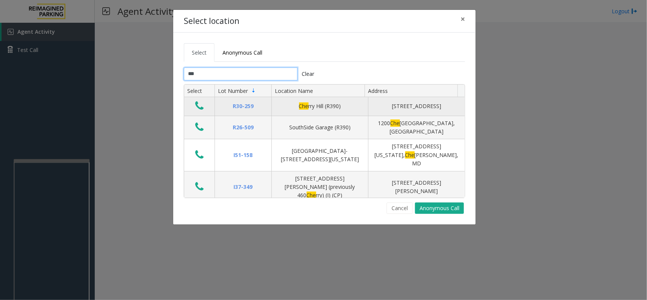
type input "***"
click at [197, 105] on icon "Data table" at bounding box center [199, 105] width 8 height 11
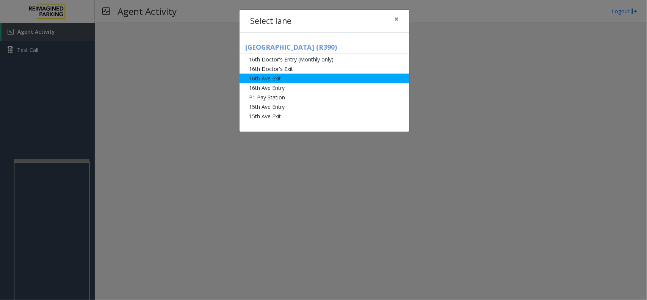
click at [270, 78] on li "16th Ave Exit" at bounding box center [324, 77] width 170 height 9
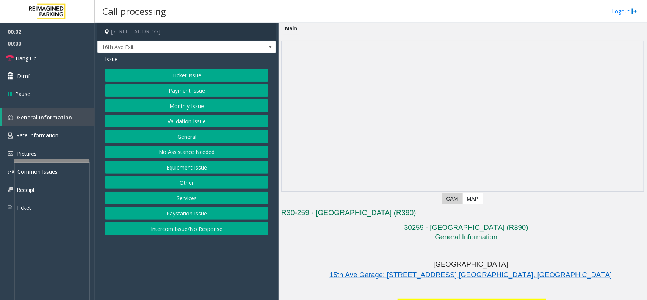
scroll to position [95, 0]
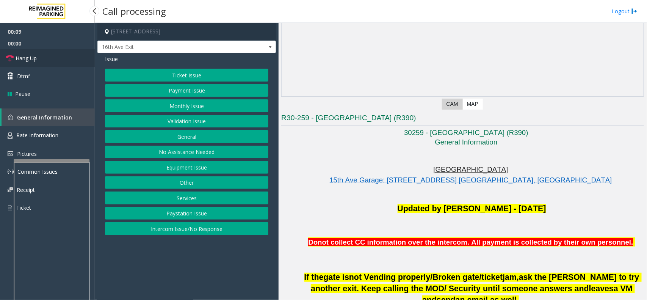
click at [34, 62] on span "Hang Up" at bounding box center [26, 58] width 21 height 8
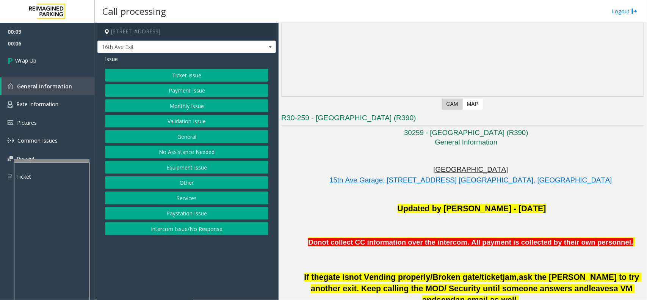
click at [199, 76] on button "Ticket Issue" at bounding box center [186, 75] width 163 height 13
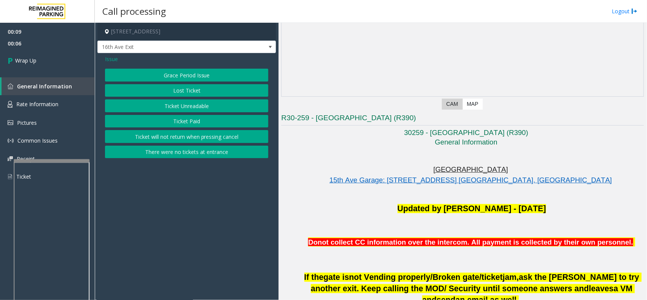
click at [209, 90] on button "Lost Ticket" at bounding box center [186, 90] width 163 height 13
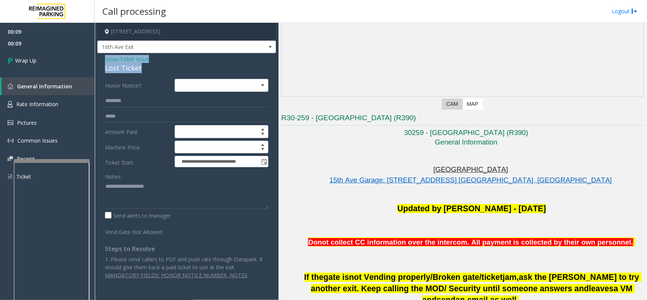
drag, startPoint x: 139, startPoint y: 66, endPoint x: 97, endPoint y: 61, distance: 42.7
click at [97, 61] on div "**********" at bounding box center [186, 169] width 178 height 233
paste textarea "**********"
click at [151, 186] on textarea at bounding box center [186, 194] width 163 height 28
drag, startPoint x: 153, startPoint y: 186, endPoint x: 123, endPoint y: 185, distance: 29.9
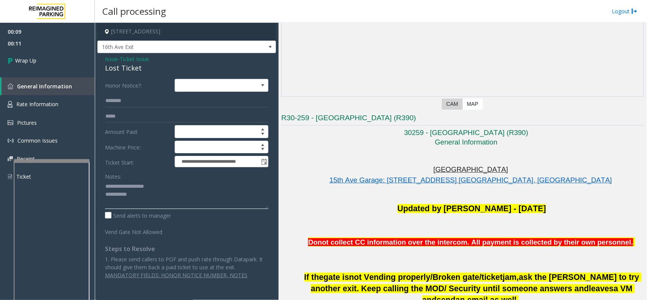
click at [123, 185] on textarea at bounding box center [186, 194] width 163 height 28
click at [167, 197] on textarea at bounding box center [186, 194] width 163 height 28
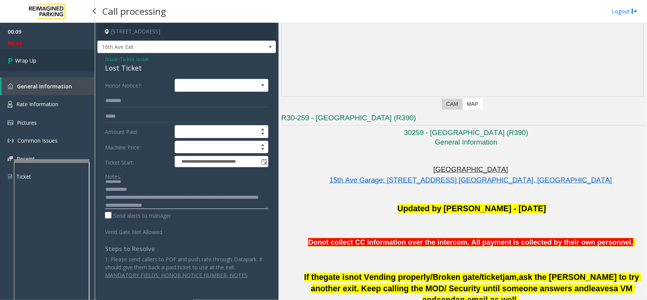
type textarea "**********"
click at [34, 69] on link "Wrap Up" at bounding box center [47, 60] width 95 height 22
click at [33, 59] on span "Wrap Up" at bounding box center [25, 60] width 21 height 8
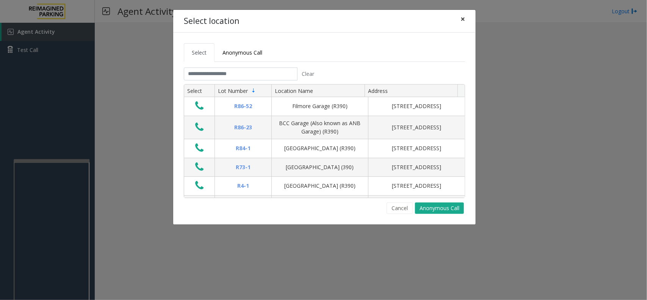
click at [461, 17] on button "×" at bounding box center [462, 19] width 15 height 19
click at [257, 76] on input "text" at bounding box center [241, 73] width 114 height 13
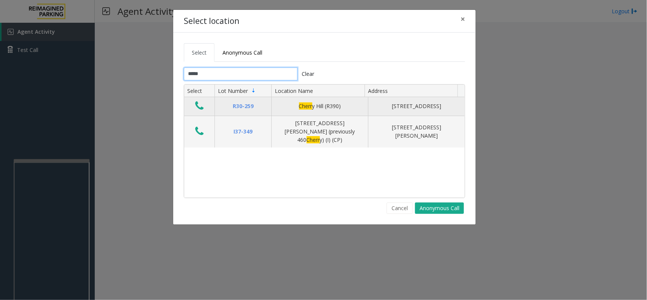
type input "*****"
click at [198, 107] on icon "Data table" at bounding box center [199, 105] width 8 height 11
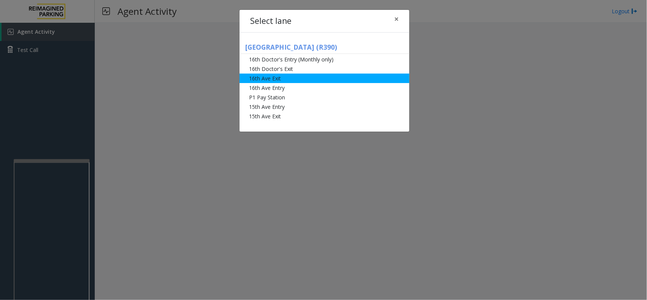
click at [290, 80] on li "16th Ave Exit" at bounding box center [324, 77] width 170 height 9
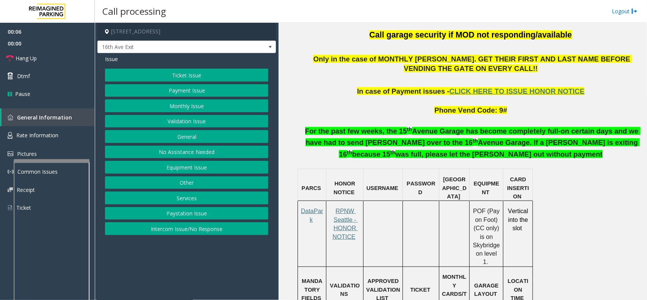
scroll to position [473, 0]
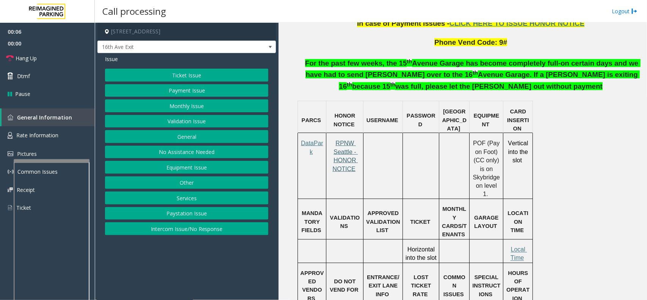
click at [345, 149] on span "RPNW Seattle - HONOR NOTICE" at bounding box center [344, 156] width 25 height 32
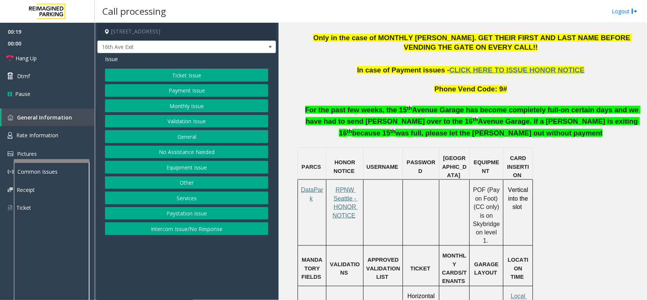
scroll to position [426, 0]
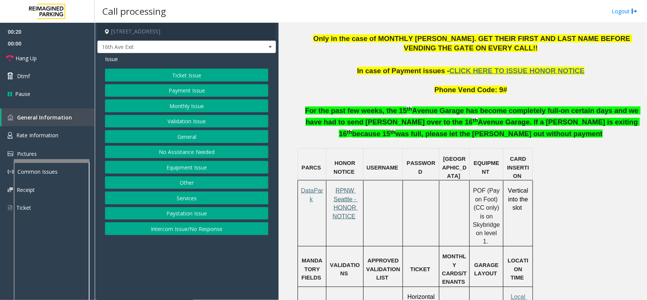
click at [349, 189] on span "RPNW Seattle - HONOR NOTICE" at bounding box center [344, 203] width 25 height 32
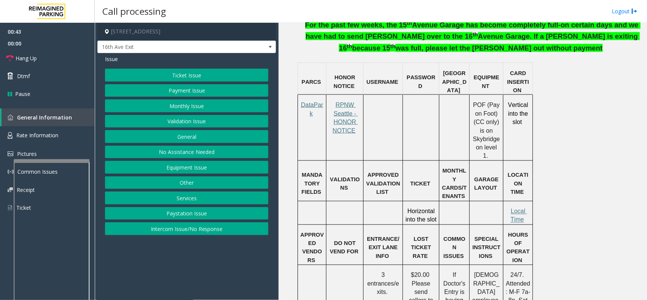
scroll to position [521, 0]
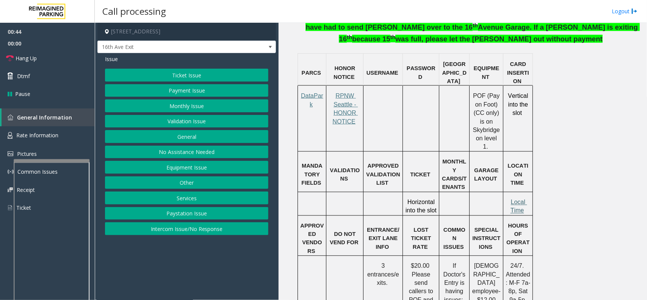
click at [518, 199] on span "Local Time" at bounding box center [518, 206] width 17 height 15
click at [204, 67] on div "Issue Ticket Issue Payment Issue Monthly Issue Validation Issue General No Assi…" at bounding box center [186, 146] width 178 height 186
click at [200, 68] on div "Issue Ticket Issue Payment Issue Monthly Issue Validation Issue General No Assi…" at bounding box center [186, 146] width 178 height 186
click at [195, 74] on button "Ticket Issue" at bounding box center [186, 75] width 163 height 13
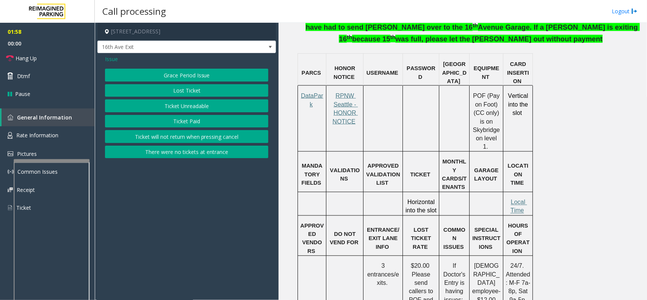
click at [186, 93] on button "Lost Ticket" at bounding box center [186, 90] width 163 height 13
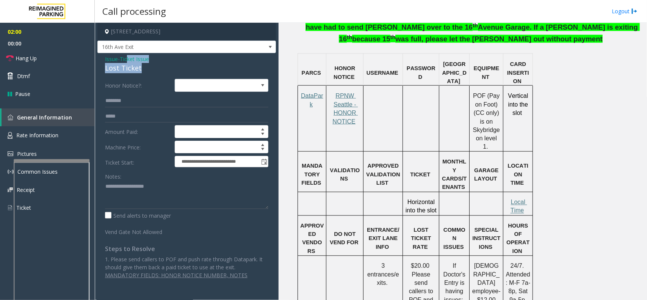
drag, startPoint x: 141, startPoint y: 63, endPoint x: 130, endPoint y: 61, distance: 11.7
click at [130, 61] on div "Issue - Ticket Issue Lost Ticket" at bounding box center [186, 64] width 163 height 18
click at [152, 70] on div "Lost Ticket" at bounding box center [186, 68] width 163 height 10
drag, startPoint x: 139, startPoint y: 71, endPoint x: 103, endPoint y: 61, distance: 37.3
click at [103, 61] on div "**********" at bounding box center [186, 169] width 178 height 233
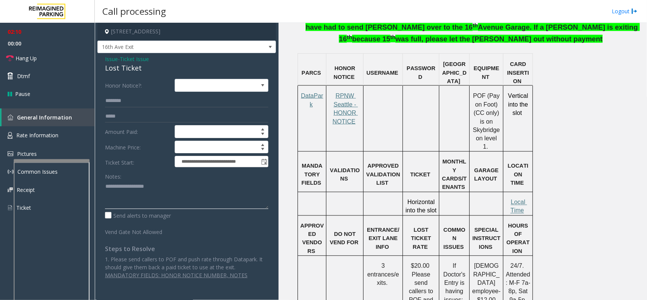
click at [150, 201] on textarea at bounding box center [186, 194] width 163 height 28
paste textarea "**********"
drag, startPoint x: 150, startPoint y: 190, endPoint x: 122, endPoint y: 186, distance: 27.9
click at [122, 186] on textarea at bounding box center [186, 194] width 163 height 28
type textarea "**********"
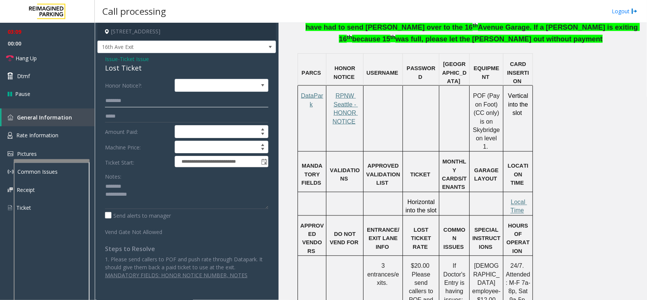
click at [142, 105] on input "text" at bounding box center [186, 100] width 163 height 13
type input "******"
drag, startPoint x: 141, startPoint y: 67, endPoint x: 103, endPoint y: 58, distance: 39.1
click at [103, 58] on div "**********" at bounding box center [186, 169] width 178 height 233
click at [152, 201] on textarea at bounding box center [186, 194] width 163 height 28
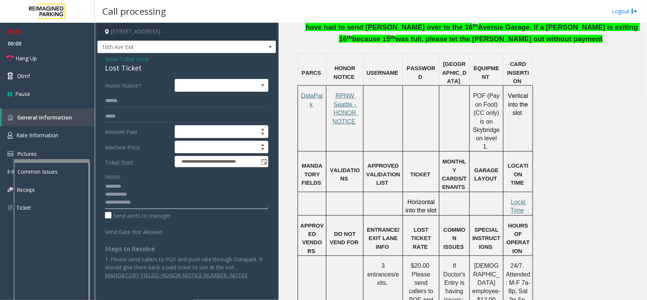
scroll to position [5, 0]
click at [175, 200] on textarea at bounding box center [186, 194] width 163 height 28
click at [169, 212] on label "Send alerts to manager" at bounding box center [138, 215] width 66 height 8
click at [169, 205] on textarea at bounding box center [186, 194] width 163 height 28
click at [110, 212] on label "Send alerts to manager" at bounding box center [138, 215] width 66 height 8
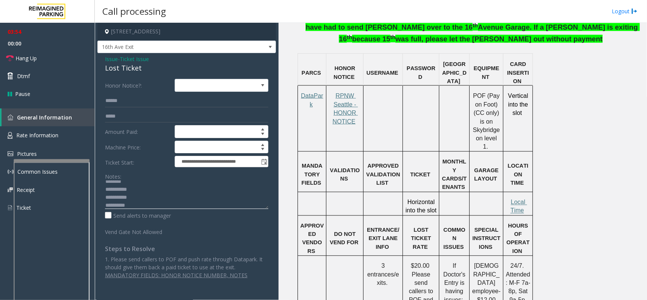
click at [139, 206] on textarea at bounding box center [186, 194] width 163 height 28
click at [162, 205] on textarea at bounding box center [186, 194] width 163 height 28
click at [196, 203] on textarea at bounding box center [186, 194] width 163 height 28
type textarea "**********"
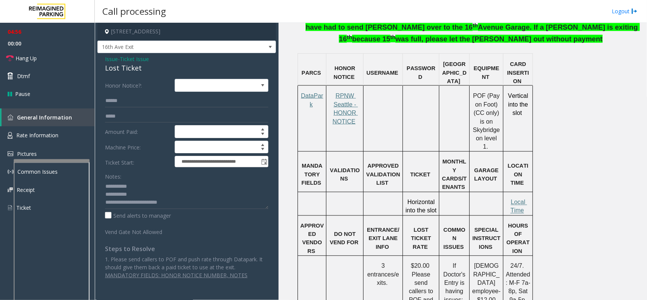
click at [139, 56] on span "Ticket Issue" at bounding box center [134, 59] width 29 height 8
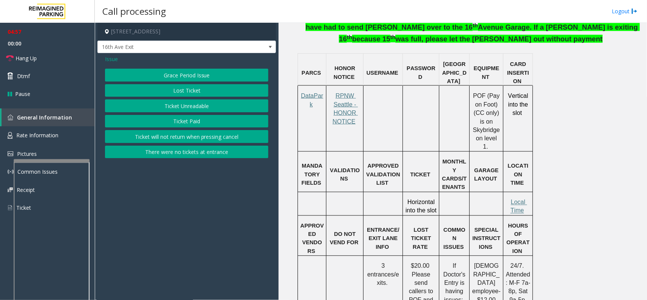
click at [165, 102] on button "Ticket Unreadable" at bounding box center [186, 105] width 163 height 13
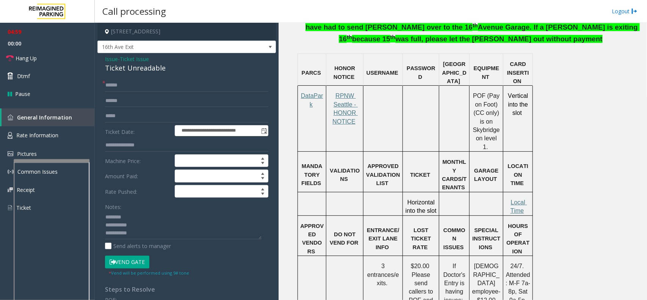
click at [126, 263] on button "Vend Gate" at bounding box center [127, 261] width 44 height 13
click at [135, 59] on span "Ticket Issue" at bounding box center [134, 59] width 29 height 8
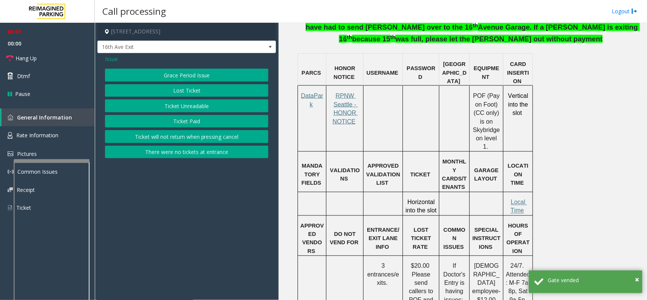
click at [187, 86] on button "Lost Ticket" at bounding box center [186, 90] width 163 height 13
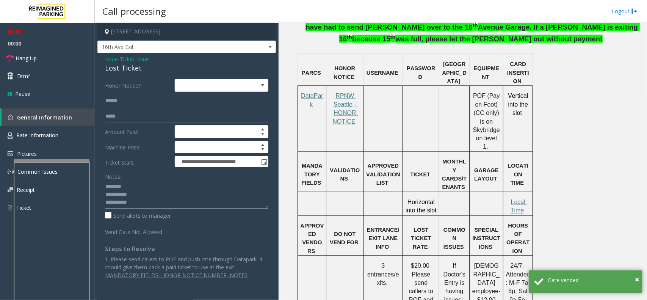
click at [184, 205] on textarea at bounding box center [186, 194] width 163 height 28
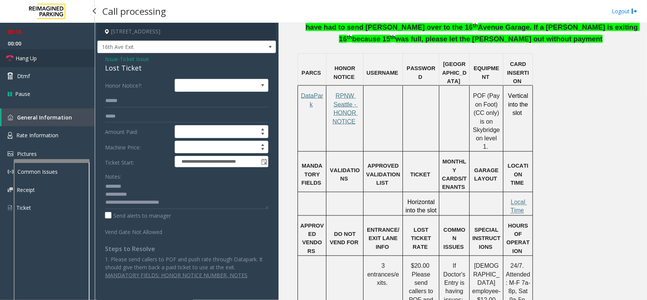
click at [38, 56] on link "Hang Up" at bounding box center [47, 58] width 95 height 18
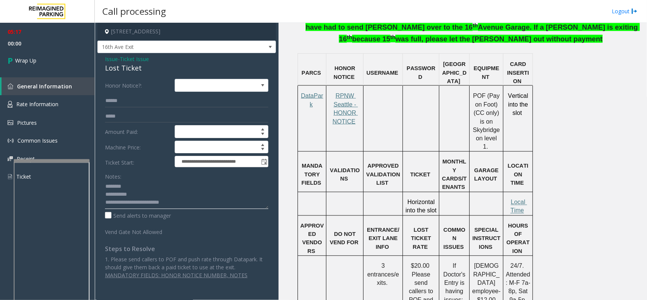
click at [184, 208] on textarea at bounding box center [186, 194] width 163 height 28
click at [190, 203] on textarea at bounding box center [186, 194] width 163 height 28
type textarea "**********"
click at [52, 55] on link "Wrap Up" at bounding box center [47, 60] width 95 height 22
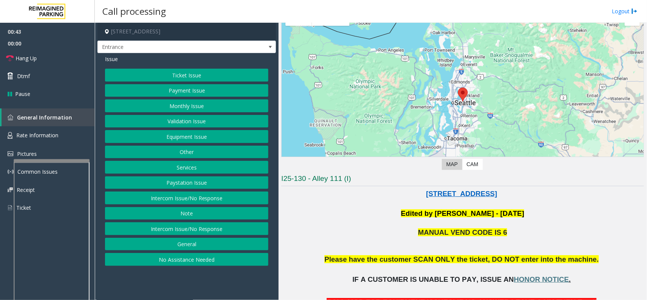
scroll to position [41, 0]
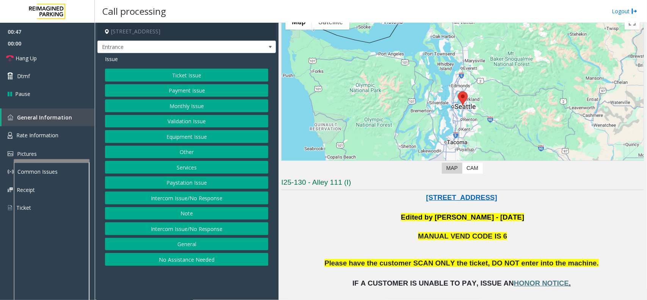
click at [369, 169] on div "← Move left → Move right ↑ Move up ↓ Move down + Zoom in - Zoom out Home Jump l…" at bounding box center [462, 93] width 362 height 166
click at [261, 44] on span "Entrance" at bounding box center [186, 47] width 178 height 13
click at [326, 208] on p at bounding box center [462, 207] width 362 height 10
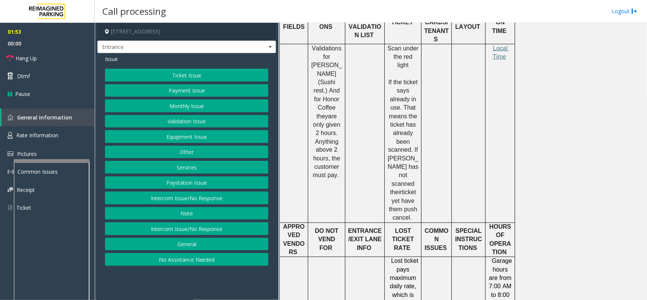
scroll to position [473, 0]
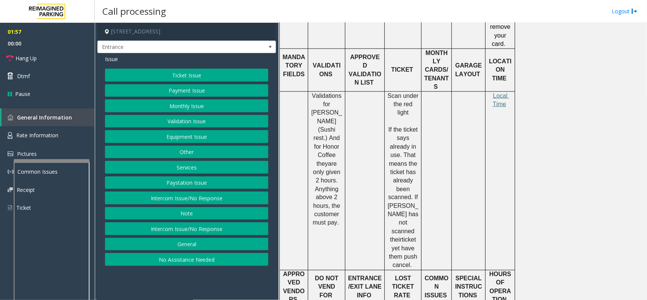
click at [192, 75] on button "Ticket Issue" at bounding box center [186, 75] width 163 height 13
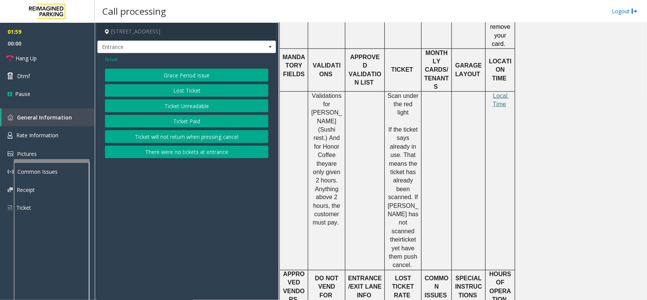
click at [171, 100] on button "Ticket Unreadable" at bounding box center [186, 105] width 163 height 13
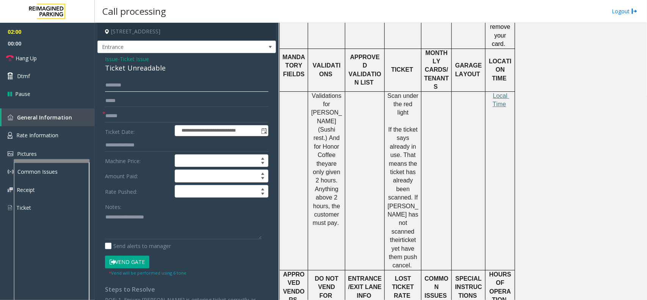
click at [131, 82] on input "text" at bounding box center [186, 85] width 163 height 13
type input "******"
click at [136, 259] on button "Vend Gate" at bounding box center [127, 261] width 44 height 13
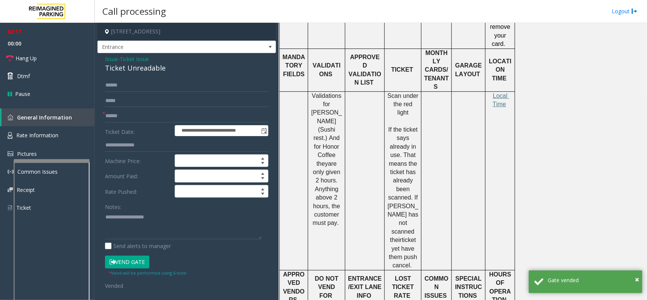
click at [141, 61] on span "Ticket Issue" at bounding box center [134, 59] width 29 height 8
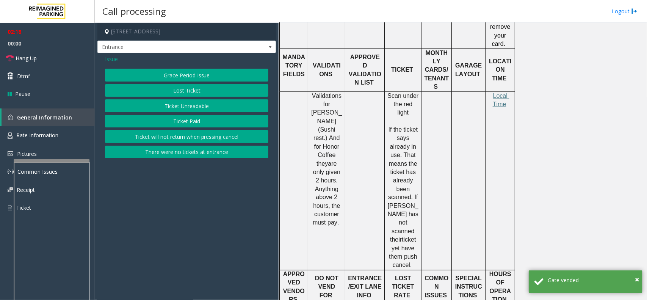
click at [116, 58] on span "Issue" at bounding box center [111, 59] width 13 height 8
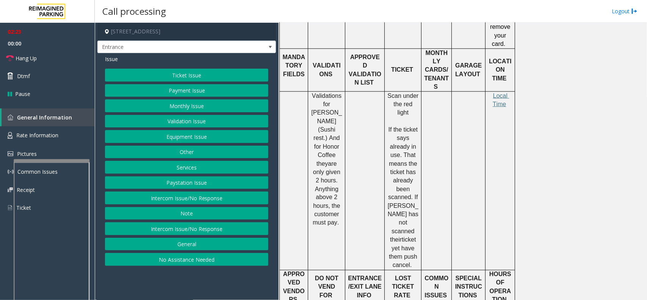
click at [192, 138] on button "Equipment Issue" at bounding box center [186, 136] width 163 height 13
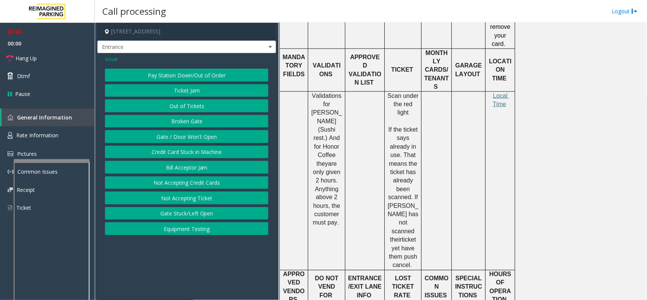
click at [191, 138] on button "Gate / Door Won't Open" at bounding box center [186, 136] width 163 height 13
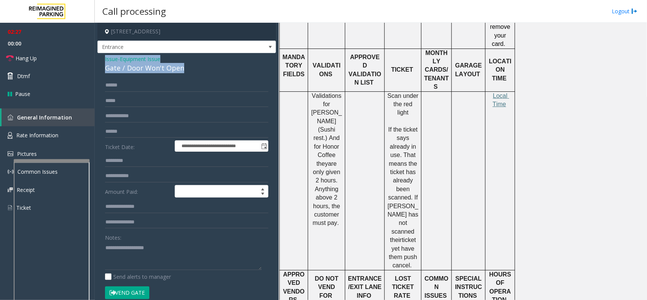
drag, startPoint x: 190, startPoint y: 69, endPoint x: 103, endPoint y: 59, distance: 87.3
click at [103, 59] on div "**********" at bounding box center [186, 237] width 178 height 368
click at [39, 54] on link "Hang Up" at bounding box center [47, 58] width 95 height 18
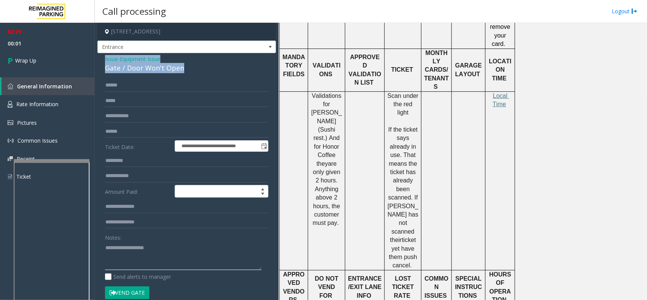
paste textarea "**********"
click at [141, 258] on textarea at bounding box center [183, 255] width 156 height 28
drag, startPoint x: 172, startPoint y: 245, endPoint x: 124, endPoint y: 248, distance: 48.6
click at [124, 248] on textarea at bounding box center [183, 255] width 156 height 28
click at [173, 251] on textarea at bounding box center [183, 255] width 156 height 28
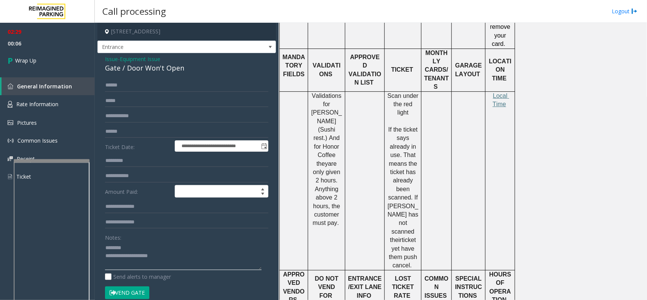
click at [182, 256] on textarea at bounding box center [183, 255] width 156 height 28
click at [158, 261] on textarea at bounding box center [183, 255] width 156 height 28
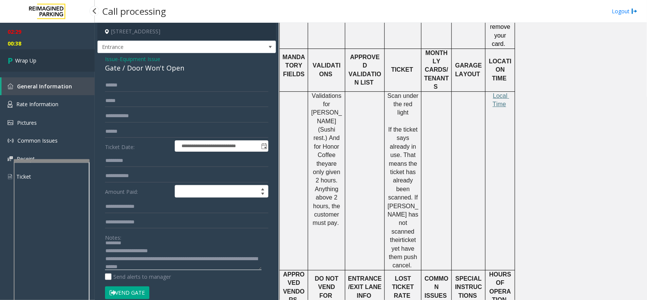
type textarea "**********"
click at [32, 67] on link "Wrap Up" at bounding box center [47, 60] width 95 height 22
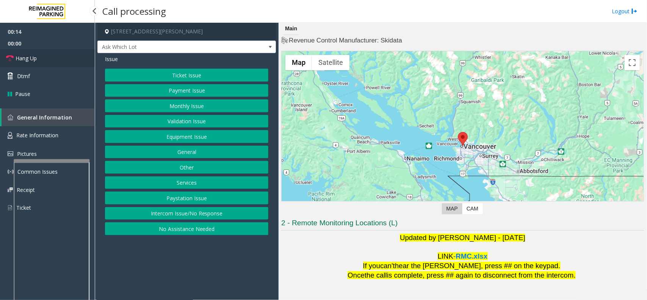
click at [35, 60] on span "Hang Up" at bounding box center [26, 58] width 21 height 8
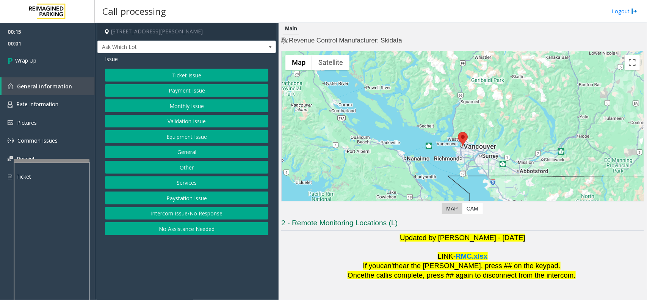
click at [199, 214] on button "Intercom Issue/No Response" at bounding box center [186, 213] width 163 height 13
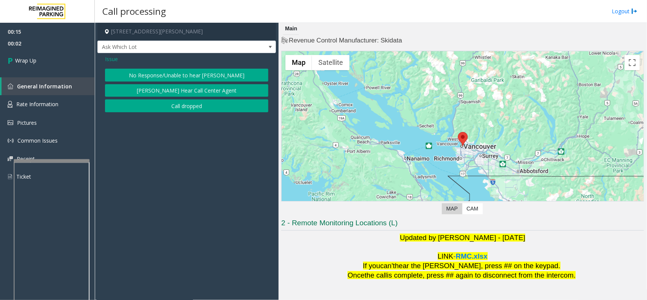
click at [201, 75] on button "No Response/Unable to hear [PERSON_NAME]" at bounding box center [186, 75] width 163 height 13
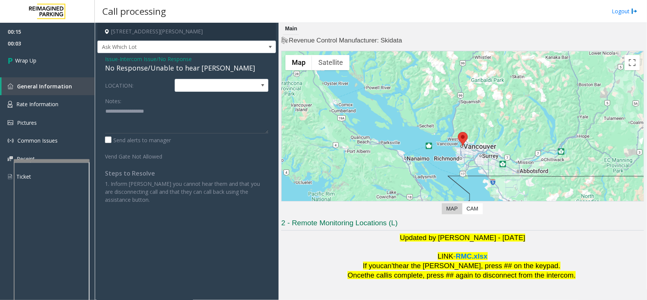
click at [176, 62] on span "Intercom Issue/No Response" at bounding box center [156, 59] width 72 height 8
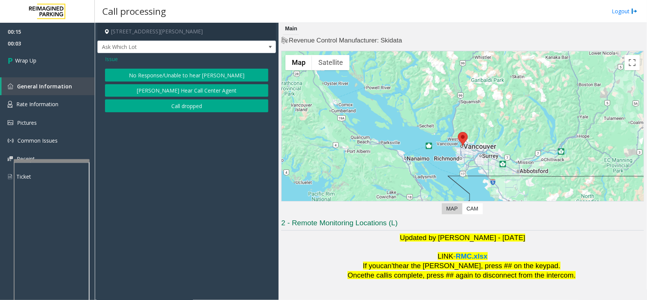
click at [174, 69] on button "No Response/Unable to hear [PERSON_NAME]" at bounding box center [186, 75] width 163 height 13
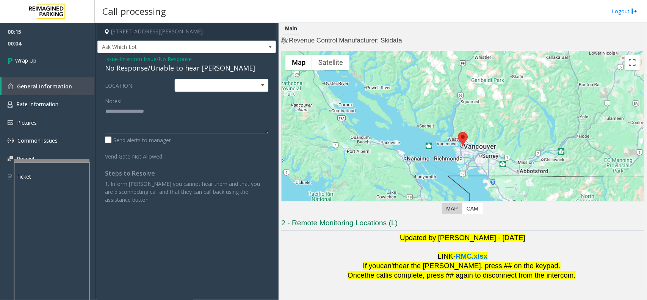
click at [167, 72] on div "No Response/Unable to hear [PERSON_NAME]" at bounding box center [186, 68] width 163 height 10
type textarea "**********"
click at [39, 60] on link "Wrap Up" at bounding box center [47, 60] width 95 height 22
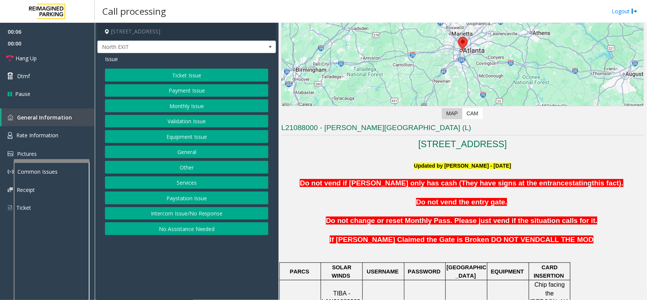
scroll to position [189, 0]
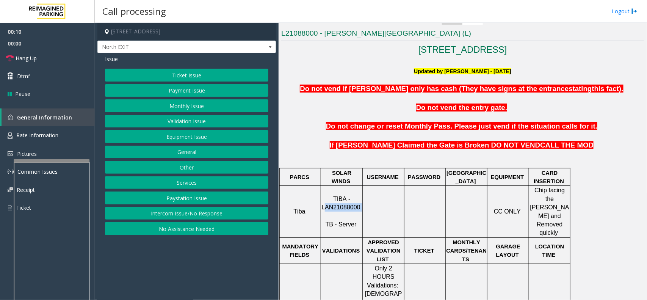
drag, startPoint x: 360, startPoint y: 198, endPoint x: 326, endPoint y: 200, distance: 33.8
click at [326, 200] on p "TIBA - LAN21088000 TB - Server" at bounding box center [341, 212] width 41 height 34
click at [362, 196] on p "TIBA - LAN21088000 TB - Server" at bounding box center [341, 212] width 41 height 34
drag, startPoint x: 359, startPoint y: 199, endPoint x: 321, endPoint y: 199, distance: 37.5
click at [321, 199] on p "TIBA - LAN21088000 TB - Server" at bounding box center [341, 212] width 41 height 34
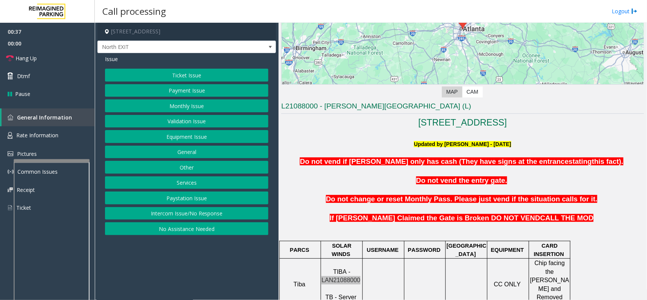
scroll to position [379, 0]
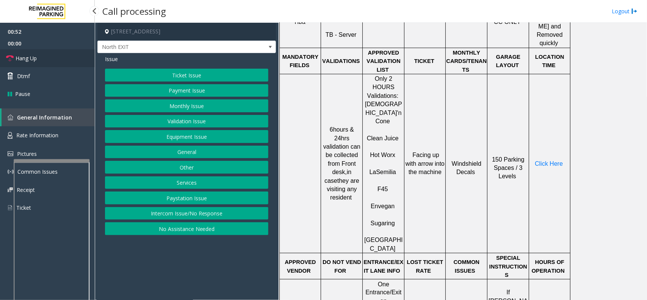
click at [45, 59] on link "Hang Up" at bounding box center [47, 58] width 95 height 18
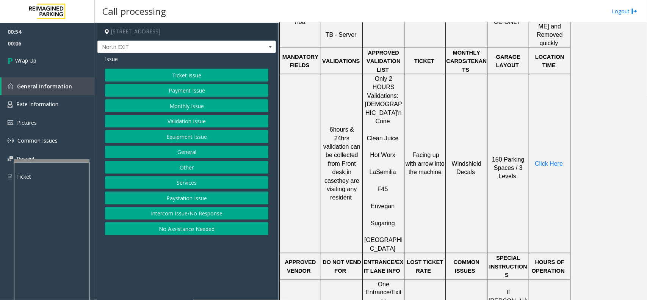
click at [199, 116] on button "Validation Issue" at bounding box center [186, 121] width 163 height 13
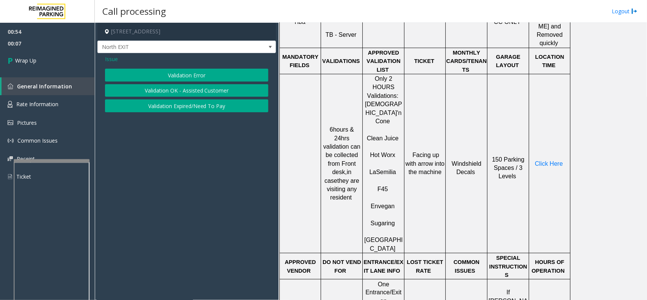
click at [202, 75] on button "Validation Error" at bounding box center [186, 75] width 163 height 13
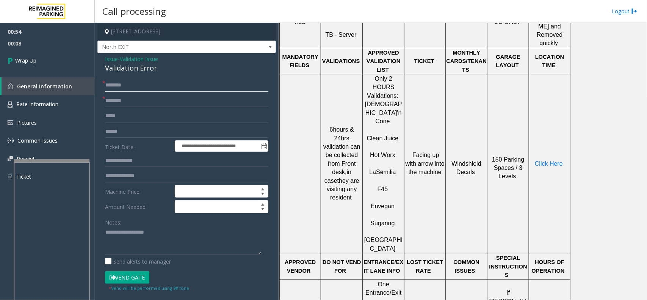
click at [143, 82] on input "text" at bounding box center [186, 85] width 163 height 13
type input "**"
click at [137, 98] on input "*" at bounding box center [186, 100] width 163 height 13
type input "**"
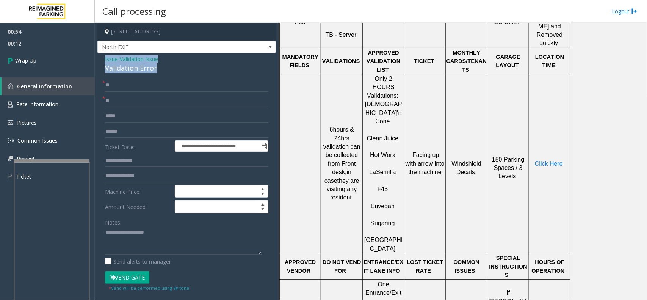
drag, startPoint x: 154, startPoint y: 67, endPoint x: 105, endPoint y: 53, distance: 51.0
click at [105, 53] on div "**********" at bounding box center [186, 273] width 178 height 440
paste textarea "**********"
click at [141, 247] on textarea at bounding box center [183, 240] width 156 height 28
drag, startPoint x: 164, startPoint y: 233, endPoint x: 122, endPoint y: 228, distance: 42.0
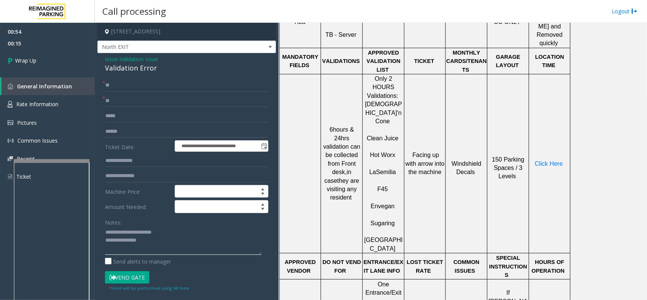
click at [122, 228] on textarea at bounding box center [183, 240] width 156 height 28
click at [154, 244] on textarea at bounding box center [183, 240] width 156 height 28
type textarea "**********"
click at [22, 54] on link "Wrap Up" at bounding box center [47, 60] width 95 height 22
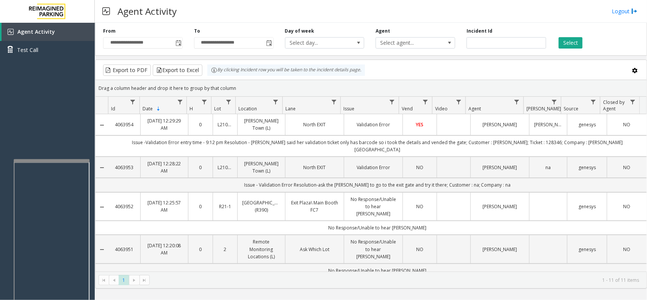
click at [533, 16] on div "Agent Activity Logout" at bounding box center [371, 11] width 552 height 23
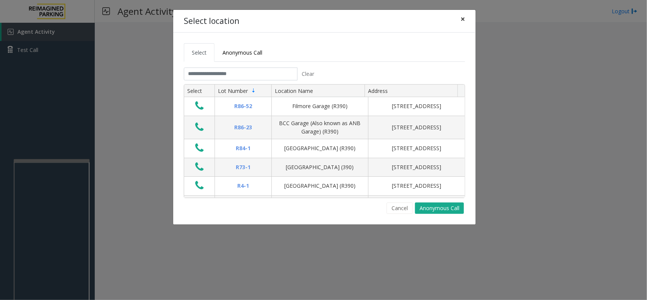
click at [463, 21] on span "×" at bounding box center [462, 19] width 5 height 11
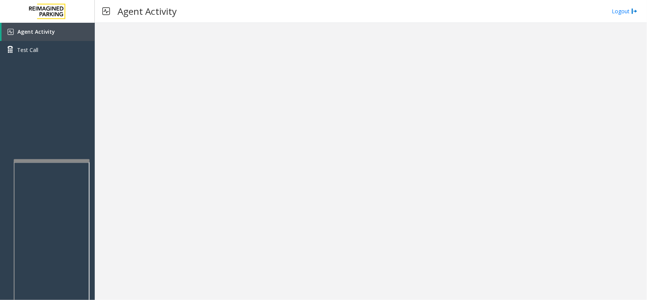
click at [292, 128] on div at bounding box center [371, 161] width 552 height 277
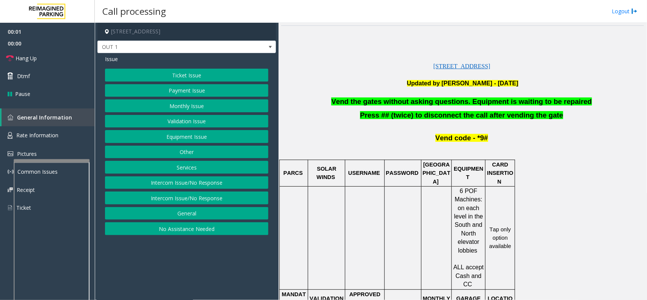
scroll to position [237, 0]
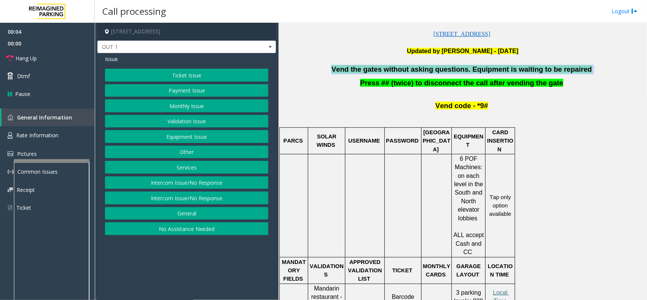
drag, startPoint x: 583, startPoint y: 72, endPoint x: 320, endPoint y: 67, distance: 262.5
click at [320, 67] on p "Vend the gates without asking questions. Equipment is waiting to be repaired" at bounding box center [462, 69] width 362 height 9
click at [197, 108] on button "Monthly Issue" at bounding box center [186, 105] width 163 height 13
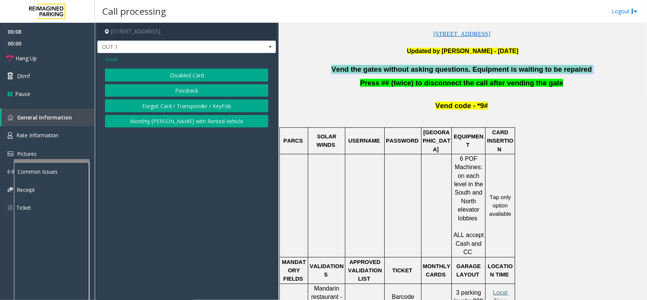
click at [213, 103] on button "Forgot Card / Transponder / KeyFob" at bounding box center [186, 105] width 163 height 13
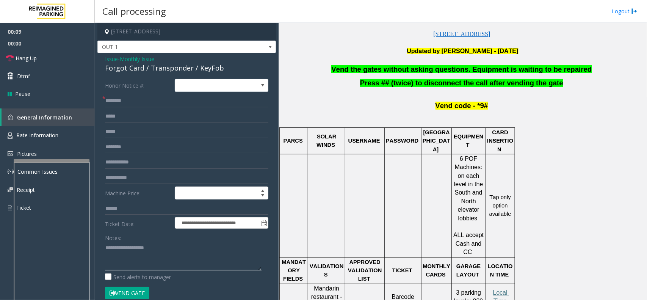
click at [152, 257] on textarea at bounding box center [183, 256] width 156 height 28
paste textarea "**********"
type textarea "**********"
click at [143, 289] on button "Vend Gate" at bounding box center [127, 292] width 44 height 13
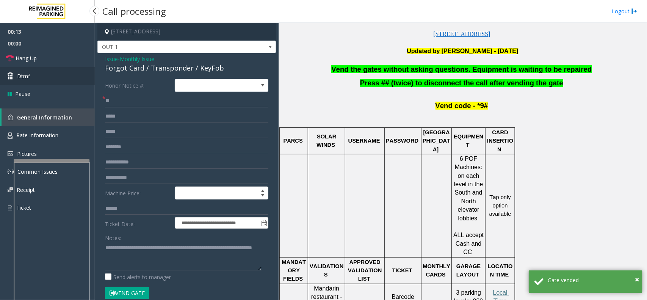
type input "**"
click at [33, 74] on link "Dtmf" at bounding box center [47, 76] width 95 height 18
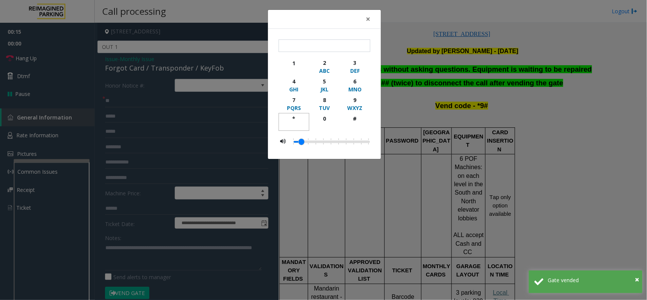
click at [292, 114] on div "*" at bounding box center [293, 118] width 21 height 8
click at [357, 97] on div "9" at bounding box center [354, 100] width 21 height 8
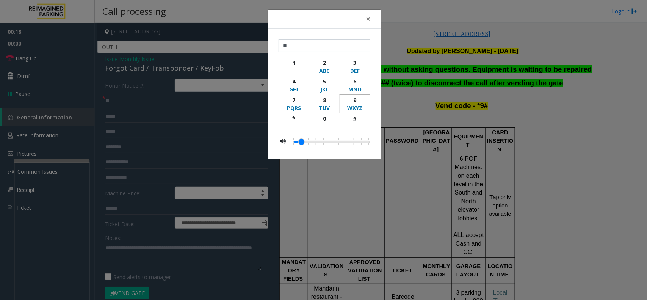
click at [356, 113] on button "9 WXYZ" at bounding box center [354, 103] width 31 height 19
type input "***"
click at [369, 16] on span "×" at bounding box center [367, 19] width 5 height 11
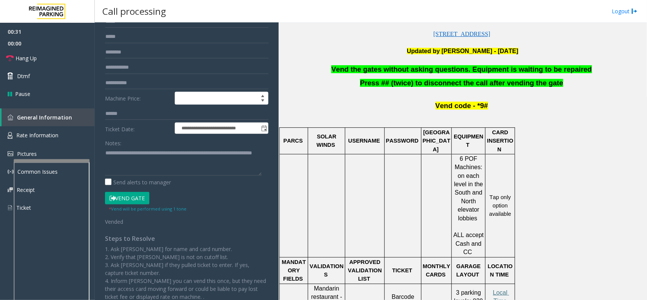
scroll to position [0, 0]
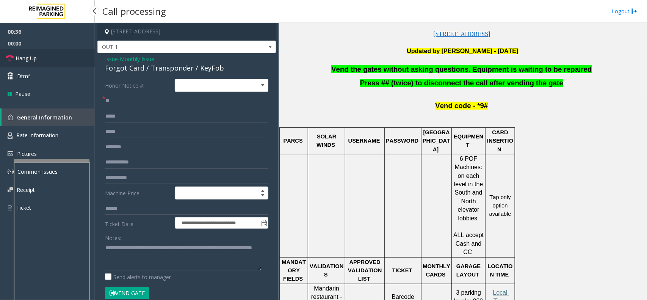
click at [32, 56] on span "Hang Up" at bounding box center [26, 58] width 21 height 8
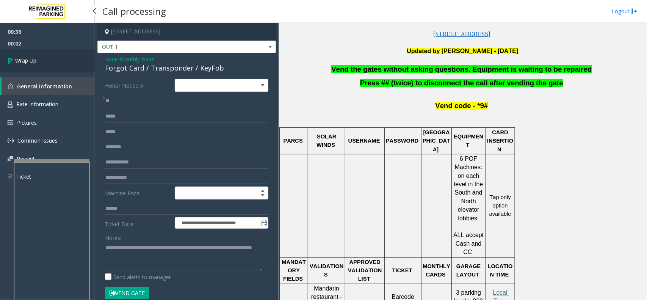
click at [43, 61] on link "Wrap Up" at bounding box center [47, 60] width 95 height 22
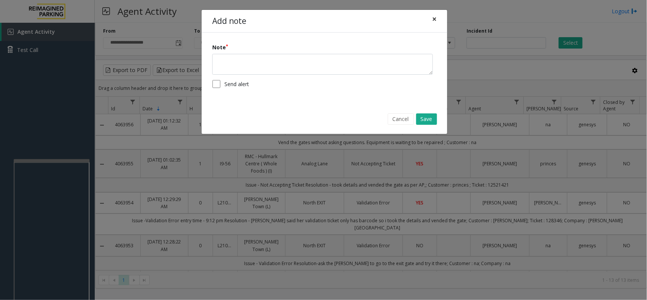
drag, startPoint x: 205, startPoint y: 195, endPoint x: 432, endPoint y: 19, distance: 287.5
click at [432, 19] on span "×" at bounding box center [434, 19] width 5 height 11
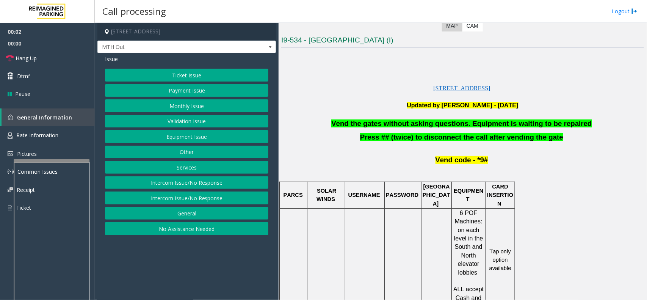
scroll to position [189, 0]
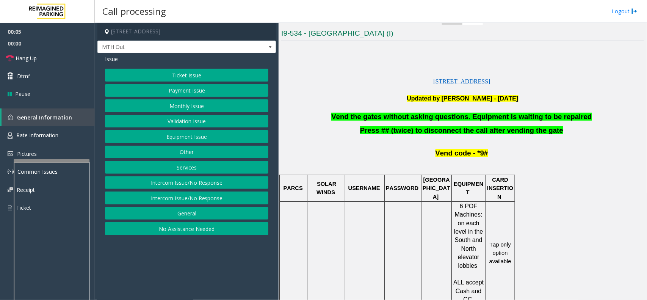
click at [185, 135] on button "Equipment Issue" at bounding box center [186, 136] width 163 height 13
click at [188, 134] on button "Gate / Door Won't Open" at bounding box center [186, 136] width 163 height 13
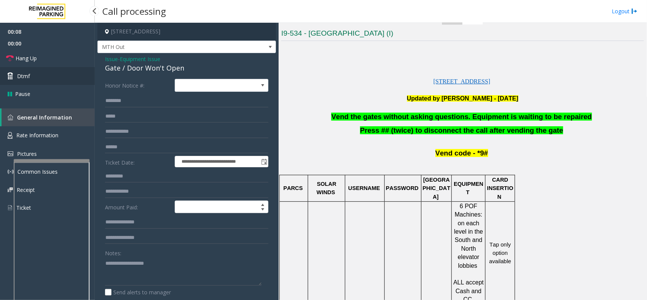
click at [66, 78] on link "Dtmf" at bounding box center [47, 76] width 95 height 18
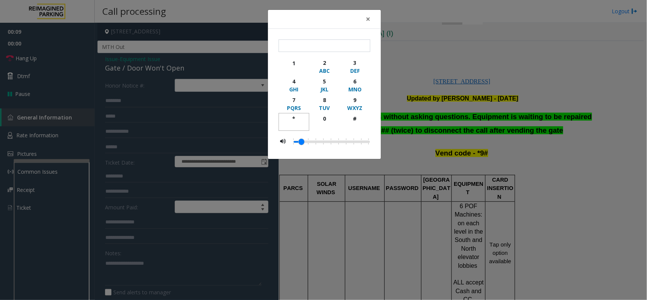
click at [292, 120] on div "*" at bounding box center [293, 118] width 21 height 8
click at [349, 98] on div "9" at bounding box center [354, 100] width 21 height 8
click at [354, 120] on div "#" at bounding box center [354, 118] width 21 height 8
type input "***"
click at [364, 19] on button "×" at bounding box center [367, 19] width 15 height 19
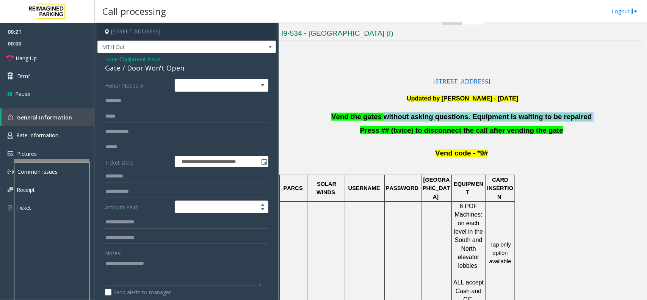
drag, startPoint x: 575, startPoint y: 117, endPoint x: 391, endPoint y: 115, distance: 183.7
click at [391, 115] on p "Vend the gates without asking questions. Equipment is waiting to be repaired" at bounding box center [462, 116] width 362 height 9
click at [391, 115] on span "Vend the gates without asking questions. Equipment is waiting to be repaired" at bounding box center [461, 116] width 260 height 8
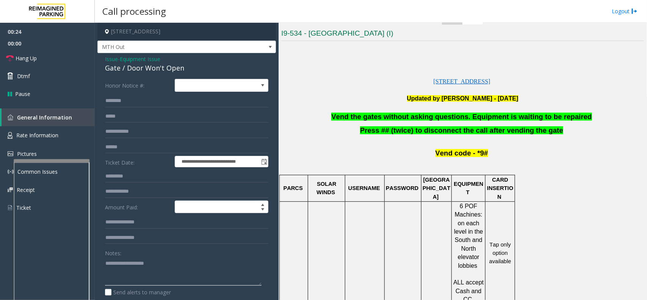
click at [146, 274] on textarea at bounding box center [183, 271] width 156 height 28
paste textarea "**********"
type textarea "**********"
click at [51, 52] on link "Hang Up" at bounding box center [47, 58] width 95 height 18
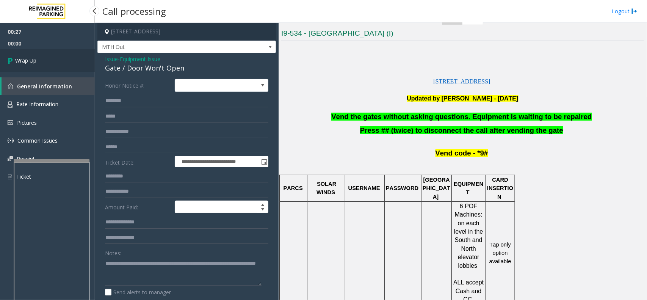
click at [51, 52] on link "Wrap Up" at bounding box center [47, 60] width 95 height 22
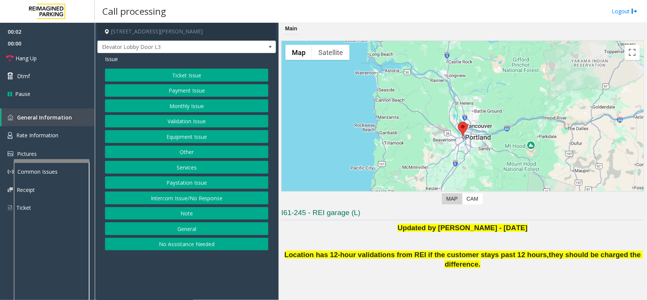
scroll to position [47, 0]
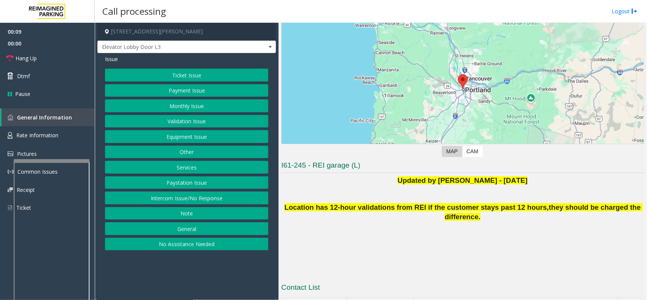
click at [201, 196] on button "Intercom Issue/No Response" at bounding box center [186, 197] width 163 height 13
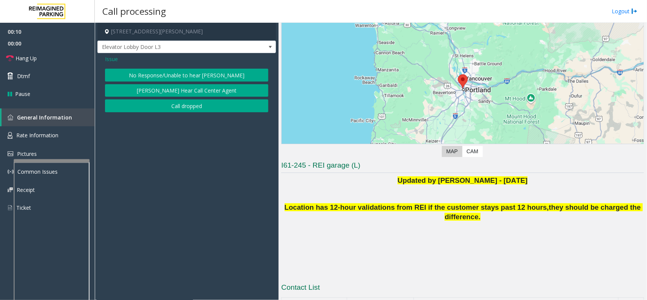
click at [185, 68] on div "Issue No Response/Unable to hear parker Parker Cannot Hear Call Center Agent Ca…" at bounding box center [186, 84] width 178 height 63
click at [180, 75] on button "No Response/Unable to hear [PERSON_NAME]" at bounding box center [186, 75] width 163 height 13
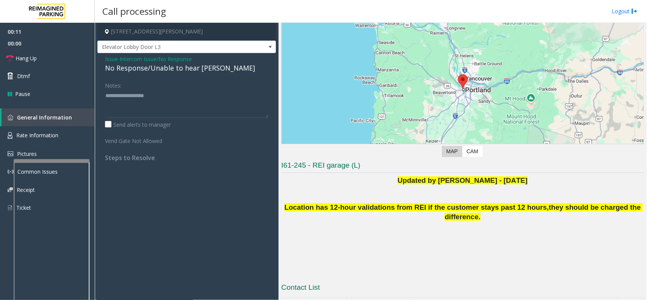
click at [145, 69] on div "No Response/Unable to hear [PERSON_NAME]" at bounding box center [186, 68] width 163 height 10
type textarea "**********"
click at [47, 61] on link "Hang Up" at bounding box center [47, 58] width 95 height 18
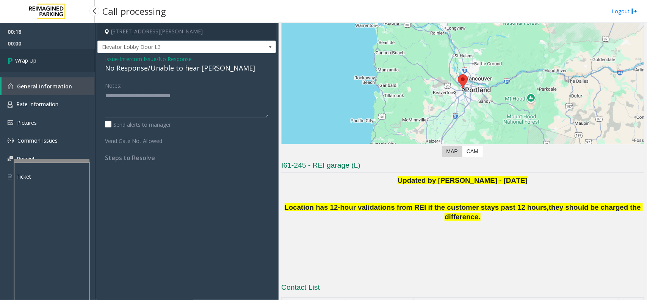
click at [47, 60] on link "Wrap Up" at bounding box center [47, 60] width 95 height 22
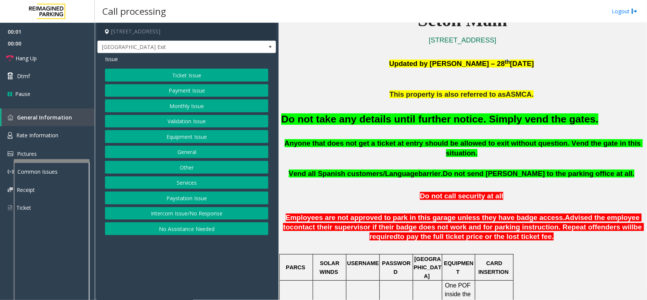
scroll to position [237, 0]
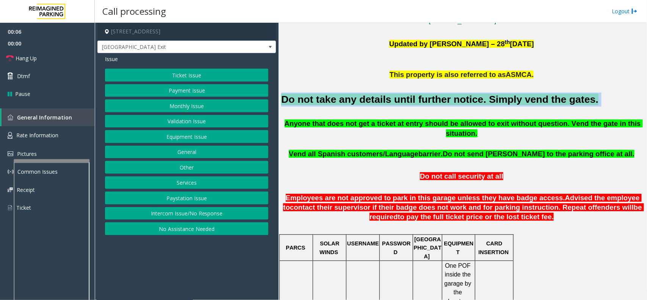
drag, startPoint x: 562, startPoint y: 99, endPoint x: 281, endPoint y: 95, distance: 280.7
click at [281, 95] on h2 "Do not take any details until further notice. Simply vend the gates." at bounding box center [462, 99] width 362 height 14
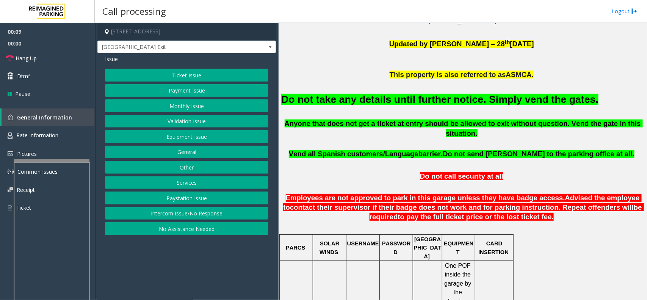
click at [397, 150] on span "Vend all Spanish customers/Language" at bounding box center [354, 154] width 130 height 8
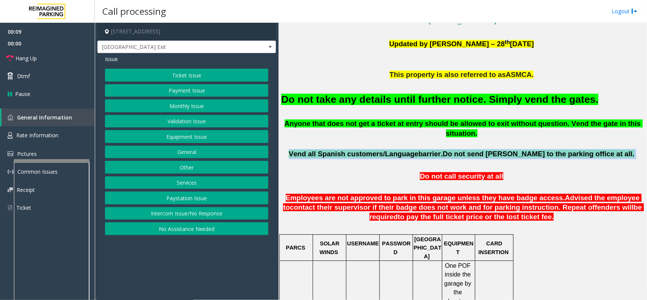
click at [397, 150] on span "Vend all Spanish customers/Language" at bounding box center [354, 154] width 130 height 8
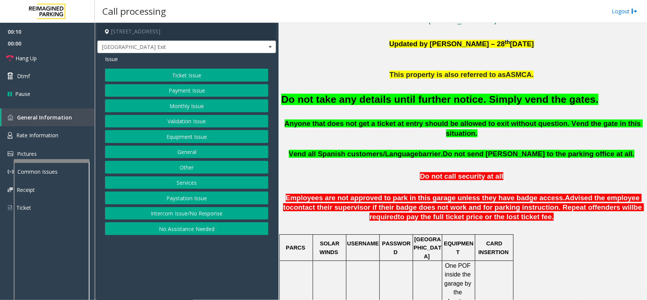
drag, startPoint x: 270, startPoint y: 107, endPoint x: 192, endPoint y: 62, distance: 90.3
drag, startPoint x: 192, startPoint y: 62, endPoint x: 163, endPoint y: 133, distance: 76.9
click at [163, 133] on button "Equipment Issue" at bounding box center [186, 136] width 163 height 13
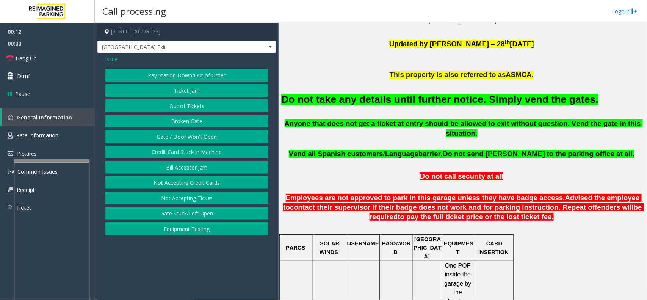
click at [183, 135] on button "Gate / Door Won't Open" at bounding box center [186, 136] width 163 height 13
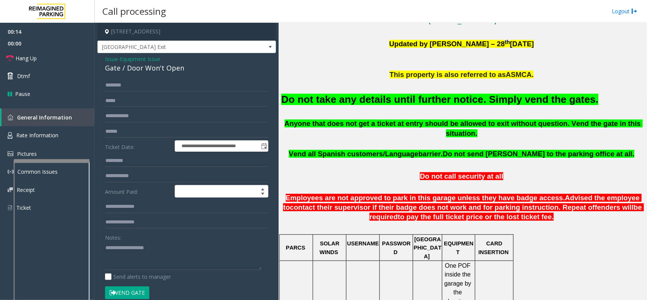
click at [141, 290] on button "Vend Gate" at bounding box center [127, 292] width 44 height 13
paste textarea "**********"
click at [152, 261] on textarea at bounding box center [183, 255] width 156 height 28
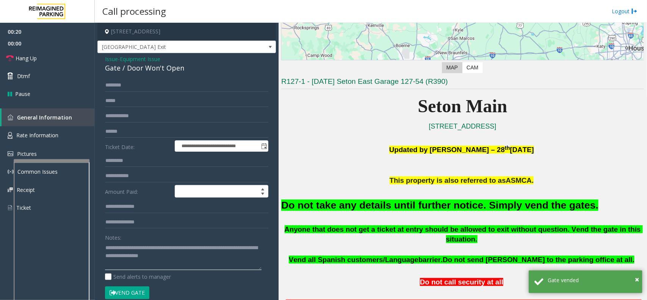
scroll to position [142, 0]
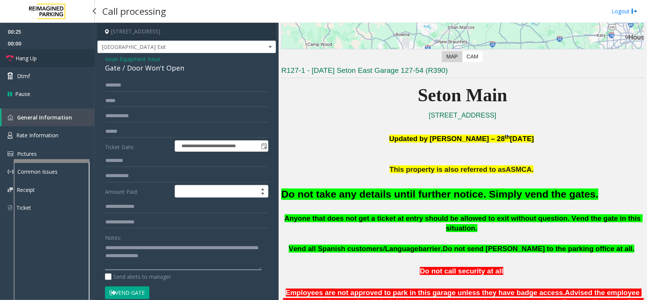
type textarea "**********"
click at [57, 57] on link "Hang Up" at bounding box center [47, 58] width 95 height 18
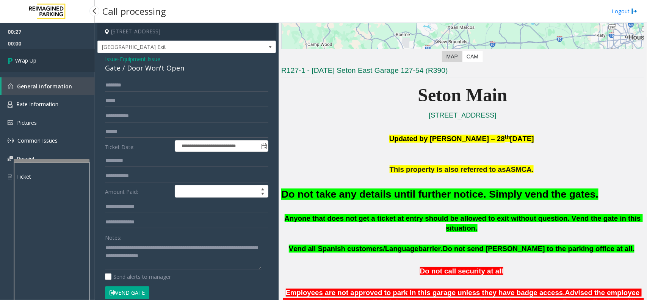
click at [40, 56] on link "Wrap Up" at bounding box center [47, 60] width 95 height 22
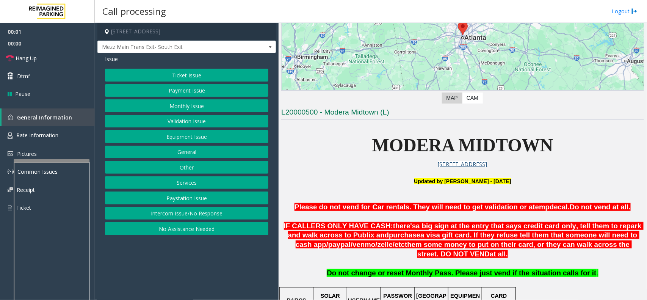
scroll to position [284, 0]
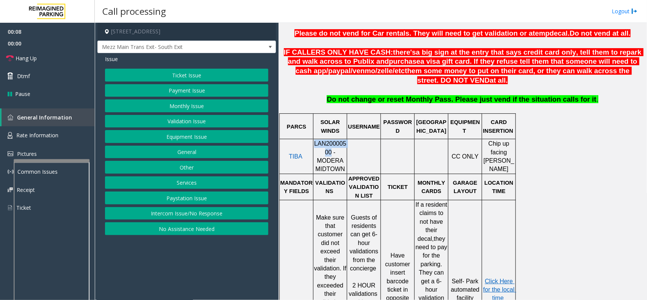
drag, startPoint x: 317, startPoint y: 156, endPoint x: 315, endPoint y: 148, distance: 7.5
click at [315, 148] on span "LAN20000500 - MODERA MIDTOWN" at bounding box center [330, 156] width 32 height 32
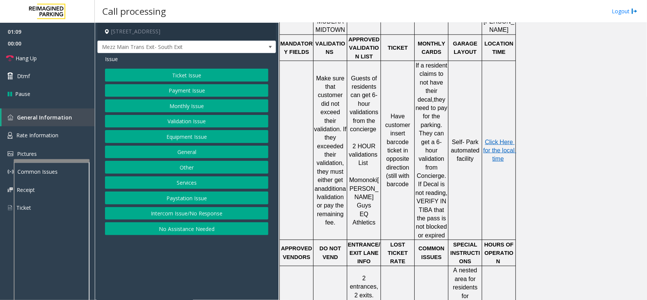
scroll to position [403, 0]
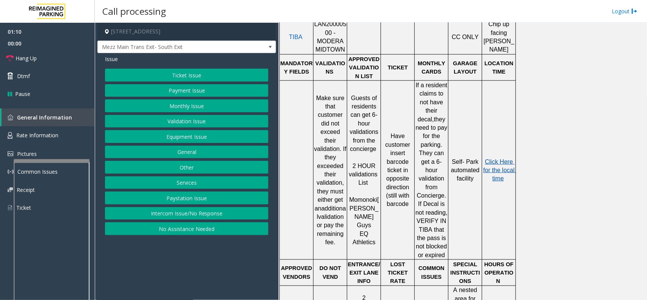
click at [498, 158] on span "Click Here for the local time" at bounding box center [499, 169] width 33 height 23
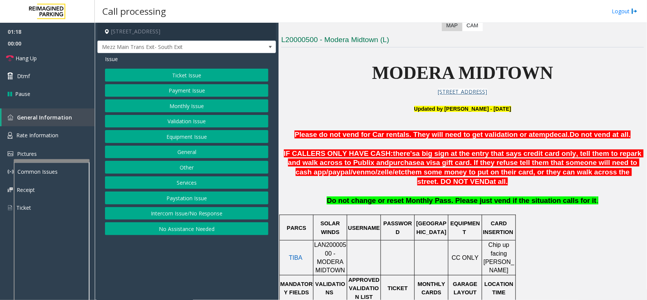
scroll to position [167, 0]
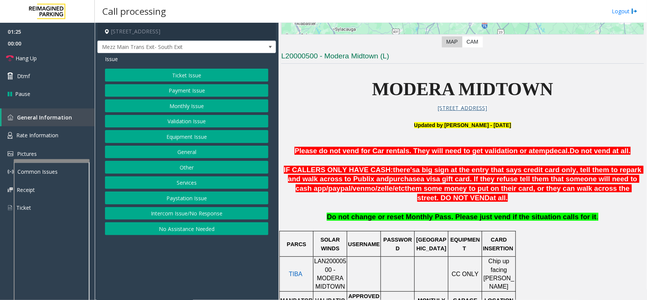
click at [186, 74] on button "Ticket Issue" at bounding box center [186, 75] width 163 height 13
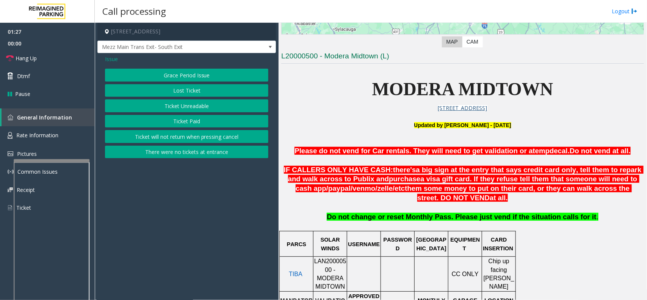
click at [188, 105] on button "Ticket Unreadable" at bounding box center [186, 105] width 163 height 13
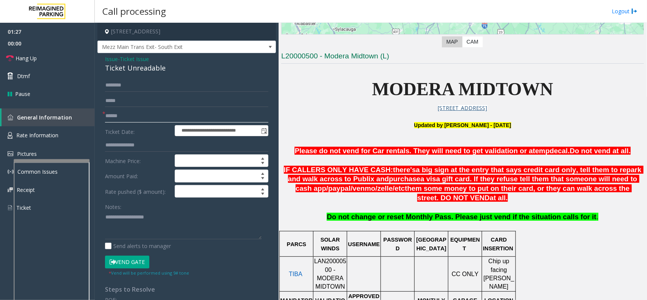
click at [136, 118] on input "text" at bounding box center [186, 115] width 163 height 13
click at [154, 119] on input "text" at bounding box center [186, 115] width 163 height 13
click at [129, 113] on input "text" at bounding box center [186, 115] width 163 height 13
type input "**"
drag, startPoint x: 163, startPoint y: 68, endPoint x: 103, endPoint y: 58, distance: 60.4
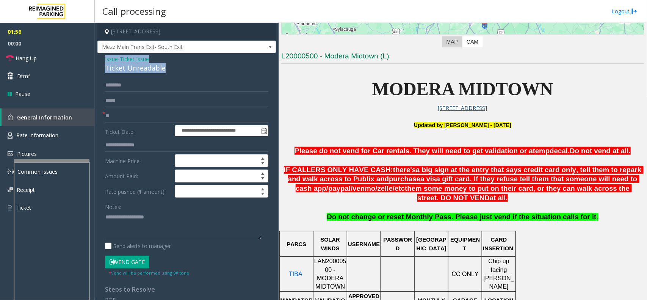
click at [103, 58] on div "**********" at bounding box center [186, 241] width 178 height 377
click at [129, 215] on textarea at bounding box center [183, 225] width 156 height 28
click at [141, 59] on span "Ticket Issue" at bounding box center [134, 59] width 29 height 8
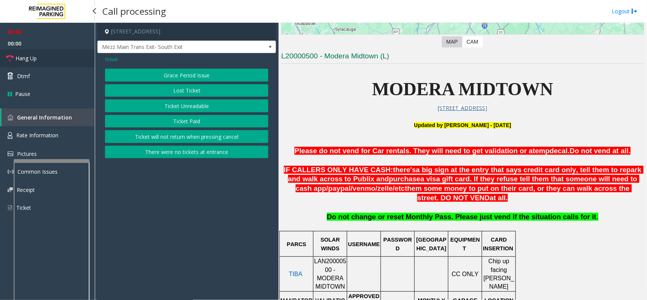
click at [46, 61] on link "Hang Up" at bounding box center [47, 58] width 95 height 18
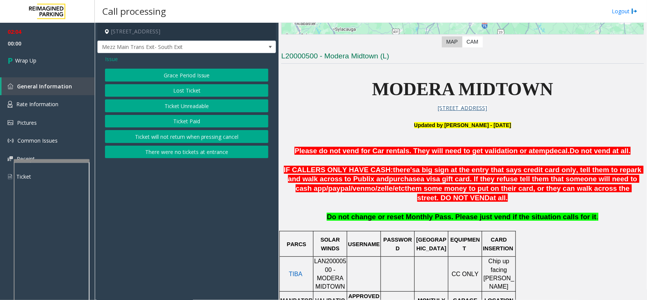
click at [103, 56] on div "Issue Grace Period Issue Lost Ticket Ticket Unreadable Ticket Paid Ticket will …" at bounding box center [186, 107] width 178 height 109
click at [112, 57] on span "Issue" at bounding box center [111, 59] width 13 height 8
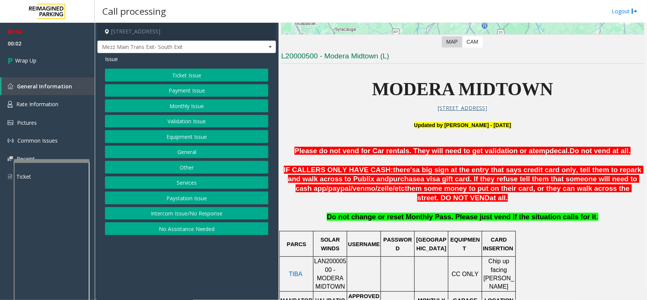
drag, startPoint x: 191, startPoint y: 110, endPoint x: 203, endPoint y: 88, distance: 25.1
click at [203, 88] on div "Ticket Issue Payment Issue Monthly Issue Validation Issue Equipment Issue Gener…" at bounding box center [186, 152] width 163 height 166
click at [203, 88] on button "Payment Issue" at bounding box center [186, 90] width 163 height 13
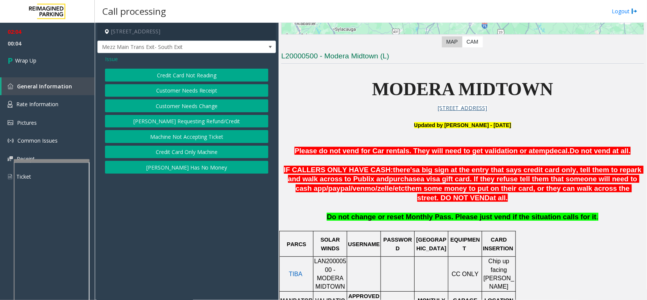
click at [212, 74] on button "Credit Card Not Reading" at bounding box center [186, 75] width 163 height 13
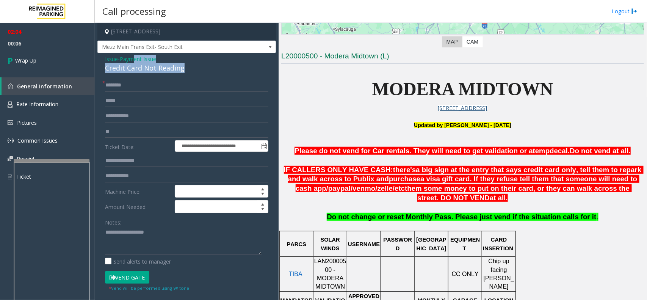
drag, startPoint x: 184, startPoint y: 69, endPoint x: 134, endPoint y: 58, distance: 51.3
click at [134, 58] on div "Issue - Payment Issue Credit Card Not Reading" at bounding box center [186, 64] width 163 height 18
click at [134, 58] on span "Payment Issue" at bounding box center [138, 59] width 36 height 8
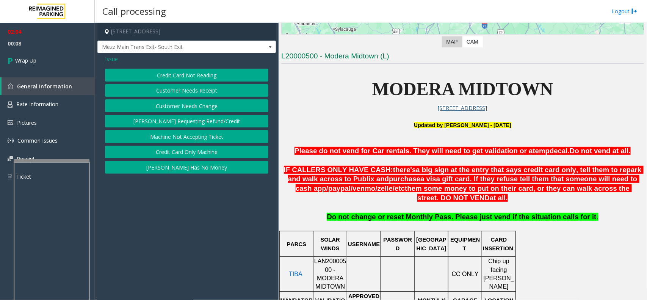
click at [198, 152] on button "Credit Card Only Machine" at bounding box center [186, 151] width 163 height 13
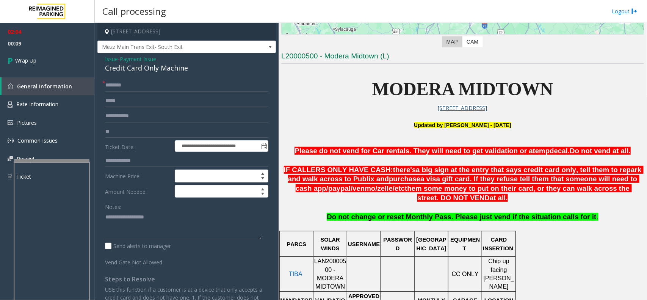
click at [194, 66] on div "Credit Card Only Machine" at bounding box center [186, 68] width 163 height 10
drag, startPoint x: 194, startPoint y: 67, endPoint x: 102, endPoint y: 58, distance: 91.8
click at [102, 58] on div "**********" at bounding box center [186, 224] width 178 height 343
paste textarea "**********"
click at [175, 222] on textarea at bounding box center [183, 225] width 156 height 28
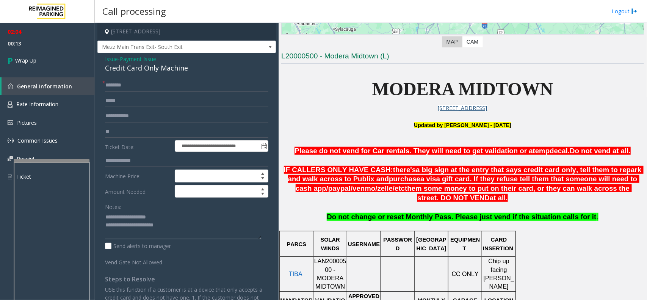
drag, startPoint x: 169, startPoint y: 219, endPoint x: 122, endPoint y: 216, distance: 46.7
click at [122, 216] on textarea at bounding box center [183, 225] width 156 height 28
click at [178, 226] on textarea at bounding box center [183, 225] width 156 height 28
type textarea "**********"
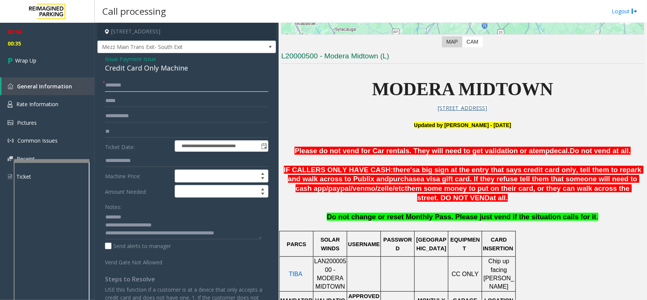
click at [139, 86] on input "text" at bounding box center [186, 85] width 163 height 13
type input "**"
click at [31, 65] on link "Wrap Up" at bounding box center [47, 60] width 95 height 22
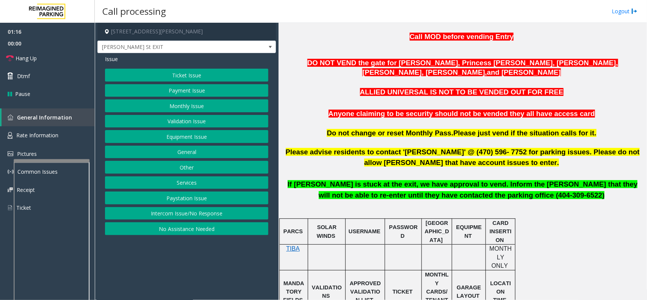
scroll to position [284, 0]
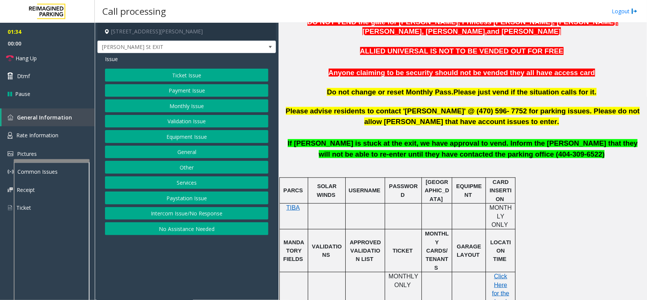
click at [184, 100] on button "Monthly Issue" at bounding box center [186, 105] width 163 height 13
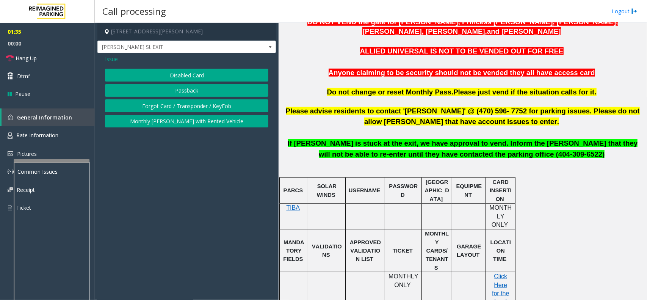
click at [189, 69] on button "Disabled Card" at bounding box center [186, 75] width 163 height 13
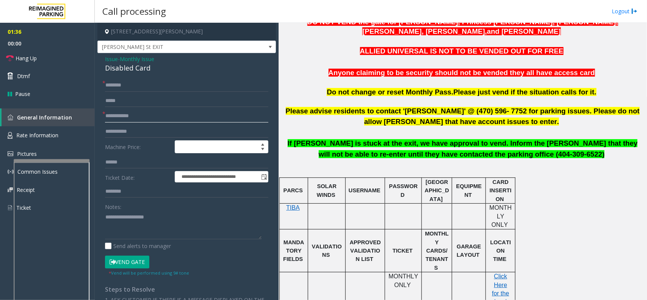
click at [154, 115] on input "text" at bounding box center [186, 115] width 163 height 13
click at [226, 114] on input "text" at bounding box center [186, 115] width 163 height 13
click at [166, 118] on input "text" at bounding box center [186, 115] width 163 height 13
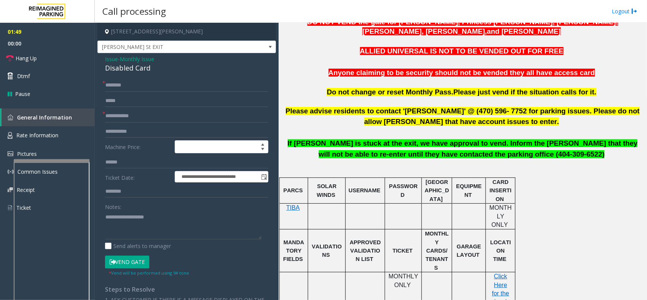
drag, startPoint x: 152, startPoint y: 67, endPoint x: 126, endPoint y: 58, distance: 27.0
drag, startPoint x: 126, startPoint y: 58, endPoint x: 110, endPoint y: 57, distance: 15.9
drag, startPoint x: 110, startPoint y: 57, endPoint x: 241, endPoint y: 73, distance: 132.0
click at [252, 75] on div "**********" at bounding box center [186, 241] width 178 height 377
drag, startPoint x: 150, startPoint y: 69, endPoint x: 104, endPoint y: 57, distance: 47.2
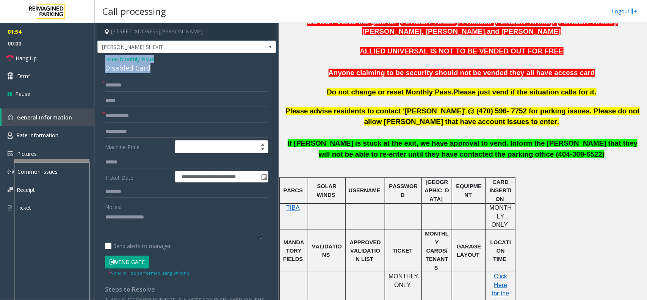
click at [104, 57] on div "**********" at bounding box center [186, 241] width 178 height 377
click at [112, 230] on textarea at bounding box center [183, 225] width 156 height 28
paste textarea "**********"
drag, startPoint x: 159, startPoint y: 216, endPoint x: 122, endPoint y: 212, distance: 37.7
click at [122, 212] on textarea at bounding box center [183, 225] width 156 height 28
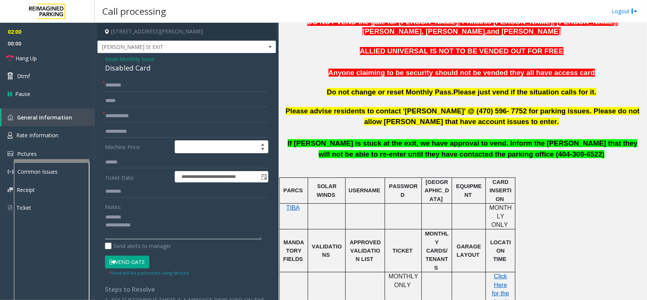
click at [162, 228] on textarea at bounding box center [183, 225] width 156 height 28
type textarea "**********"
click at [142, 86] on input "text" at bounding box center [186, 85] width 163 height 13
type input "******"
click at [130, 115] on input "text" at bounding box center [186, 115] width 163 height 13
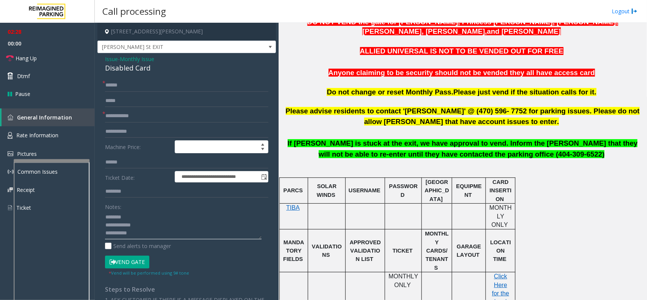
click at [138, 231] on textarea at bounding box center [183, 225] width 156 height 28
click at [133, 229] on textarea at bounding box center [183, 225] width 156 height 28
click at [193, 108] on form "**********" at bounding box center [186, 177] width 163 height 197
click at [185, 112] on input "text" at bounding box center [186, 115] width 163 height 13
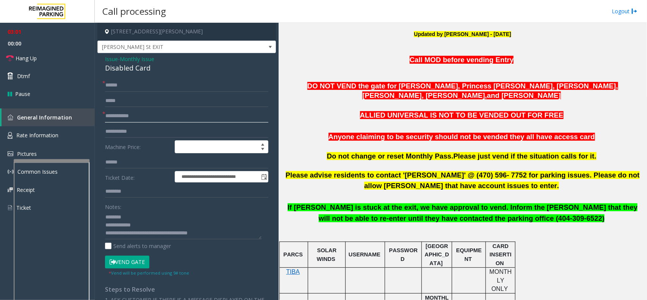
scroll to position [237, 0]
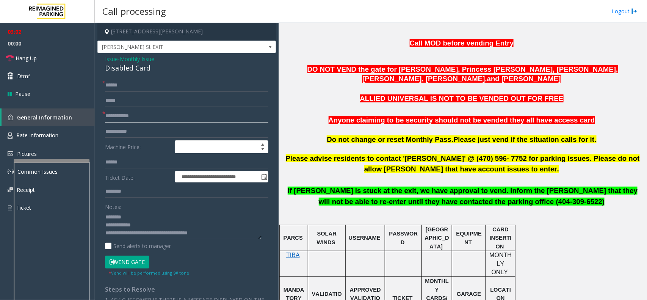
click at [153, 118] on input "text" at bounding box center [186, 115] width 163 height 13
click at [154, 116] on input "text" at bounding box center [186, 115] width 163 height 13
click at [232, 234] on textarea at bounding box center [183, 225] width 156 height 28
click at [222, 230] on textarea at bounding box center [183, 225] width 156 height 28
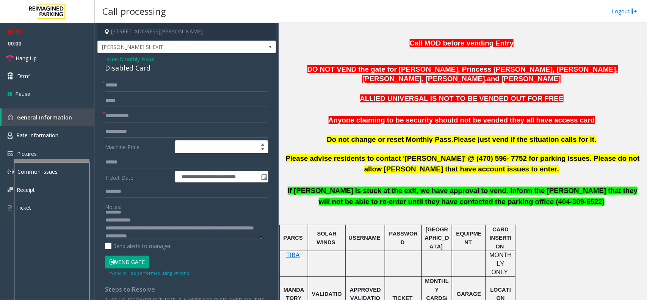
scroll to position [13, 0]
click at [233, 222] on textarea at bounding box center [183, 225] width 156 height 28
click at [135, 261] on button "Vend Gate" at bounding box center [127, 261] width 44 height 13
click at [183, 229] on textarea at bounding box center [183, 225] width 156 height 28
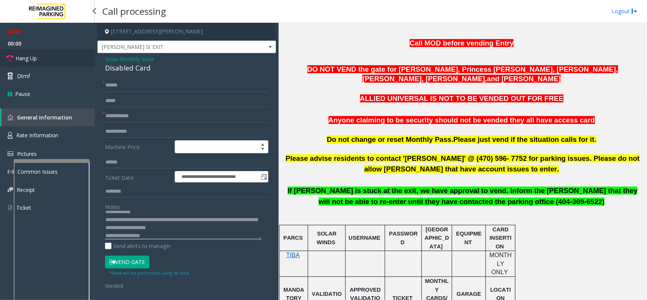
type textarea "**********"
click at [33, 57] on span "Hang Up" at bounding box center [26, 58] width 21 height 8
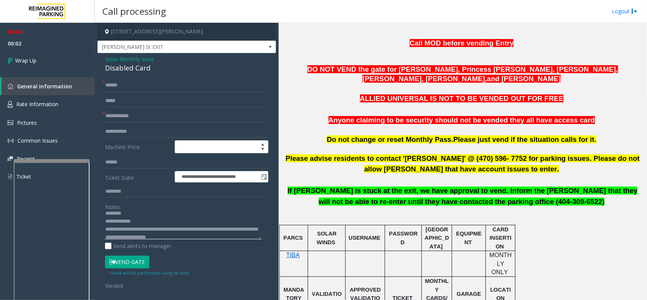
scroll to position [0, 0]
drag, startPoint x: 160, startPoint y: 239, endPoint x: 87, endPoint y: 215, distance: 76.3
click at [70, 53] on app-root "**********" at bounding box center [323, 150] width 647 height 300
click at [135, 57] on span "Monthly Issue" at bounding box center [137, 59] width 34 height 8
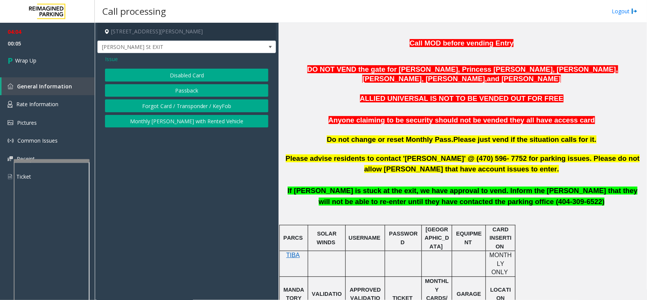
click at [174, 105] on button "Forgot Card / Transponder / KeyFob" at bounding box center [186, 105] width 163 height 13
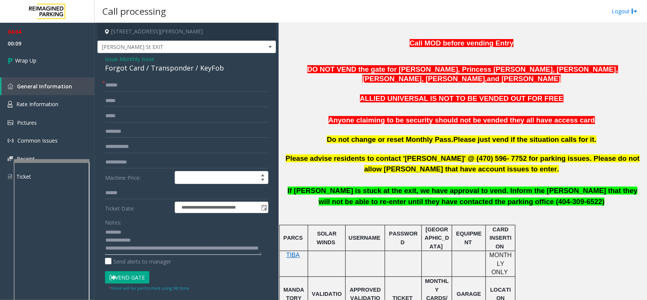
drag, startPoint x: 144, startPoint y: 241, endPoint x: 102, endPoint y: 241, distance: 42.8
click at [102, 241] on div "**********" at bounding box center [186, 226] width 175 height 295
click at [182, 66] on div "Forgot Card / Transponder / KeyFob" at bounding box center [186, 68] width 163 height 10
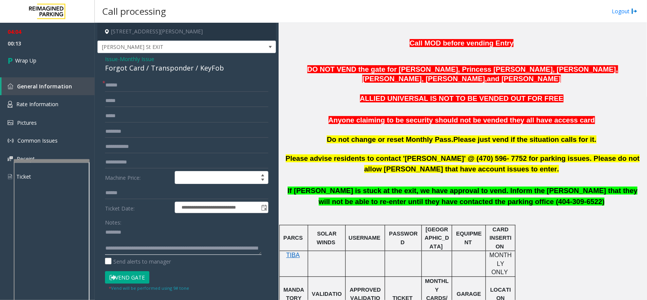
click at [137, 231] on textarea at bounding box center [183, 240] width 156 height 28
paste textarea "**********"
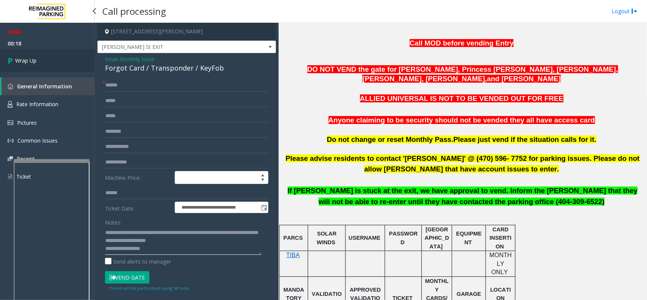
type textarea "**********"
click at [38, 58] on link "Wrap Up" at bounding box center [47, 60] width 95 height 22
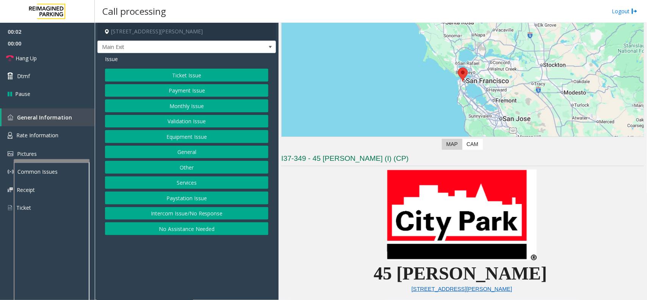
scroll to position [237, 0]
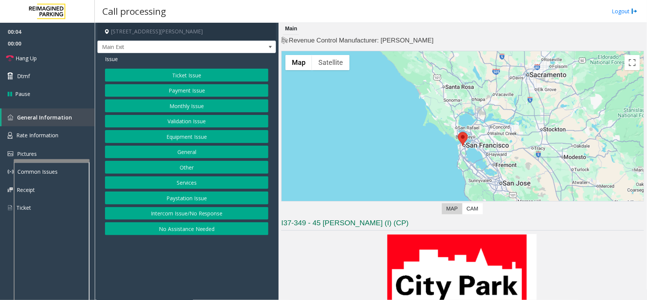
scroll to position [237, 0]
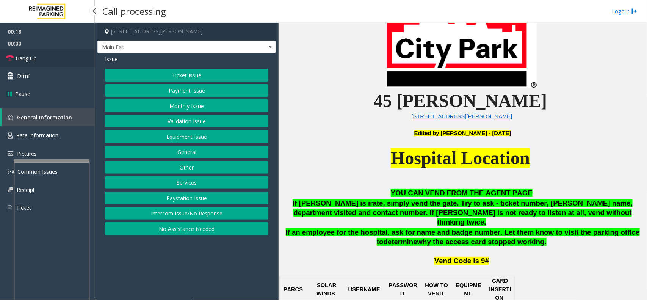
click at [48, 57] on link "Hang Up" at bounding box center [47, 58] width 95 height 18
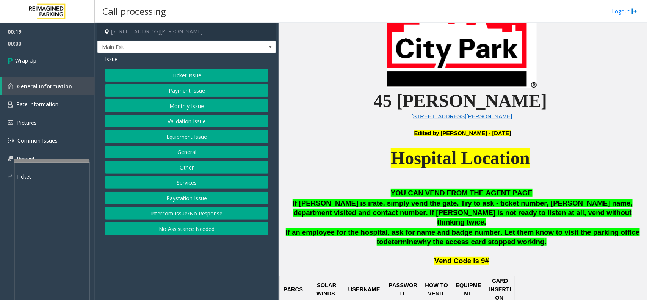
click at [217, 212] on button "Intercom Issue/No Response" at bounding box center [186, 213] width 163 height 13
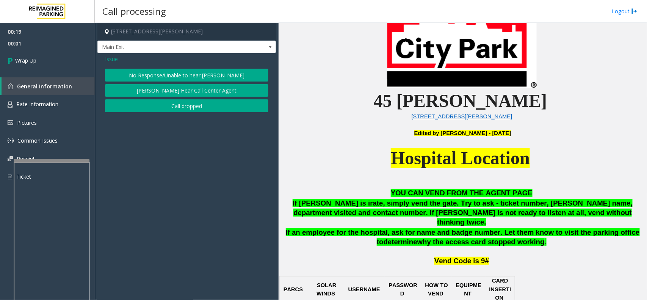
click at [180, 75] on button "No Response/Unable to hear [PERSON_NAME]" at bounding box center [186, 75] width 163 height 13
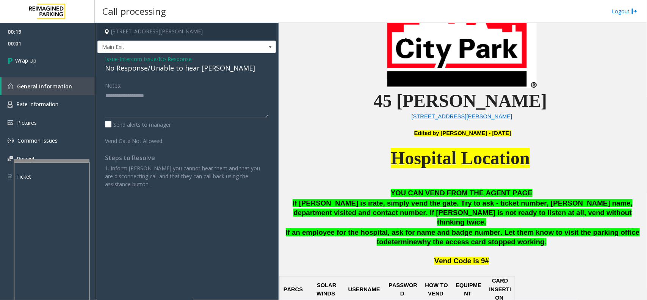
click at [164, 70] on div "No Response/Unable to hear [PERSON_NAME]" at bounding box center [186, 68] width 163 height 10
type textarea "**********"
click at [44, 62] on link "Wrap Up" at bounding box center [47, 60] width 95 height 22
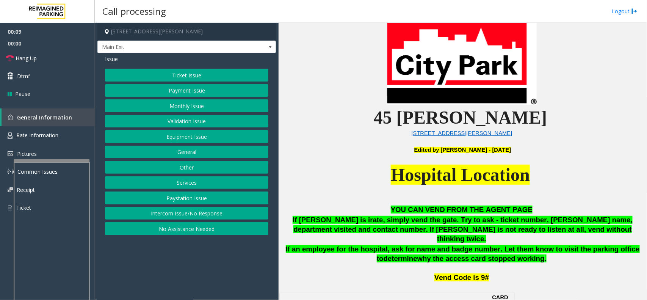
scroll to position [237, 0]
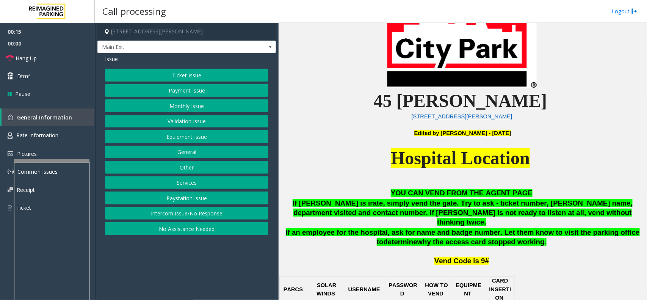
click at [186, 213] on button "Intercom Issue/No Response" at bounding box center [186, 213] width 163 height 13
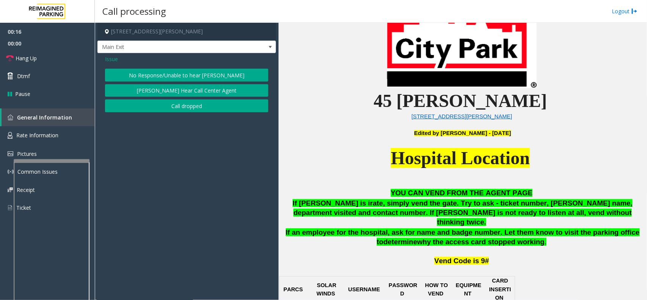
click at [183, 70] on button "No Response/Unable to hear [PERSON_NAME]" at bounding box center [186, 75] width 163 height 13
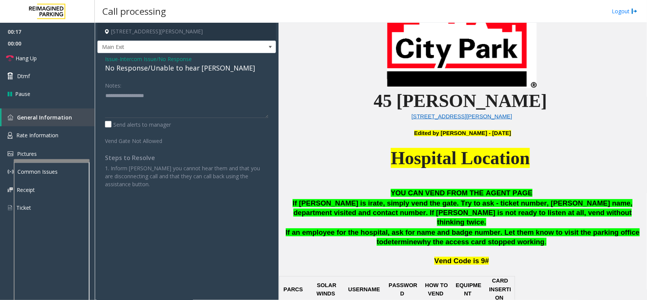
click at [181, 70] on div "No Response/Unable to hear [PERSON_NAME]" at bounding box center [186, 68] width 163 height 10
type textarea "**********"
click at [50, 54] on link "Hang Up" at bounding box center [47, 58] width 95 height 18
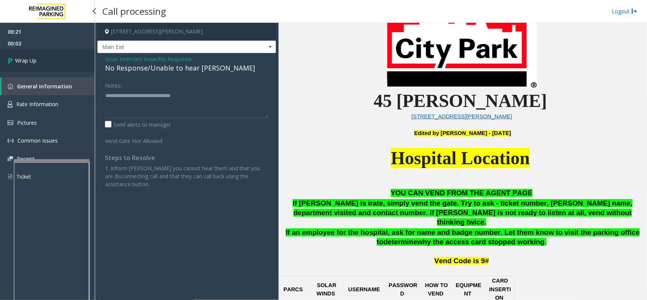
click at [63, 59] on link "Wrap Up" at bounding box center [47, 60] width 95 height 22
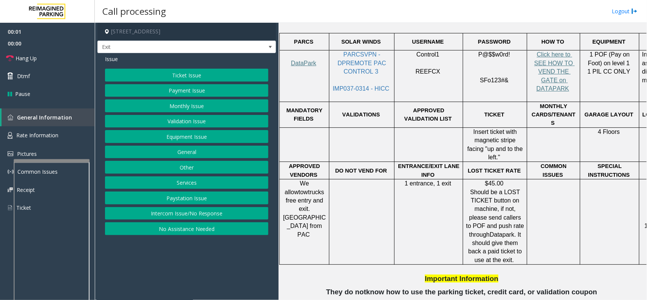
scroll to position [284, 0]
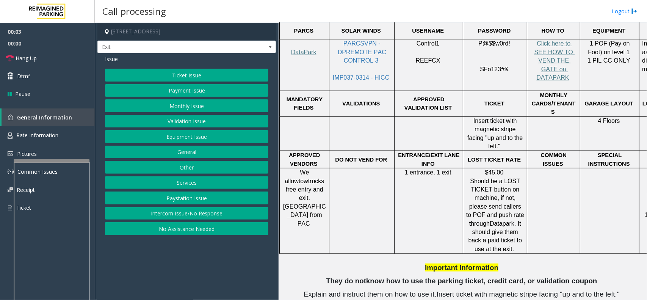
click at [190, 166] on button "Other" at bounding box center [186, 167] width 163 height 13
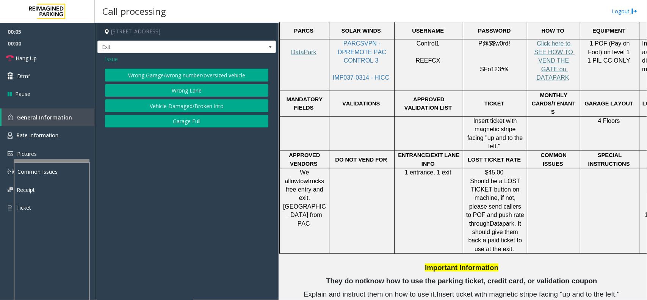
click at [109, 57] on span "Issue" at bounding box center [111, 59] width 13 height 8
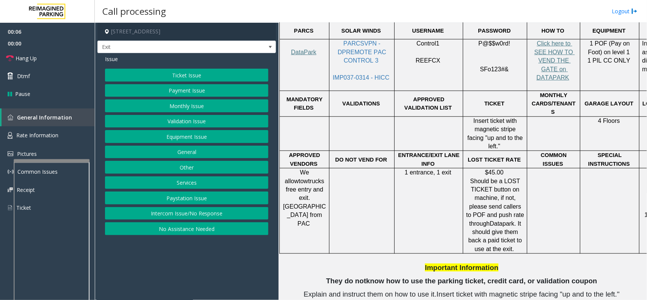
click at [179, 183] on button "Services" at bounding box center [186, 182] width 163 height 13
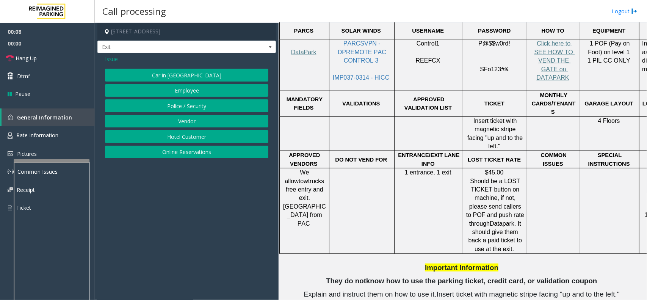
click at [191, 136] on button "Hotel Customer" at bounding box center [186, 136] width 163 height 13
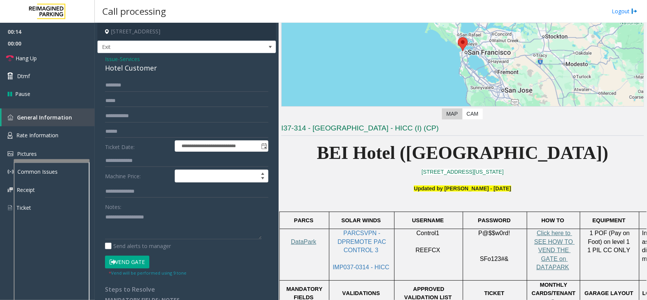
scroll to position [142, 0]
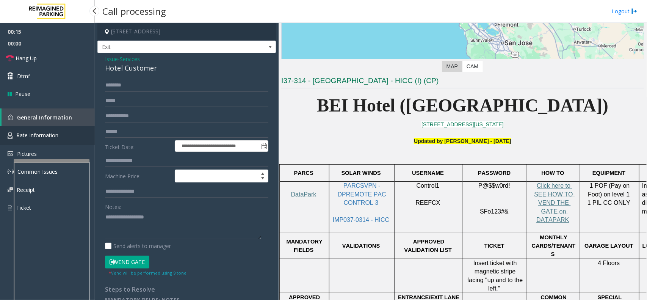
click at [39, 134] on span "Rate Information" at bounding box center [37, 134] width 42 height 7
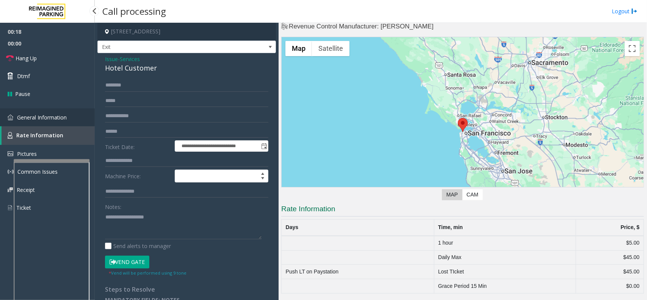
click at [42, 116] on span "General Information" at bounding box center [42, 117] width 50 height 7
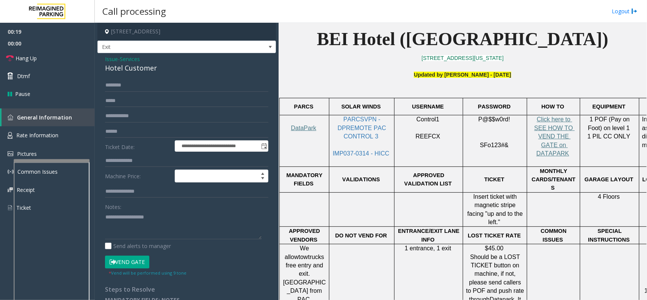
scroll to position [237, 0]
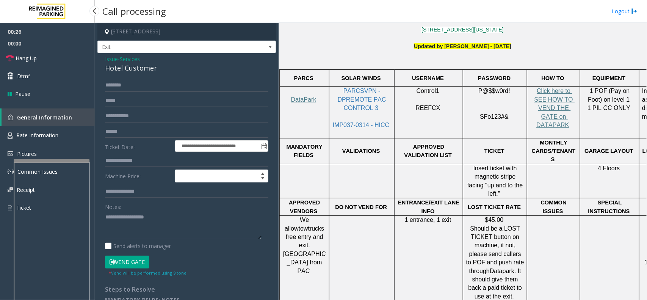
click at [64, 116] on span "General Information" at bounding box center [44, 117] width 55 height 7
click at [130, 56] on span "Services" at bounding box center [130, 59] width 20 height 8
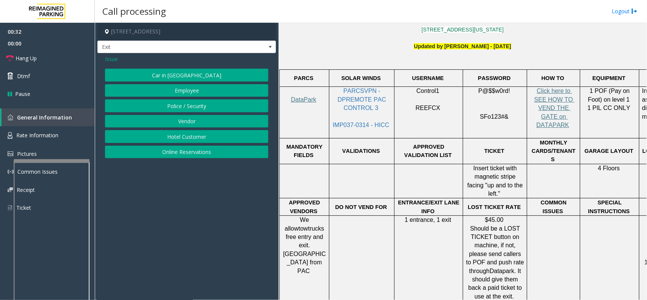
click at [112, 58] on span "Issue" at bounding box center [111, 59] width 13 height 8
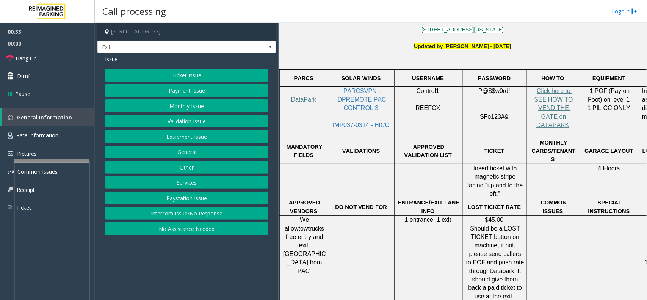
click at [192, 73] on button "Ticket Issue" at bounding box center [186, 75] width 163 height 13
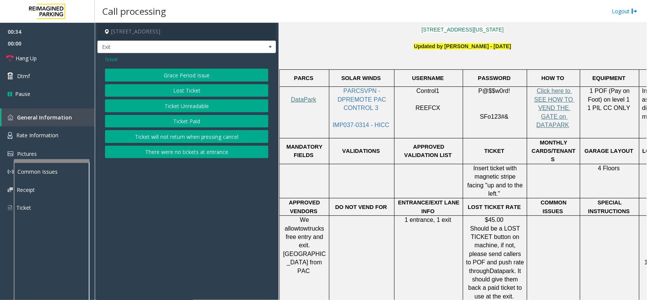
click at [184, 105] on button "Ticket Unreadable" at bounding box center [186, 105] width 163 height 13
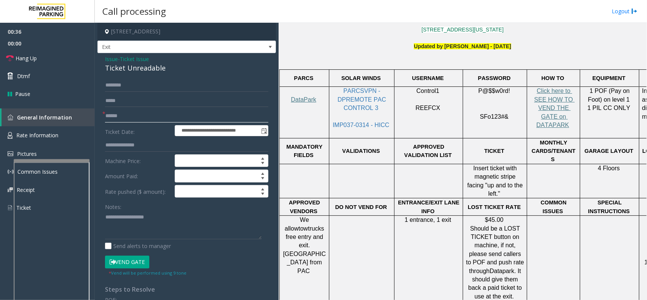
click at [121, 118] on input "text" at bounding box center [186, 115] width 163 height 13
drag, startPoint x: 166, startPoint y: 67, endPoint x: 104, endPoint y: 58, distance: 62.0
click at [104, 58] on div "**********" at bounding box center [186, 241] width 178 height 377
copy div "Issue - Ticket Issue Ticket Unreadable"
paste textarea "**********"
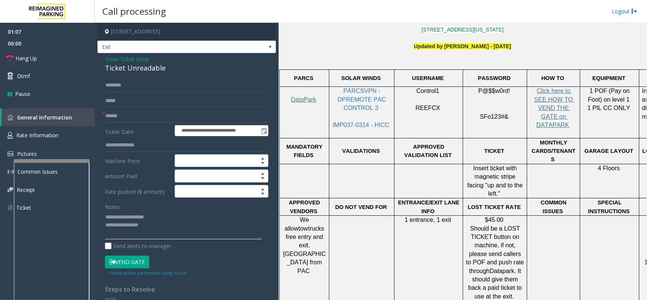
click at [137, 226] on textarea at bounding box center [183, 225] width 156 height 28
drag, startPoint x: 156, startPoint y: 217, endPoint x: 122, endPoint y: 215, distance: 34.5
click at [122, 215] on textarea at bounding box center [183, 225] width 156 height 28
click at [156, 220] on textarea at bounding box center [183, 225] width 156 height 28
click at [153, 225] on textarea at bounding box center [183, 225] width 156 height 28
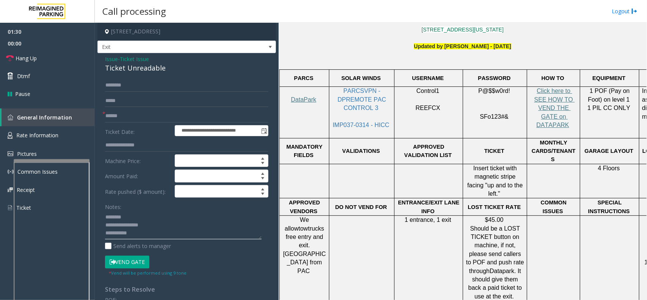
type textarea "**********"
click at [153, 113] on input "text" at bounding box center [186, 115] width 163 height 13
click at [130, 115] on input "text" at bounding box center [186, 115] width 163 height 13
type input "*"
type input "*********"
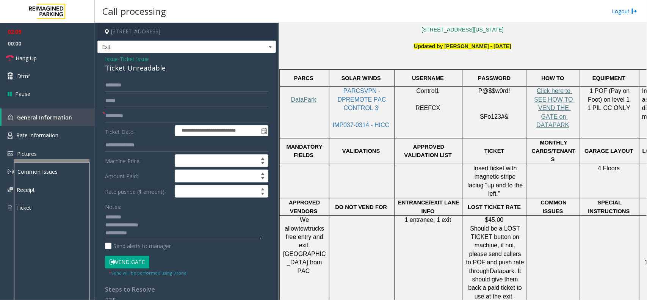
click at [141, 259] on button "Vend Gate" at bounding box center [127, 261] width 44 height 13
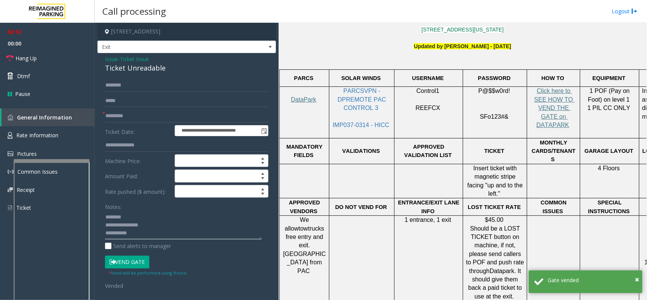
click at [150, 236] on textarea at bounding box center [183, 225] width 156 height 28
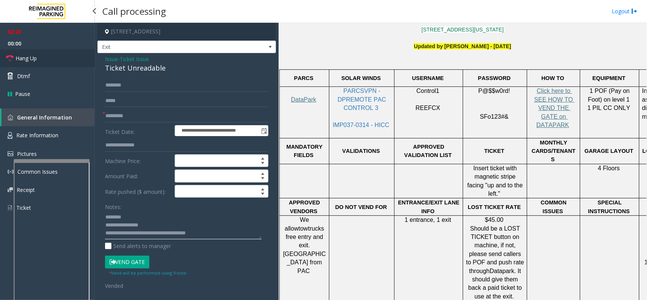
type textarea "**********"
click at [33, 54] on span "Hang Up" at bounding box center [26, 58] width 21 height 8
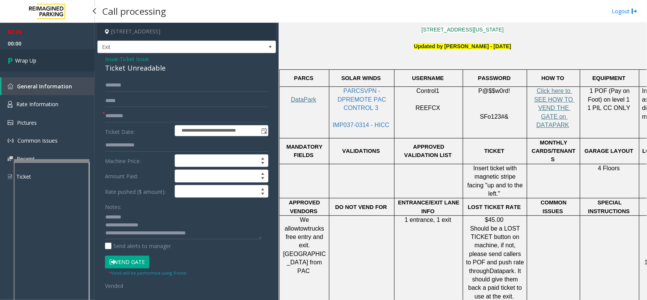
click at [31, 54] on link "Wrap Up" at bounding box center [47, 60] width 95 height 22
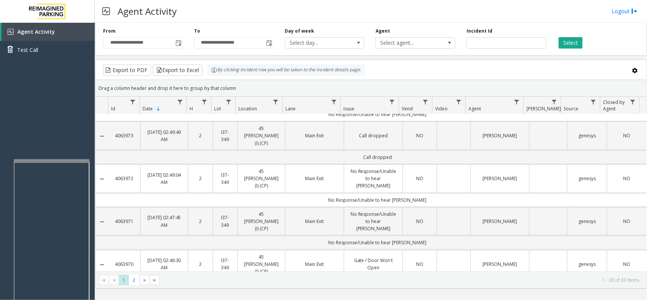
scroll to position [95, 0]
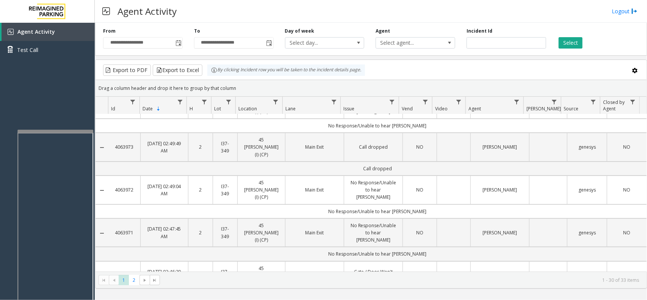
click at [50, 130] on div at bounding box center [55, 131] width 76 height 3
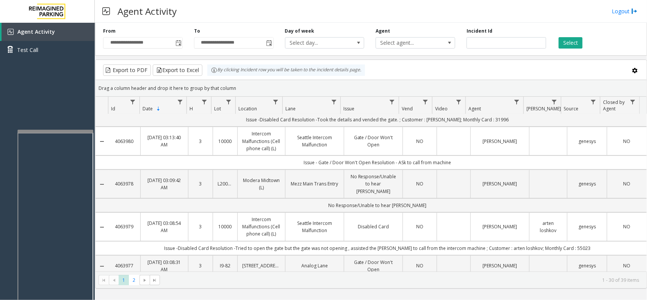
scroll to position [47, 0]
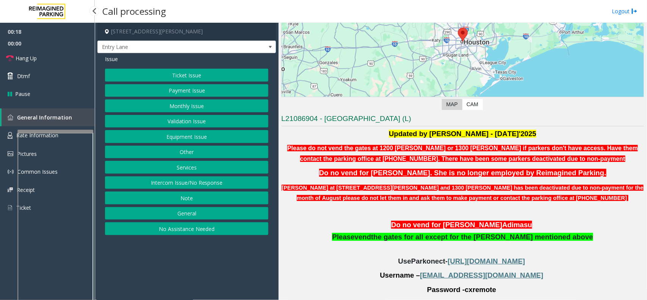
scroll to position [0, 0]
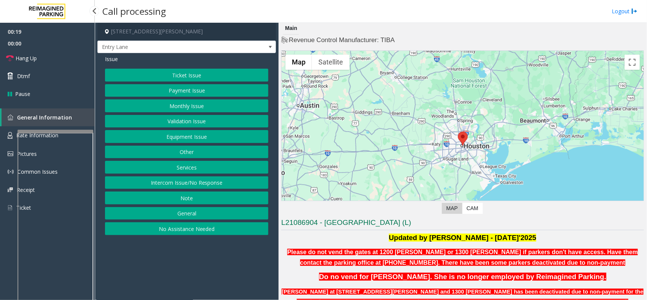
click at [211, 70] on button "Ticket Issue" at bounding box center [186, 75] width 163 height 13
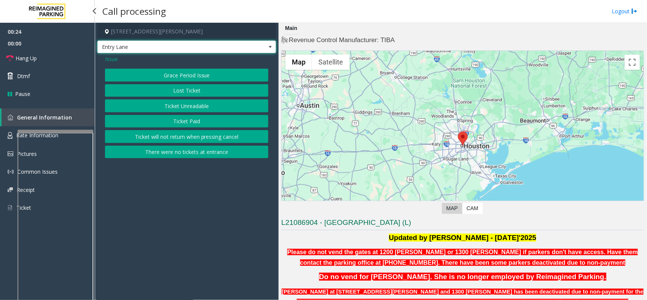
click at [271, 49] on span at bounding box center [270, 47] width 6 height 6
click at [230, 205] on app-call-processing-form "1200 Baker Street, Houston, TX Entry Lane Issue Grace Period Issue Lost Ticket …" at bounding box center [187, 161] width 184 height 277
click at [112, 58] on span "Issue" at bounding box center [111, 59] width 13 height 8
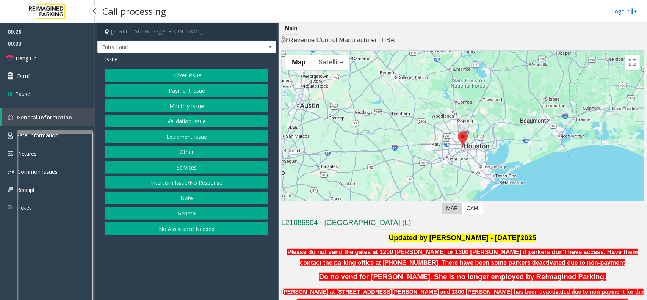
click at [195, 105] on button "Monthly Issue" at bounding box center [186, 105] width 163 height 13
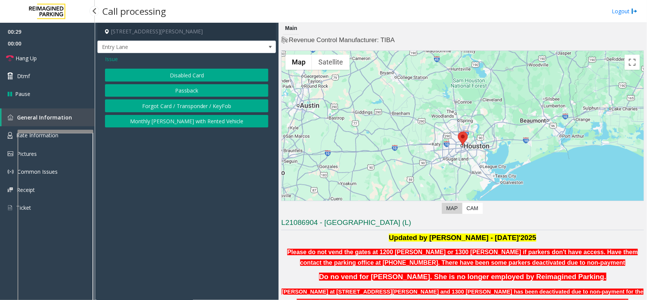
click at [207, 76] on button "Disabled Card" at bounding box center [186, 75] width 163 height 13
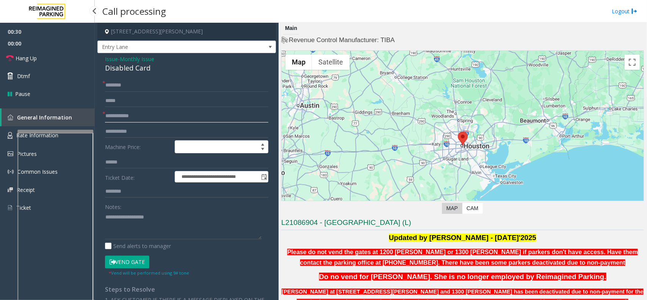
click at [120, 112] on input "text" at bounding box center [186, 115] width 163 height 13
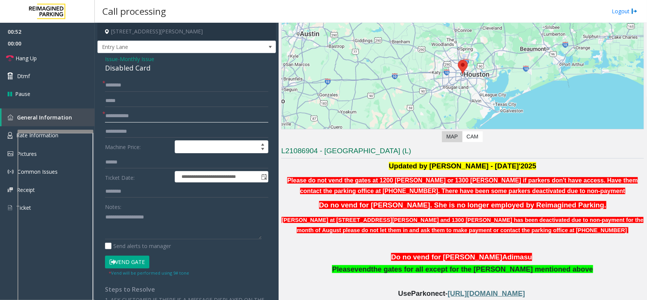
scroll to position [95, 0]
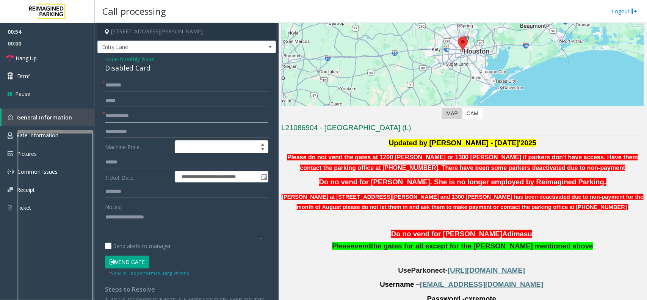
click at [179, 114] on input "text" at bounding box center [186, 115] width 163 height 13
type input "**"
click at [152, 84] on input "text" at bounding box center [186, 85] width 163 height 13
type input "**"
click at [133, 122] on input "**" at bounding box center [186, 115] width 163 height 13
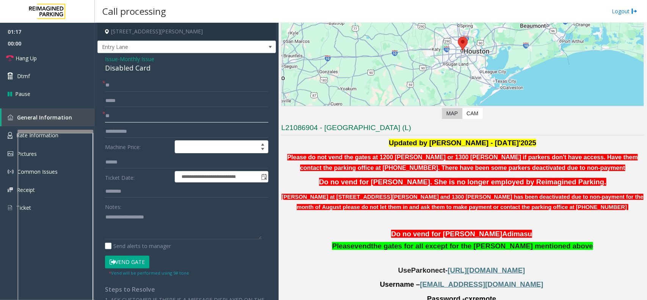
type input "*"
click at [141, 118] on input "***" at bounding box center [186, 115] width 163 height 13
type input "***"
click at [131, 83] on input "**" at bounding box center [186, 85] width 163 height 13
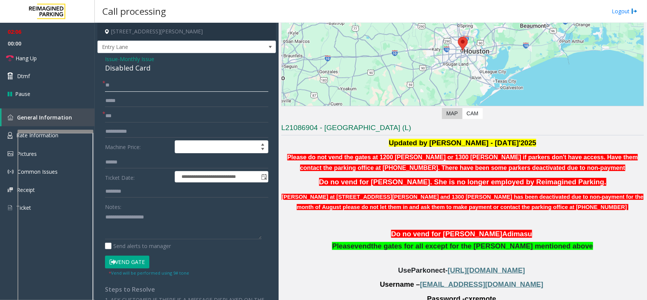
type input "*"
drag, startPoint x: 150, startPoint y: 114, endPoint x: 103, endPoint y: 114, distance: 46.6
click at [105, 114] on div "* ***" at bounding box center [186, 115] width 163 height 13
click at [175, 218] on textarea at bounding box center [183, 225] width 156 height 28
click at [120, 88] on input "text" at bounding box center [186, 85] width 163 height 13
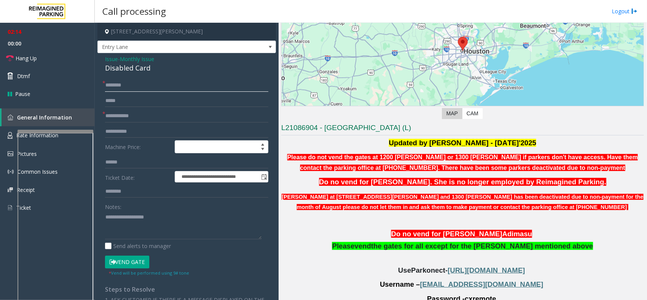
click at [141, 84] on input "text" at bounding box center [186, 85] width 163 height 13
drag, startPoint x: 151, startPoint y: 64, endPoint x: 103, endPoint y: 54, distance: 49.0
click at [103, 54] on div "**********" at bounding box center [186, 257] width 178 height 409
copy div "Issue - Monthly Issue Disabled Card"
paste textarea "**********"
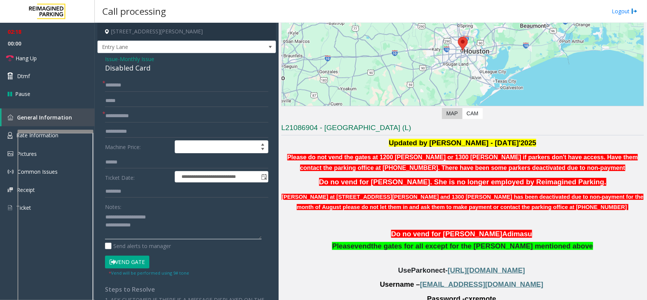
click at [177, 226] on textarea at bounding box center [183, 225] width 156 height 28
click at [169, 220] on textarea at bounding box center [183, 225] width 156 height 28
type textarea "**********"
click at [183, 89] on input "text" at bounding box center [186, 85] width 163 height 13
type input "*"
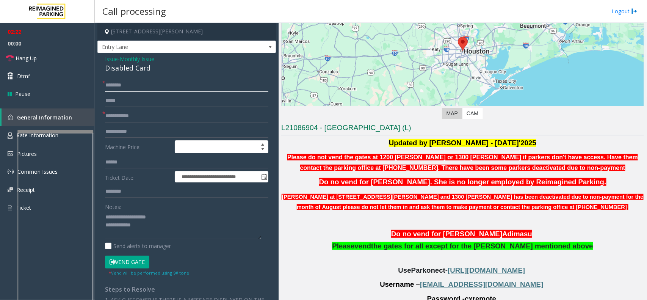
type input "*"
type input "********"
click at [126, 121] on input "text" at bounding box center [186, 115] width 163 height 13
click at [135, 120] on input "text" at bounding box center [186, 115] width 163 height 13
click at [182, 231] on textarea at bounding box center [183, 225] width 156 height 28
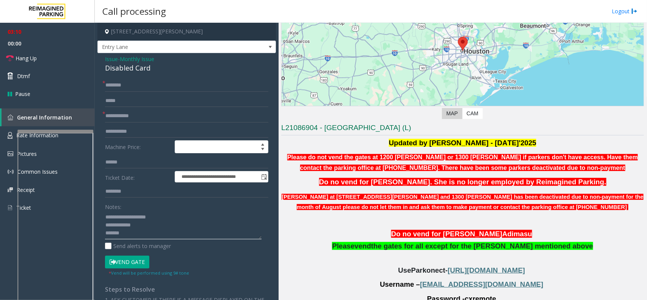
click at [107, 231] on textarea at bounding box center [183, 225] width 156 height 28
click at [105, 232] on textarea at bounding box center [183, 225] width 156 height 28
click at [153, 234] on textarea at bounding box center [183, 225] width 156 height 28
click at [130, 261] on button "Vend Gate" at bounding box center [127, 261] width 44 height 13
click at [113, 235] on textarea at bounding box center [183, 225] width 156 height 28
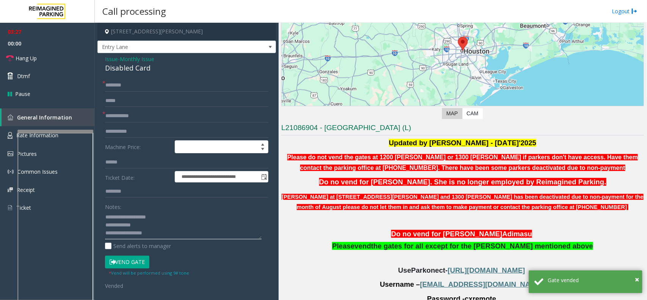
type textarea "**********"
click at [150, 110] on input "text" at bounding box center [186, 115] width 163 height 13
click at [150, 119] on input "text" at bounding box center [186, 115] width 163 height 13
type input "**"
click at [156, 225] on textarea at bounding box center [183, 225] width 156 height 28
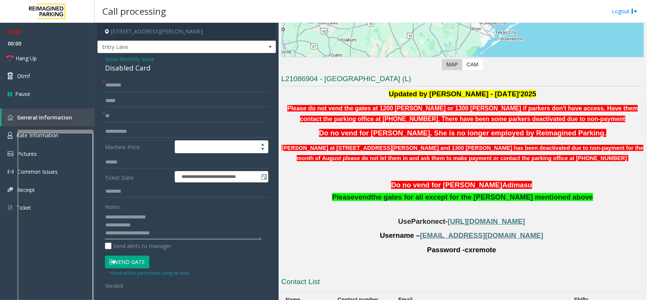
scroll to position [190, 0]
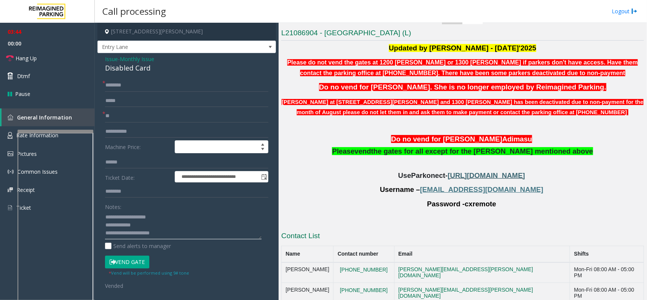
type textarea "**********"
click at [456, 179] on span "https://secure.parkonect.com/Admin/Dashboard.aspx" at bounding box center [485, 175] width 77 height 8
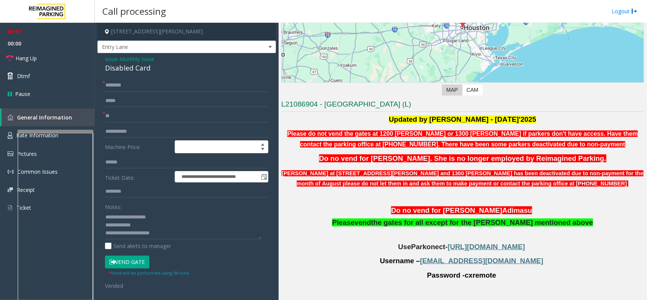
scroll to position [142, 0]
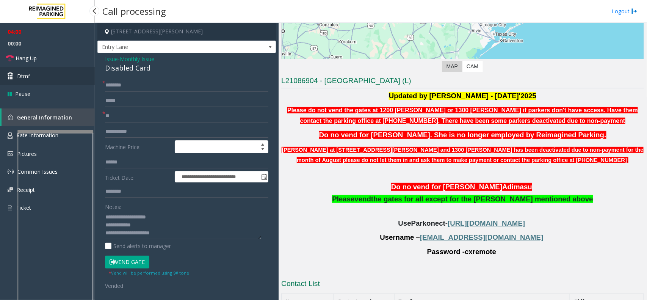
click at [46, 78] on link "Dtmf" at bounding box center [47, 76] width 95 height 18
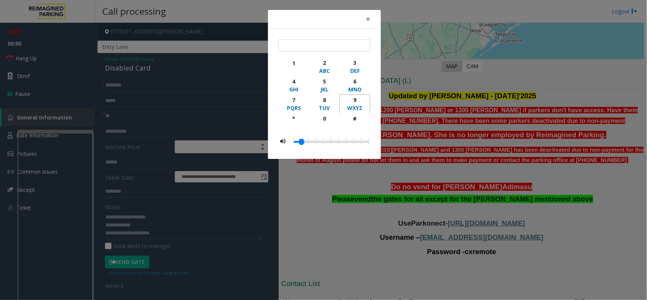
click at [353, 103] on div "9" at bounding box center [354, 100] width 21 height 8
click at [351, 124] on div "button" at bounding box center [354, 125] width 21 height 7
type input "**"
click at [369, 18] on span "×" at bounding box center [367, 19] width 5 height 11
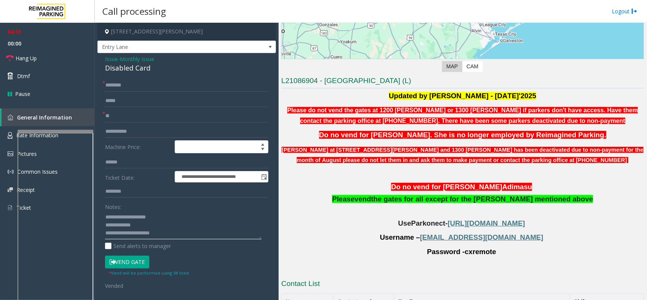
click at [176, 232] on textarea at bounding box center [183, 225] width 156 height 28
click at [495, 223] on span "https://secure.parkonect.com/Admin/Dashboard.aspx" at bounding box center [485, 223] width 77 height 8
click at [470, 241] on span "cx@harriscounty.com" at bounding box center [481, 237] width 123 height 8
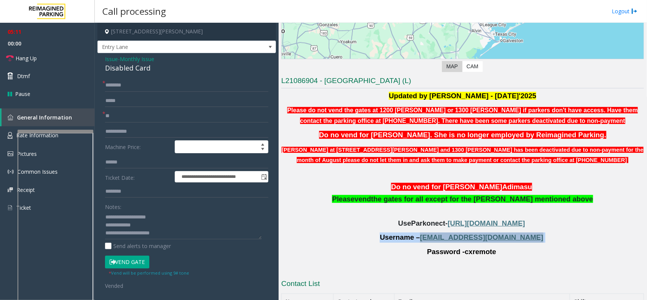
click at [460, 237] on span "cx@harriscounty.com" at bounding box center [481, 237] width 123 height 8
drag, startPoint x: 444, startPoint y: 239, endPoint x: 510, endPoint y: 239, distance: 66.7
click at [510, 239] on p "Username – cx@harriscounty.com" at bounding box center [462, 237] width 362 height 10
copy p "cx@harriscounty.com"
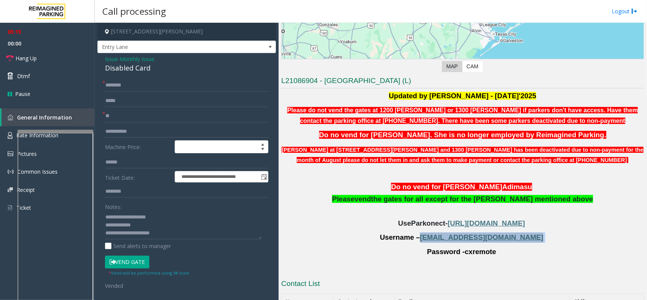
click at [506, 237] on span "cx@harriscounty.com" at bounding box center [481, 237] width 123 height 8
drag, startPoint x: 508, startPoint y: 237, endPoint x: 445, endPoint y: 239, distance: 63.3
click at [445, 239] on p "Username – cx@harriscounty.com" at bounding box center [462, 237] width 362 height 10
copy span "cx@harriscounty.com"
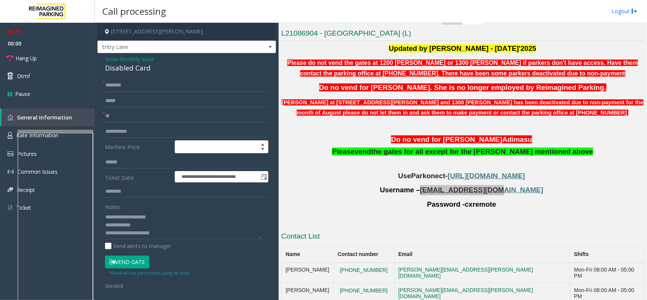
scroll to position [190, 0]
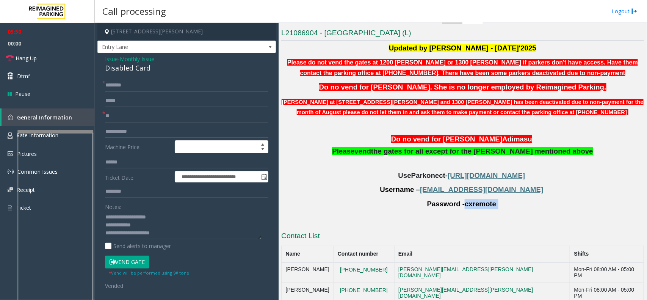
drag, startPoint x: 493, startPoint y: 203, endPoint x: 461, endPoint y: 206, distance: 32.0
click at [461, 206] on p "Password - cxremote" at bounding box center [462, 204] width 362 height 10
copy p "cxremote"
click at [494, 208] on p "Password - cxremote" at bounding box center [462, 204] width 362 height 10
drag, startPoint x: 486, startPoint y: 205, endPoint x: 470, endPoint y: 205, distance: 15.9
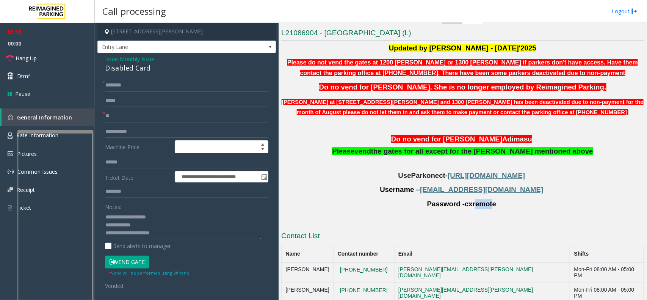
click at [470, 205] on span "cxremote" at bounding box center [479, 204] width 31 height 8
click at [464, 203] on span "cxremote" at bounding box center [479, 204] width 31 height 8
drag, startPoint x: 459, startPoint y: 203, endPoint x: 476, endPoint y: 205, distance: 16.8
click at [476, 205] on span "Password - cxremote" at bounding box center [461, 204] width 69 height 8
click at [466, 205] on span "cxremote" at bounding box center [479, 204] width 31 height 8
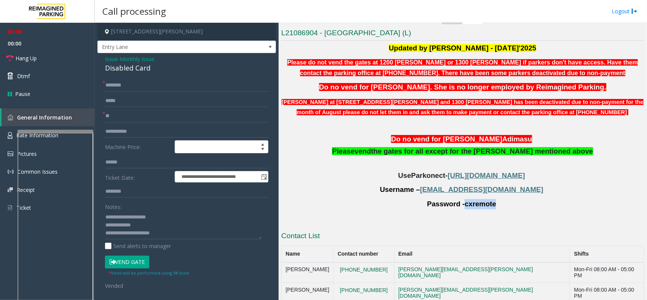
drag, startPoint x: 461, startPoint y: 204, endPoint x: 489, endPoint y: 205, distance: 28.1
click at [489, 205] on p "Password - cxremote" at bounding box center [462, 204] width 362 height 10
copy span "cxremote"
click at [42, 55] on link "Hang Up" at bounding box center [47, 58] width 95 height 18
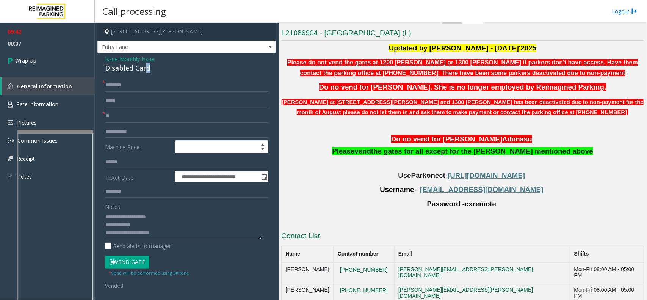
drag, startPoint x: 156, startPoint y: 69, endPoint x: 147, endPoint y: 69, distance: 9.9
click at [147, 69] on div "Disabled Card" at bounding box center [186, 68] width 163 height 10
click at [188, 236] on textarea at bounding box center [183, 225] width 156 height 28
click at [225, 231] on textarea at bounding box center [183, 225] width 156 height 28
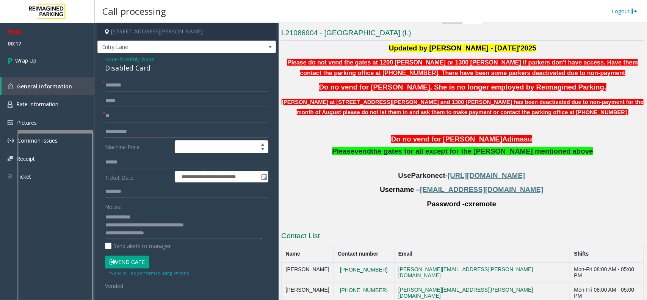
click at [209, 222] on textarea at bounding box center [183, 225] width 156 height 28
type textarea "**********"
click at [37, 61] on link "Wrap Up" at bounding box center [47, 60] width 95 height 22
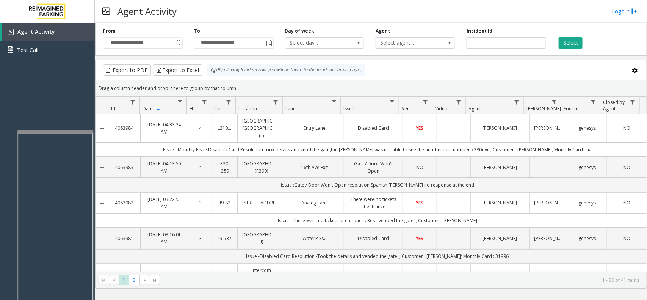
drag, startPoint x: 259, startPoint y: 14, endPoint x: 450, endPoint y: 94, distance: 206.2
click at [450, 94] on div "**********" at bounding box center [371, 150] width 552 height 300
click at [417, 83] on div "Drag a column header and drop it here to group by that column" at bounding box center [370, 87] width 551 height 13
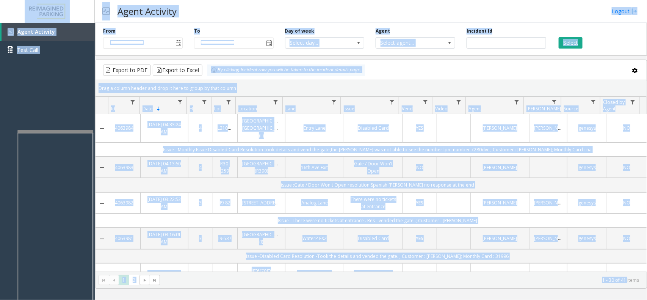
drag, startPoint x: 17, startPoint y: 4, endPoint x: 627, endPoint y: 283, distance: 670.3
click at [627, 283] on app-root "**********" at bounding box center [323, 150] width 647 height 300
click at [370, 8] on div "Agent Activity Logout" at bounding box center [371, 11] width 552 height 23
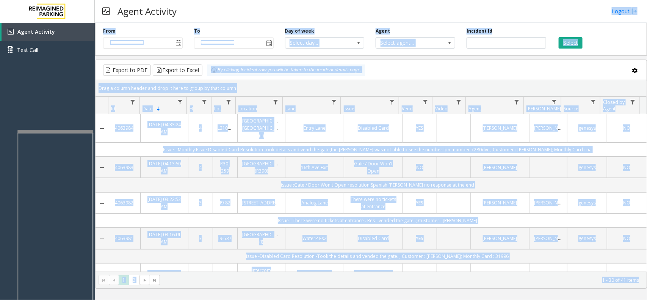
drag, startPoint x: 348, startPoint y: 10, endPoint x: 644, endPoint y: 287, distance: 405.7
click at [644, 287] on div "**********" at bounding box center [371, 150] width 552 height 300
click at [353, 17] on div "Agent Activity Logout" at bounding box center [371, 11] width 552 height 23
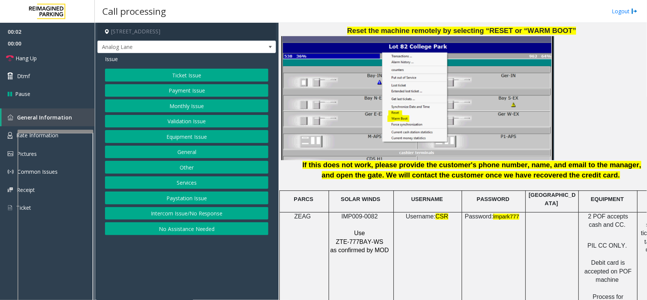
scroll to position [994, 0]
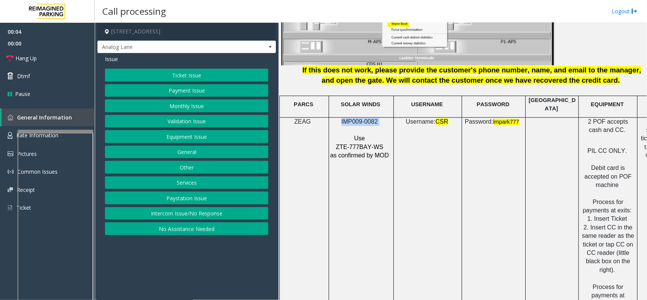
drag, startPoint x: 379, startPoint y: 118, endPoint x: 343, endPoint y: 120, distance: 35.6
click at [343, 120] on p "IMP009-0082" at bounding box center [360, 121] width 61 height 8
copy p "IMP009-0082"
click at [194, 76] on button "Ticket Issue" at bounding box center [186, 75] width 163 height 13
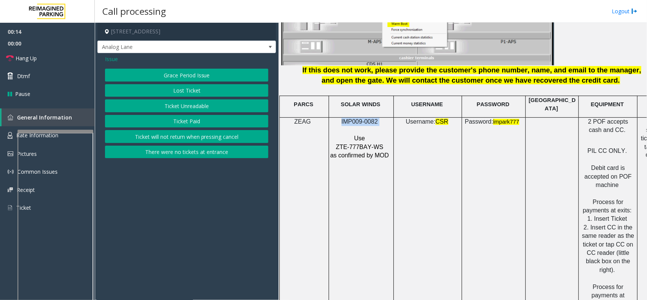
click at [197, 150] on button "There were no tickets at entrance" at bounding box center [186, 151] width 163 height 13
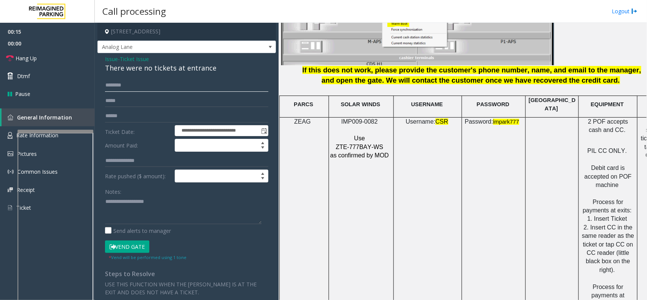
click at [172, 84] on input "text" at bounding box center [186, 85] width 163 height 13
type input "******"
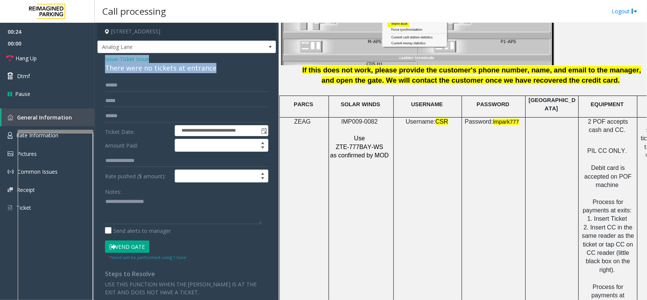
drag, startPoint x: 222, startPoint y: 67, endPoint x: 104, endPoint y: 59, distance: 118.1
click at [104, 59] on div "**********" at bounding box center [186, 226] width 178 height 346
copy div "Issue - Ticket Issue There were no tickets at entrance"
paste textarea "**********"
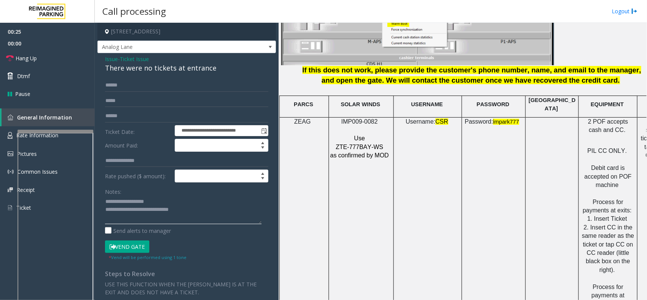
click at [145, 215] on textarea at bounding box center [183, 209] width 156 height 28
drag, startPoint x: 152, startPoint y: 198, endPoint x: 122, endPoint y: 200, distance: 30.0
click at [122, 200] on textarea at bounding box center [183, 209] width 156 height 28
click at [199, 207] on textarea at bounding box center [183, 209] width 156 height 28
type textarea "**********"
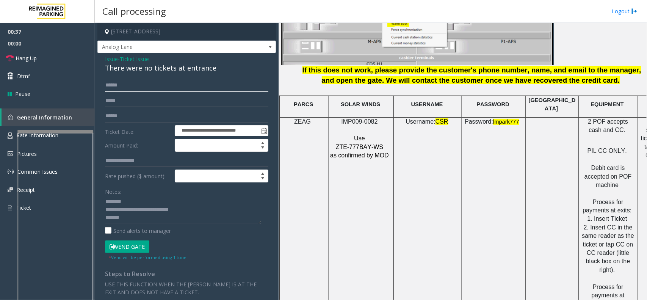
click at [140, 84] on input "******" at bounding box center [186, 85] width 163 height 13
type input "*****"
click at [26, 60] on span "Hang Up" at bounding box center [26, 58] width 21 height 8
click at [124, 218] on textarea at bounding box center [183, 209] width 156 height 28
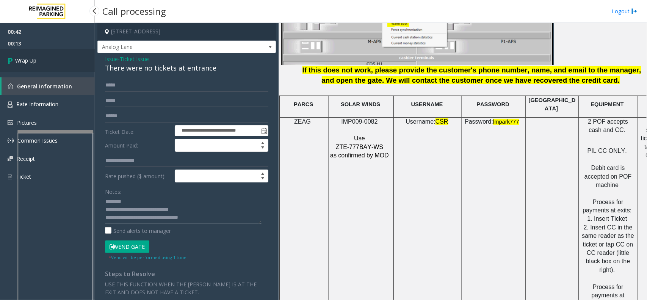
type textarea "**********"
click at [31, 56] on span "Wrap Up" at bounding box center [25, 60] width 21 height 8
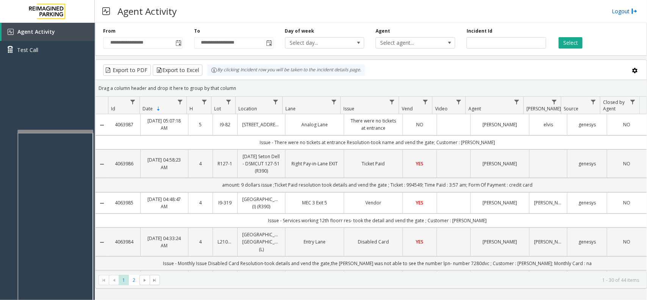
click at [626, 9] on link "Logout" at bounding box center [624, 11] width 26 height 8
